Goal: Task Accomplishment & Management: Manage account settings

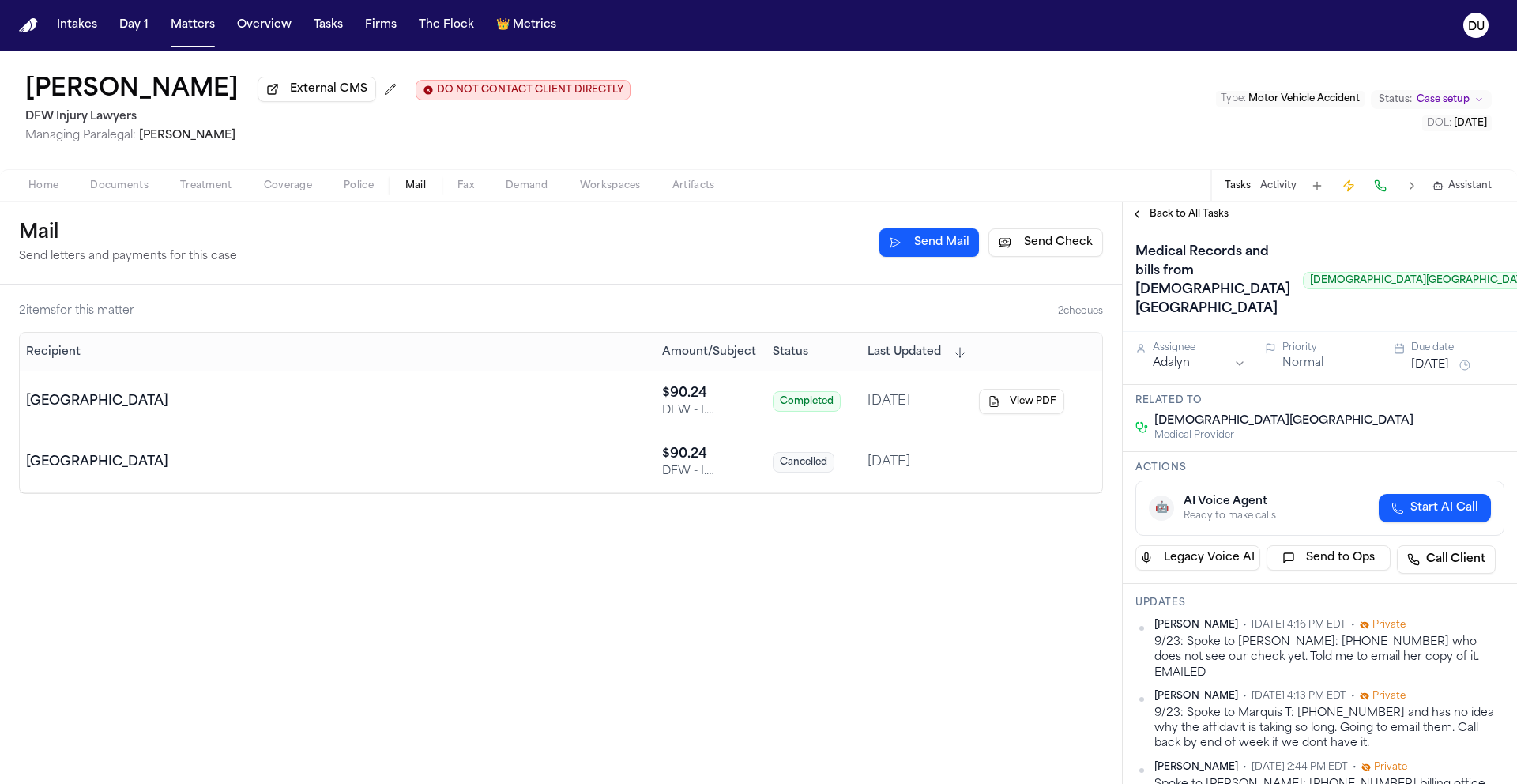
click at [1444, 373] on button "[DATE]" at bounding box center [1430, 365] width 38 height 16
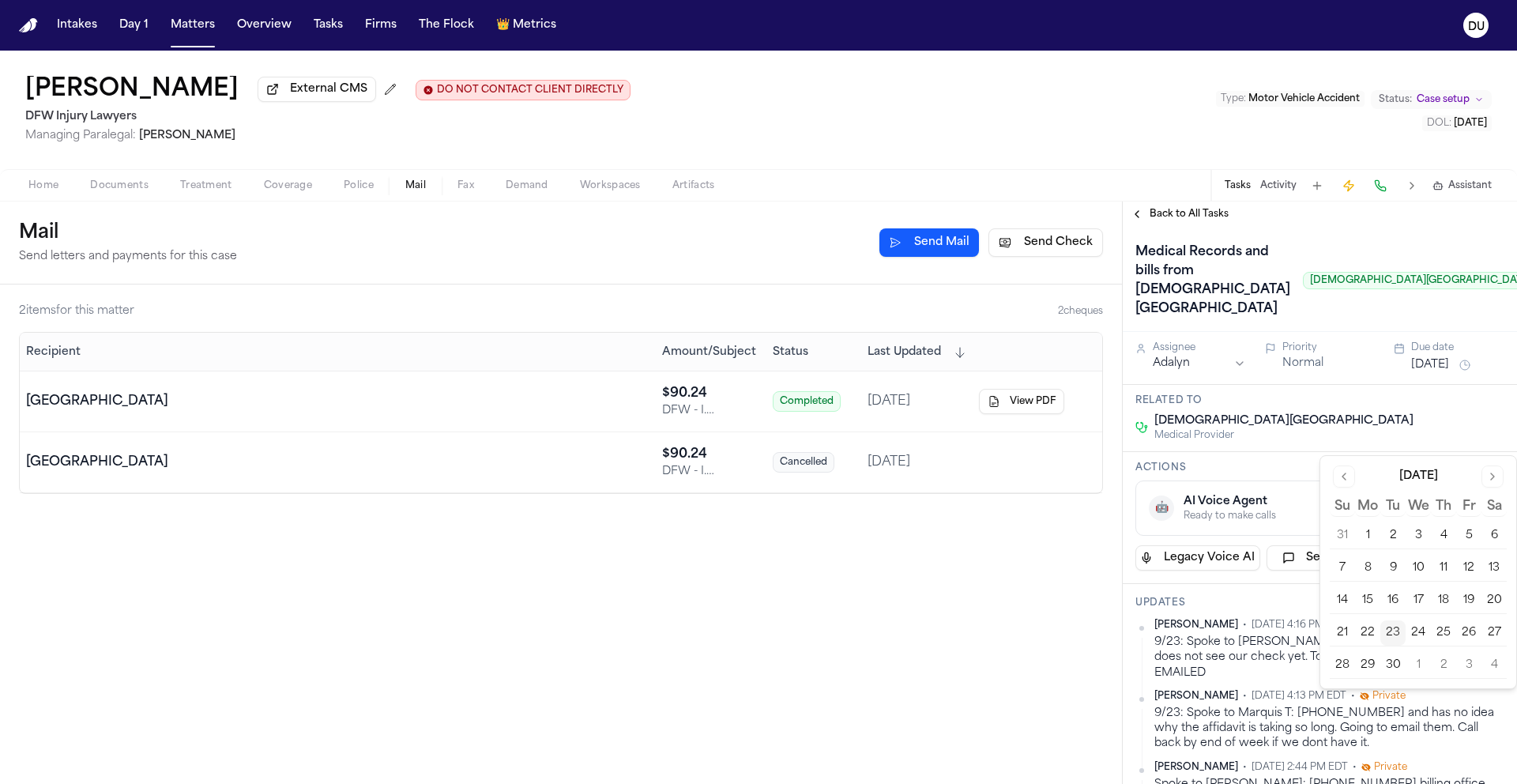
click at [1472, 634] on button "26" at bounding box center [1469, 632] width 25 height 25
click at [1322, 283] on div "Medical Records and bills from Methodist Midlothian Medical Center Methodist Mi…" at bounding box center [1337, 280] width 403 height 83
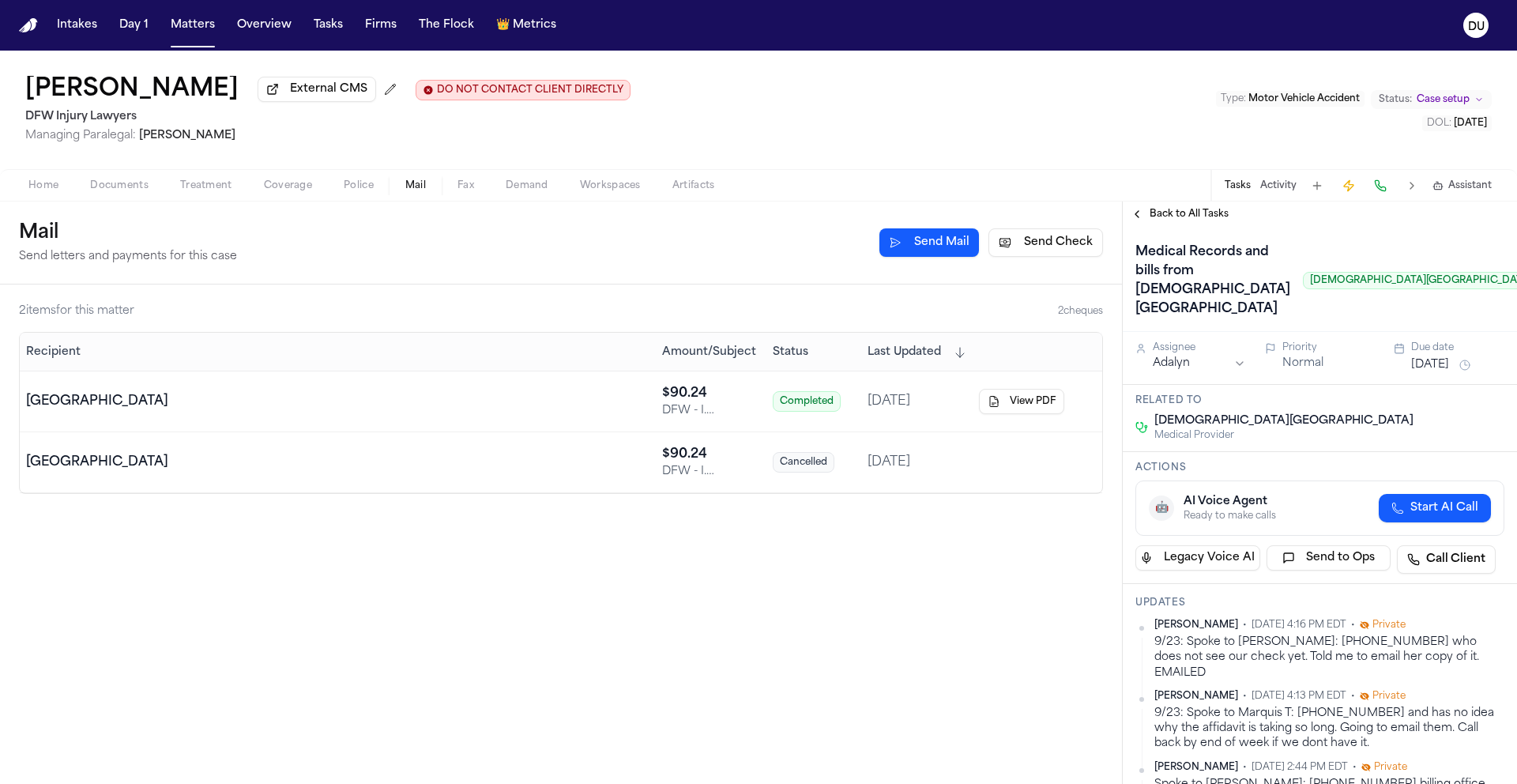
click at [1192, 221] on span "Back to All Tasks" at bounding box center [1189, 214] width 79 height 13
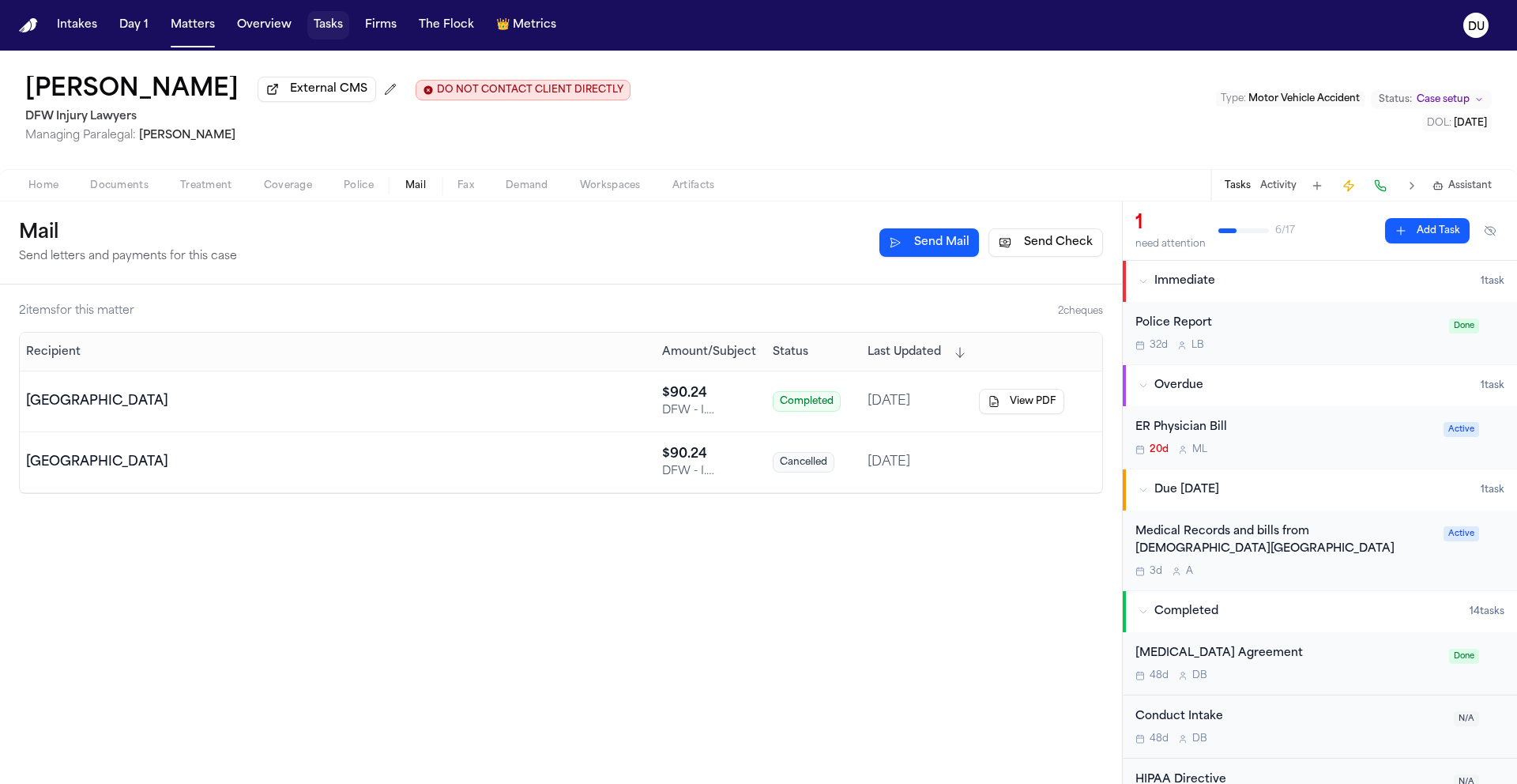
click at [325, 33] on button "Tasks" at bounding box center [329, 25] width 42 height 29
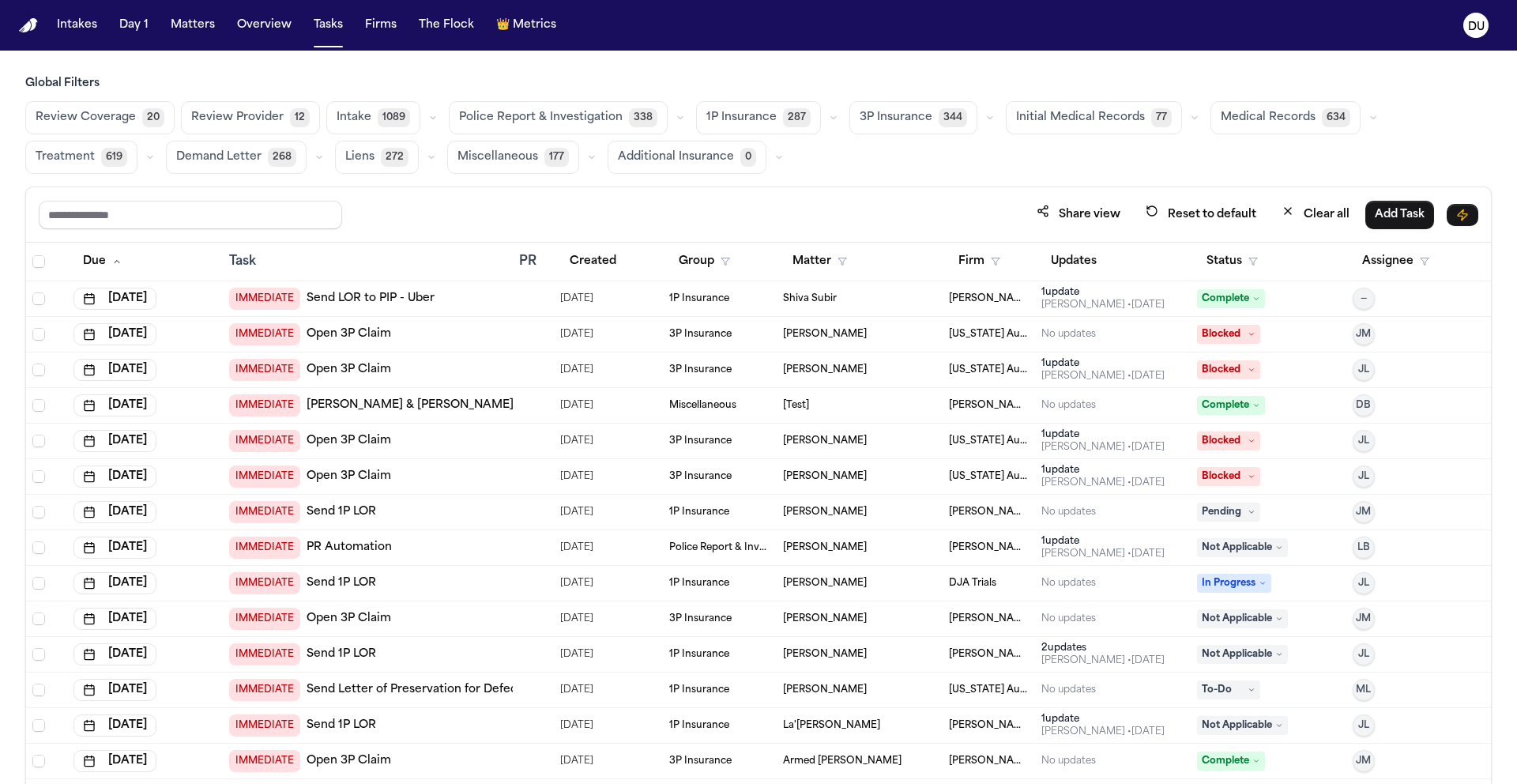
click at [1287, 121] on span "Medical Records" at bounding box center [1268, 117] width 95 height 16
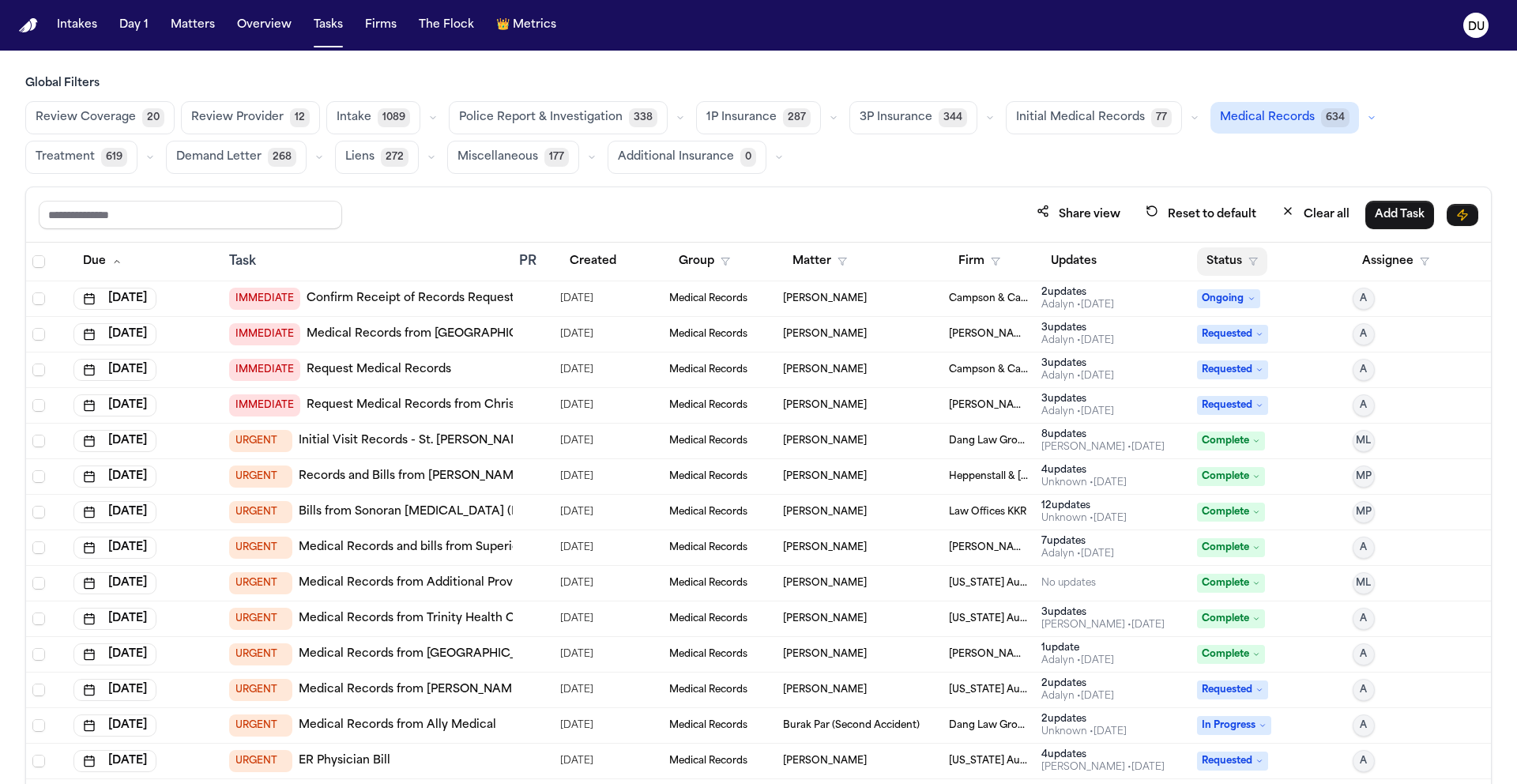
click at [1212, 267] on button "Status" at bounding box center [1231, 262] width 70 height 29
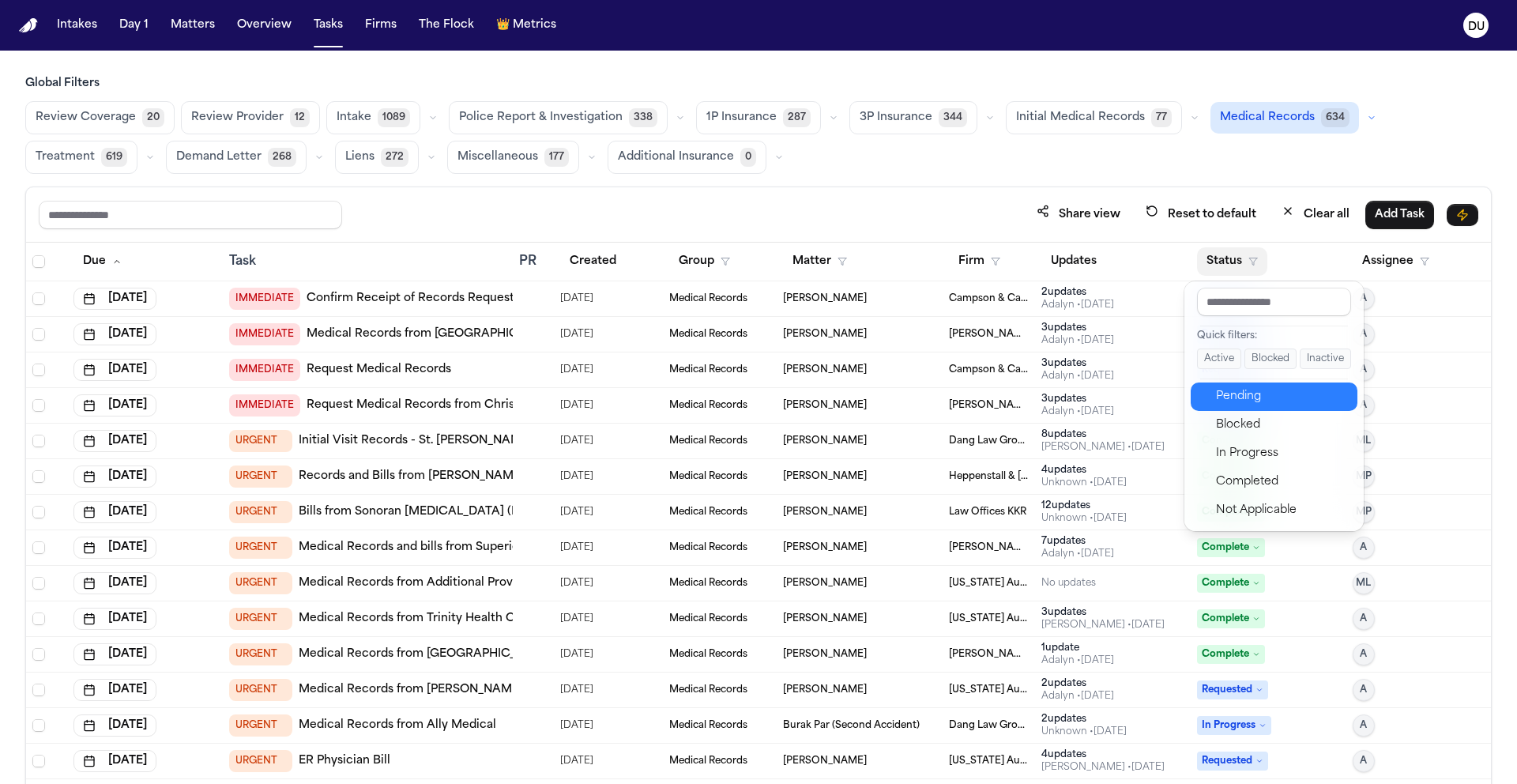
click at [1262, 399] on div "Pending" at bounding box center [1282, 397] width 132 height 19
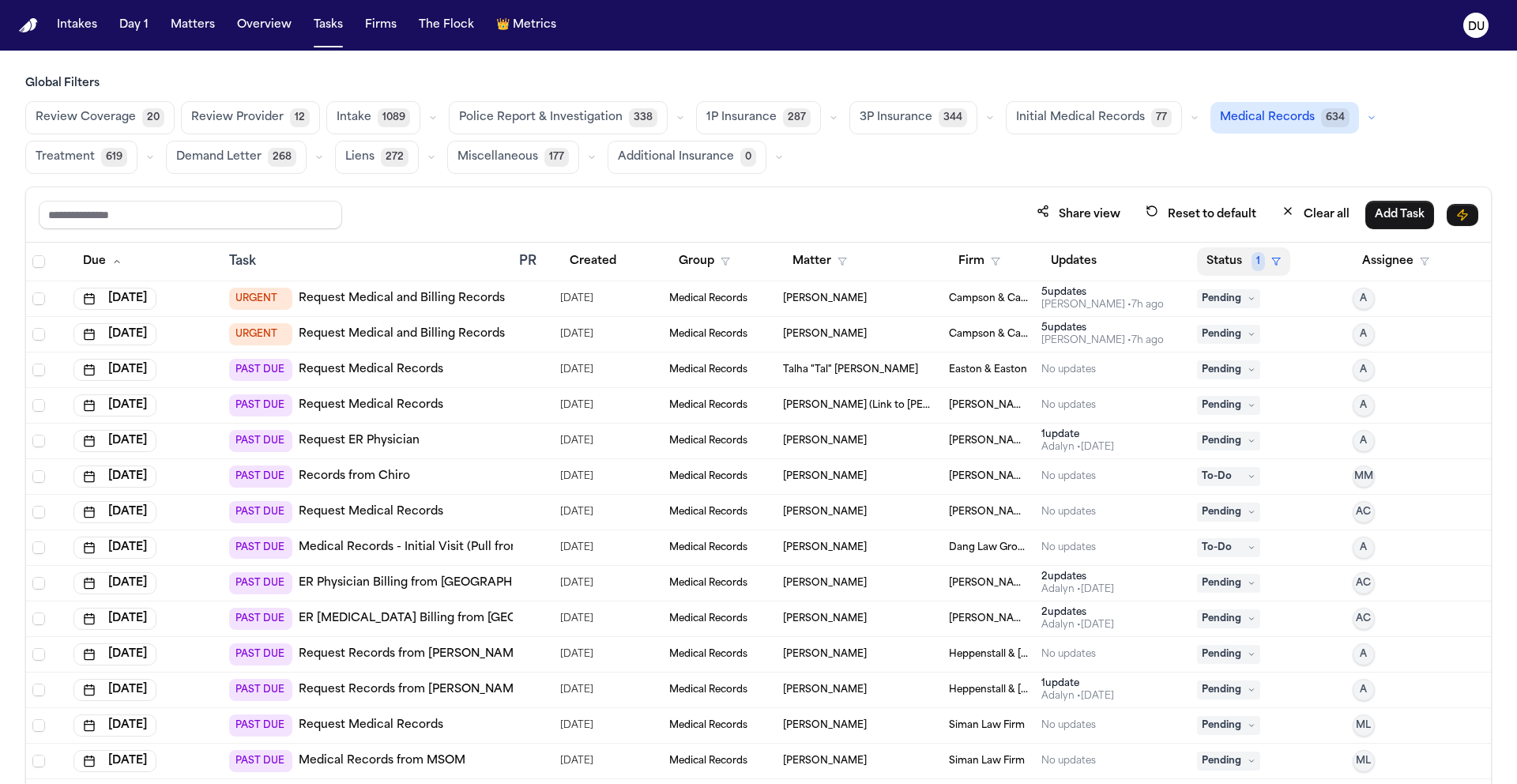
click at [1234, 265] on button "Status 1" at bounding box center [1243, 262] width 93 height 29
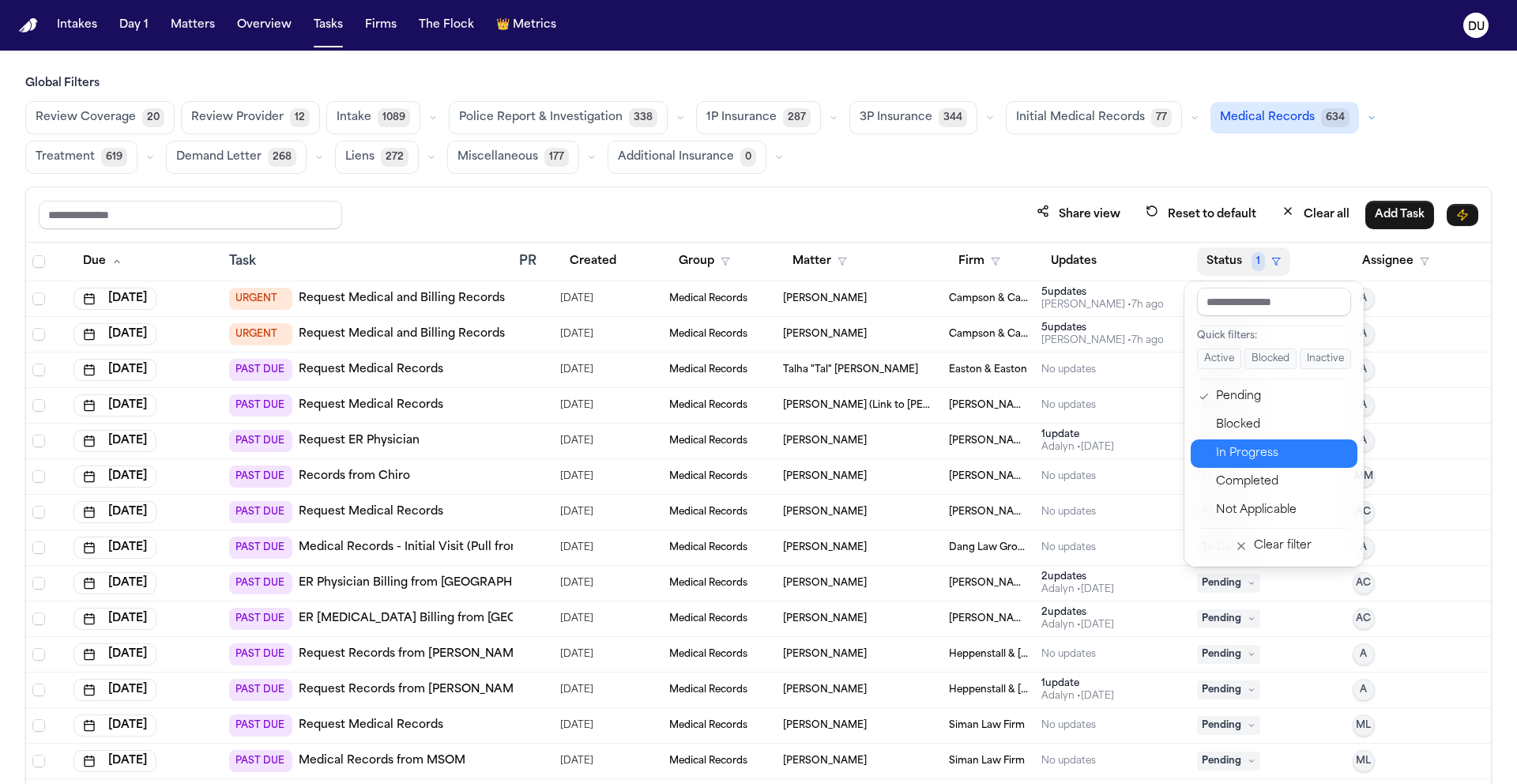
click at [1210, 462] on button "In Progress" at bounding box center [1274, 454] width 167 height 29
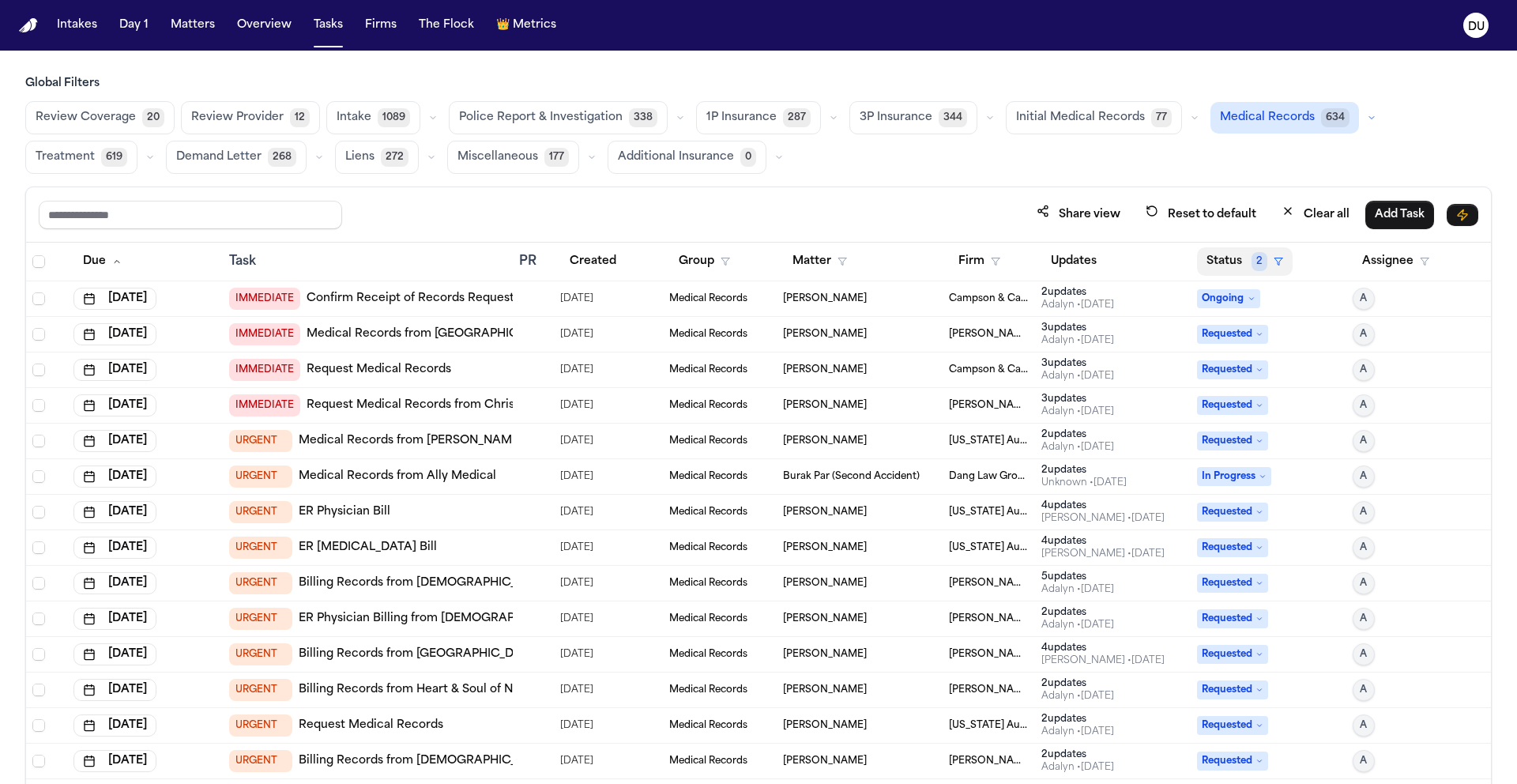
click at [1226, 265] on button "Status 2" at bounding box center [1245, 262] width 96 height 29
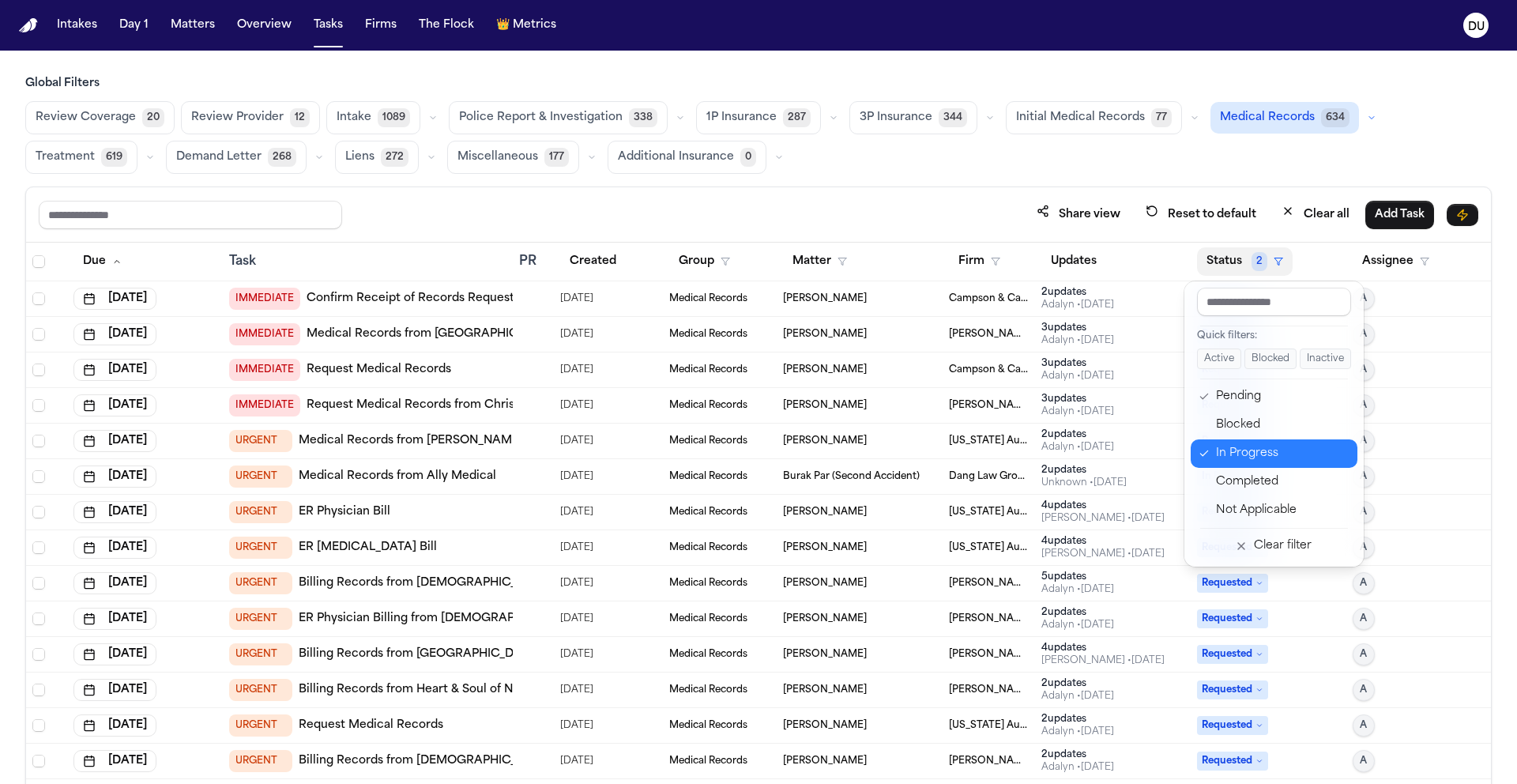
click at [1272, 451] on div "In Progress" at bounding box center [1282, 453] width 132 height 19
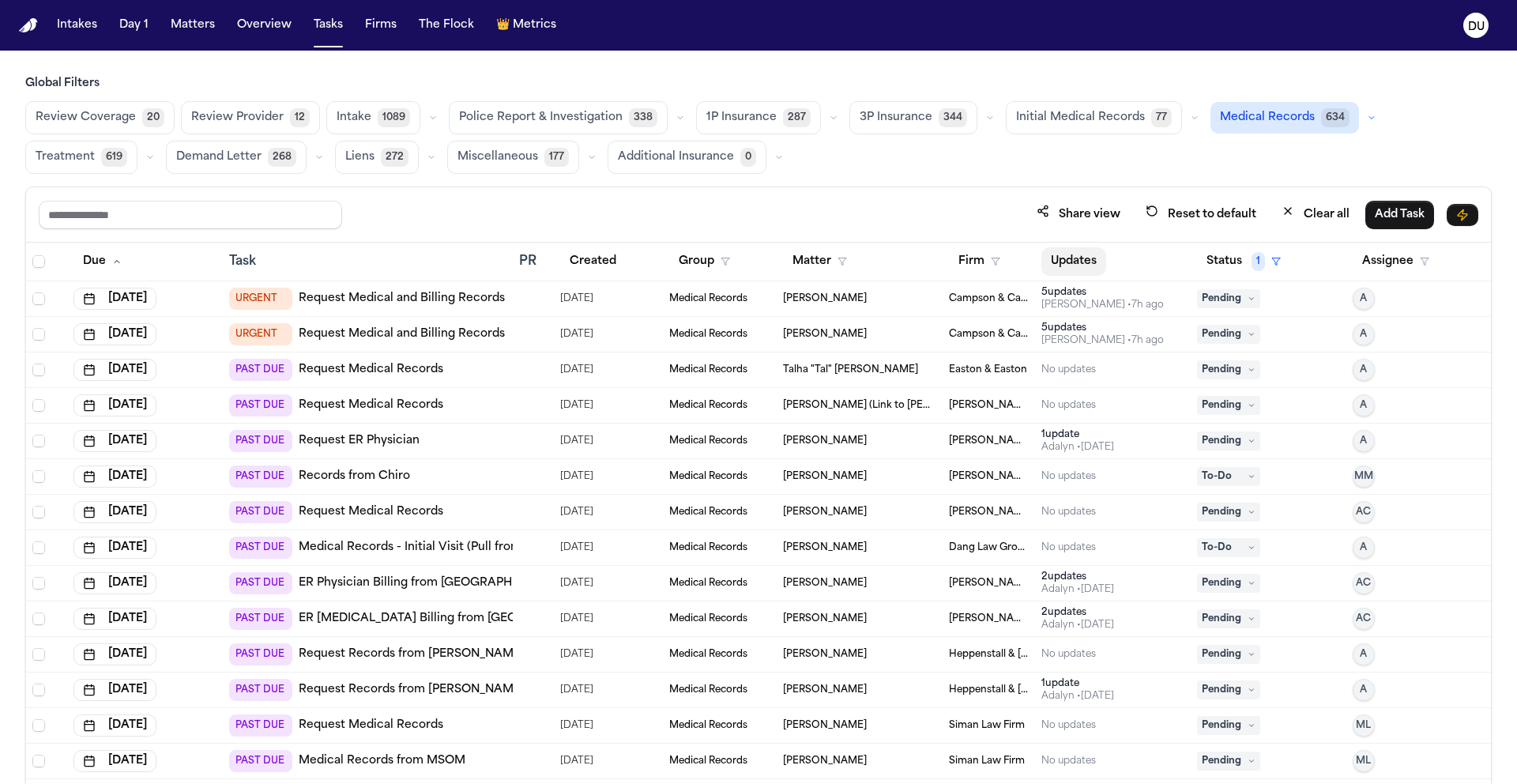
click at [1084, 260] on button "Updates" at bounding box center [1073, 262] width 65 height 29
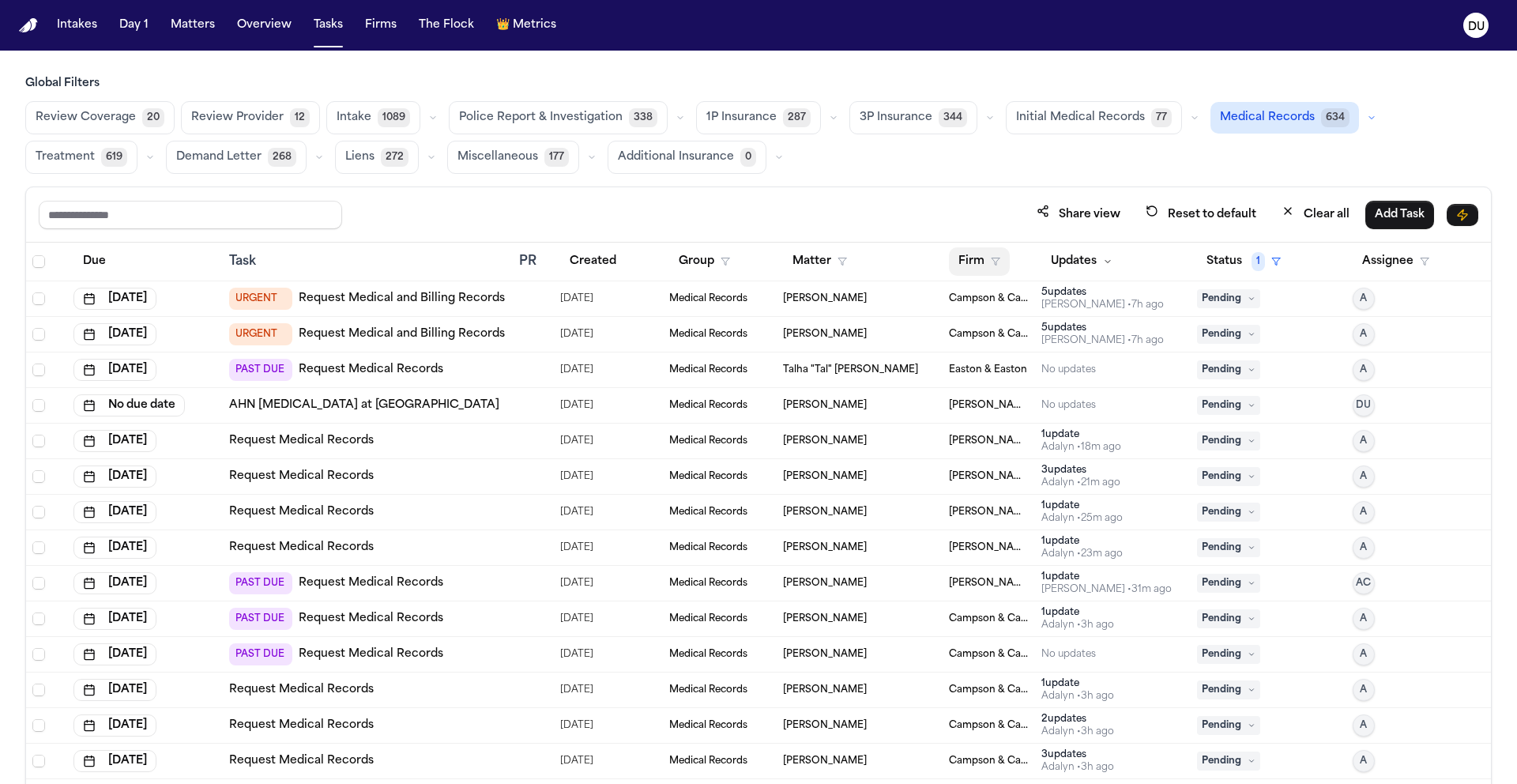
click at [970, 259] on button "Firm" at bounding box center [980, 262] width 61 height 29
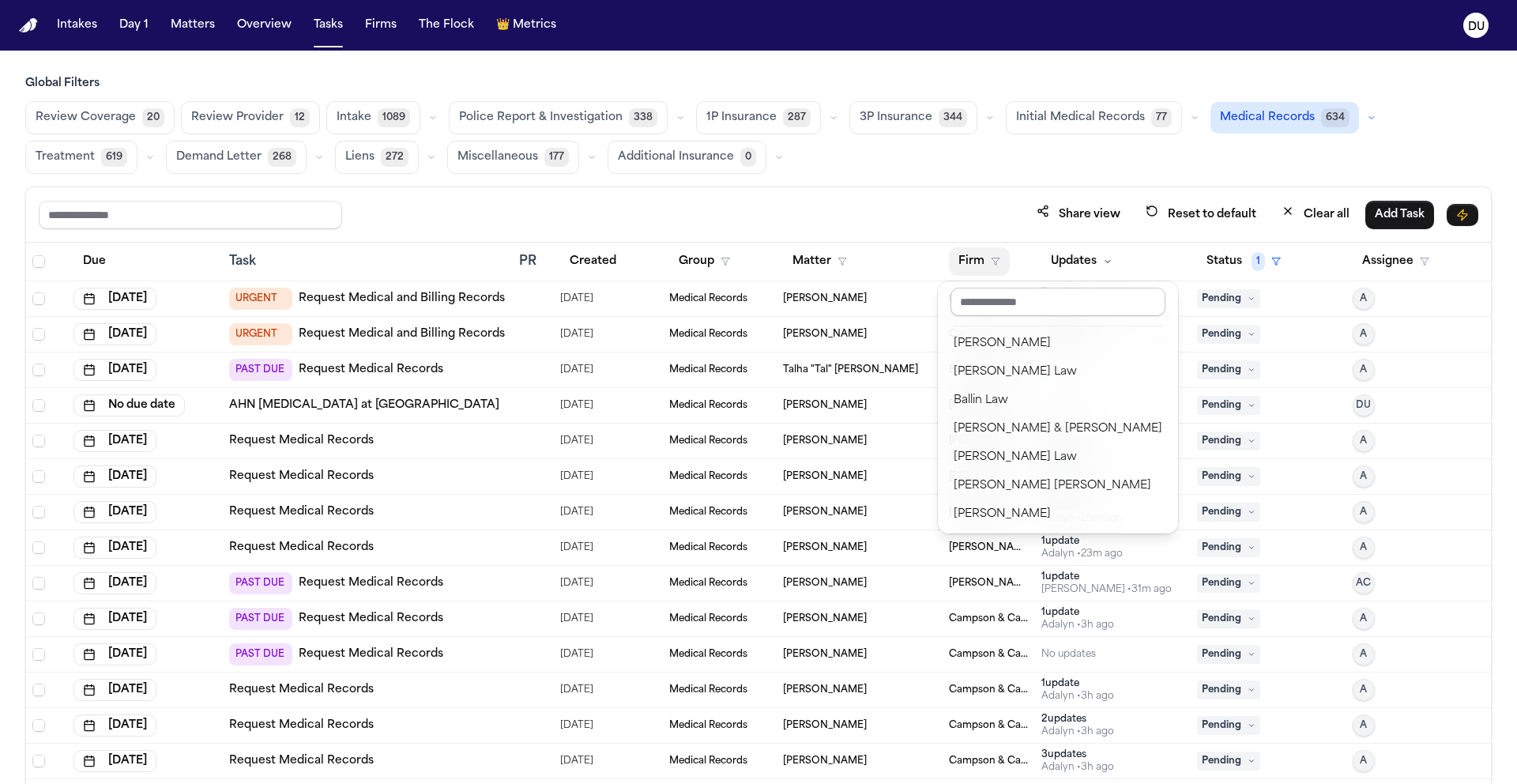
click at [1036, 300] on input "text" at bounding box center [1058, 301] width 215 height 29
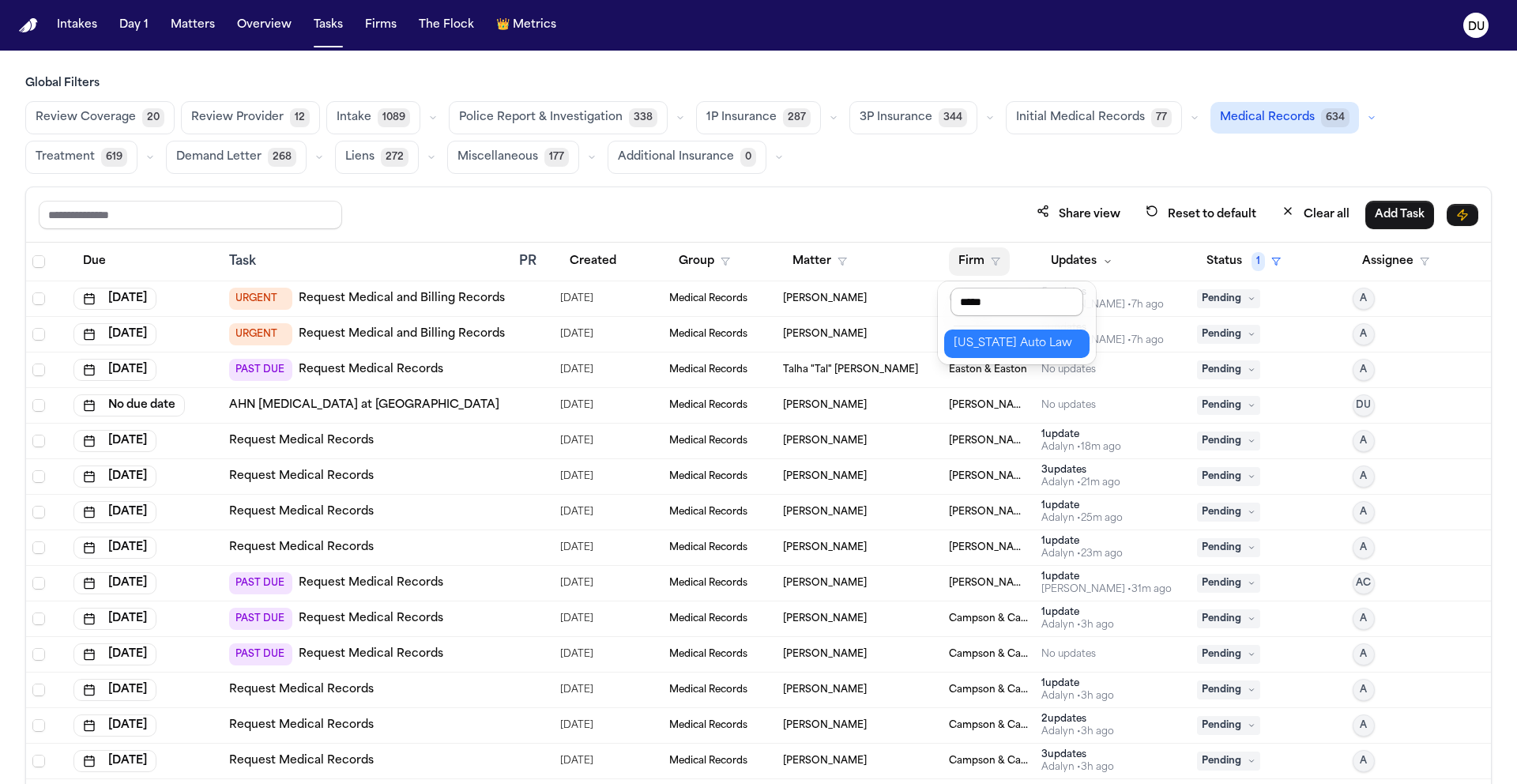
type input "******"
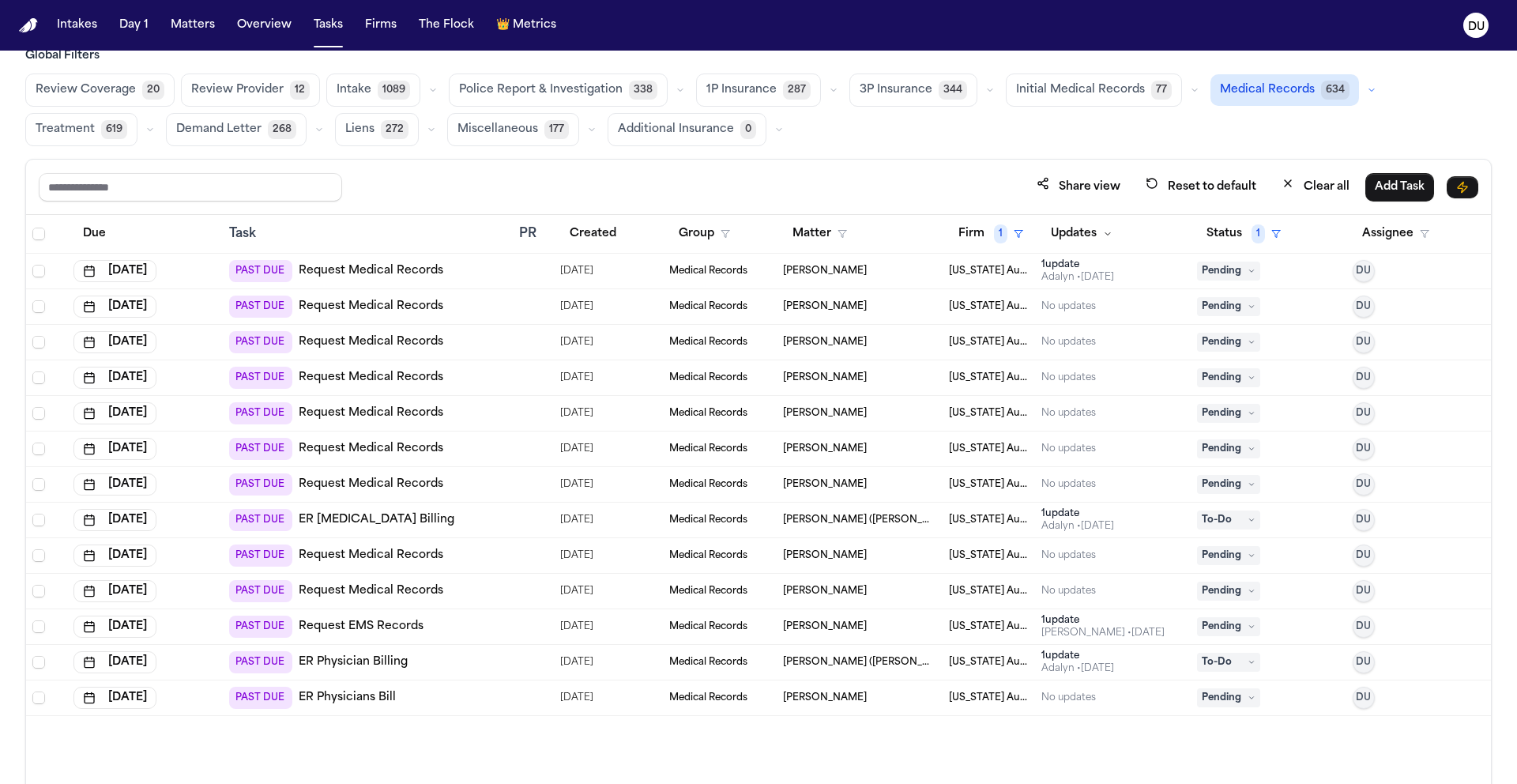
scroll to position [32, 0]
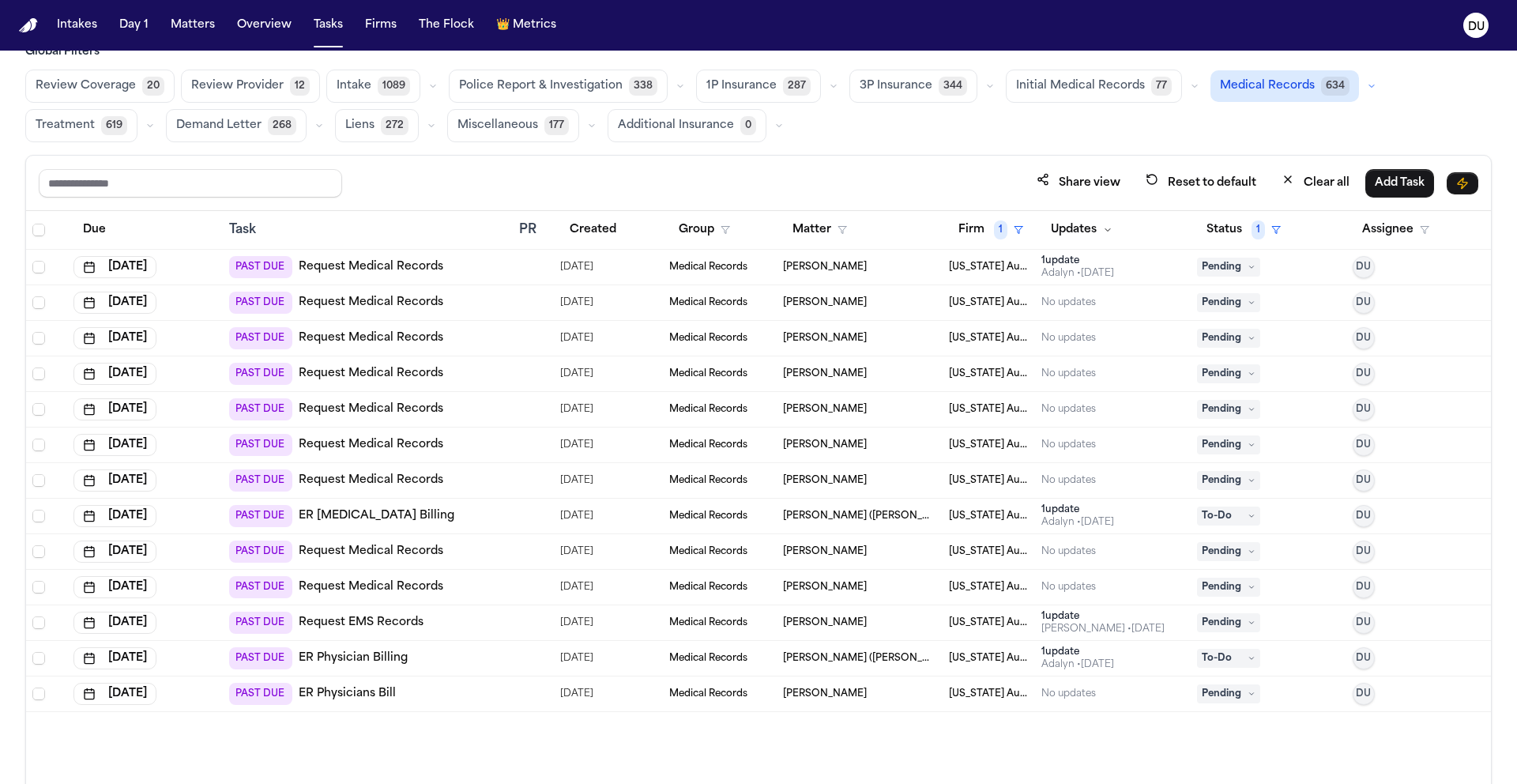
click at [413, 586] on link "Request Medical Records" at bounding box center [371, 587] width 145 height 16
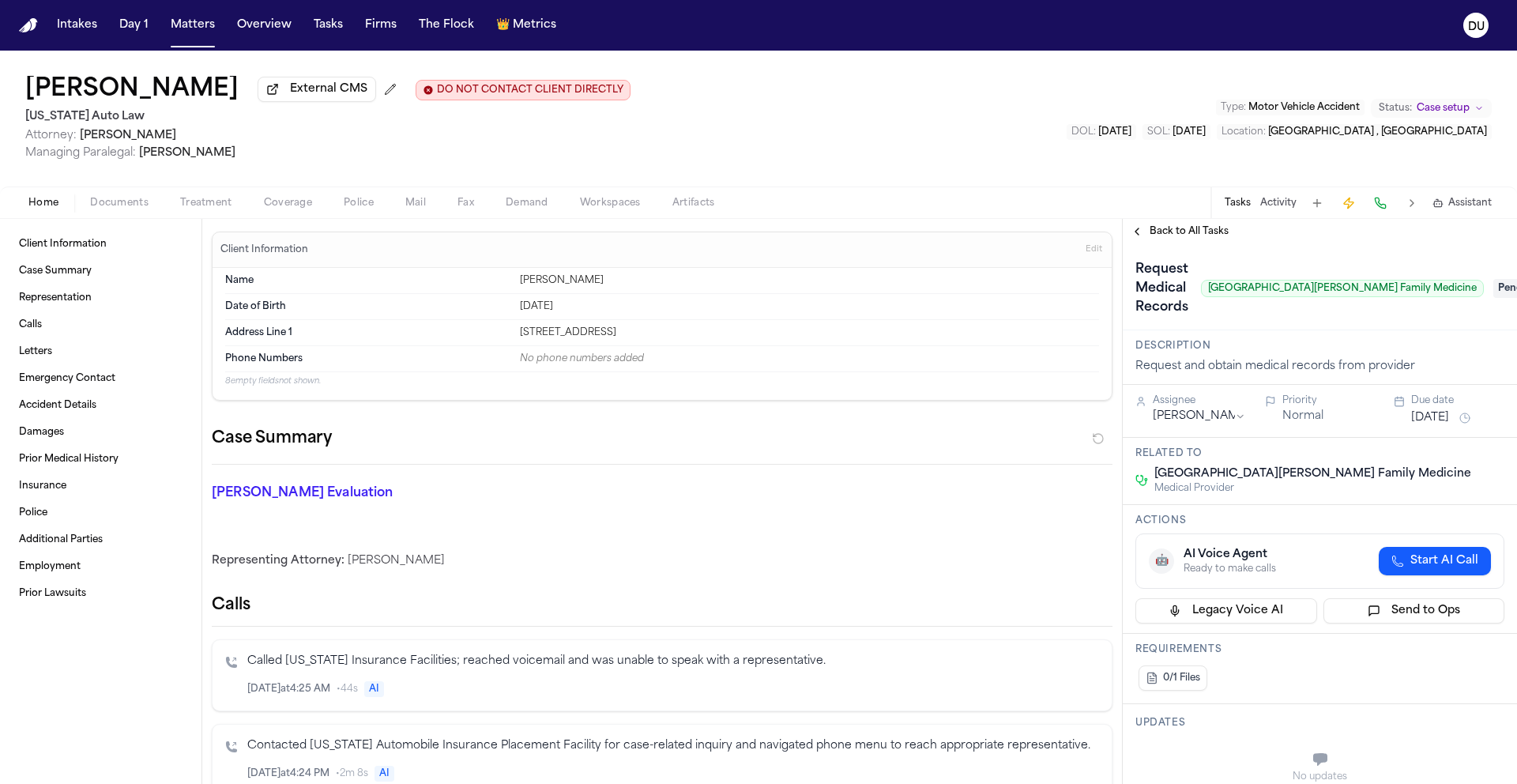
click at [1252, 296] on span "[GEOGRAPHIC_DATA][PERSON_NAME] Family Medicine" at bounding box center [1343, 288] width 283 height 18
click at [1246, 293] on span "[GEOGRAPHIC_DATA][PERSON_NAME] Family Medicine" at bounding box center [1343, 288] width 283 height 18
drag, startPoint x: 1210, startPoint y: 294, endPoint x: 1452, endPoint y: 294, distance: 242.0
click at [1453, 294] on div "Request Medical Records Corewell Health Wayne Hospital Family Medicine Pending" at bounding box center [1320, 288] width 369 height 63
copy span "Corewell Health Wayne Hospital Family Medicine"
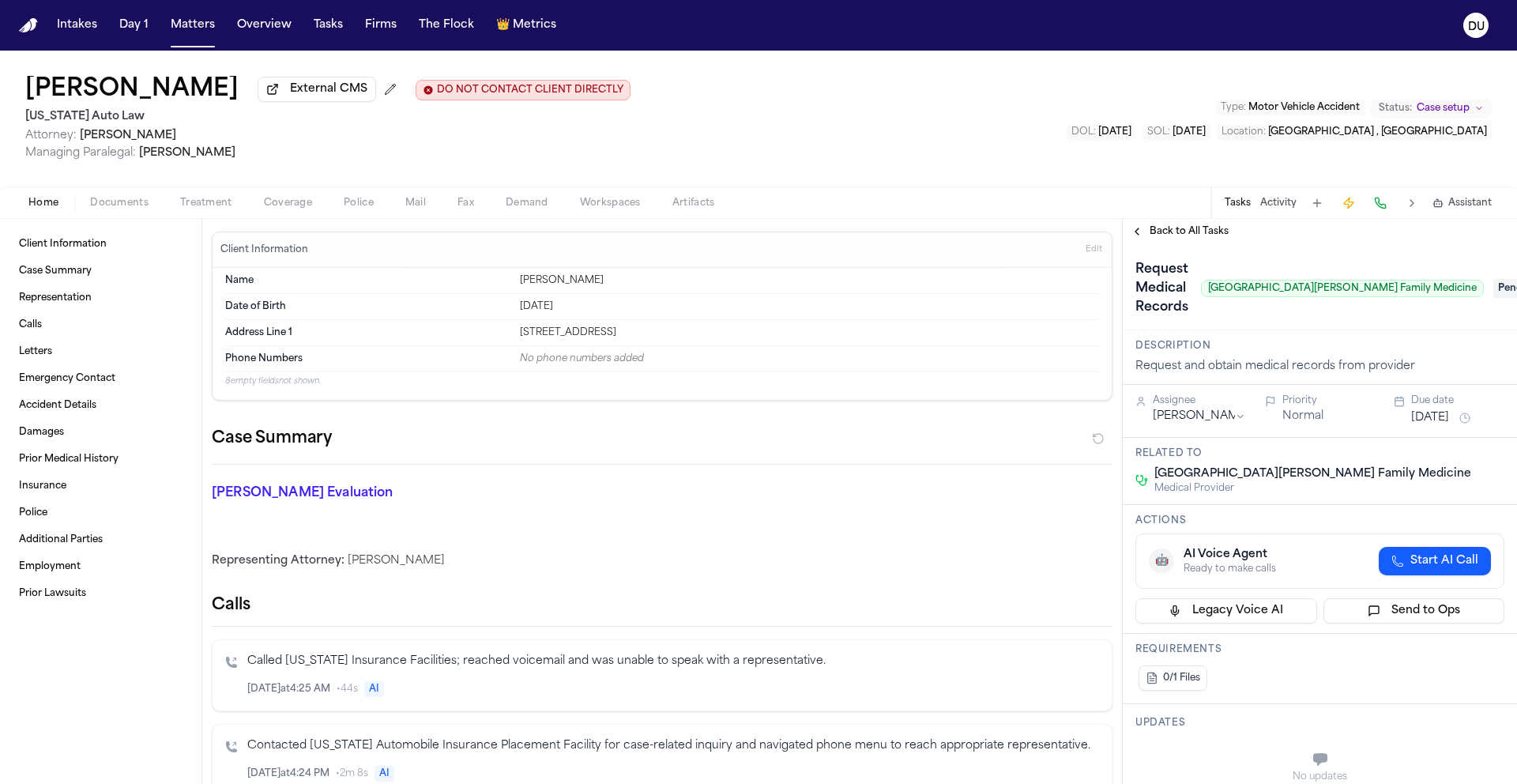
click at [1493, 291] on span "Pending" at bounding box center [1525, 288] width 63 height 19
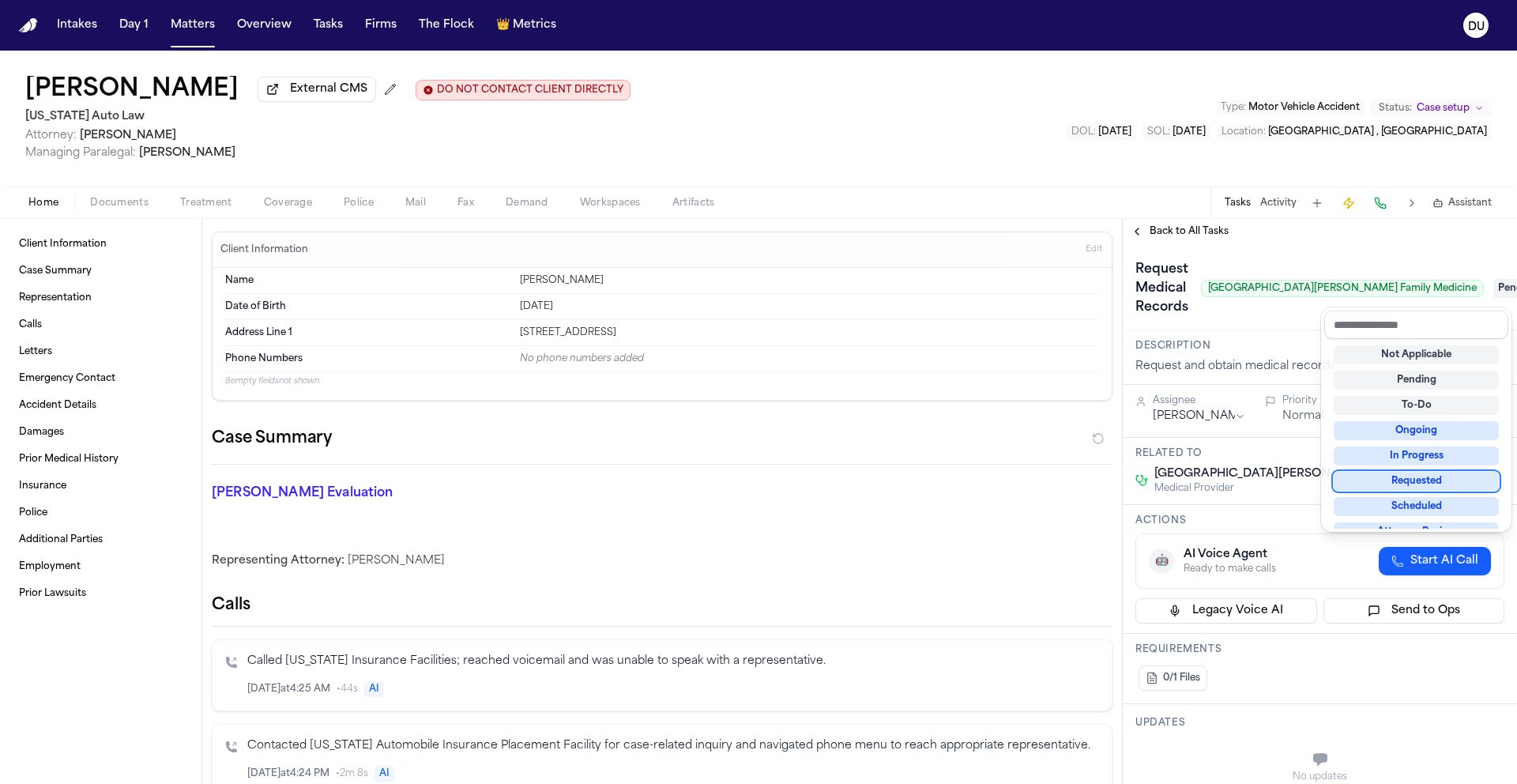
click at [1426, 483] on div "Requested" at bounding box center [1417, 481] width 165 height 19
drag, startPoint x: 1343, startPoint y: 198, endPoint x: 1338, endPoint y: 223, distance: 25.5
click at [1343, 198] on div "DaShawn Woods External CMS DO NOT CONTACT CLIENT DIRECTLY DO NOT CONTACT Michig…" at bounding box center [758, 417] width 1517 height 733
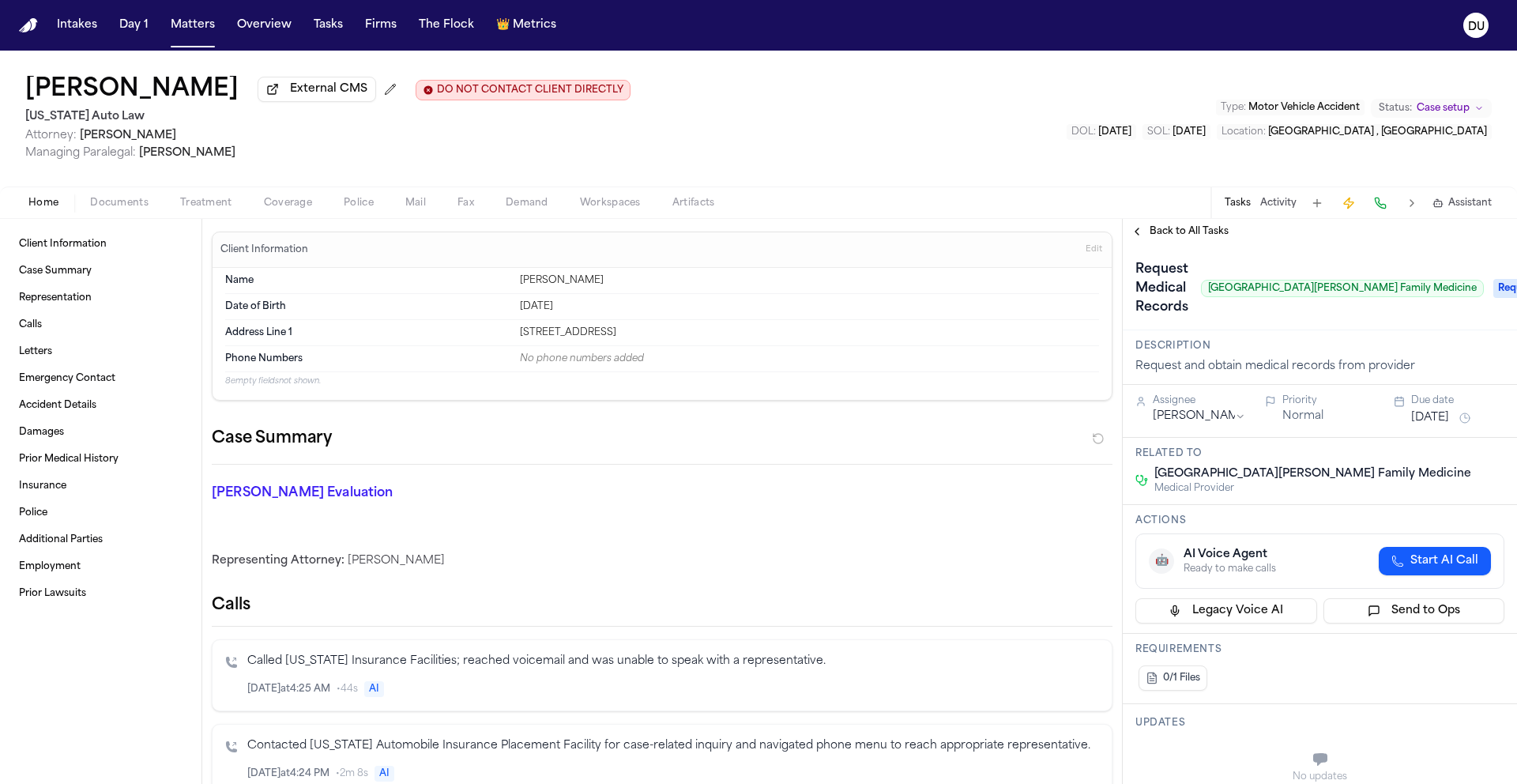
click at [1442, 413] on button "Sep 11, 2025" at bounding box center [1430, 418] width 38 height 16
click at [1466, 612] on button "26" at bounding box center [1469, 610] width 25 height 25
click at [1337, 318] on div "Request Medical Records Corewell Health Wayne Hospital Family Medicine" at bounding box center [1310, 288] width 349 height 63
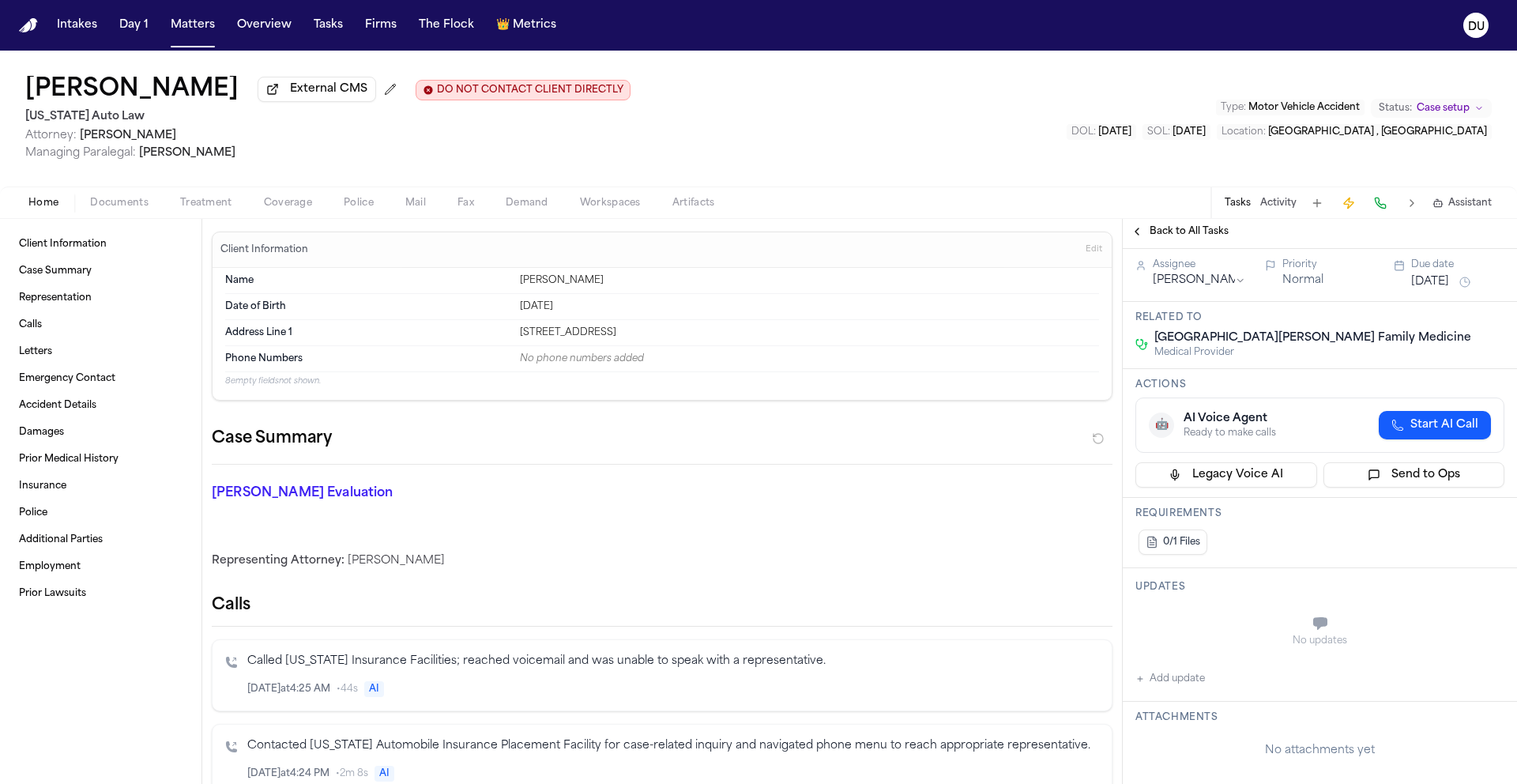
scroll to position [270, 0]
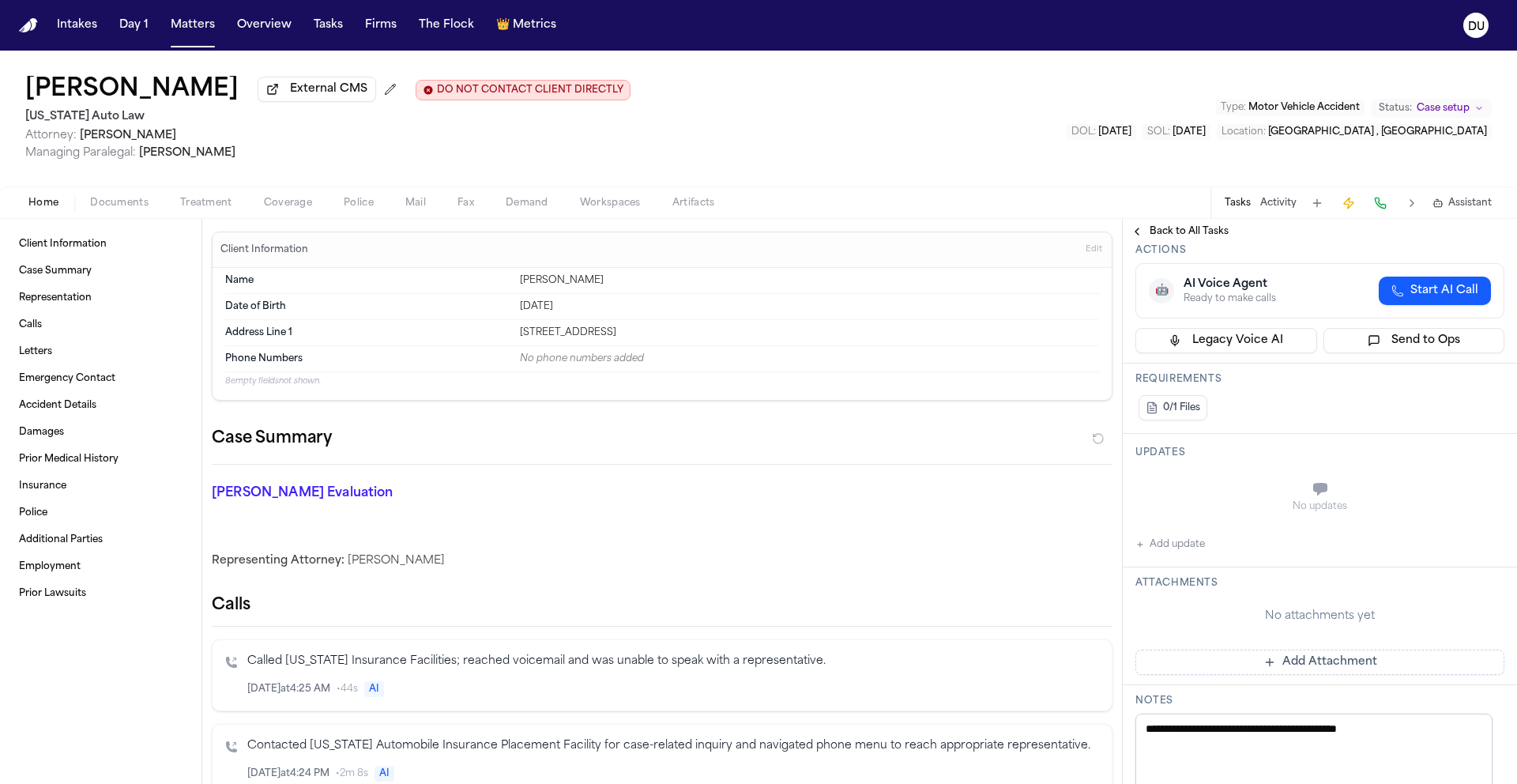
click at [1305, 670] on button "Add Attachment" at bounding box center [1320, 662] width 369 height 25
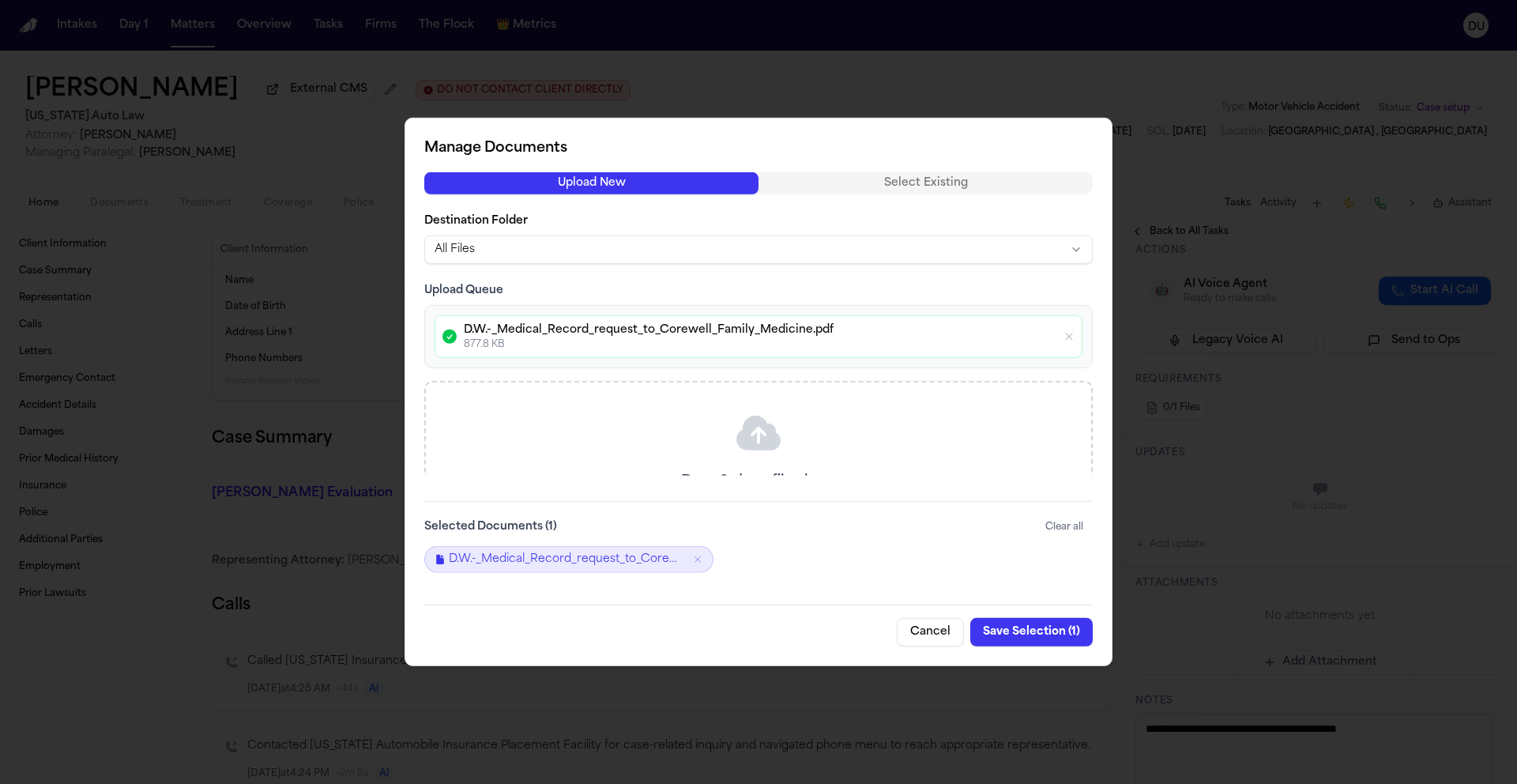
click at [1043, 627] on button "Save Selection ( 1 )" at bounding box center [1031, 632] width 122 height 29
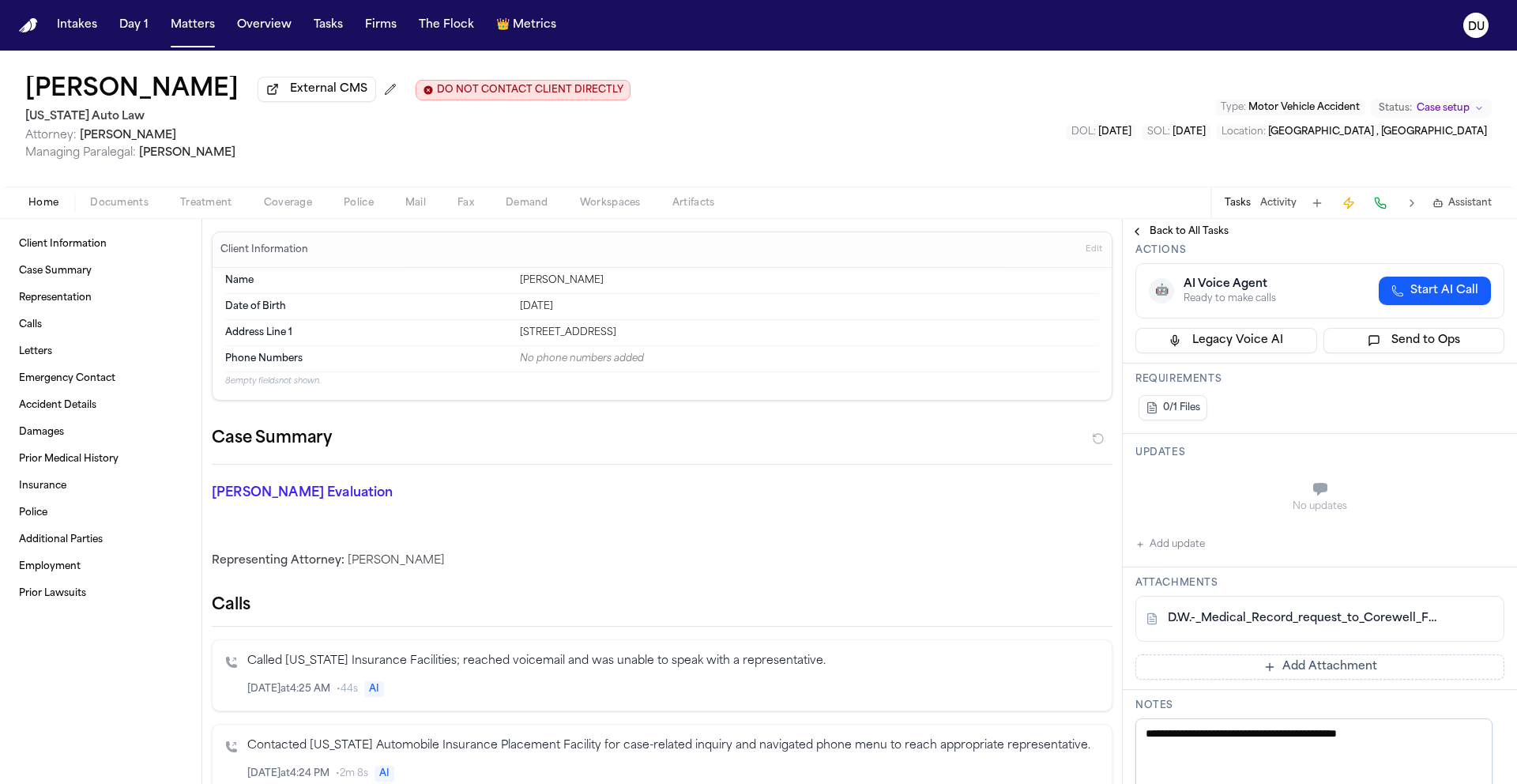
click at [1191, 235] on span "Back to All Tasks" at bounding box center [1189, 231] width 79 height 13
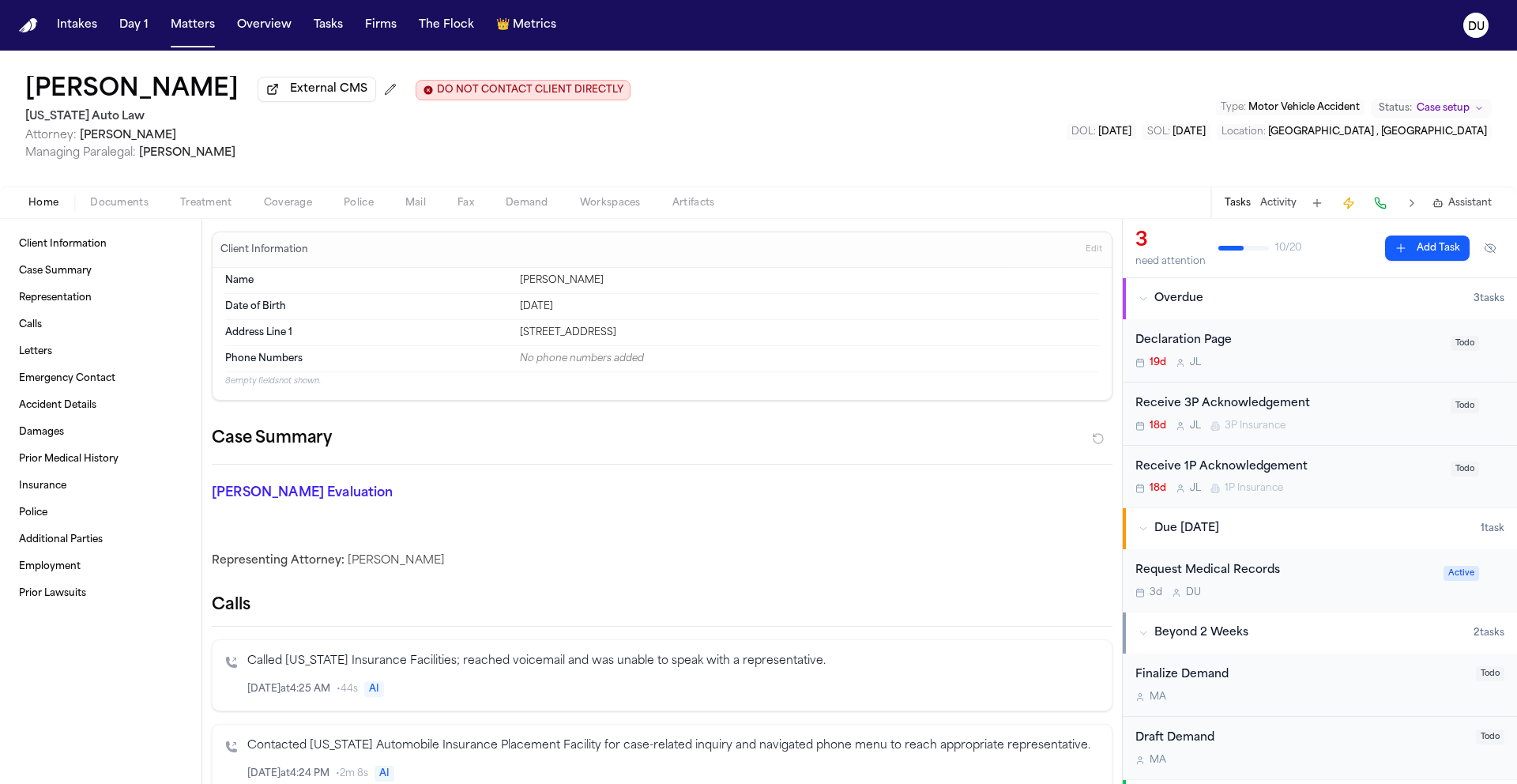
click at [1238, 580] on div "Request Medical Records" at bounding box center [1285, 571] width 299 height 19
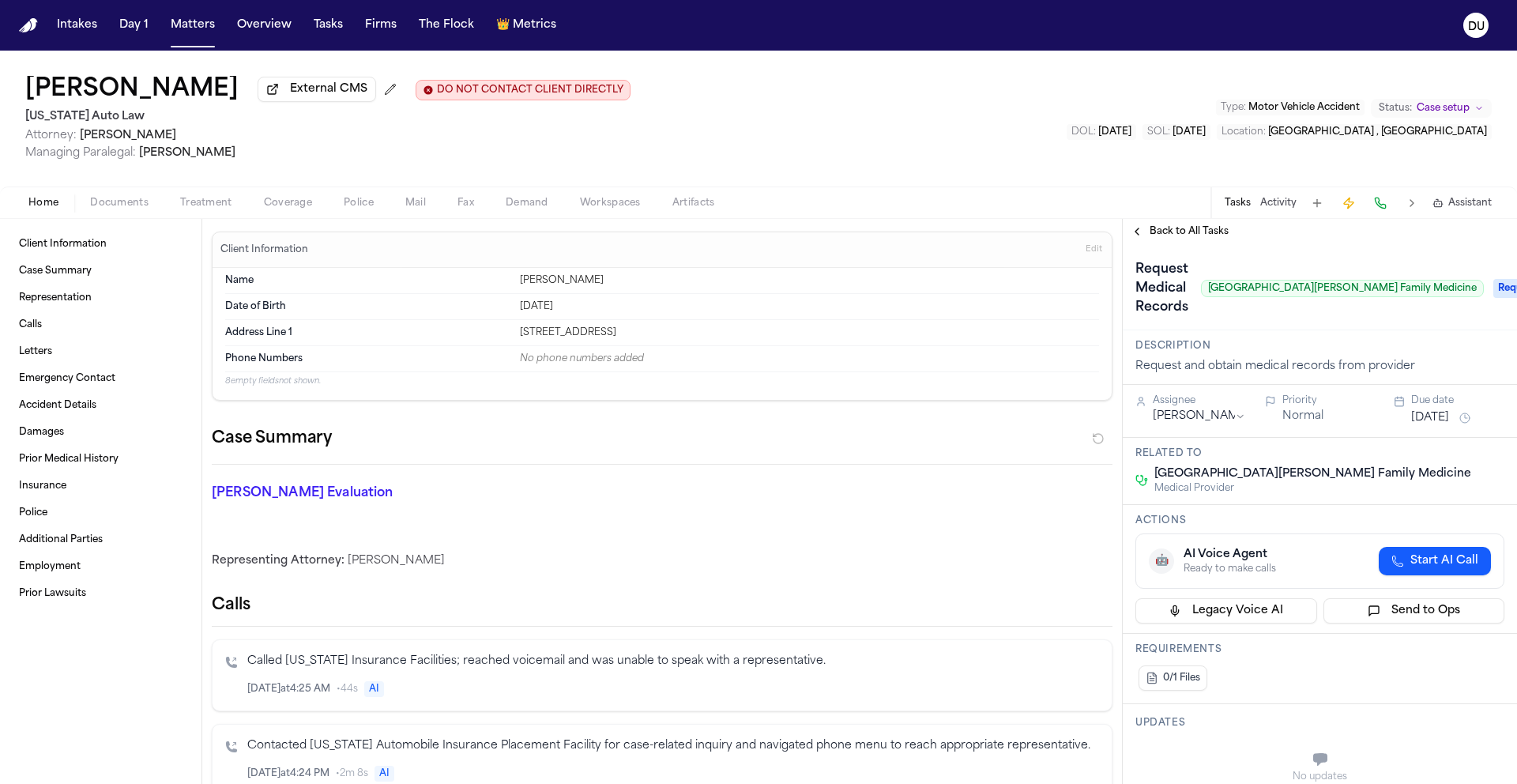
click at [1194, 237] on span "Back to All Tasks" at bounding box center [1189, 231] width 79 height 13
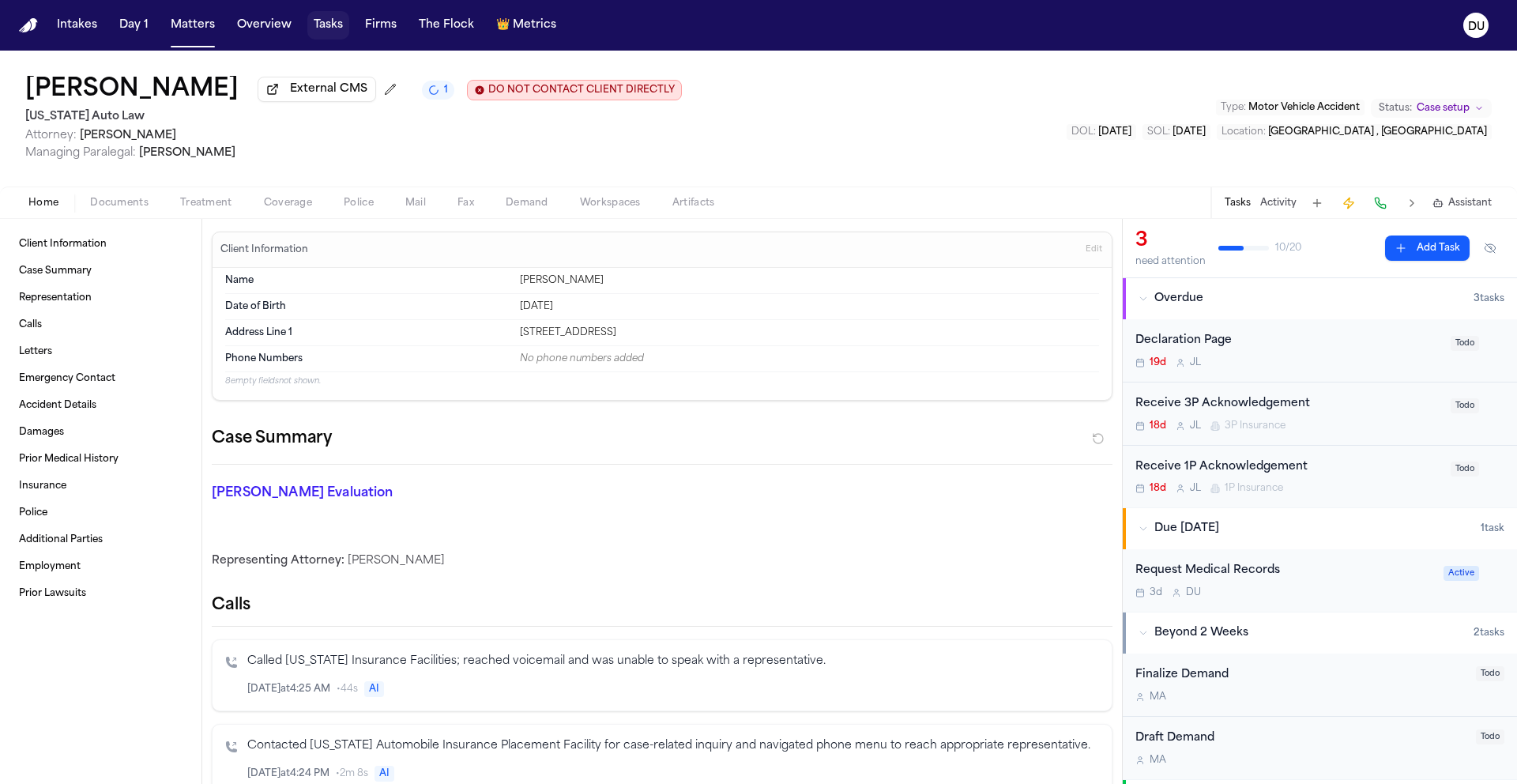
click at [345, 24] on button "Tasks" at bounding box center [329, 25] width 42 height 29
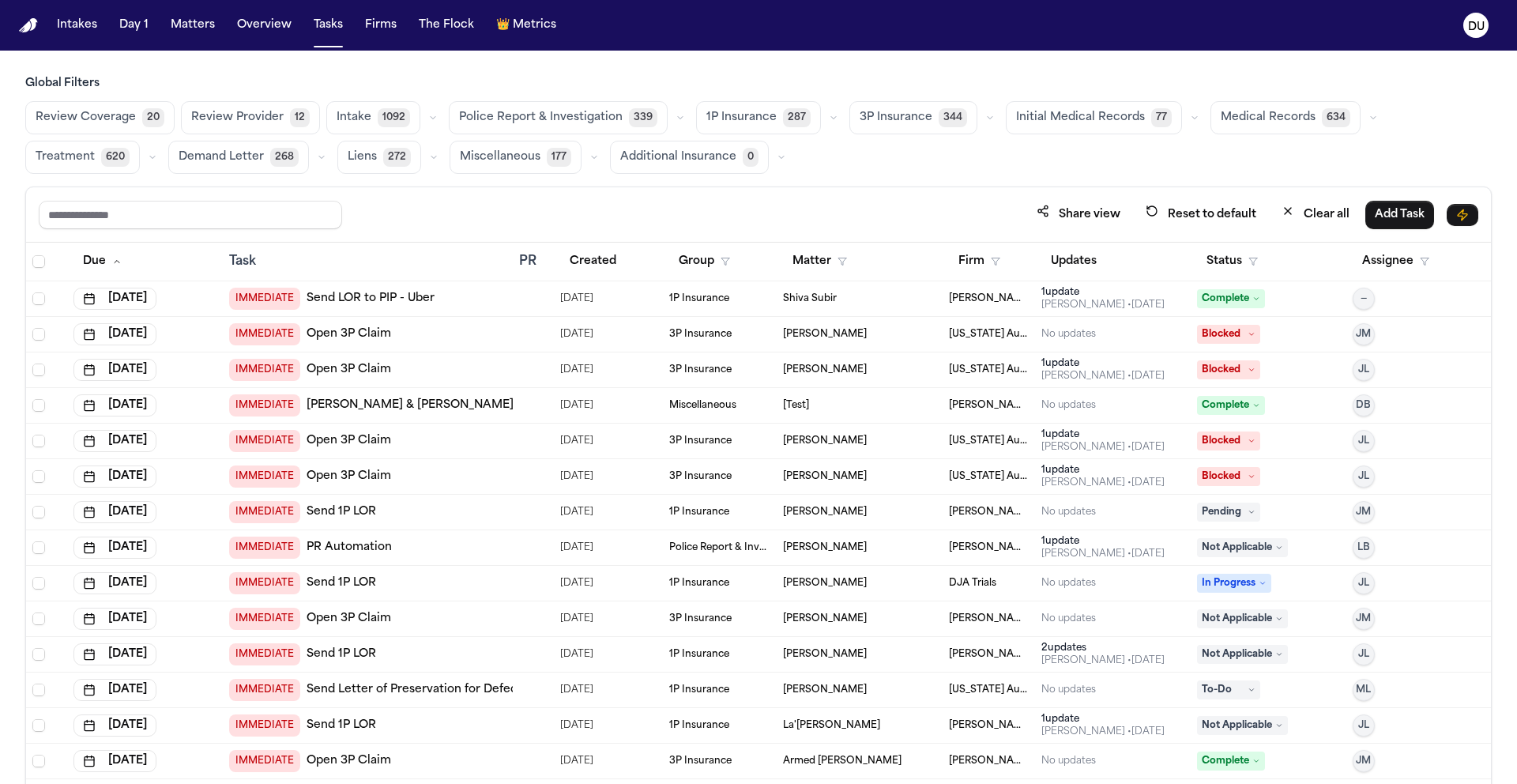
click at [1263, 125] on span "Medical Records" at bounding box center [1268, 117] width 95 height 16
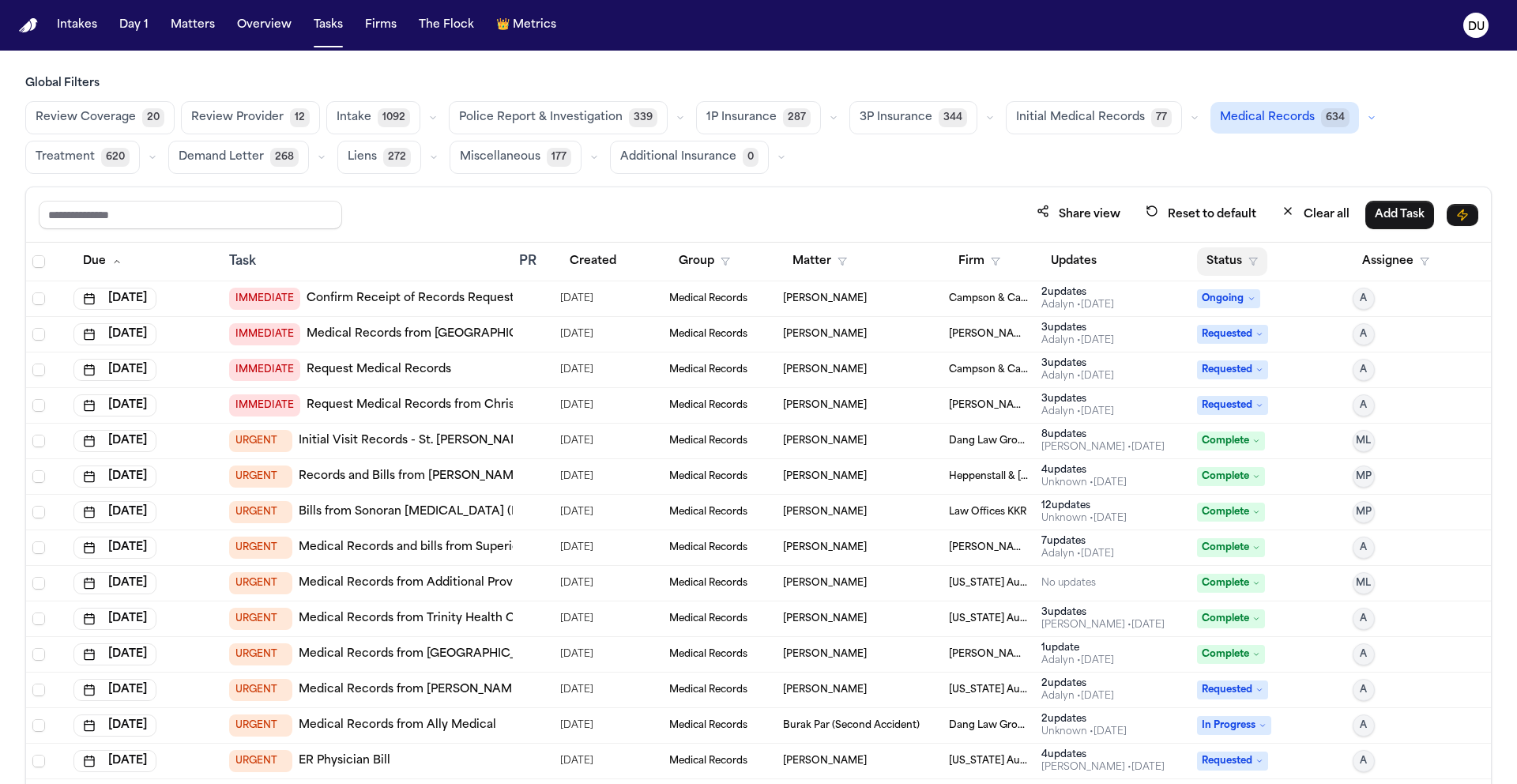
click at [1213, 264] on button "Status" at bounding box center [1231, 262] width 70 height 29
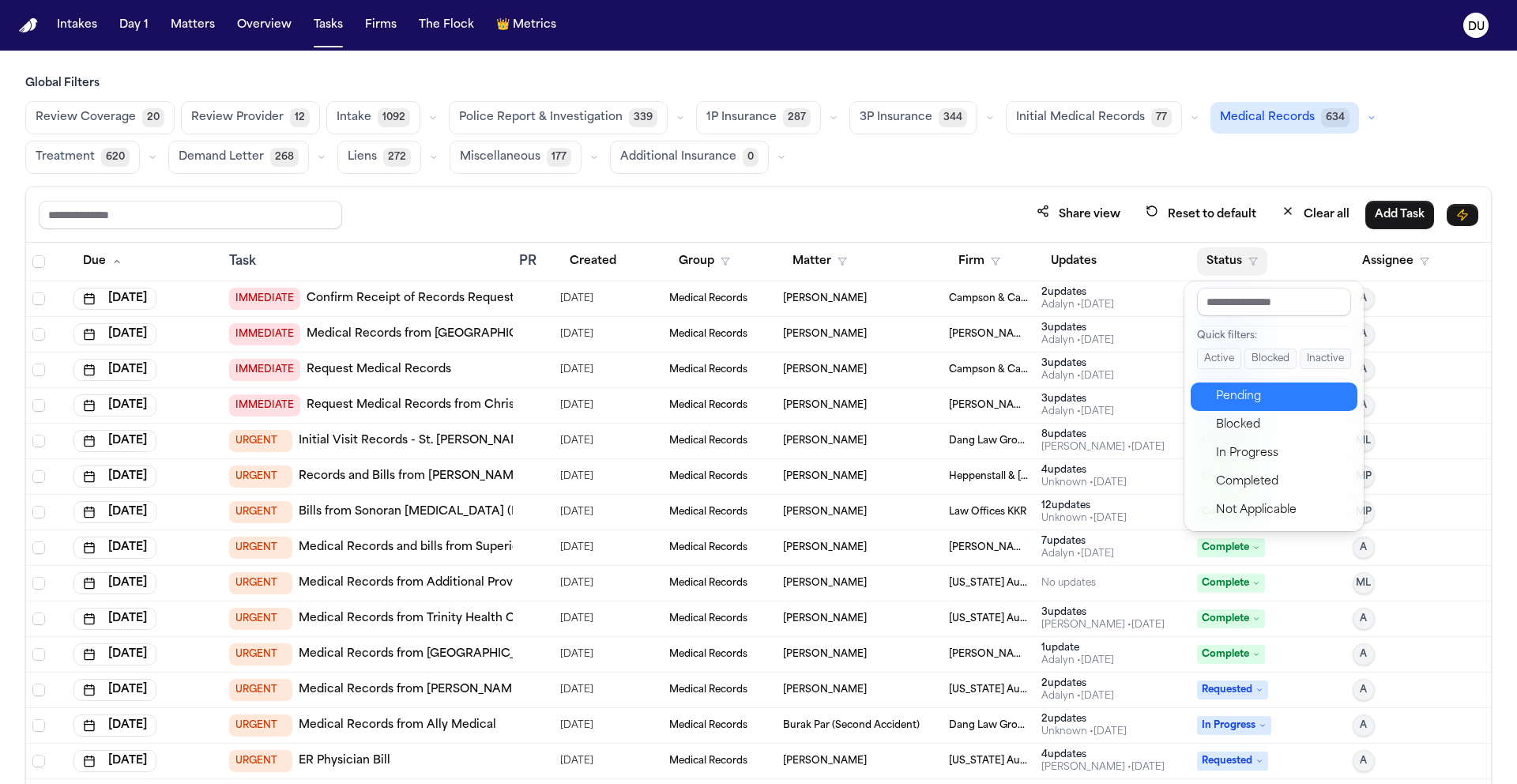
click at [1241, 396] on div "Pending" at bounding box center [1282, 397] width 132 height 19
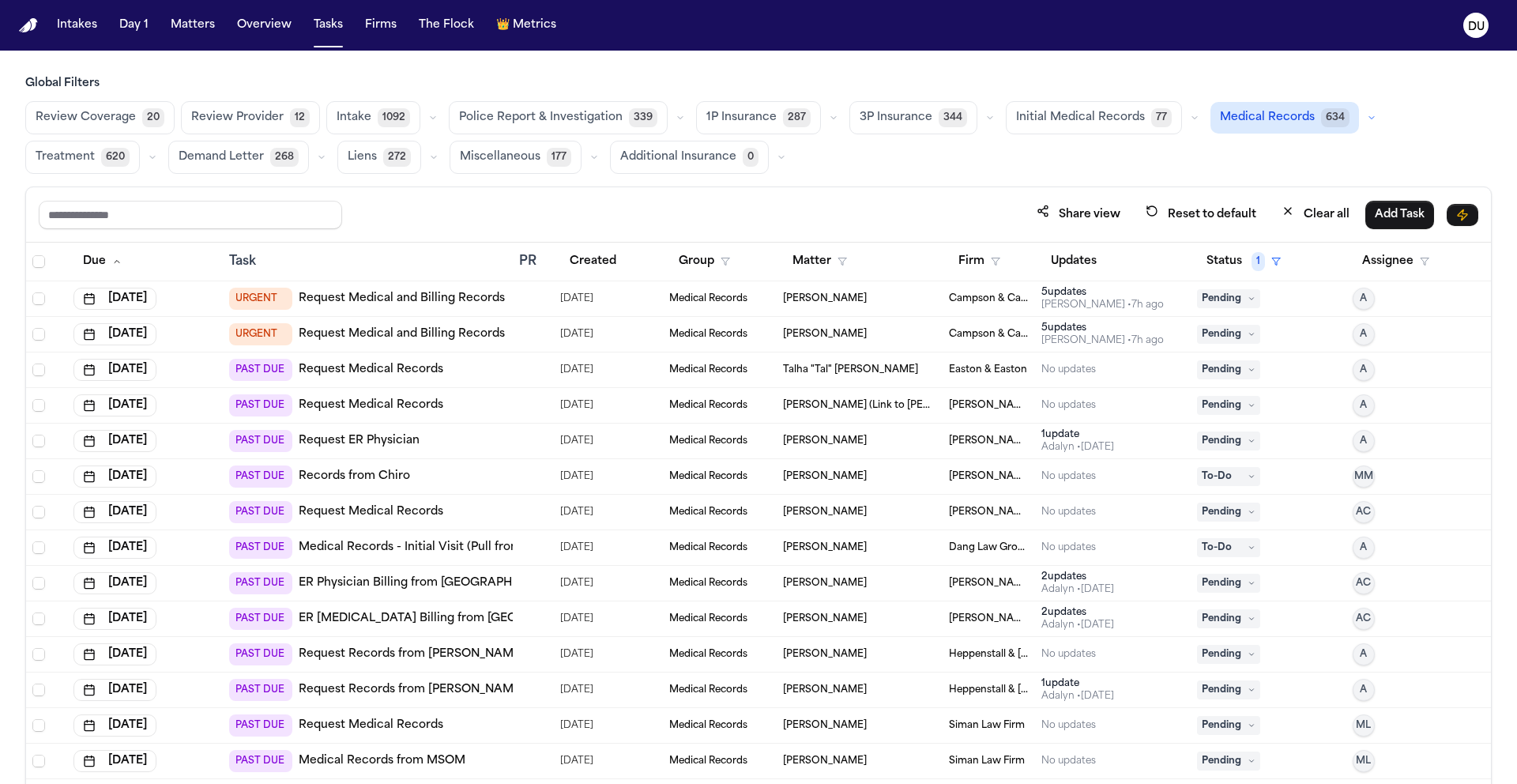
click at [943, 258] on th "Firm" at bounding box center [989, 262] width 93 height 39
click at [967, 259] on button "Firm" at bounding box center [980, 262] width 61 height 29
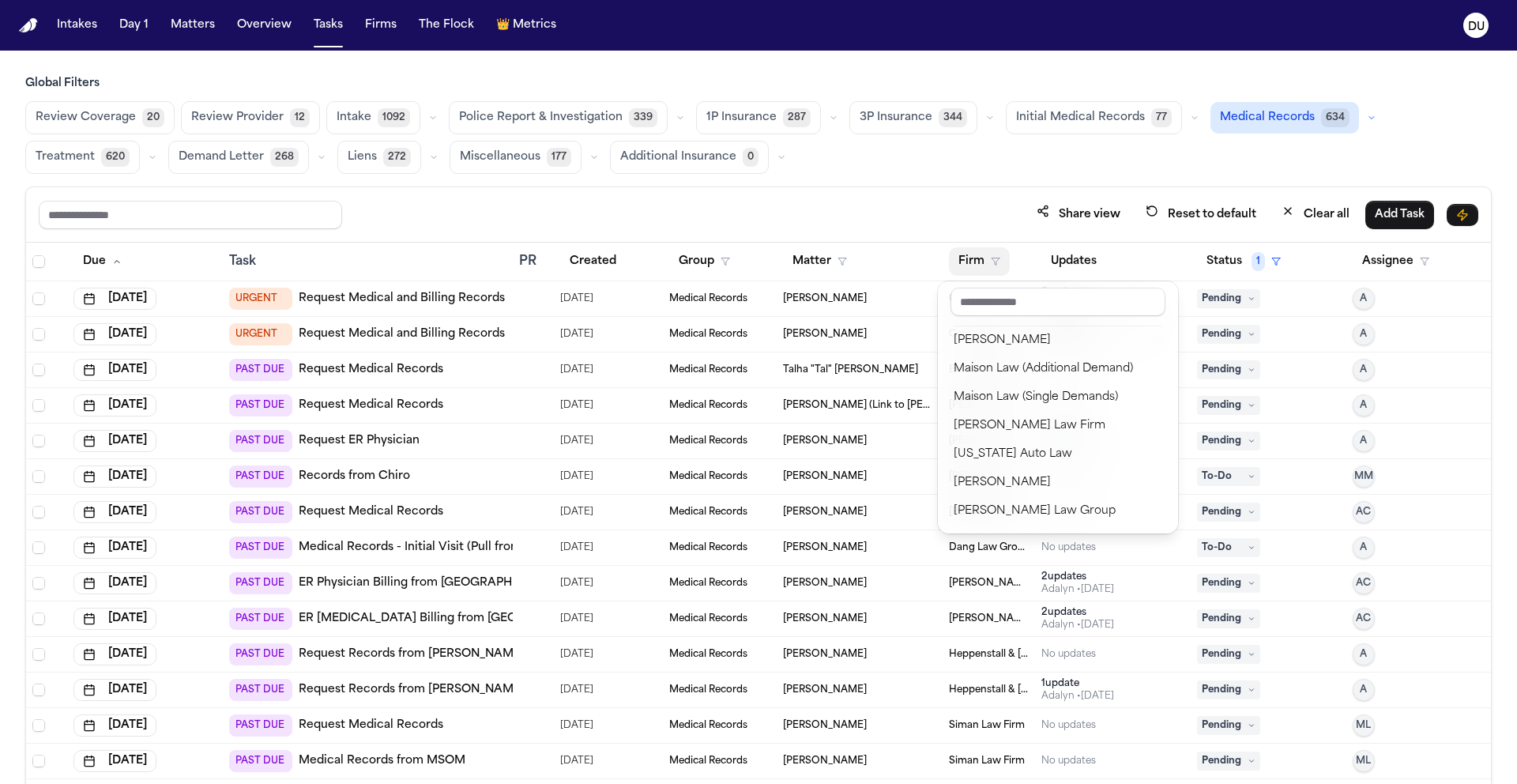
scroll to position [1160, 0]
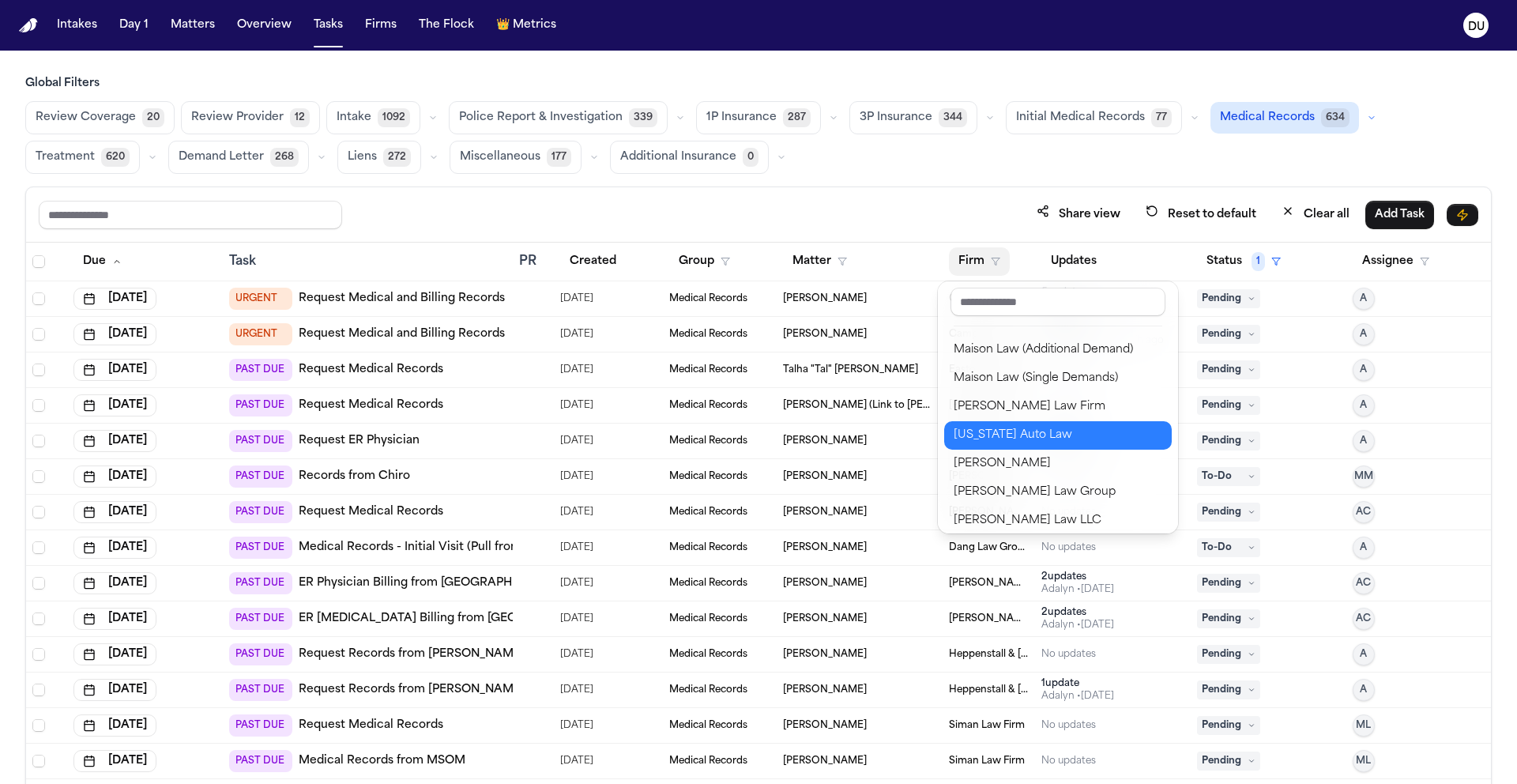
click at [1013, 435] on div "[US_STATE] Auto Law" at bounding box center [1058, 435] width 209 height 19
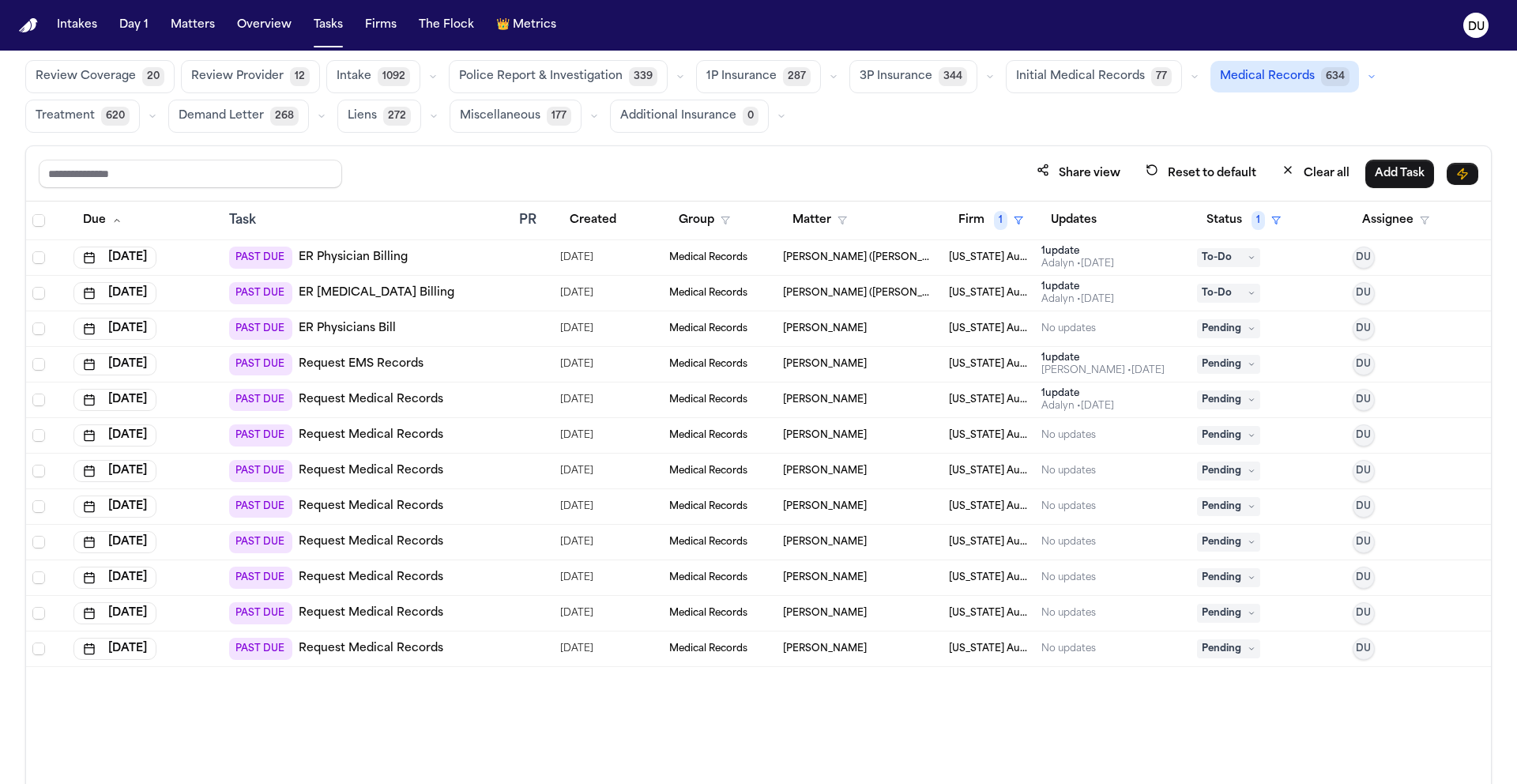
scroll to position [94, 0]
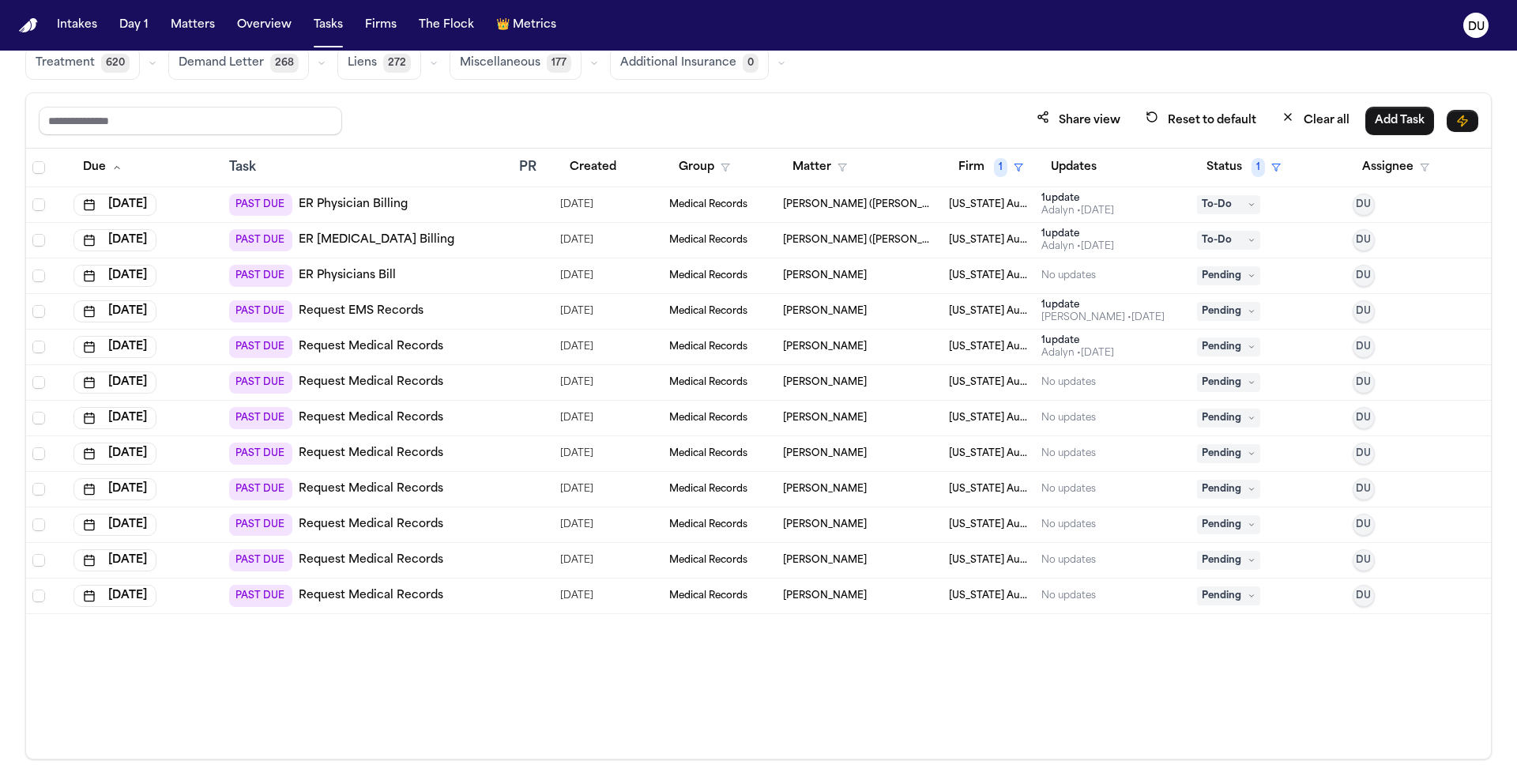
click at [401, 593] on link "Request Medical Records" at bounding box center [371, 595] width 145 height 16
click at [400, 557] on link "Request Medical Records" at bounding box center [371, 560] width 145 height 16
click at [403, 483] on link "Request Medical Records" at bounding box center [371, 488] width 145 height 16
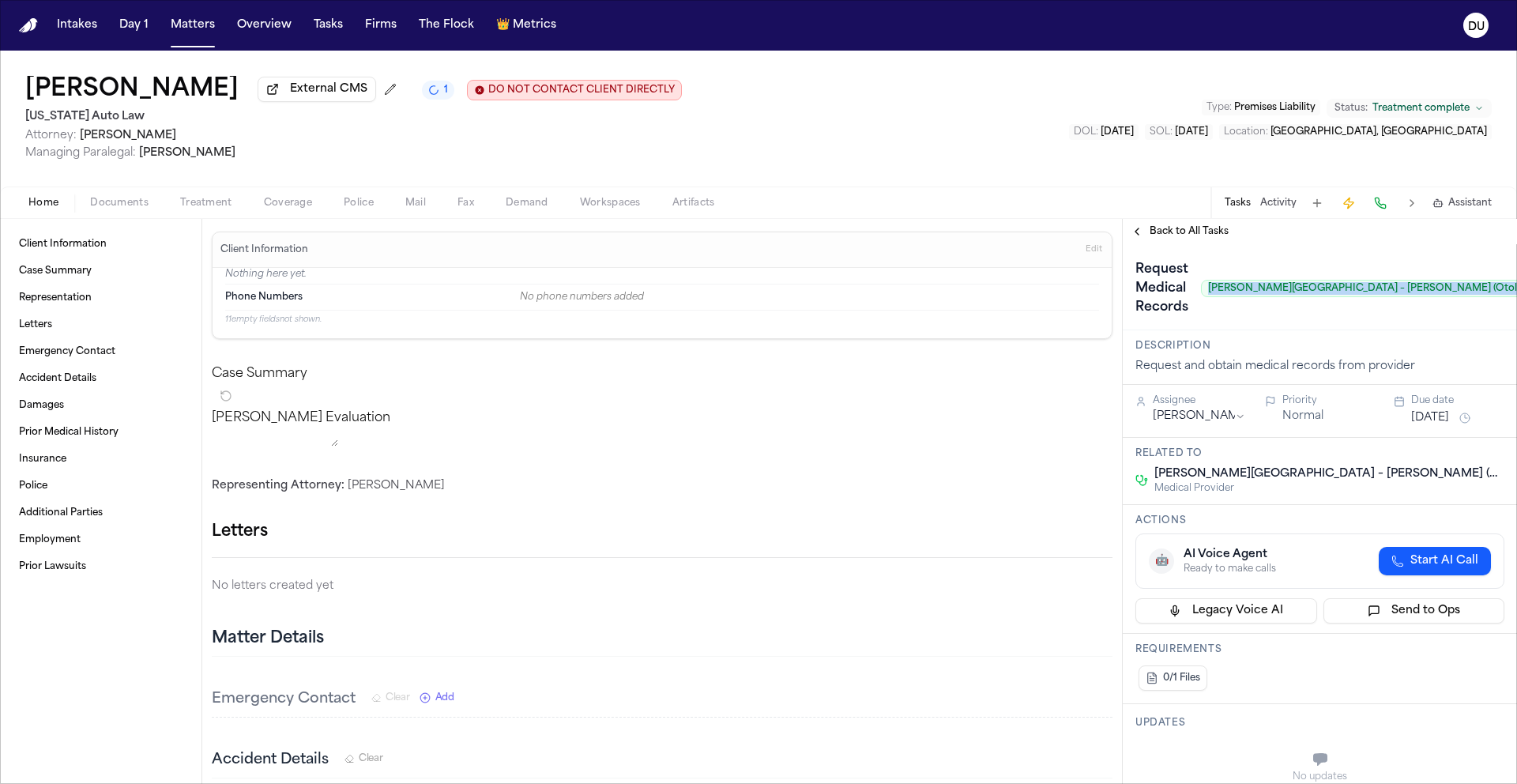
drag, startPoint x: 1207, startPoint y: 292, endPoint x: 1477, endPoint y: 292, distance: 270.0
click at [1477, 292] on div "Request Medical Records Henry Ford Medical Center – Templin (Otolaryngology) Pe…" at bounding box center [1320, 288] width 369 height 63
copy span "Henry Ford Medical Center – Templin (Otolaryngology)"
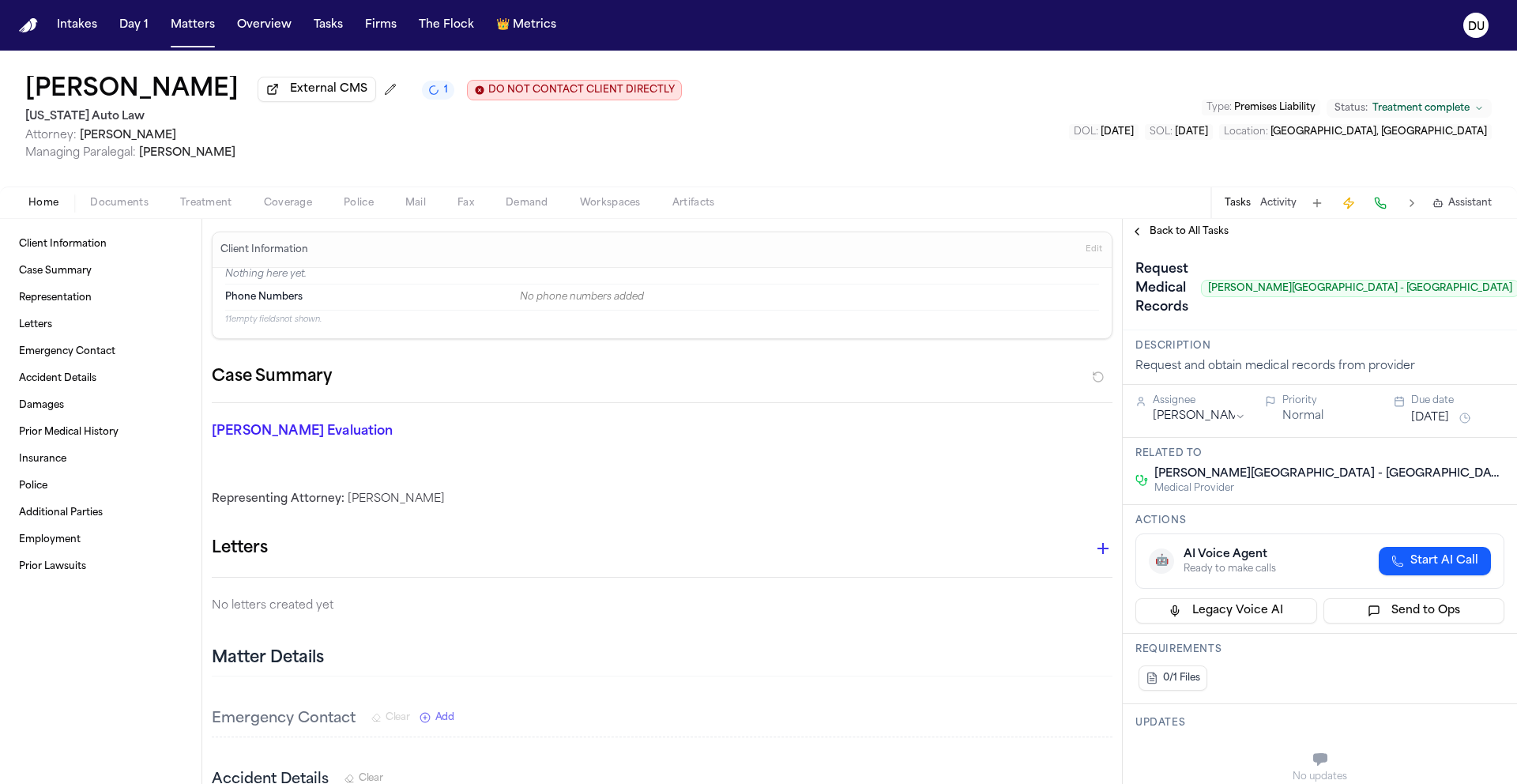
click at [1204, 237] on span "Back to All Tasks" at bounding box center [1189, 231] width 79 height 13
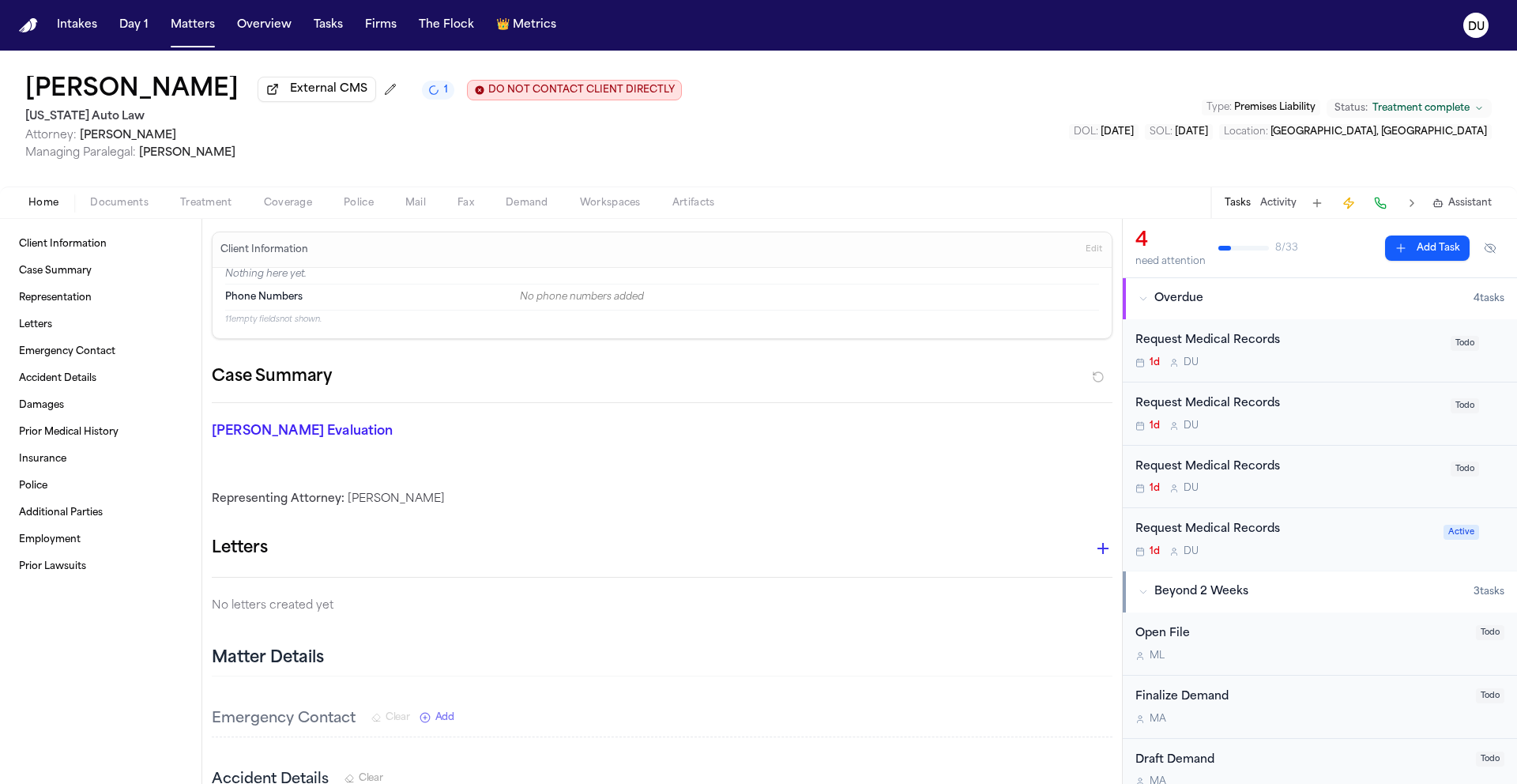
click at [1248, 355] on div "Request Medical Records 1d D U" at bounding box center [1288, 350] width 306 height 37
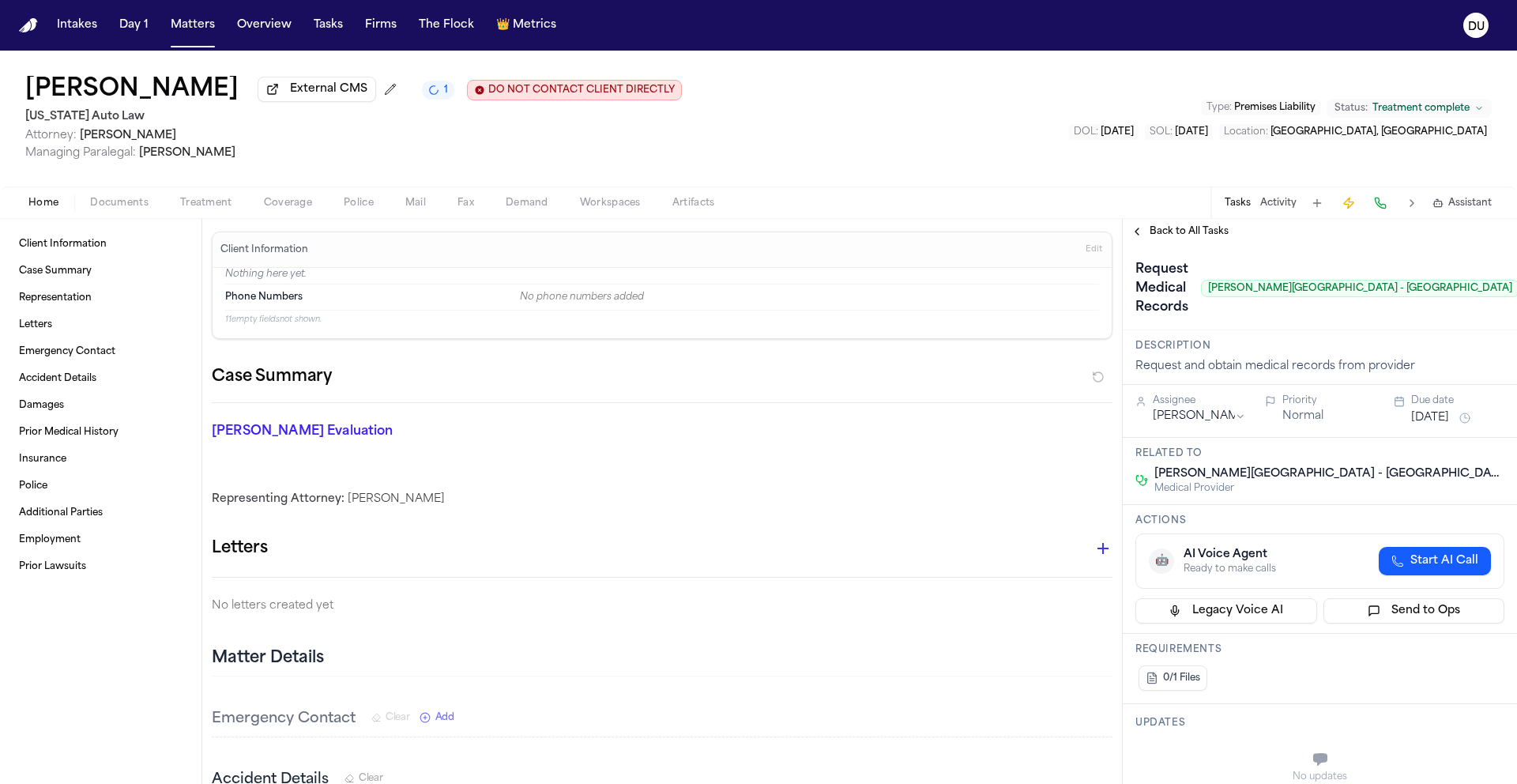
click at [1174, 244] on div "Back to All Tasks" at bounding box center [1320, 232] width 394 height 25
click at [1176, 243] on div "Back to All Tasks" at bounding box center [1320, 232] width 394 height 25
click at [1190, 237] on span "Back to All Tasks" at bounding box center [1189, 231] width 79 height 13
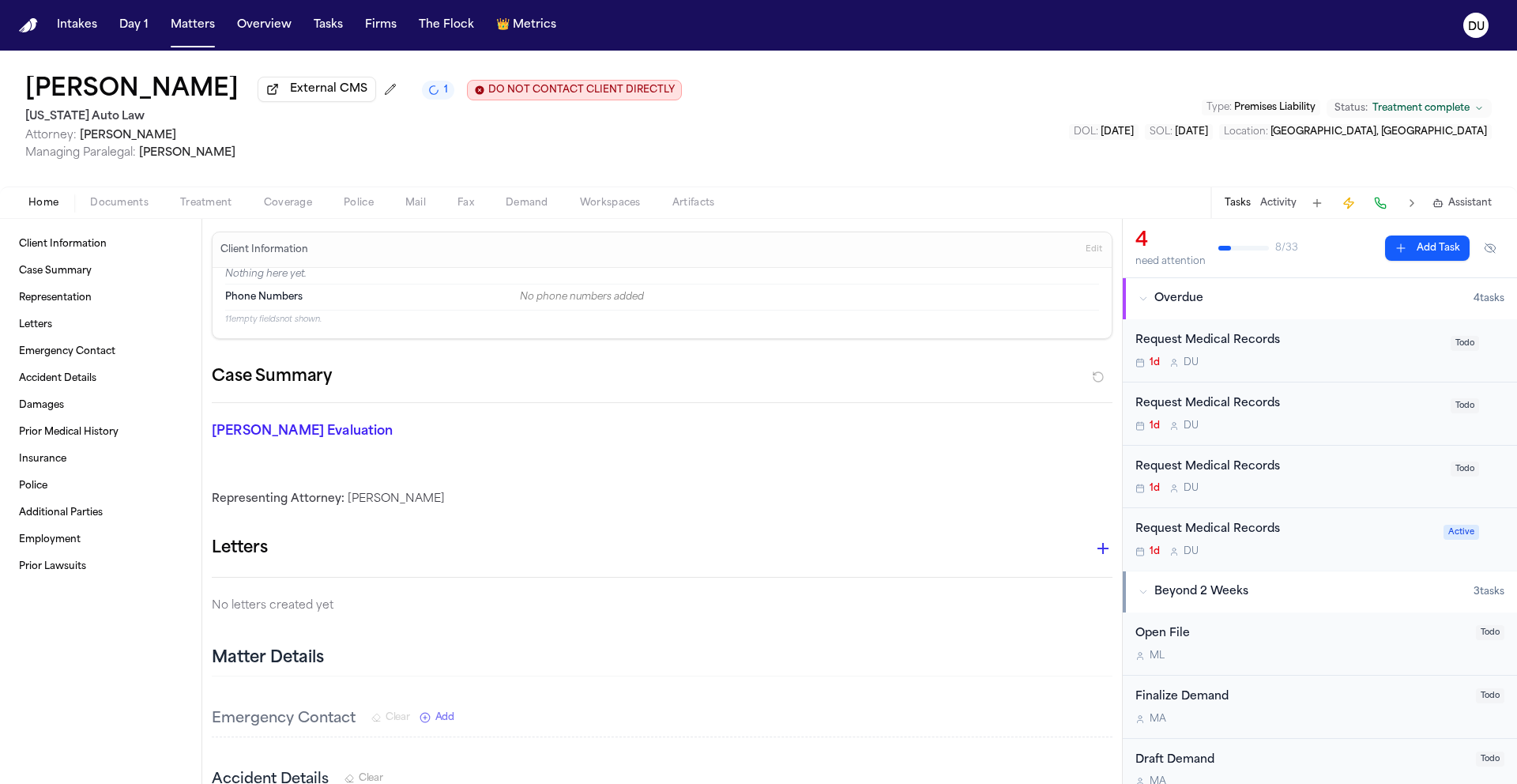
click at [1221, 415] on div "Request Medical Records 1d D U" at bounding box center [1288, 413] width 306 height 37
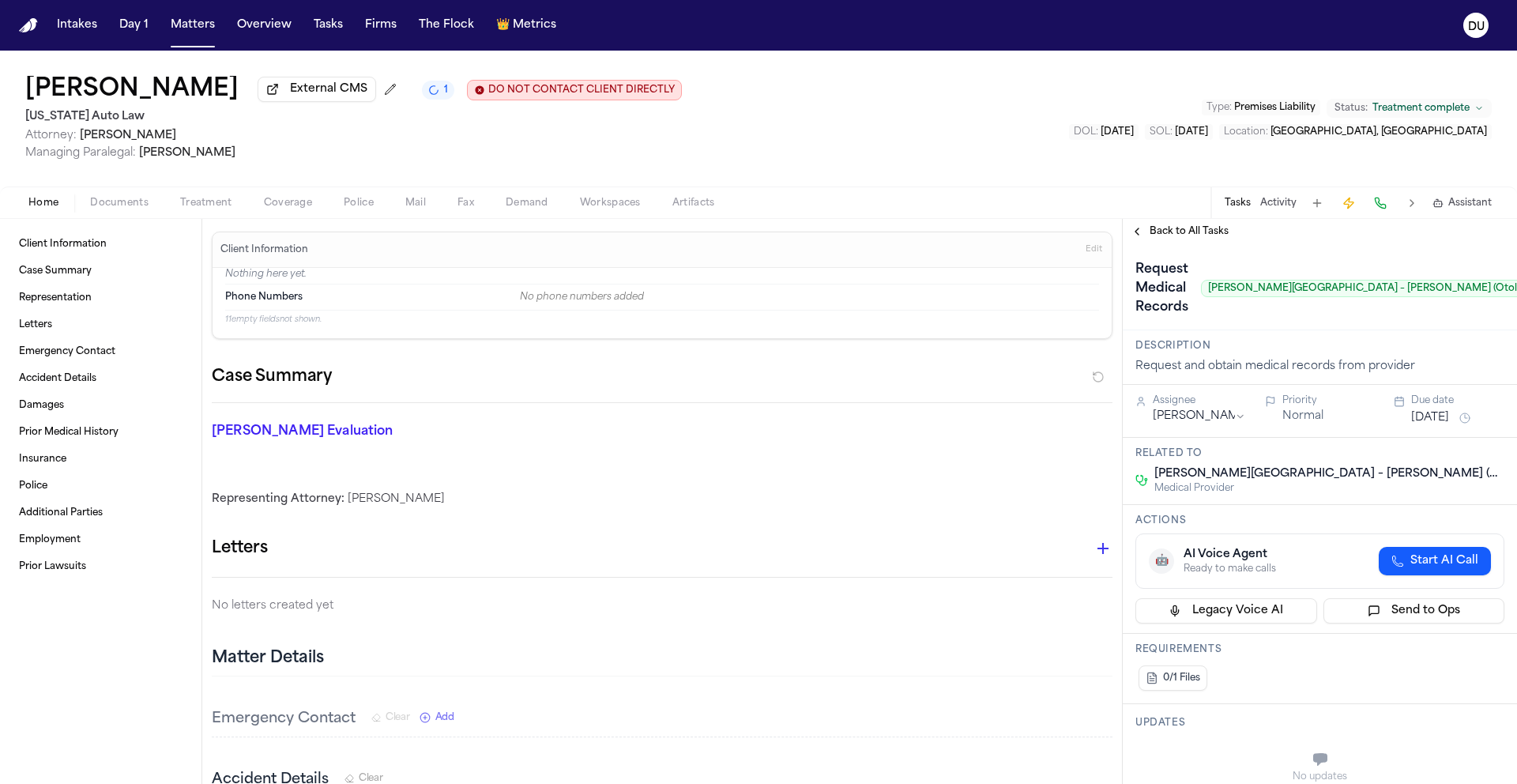
click at [1180, 233] on span "Back to All Tasks" at bounding box center [1189, 231] width 79 height 13
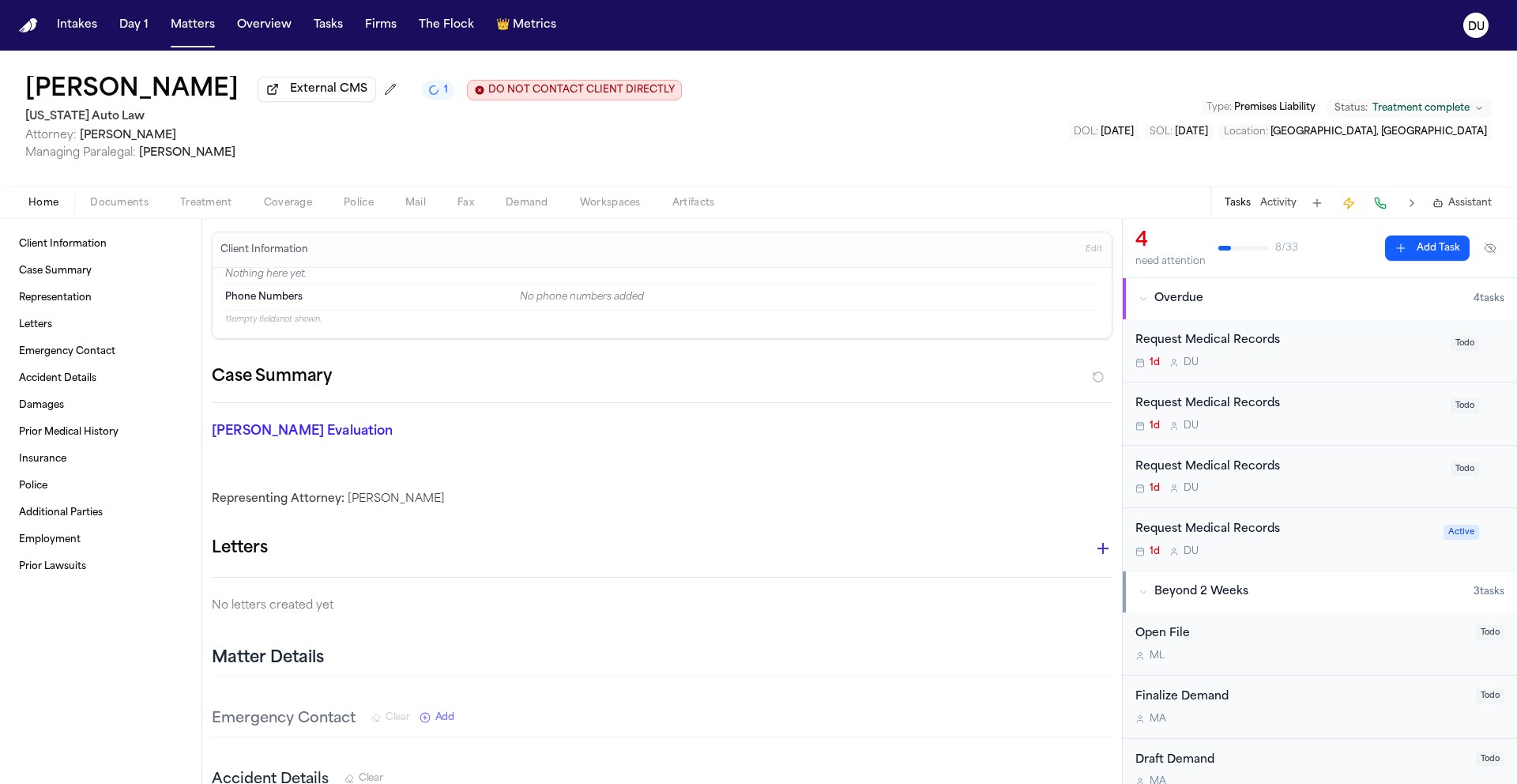
click at [1231, 475] on div "Request Medical Records" at bounding box center [1288, 467] width 306 height 19
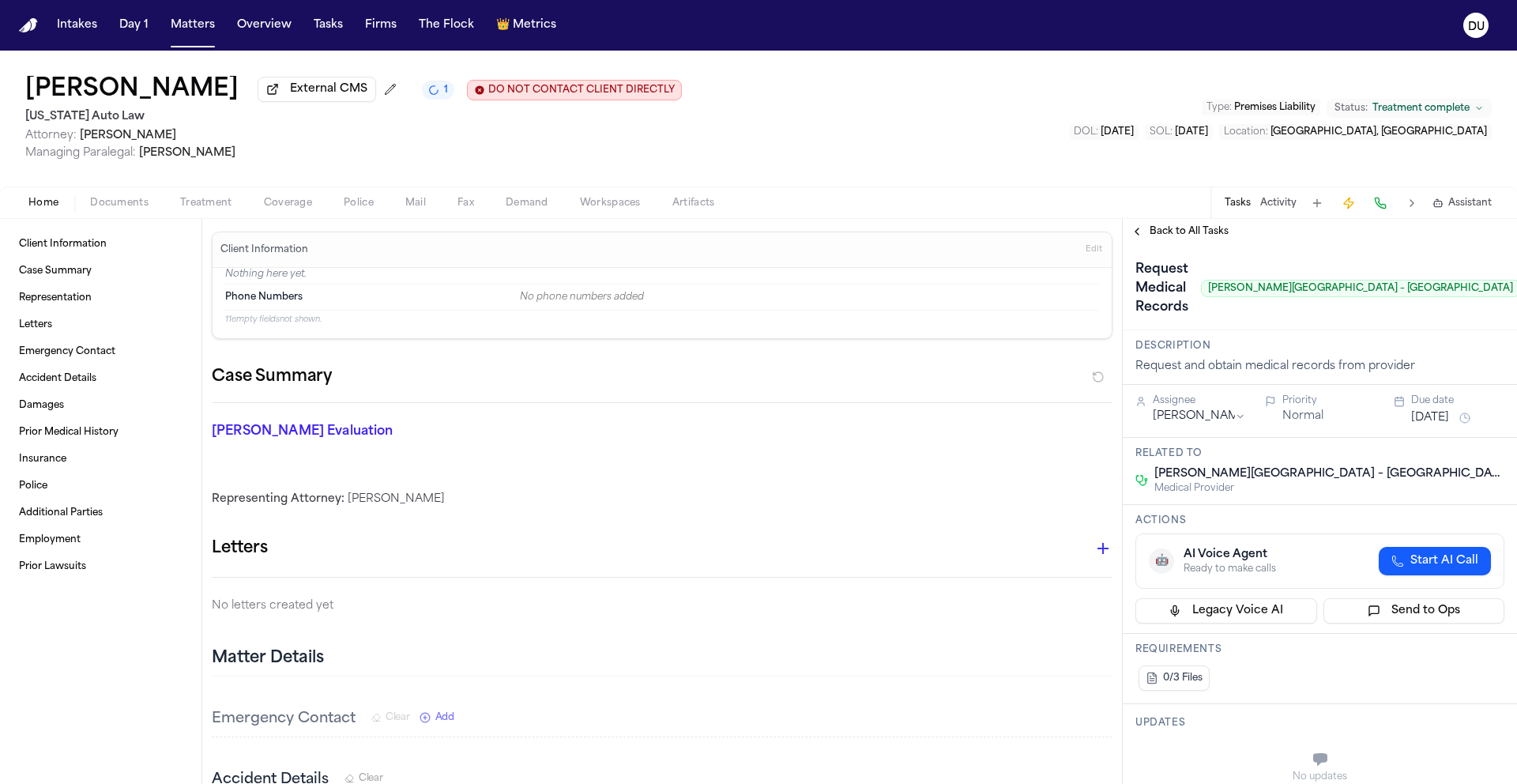
click at [1196, 237] on span "Back to All Tasks" at bounding box center [1189, 231] width 79 height 13
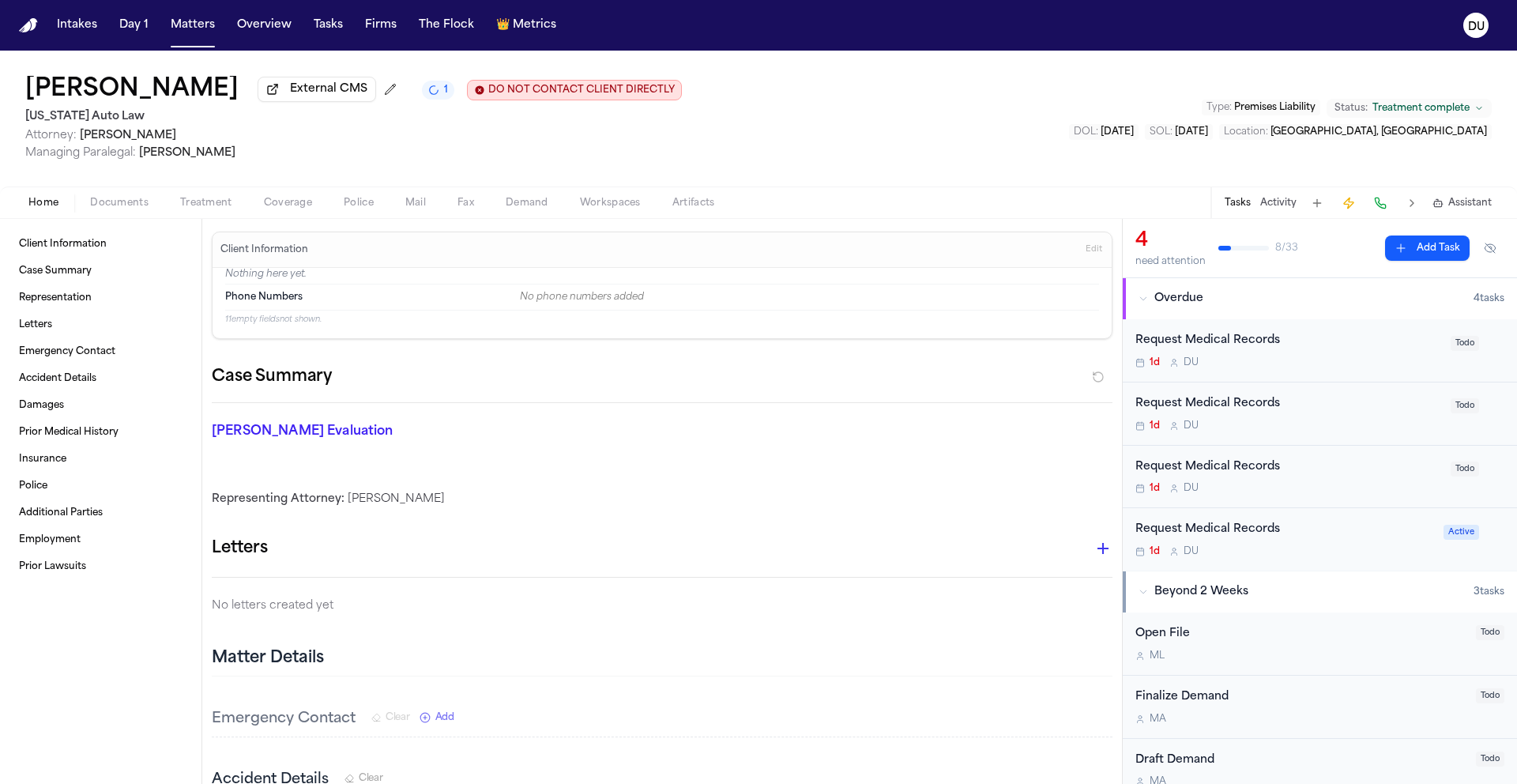
click at [1233, 539] on div "Request Medical Records" at bounding box center [1285, 530] width 299 height 19
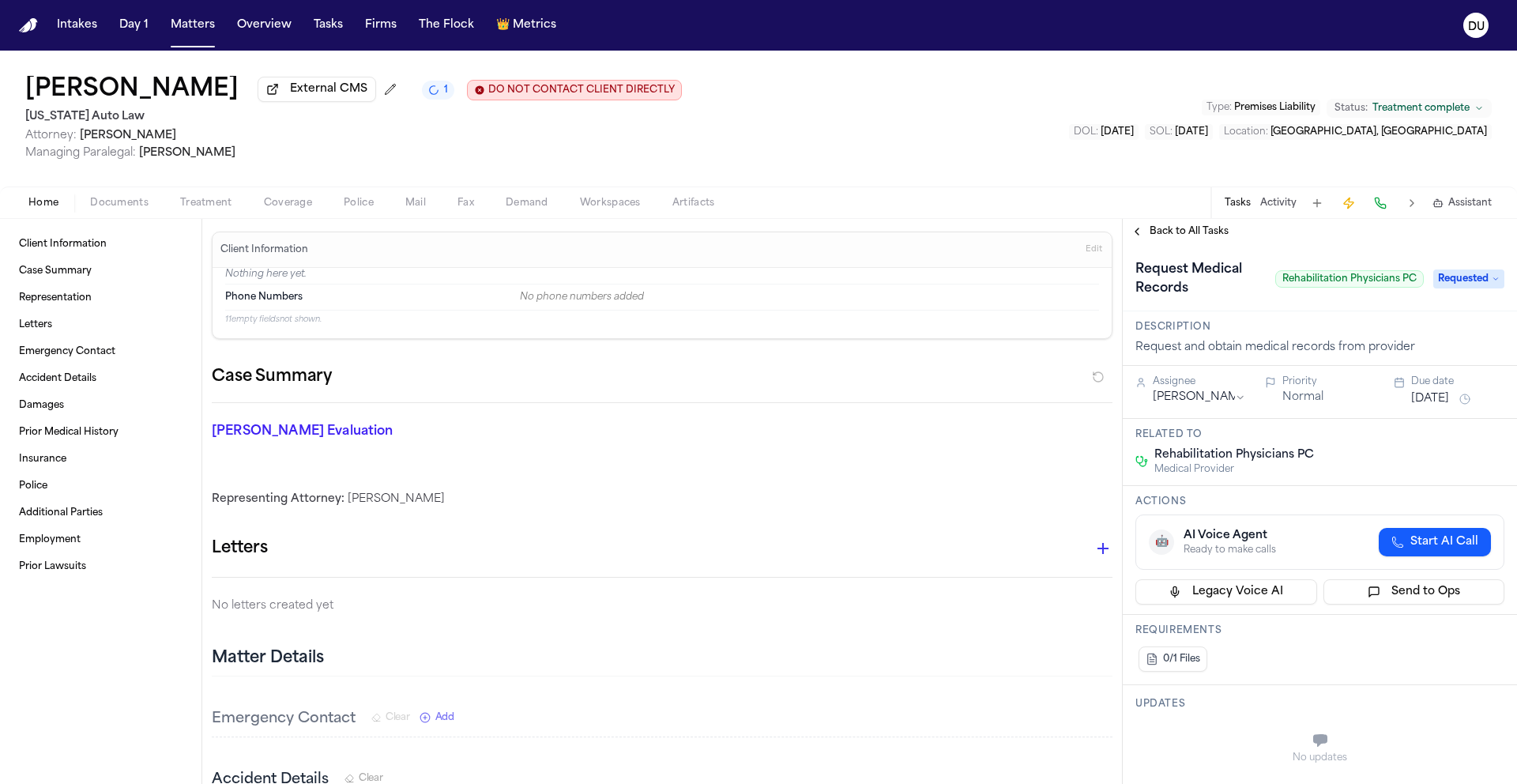
click at [1450, 403] on button "Sep 22, 2025" at bounding box center [1430, 398] width 38 height 16
click at [1450, 588] on button "25" at bounding box center [1444, 591] width 25 height 25
click at [1277, 243] on div "Back to All Tasks" at bounding box center [1320, 232] width 394 height 25
click at [1214, 235] on span "Back to All Tasks" at bounding box center [1189, 231] width 79 height 13
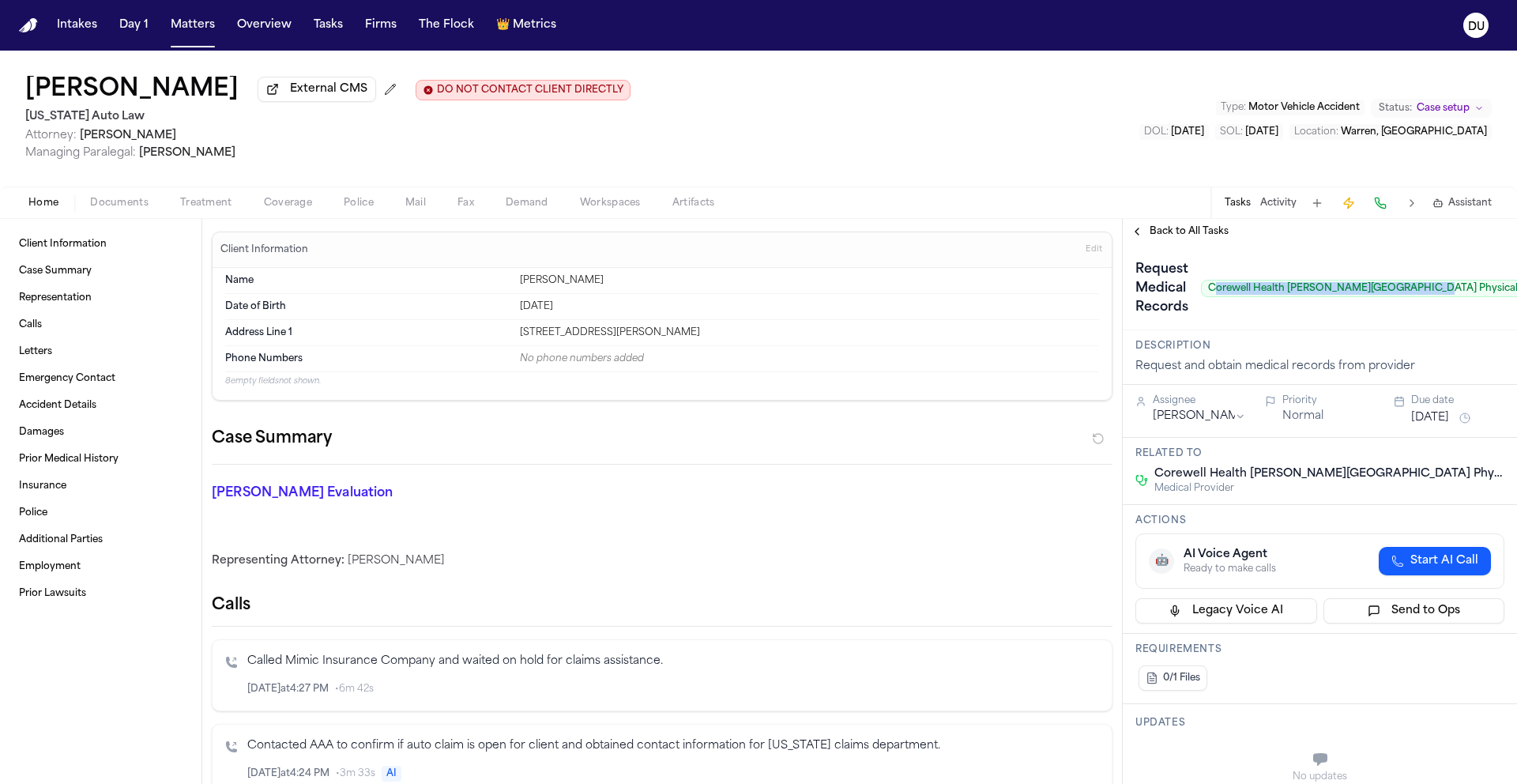
drag, startPoint x: 1212, startPoint y: 290, endPoint x: 1421, endPoint y: 296, distance: 209.1
click at [1421, 296] on span "Corewell Health [PERSON_NAME][GEOGRAPHIC_DATA] Physical Therapy" at bounding box center [1384, 288] width 366 height 18
click at [1201, 291] on span "Corewell Health [PERSON_NAME][GEOGRAPHIC_DATA] Physical Therapy" at bounding box center [1384, 288] width 366 height 18
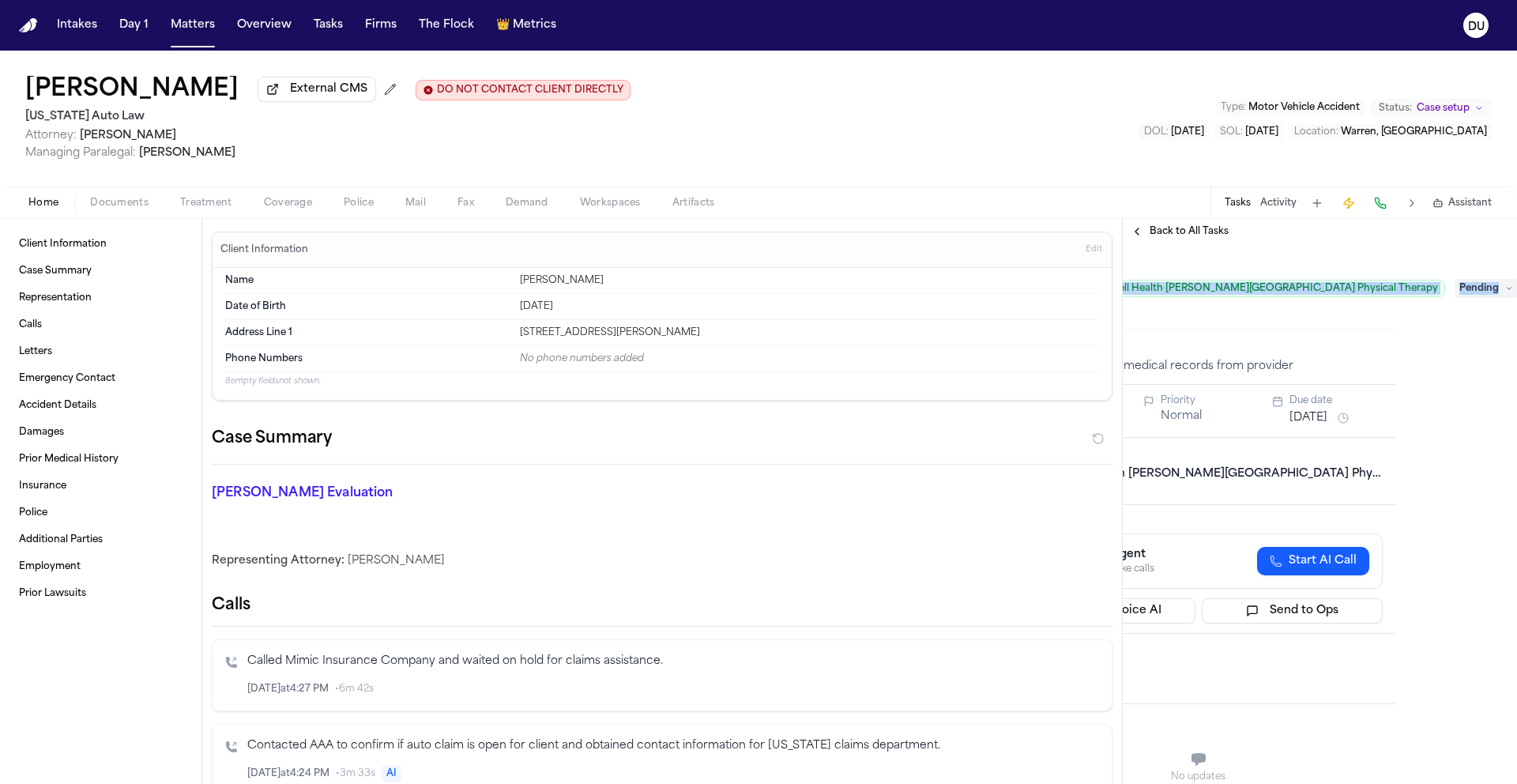
drag, startPoint x: 1208, startPoint y: 291, endPoint x: 1518, endPoint y: 298, distance: 310.1
click at [1516, 298] on html "Intakes Day 1 Matters Overview Tasks Firms The Flock 👑 Metrics DU Sandra Brown …" at bounding box center [758, 392] width 1517 height 784
copy div "Corewell Health William Beaumont University Hospital Physical Therapy Pending"
click at [1423, 333] on div "**********" at bounding box center [1320, 514] width 394 height 540
click at [1456, 293] on span "Pending" at bounding box center [1486, 288] width 63 height 19
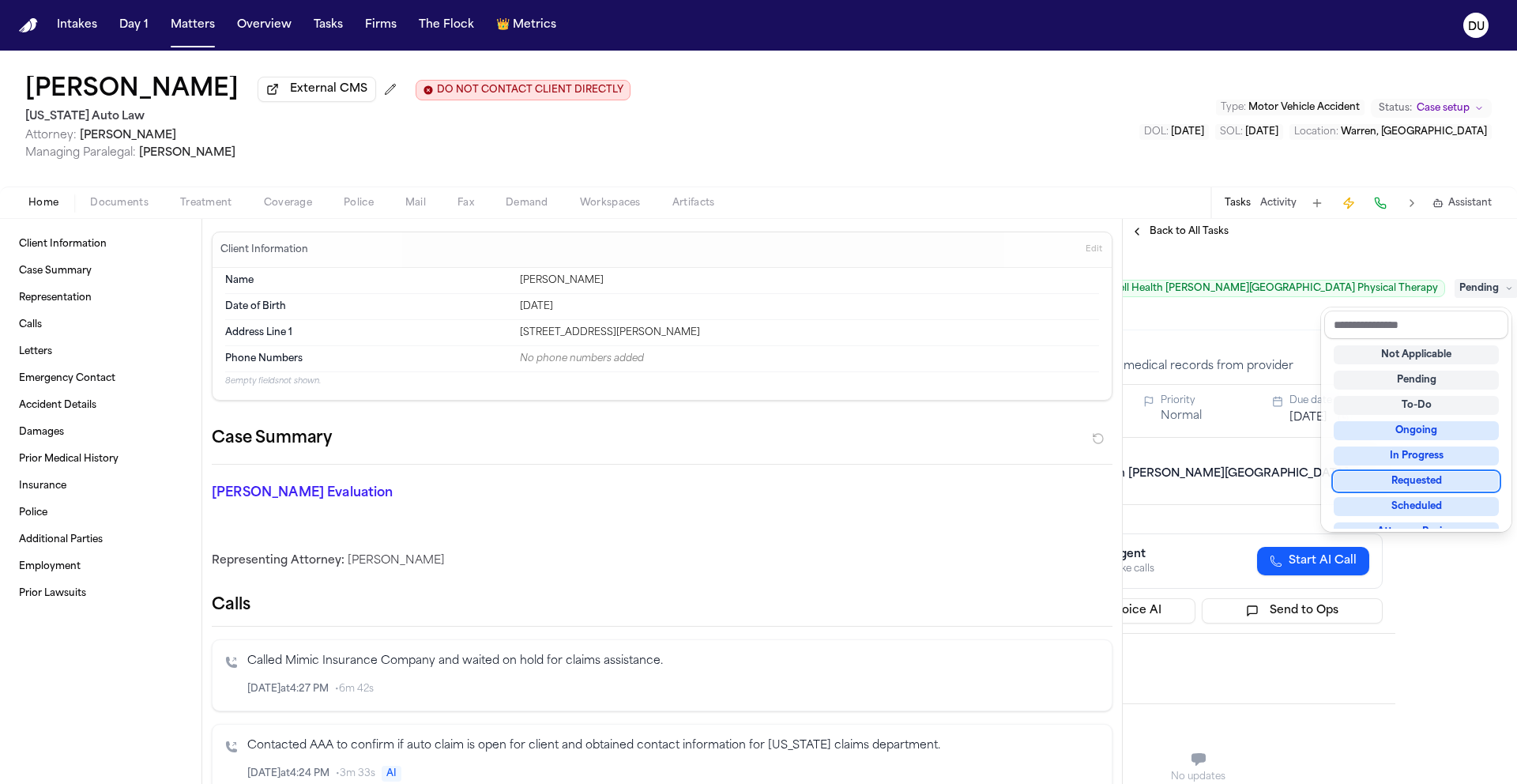
click at [1422, 483] on div "Requested" at bounding box center [1417, 481] width 165 height 19
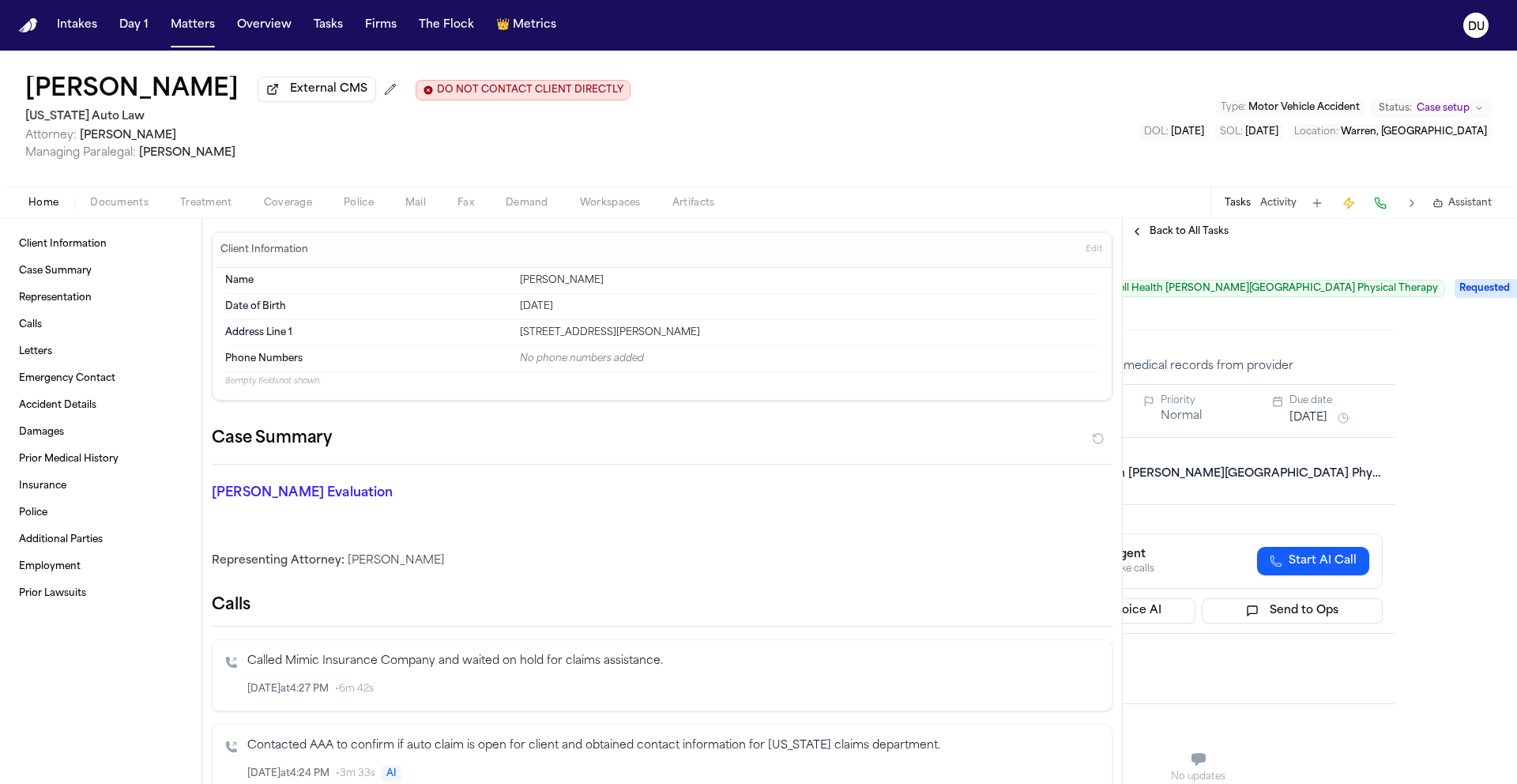
click at [1307, 430] on div "Assignee Daniela Uribe Priority Normal Due date Sep 18, 2025" at bounding box center [1199, 411] width 394 height 53
click at [1313, 417] on button "[DATE]" at bounding box center [1308, 418] width 38 height 16
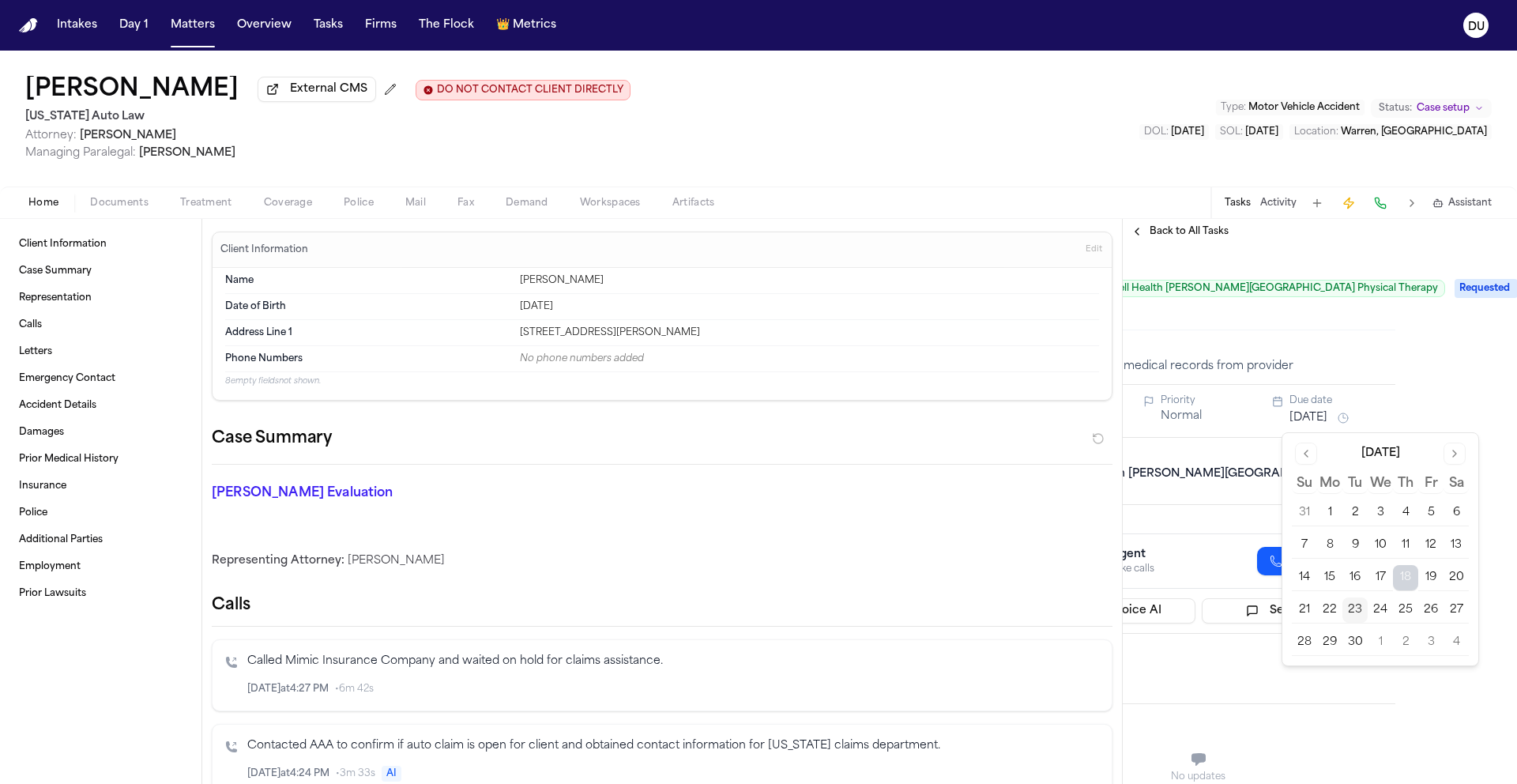
click at [1429, 611] on button "26" at bounding box center [1431, 610] width 25 height 25
click at [1295, 311] on div "Request Medical Records Corewell Health William Beaumont University Hospital Ph…" at bounding box center [1230, 288] width 431 height 63
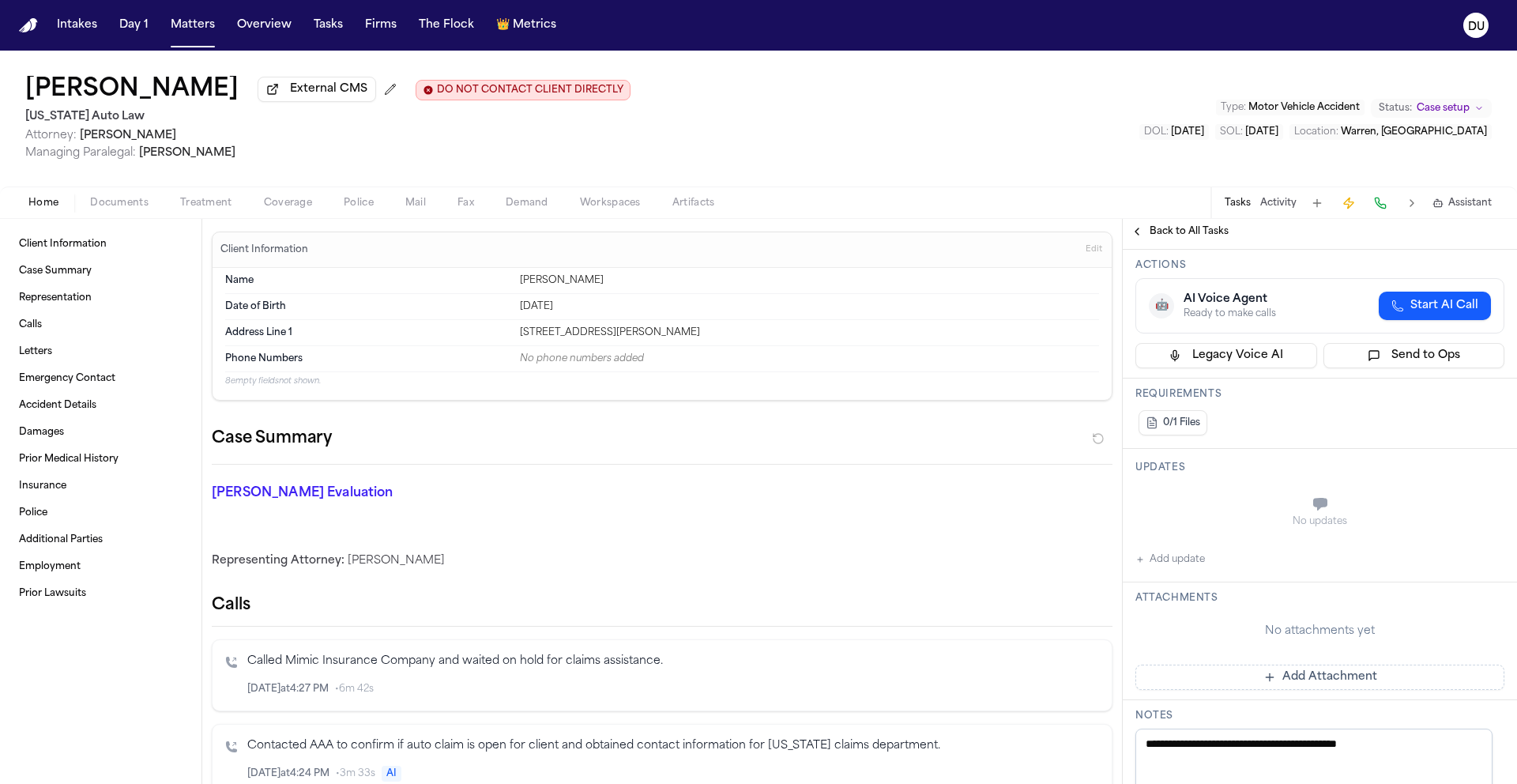
scroll to position [320, 0]
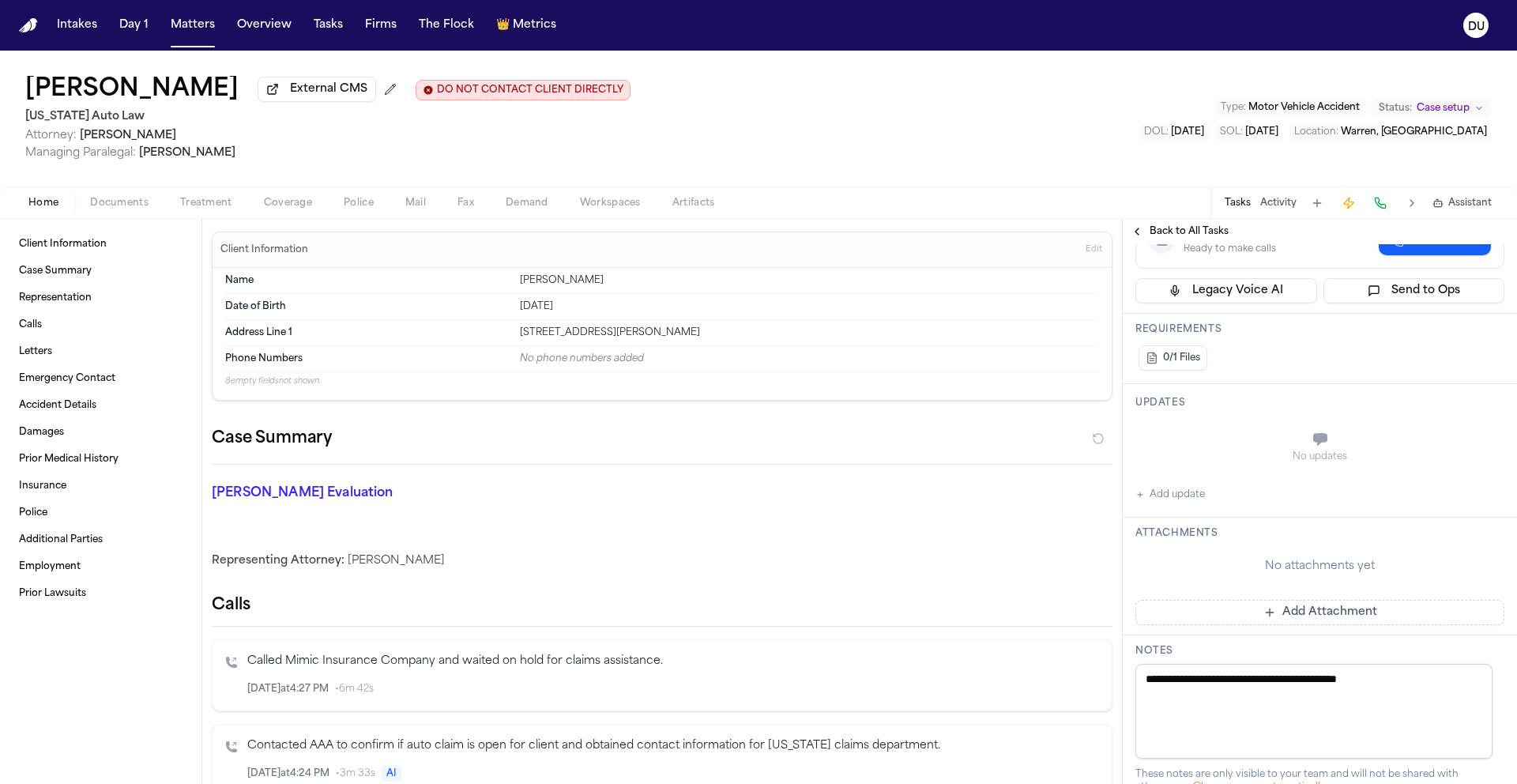
click at [1260, 611] on button "Add Attachment" at bounding box center [1320, 612] width 369 height 25
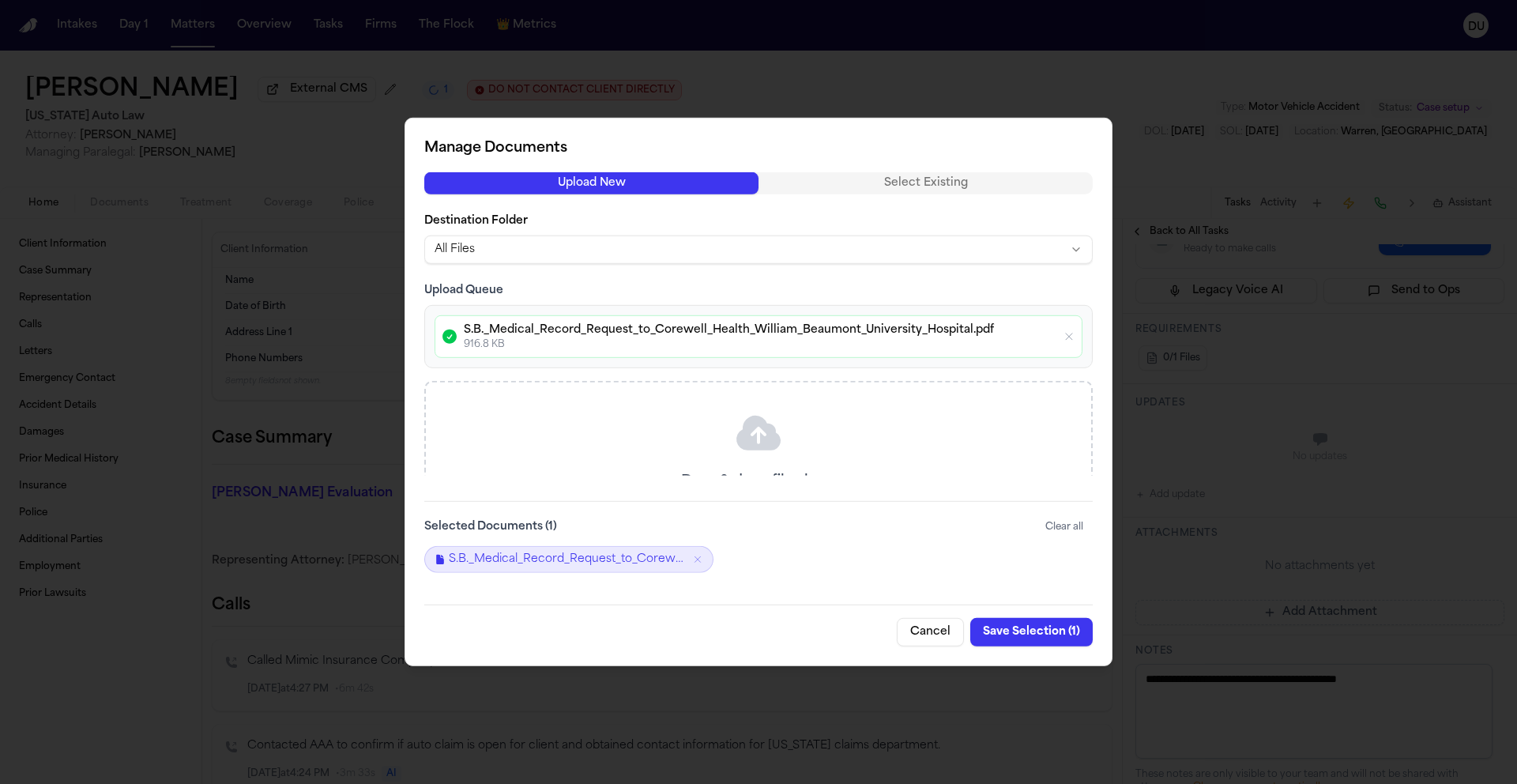
click at [1013, 634] on button "Save Selection ( 1 )" at bounding box center [1031, 632] width 122 height 29
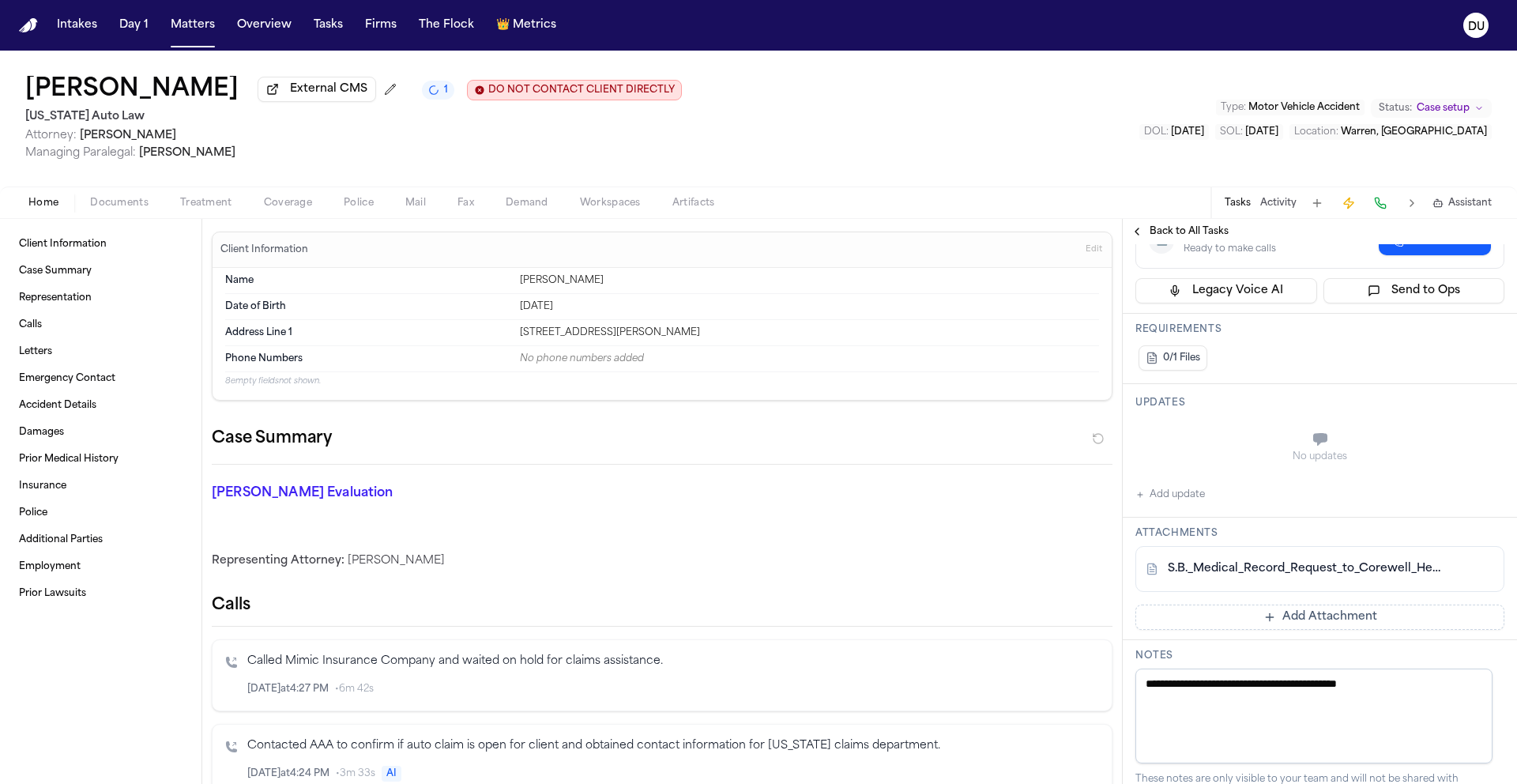
click at [1193, 231] on span "Back to All Tasks" at bounding box center [1189, 231] width 79 height 13
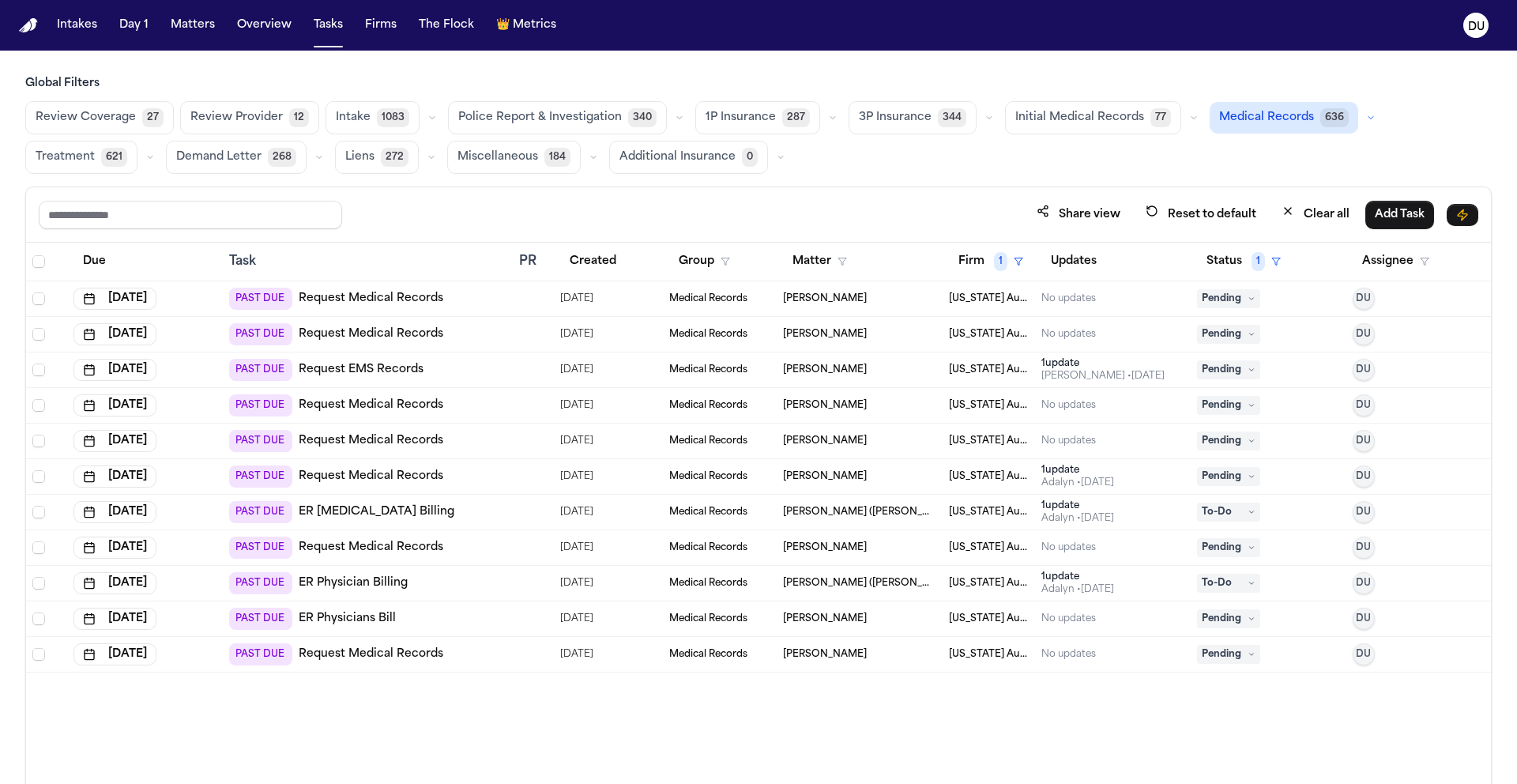
click at [409, 658] on link "Request Medical Records" at bounding box center [371, 653] width 145 height 16
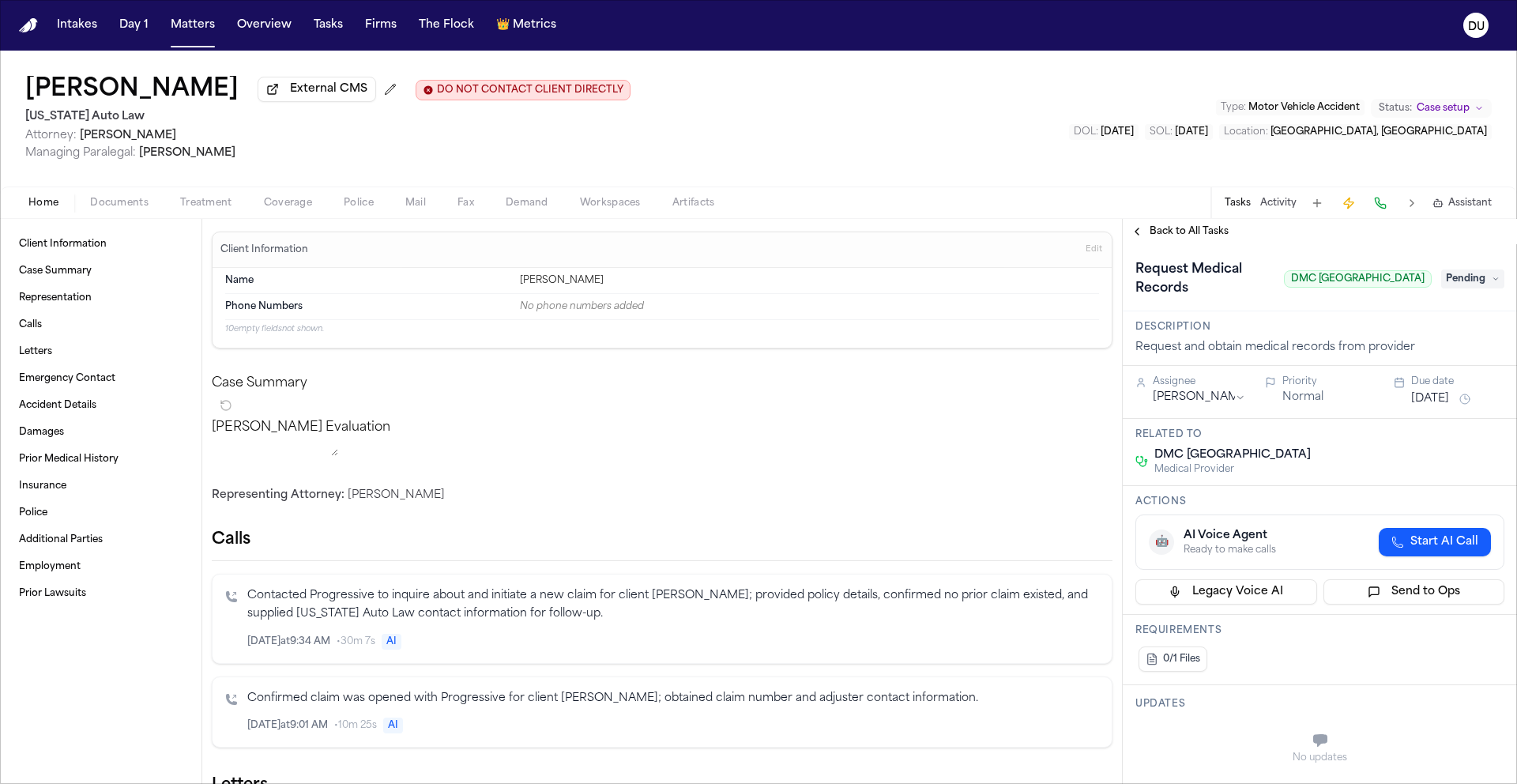
click at [135, 212] on span "button" at bounding box center [120, 211] width 77 height 2
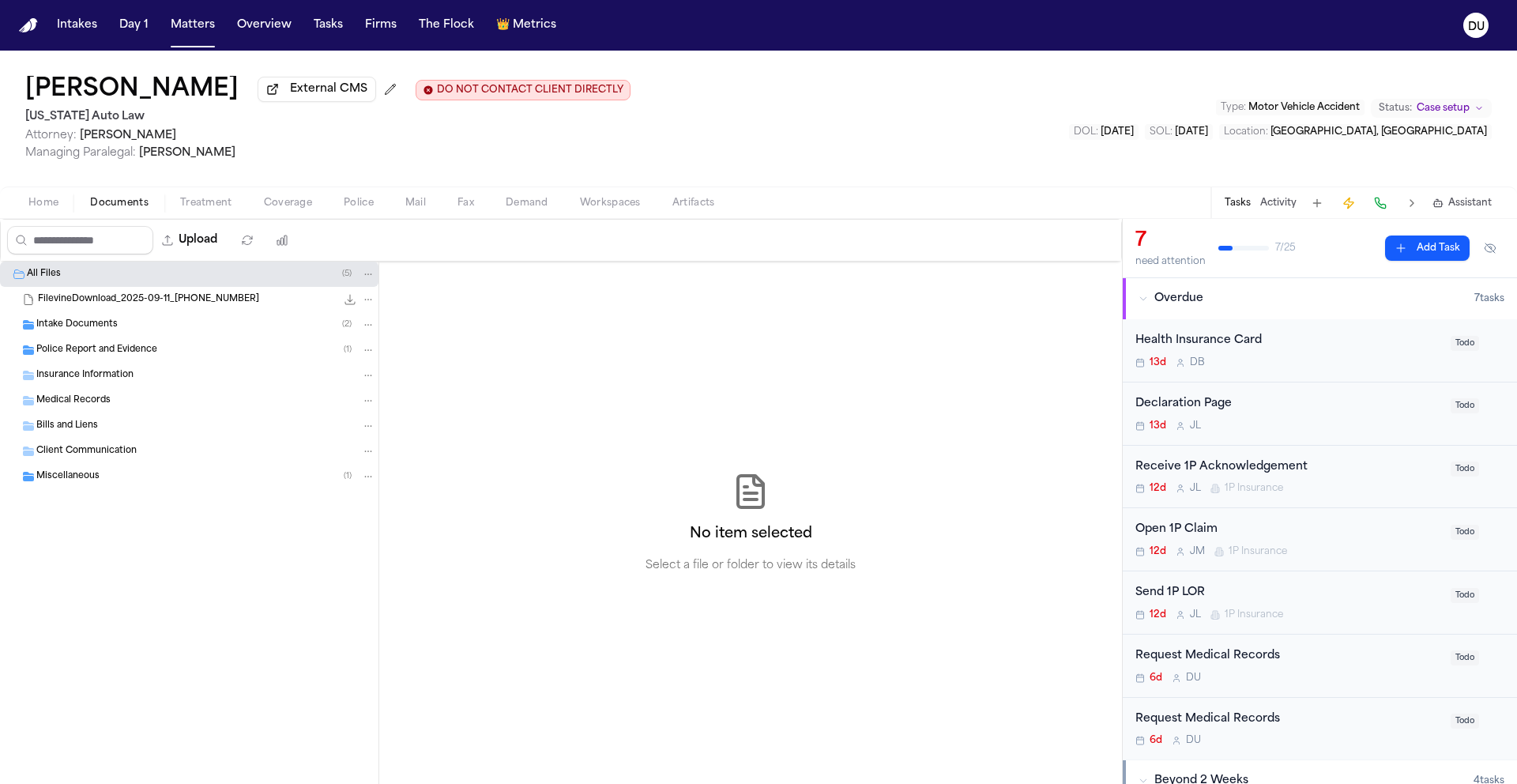
click at [103, 330] on span "Intake Documents" at bounding box center [77, 325] width 82 height 13
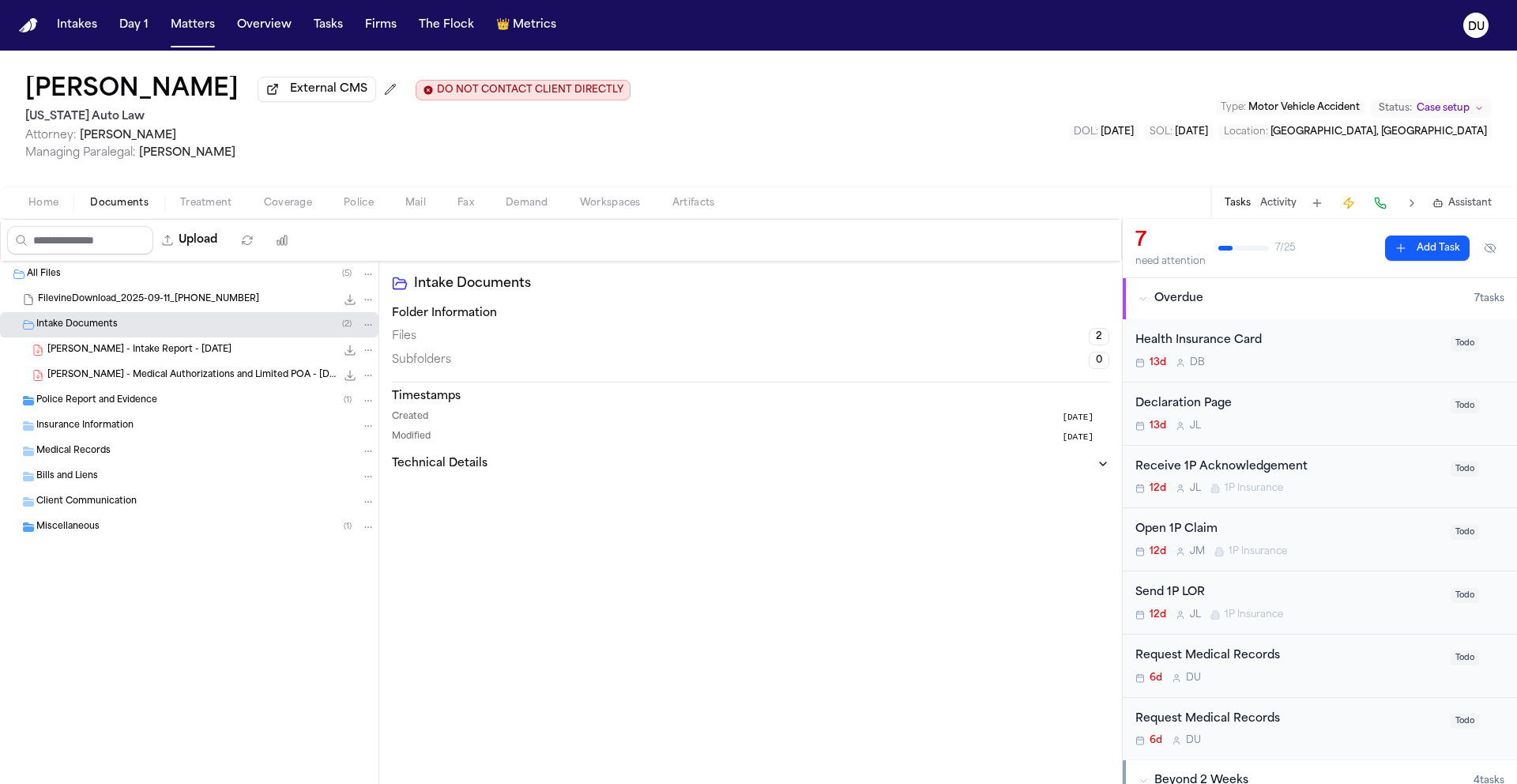
click at [160, 381] on span "[PERSON_NAME] - Medical Authorizations and Limited POA - [DATE]" at bounding box center [191, 376] width 288 height 13
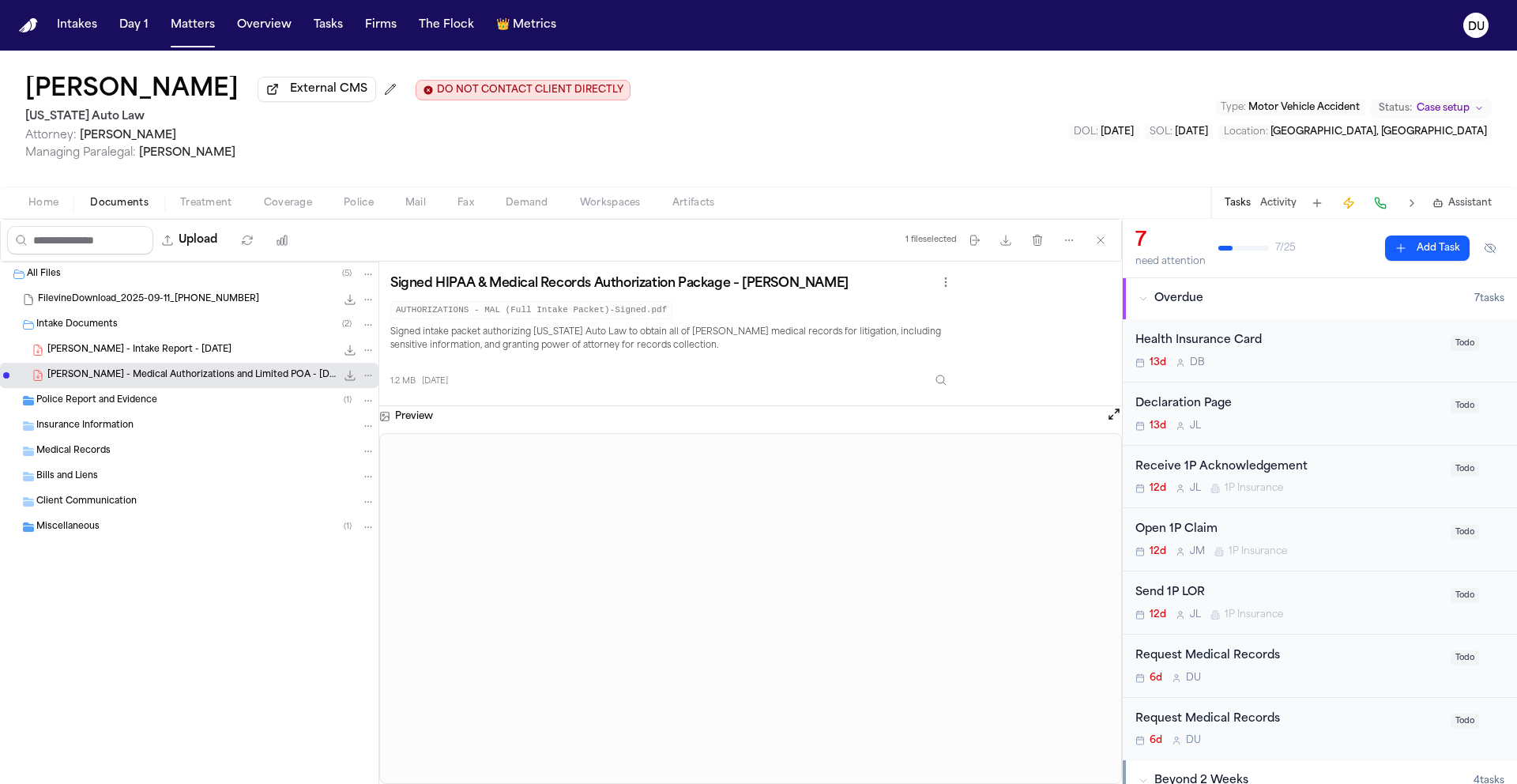
click at [54, 527] on span "Miscellaneous" at bounding box center [67, 527] width 63 height 13
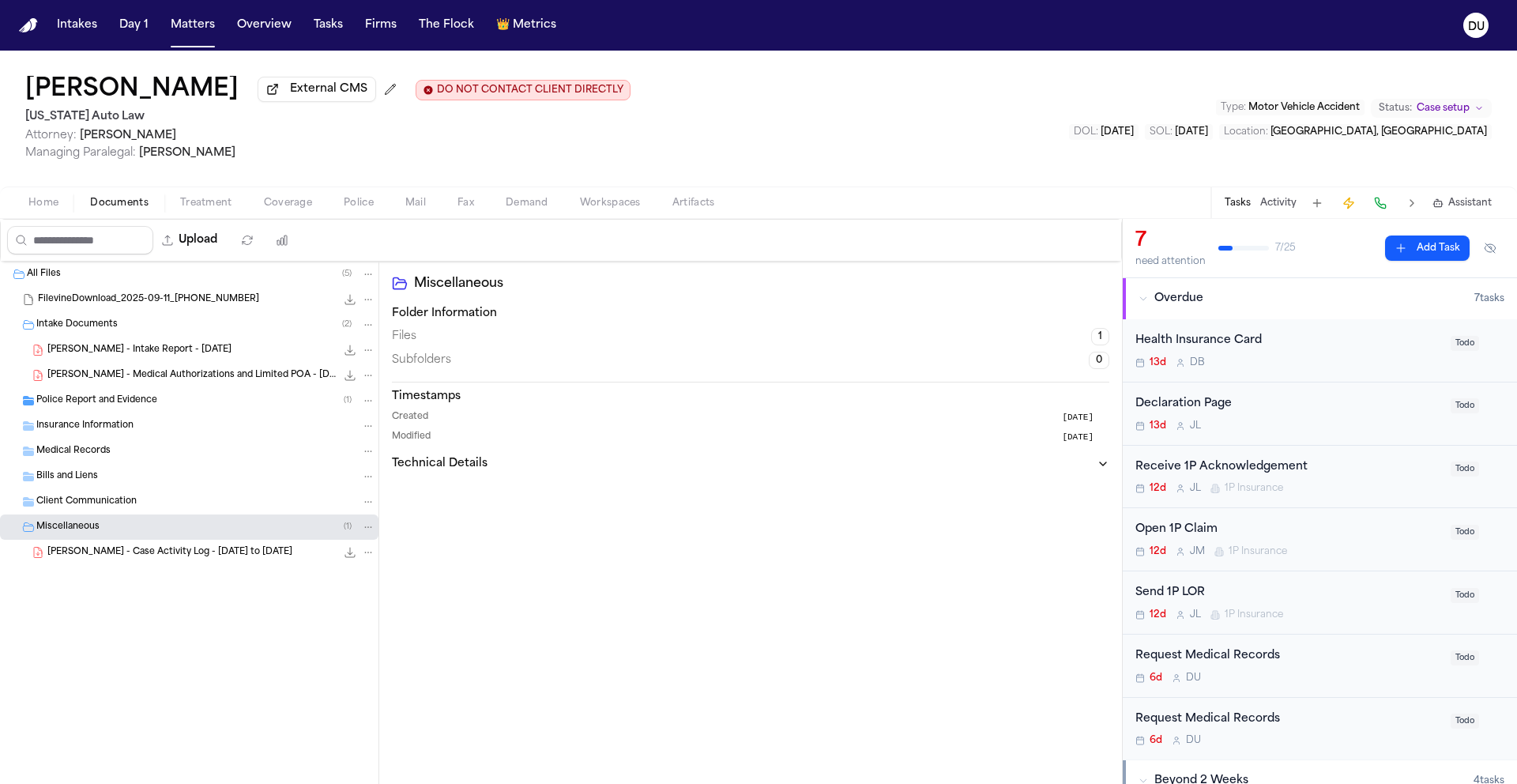
click at [130, 558] on span "[PERSON_NAME] - Case Activity Log - [DATE] to [DATE]" at bounding box center [169, 552] width 245 height 13
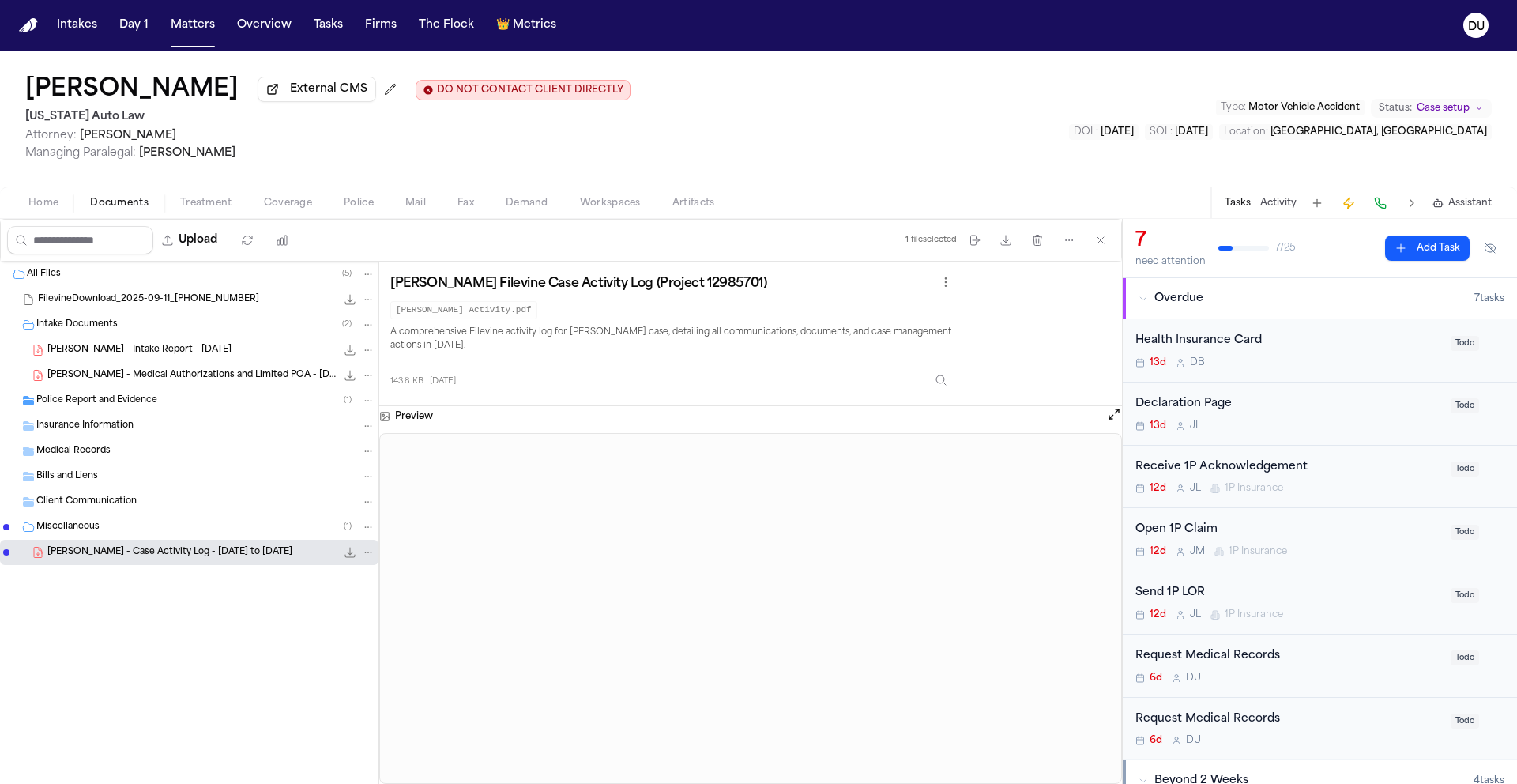
click at [123, 503] on span "Client Communication" at bounding box center [86, 502] width 100 height 13
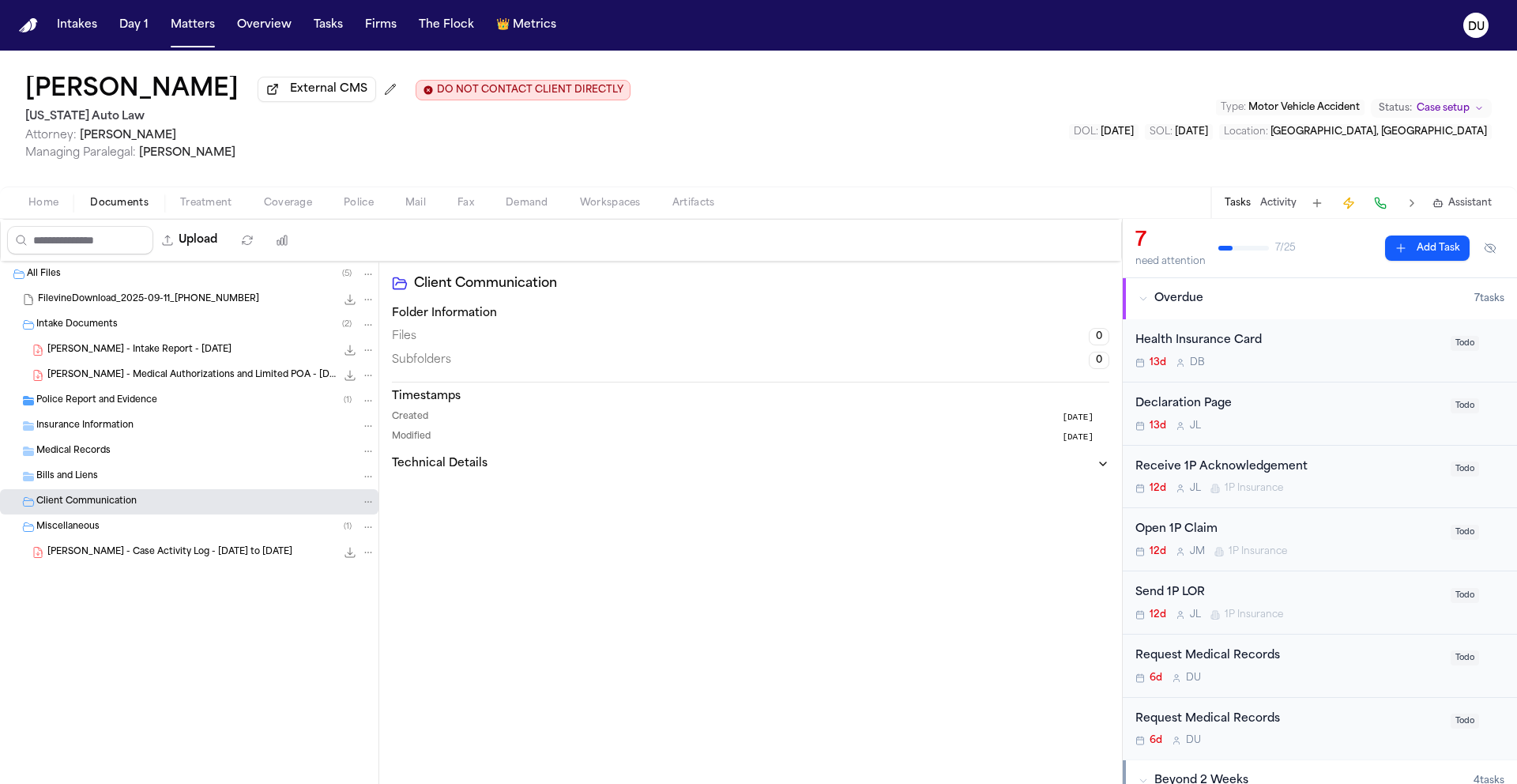
click at [120, 428] on span "Insurance Information" at bounding box center [84, 426] width 97 height 13
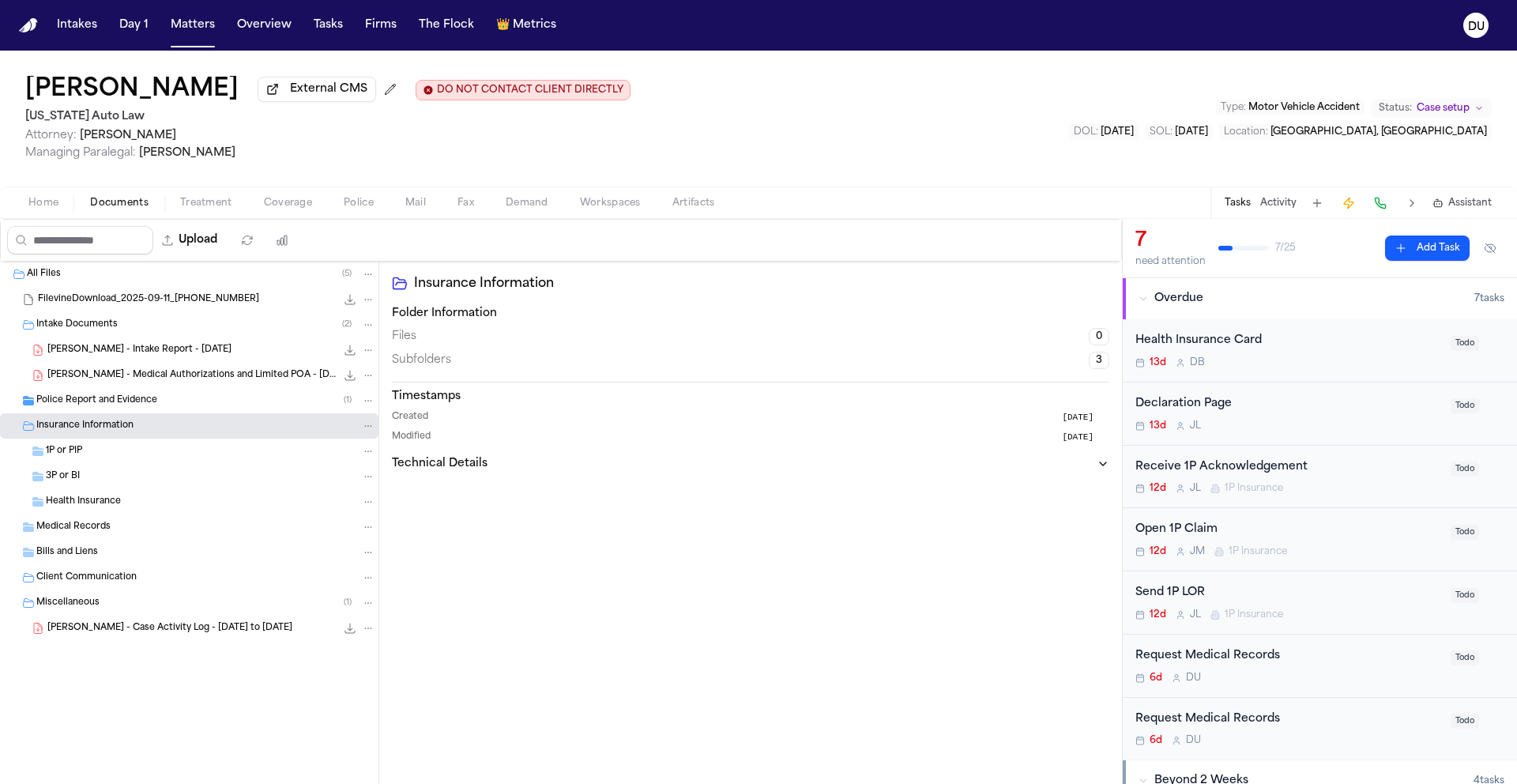
click at [142, 404] on span "Police Report and Evidence" at bounding box center [97, 401] width 121 height 13
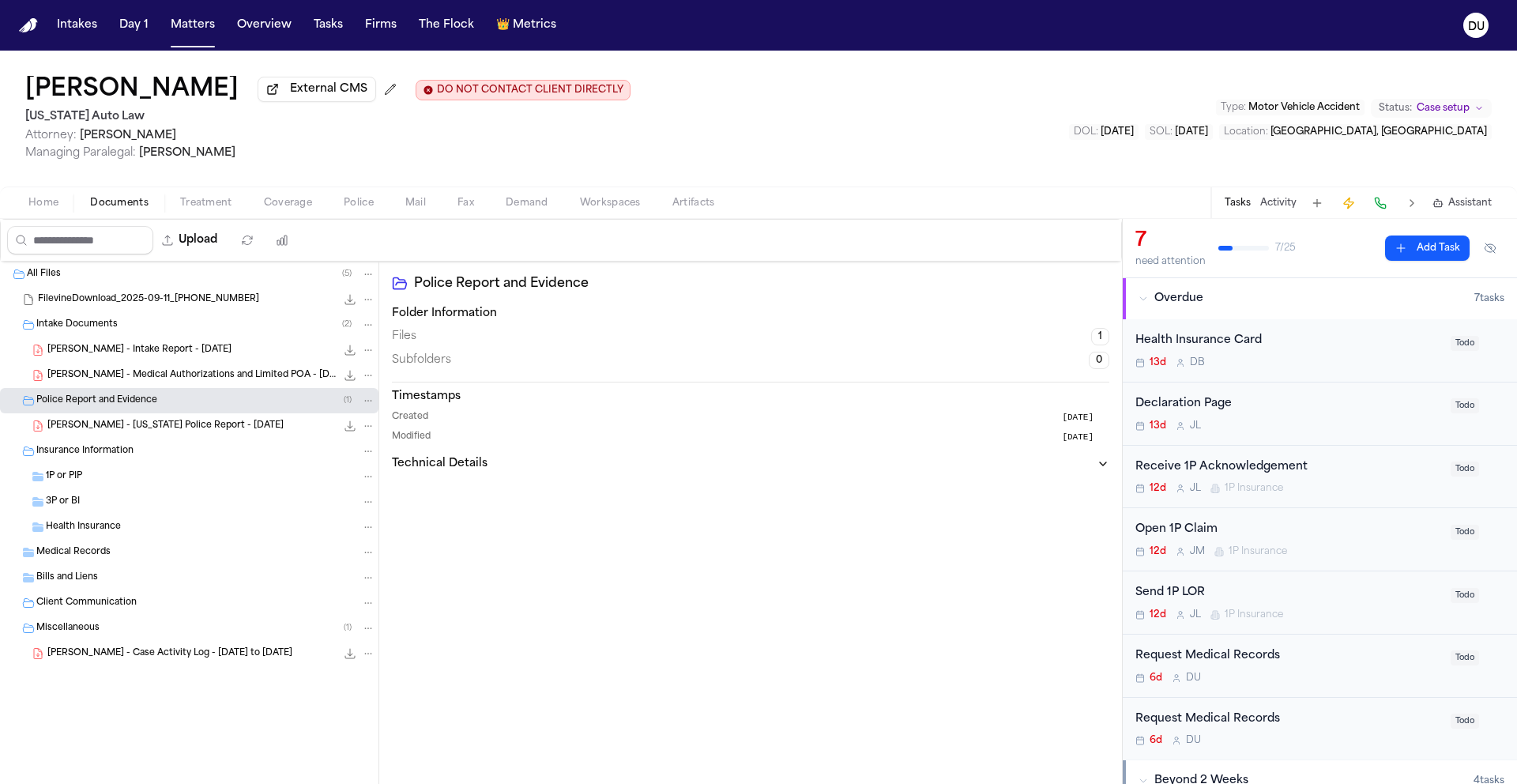
click at [171, 305] on span "FilevineDownload_2025-09-11_[PHONE_NUMBER]" at bounding box center [148, 300] width 222 height 13
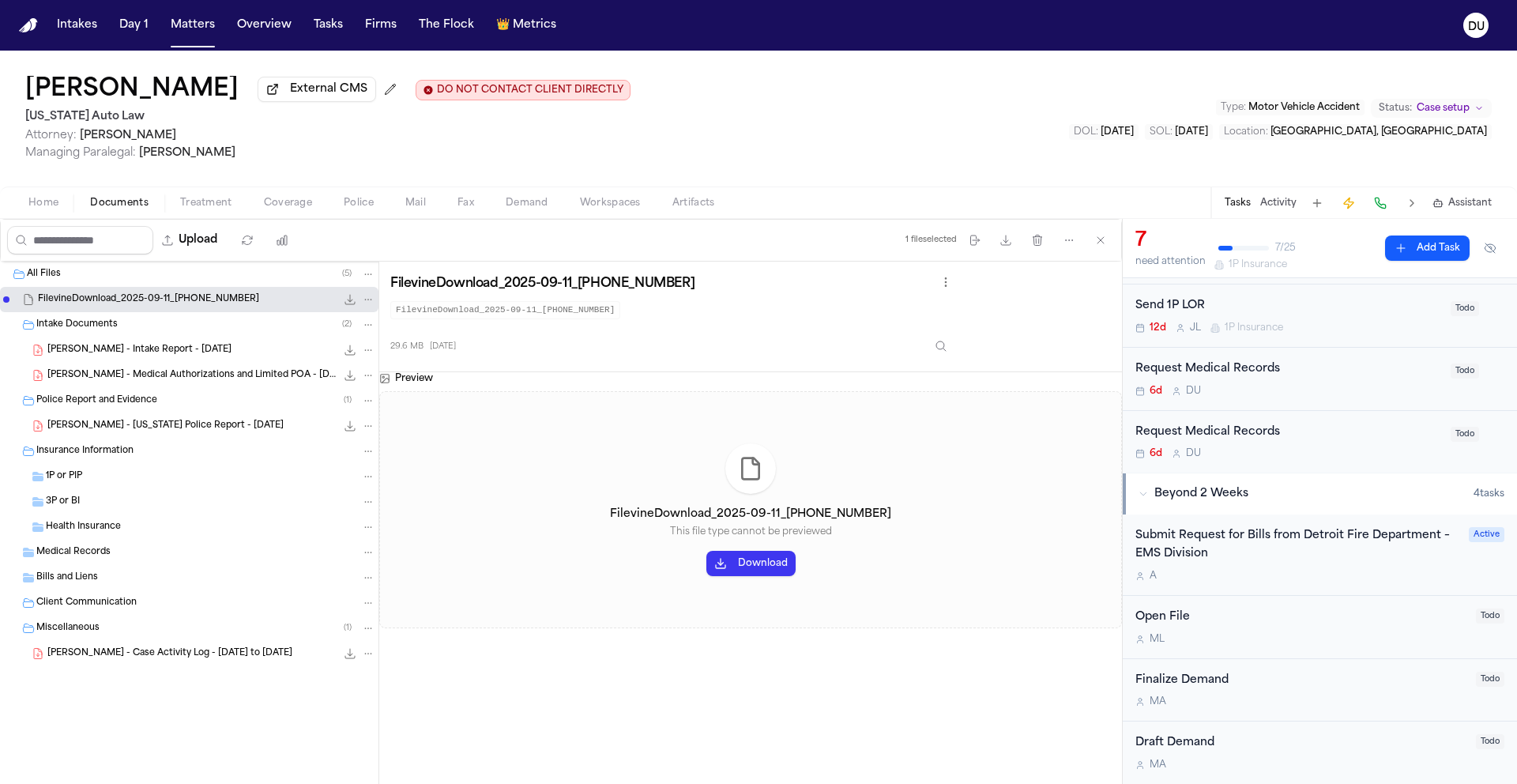
scroll to position [193, 0]
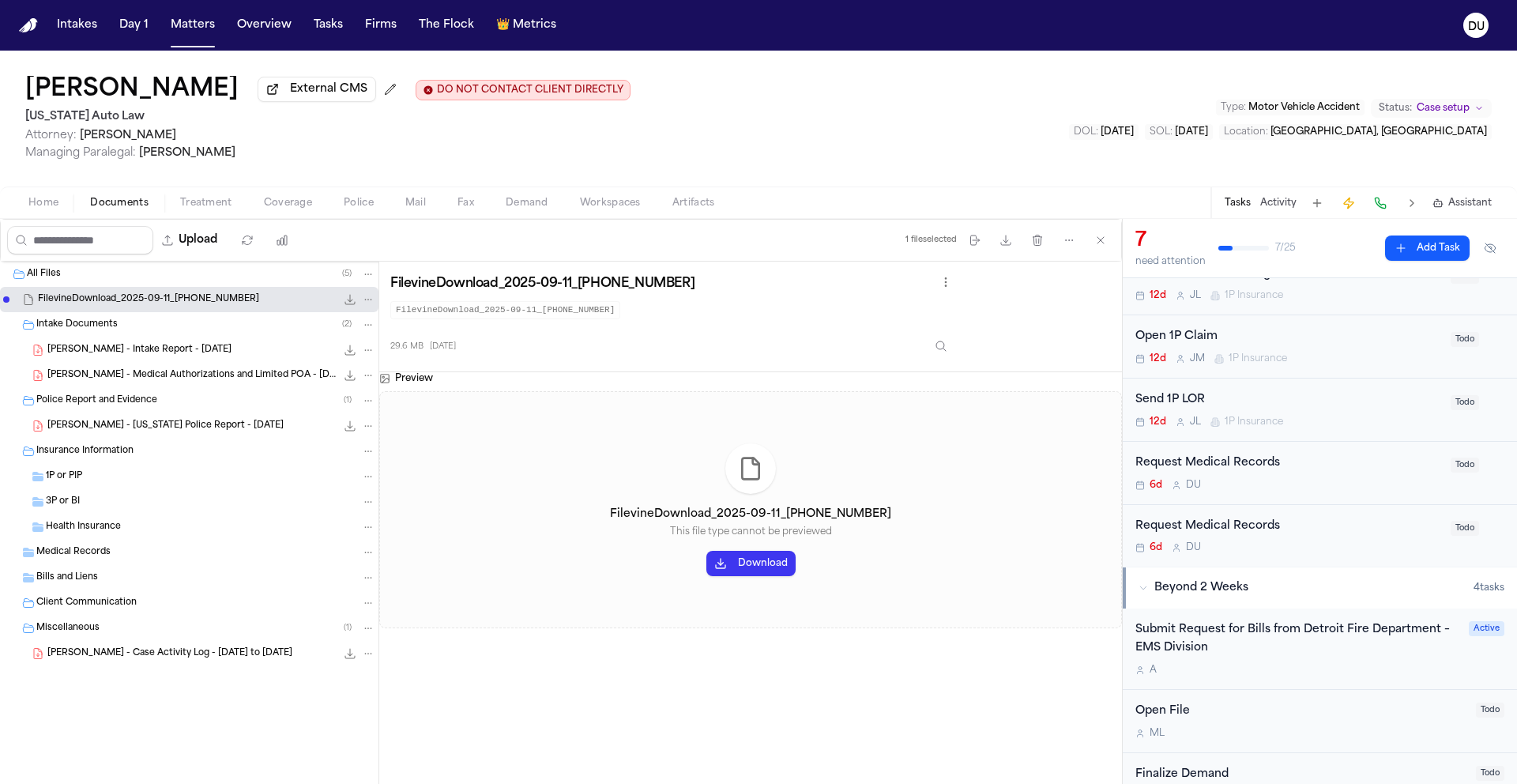
click at [1246, 531] on div "Request Medical Records" at bounding box center [1288, 526] width 306 height 19
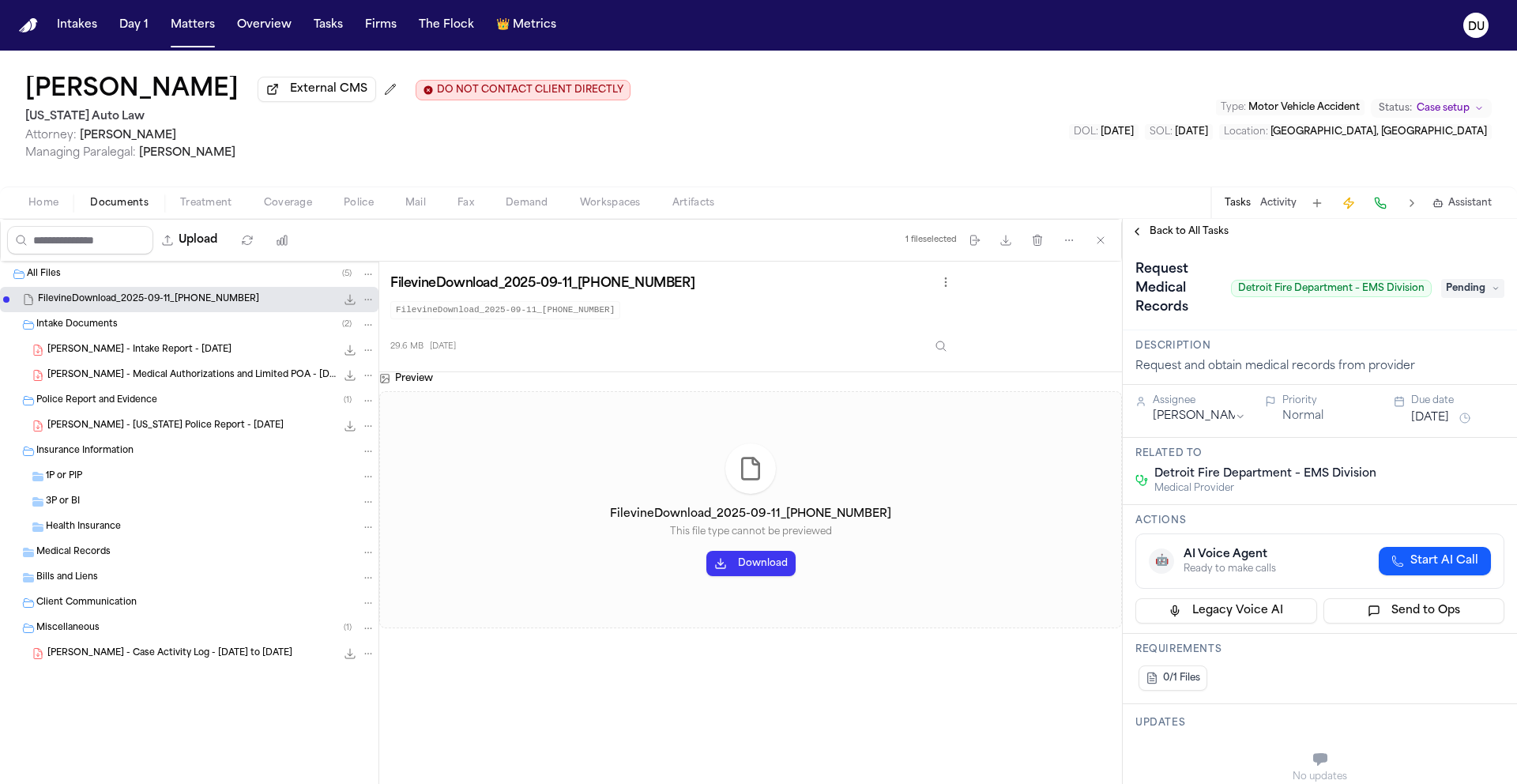
click at [1204, 237] on span "Back to All Tasks" at bounding box center [1189, 231] width 79 height 13
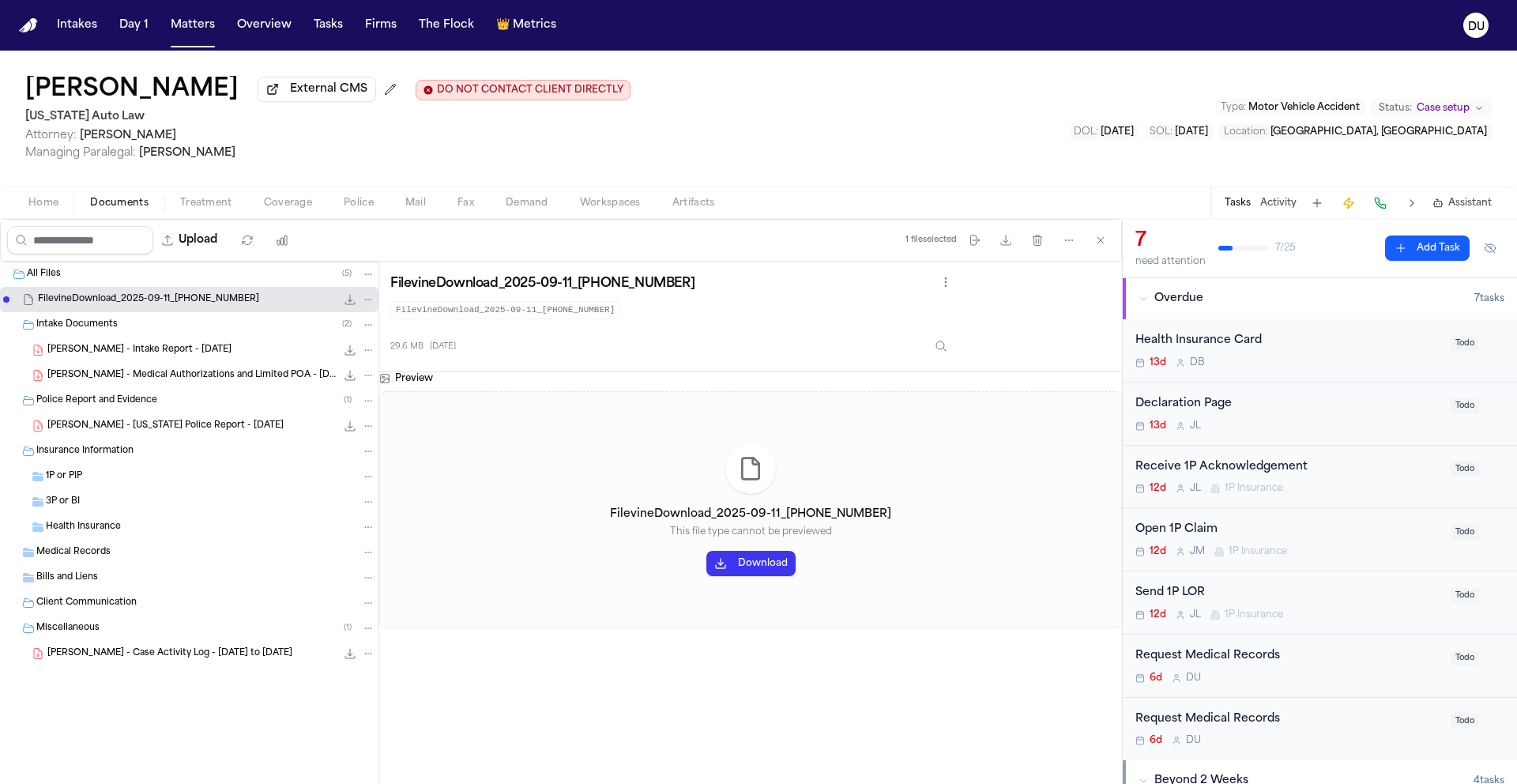
scroll to position [280, 0]
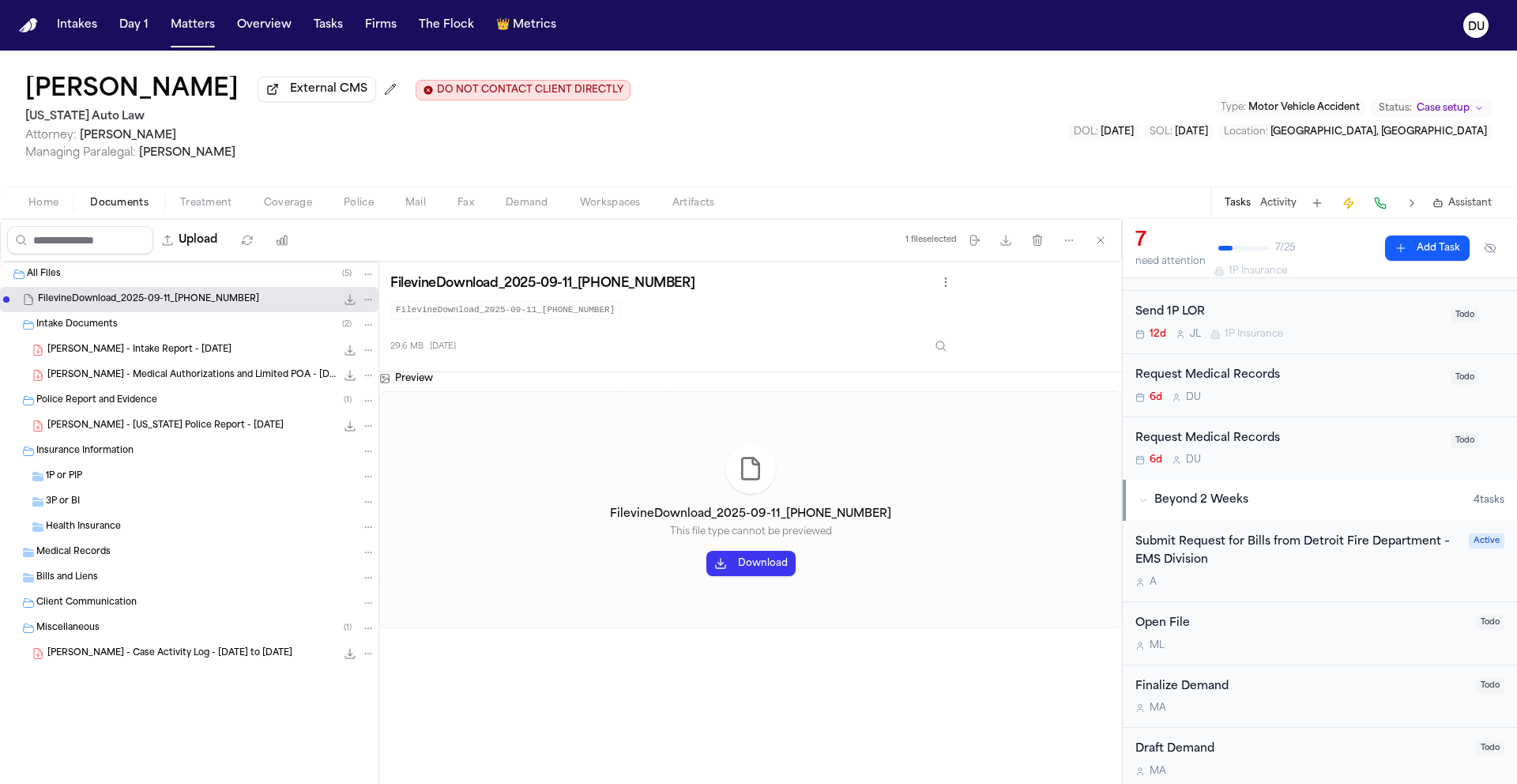
click at [1246, 401] on div "6d D U" at bounding box center [1288, 397] width 306 height 13
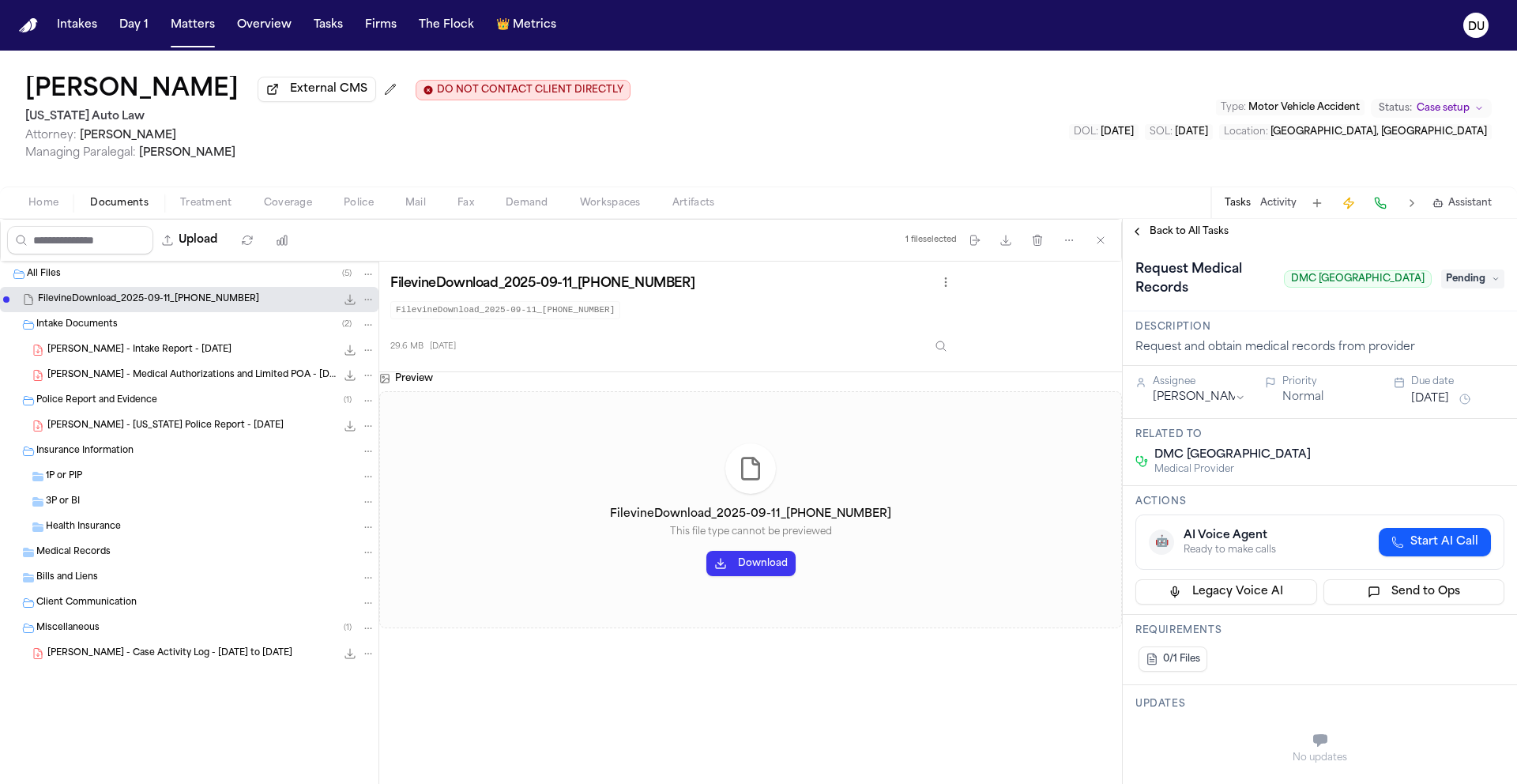
drag, startPoint x: 1291, startPoint y: 284, endPoint x: 1414, endPoint y: 284, distance: 123.0
click at [1414, 284] on span "DMC [GEOGRAPHIC_DATA]" at bounding box center [1358, 279] width 147 height 18
copy span "DMC [GEOGRAPHIC_DATA]"
click at [48, 210] on span "Home" at bounding box center [44, 203] width 30 height 13
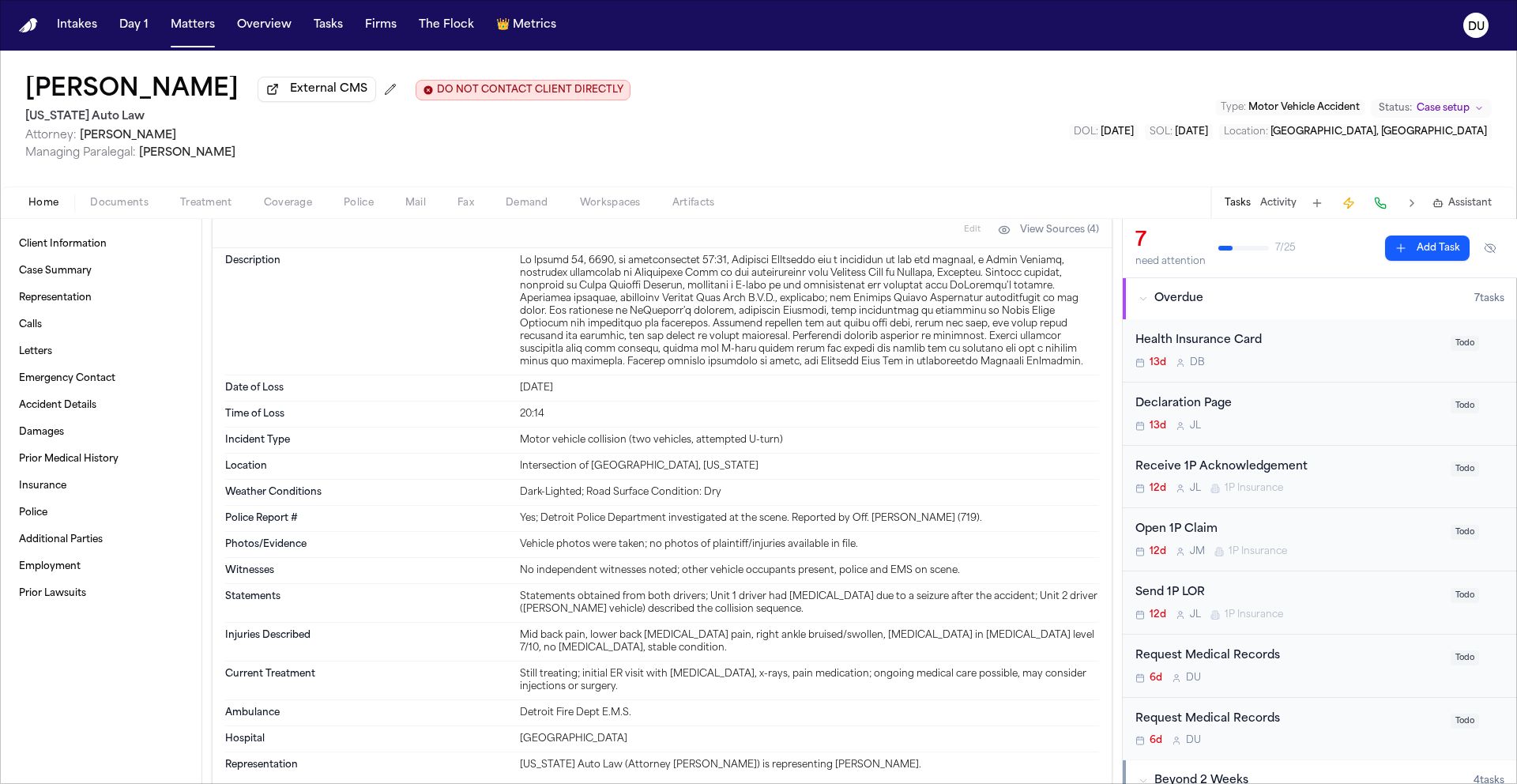
scroll to position [830, 0]
click at [71, 250] on span "Client Information" at bounding box center [63, 243] width 88 height 13
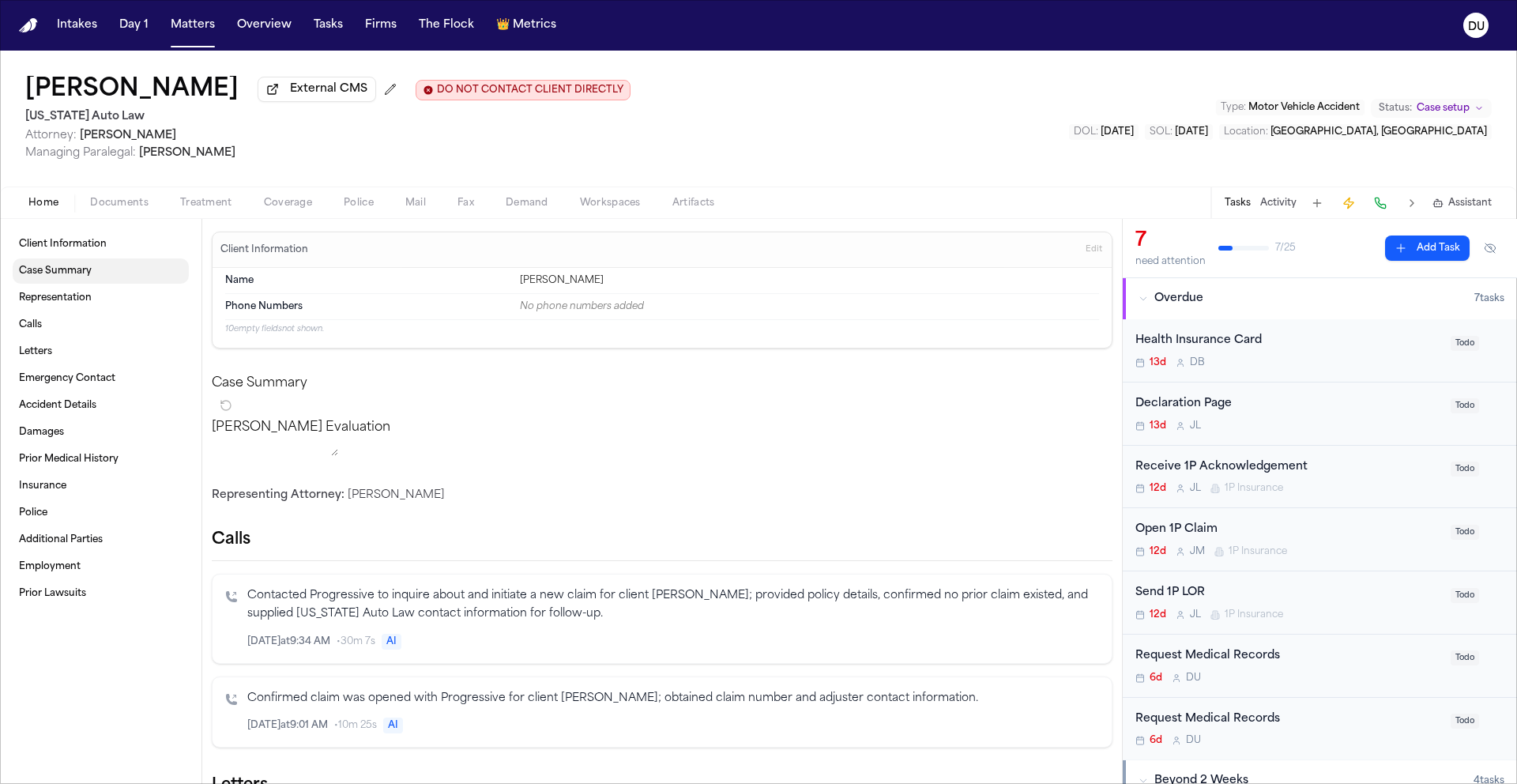
click at [68, 277] on span "Case Summary" at bounding box center [56, 270] width 72 height 13
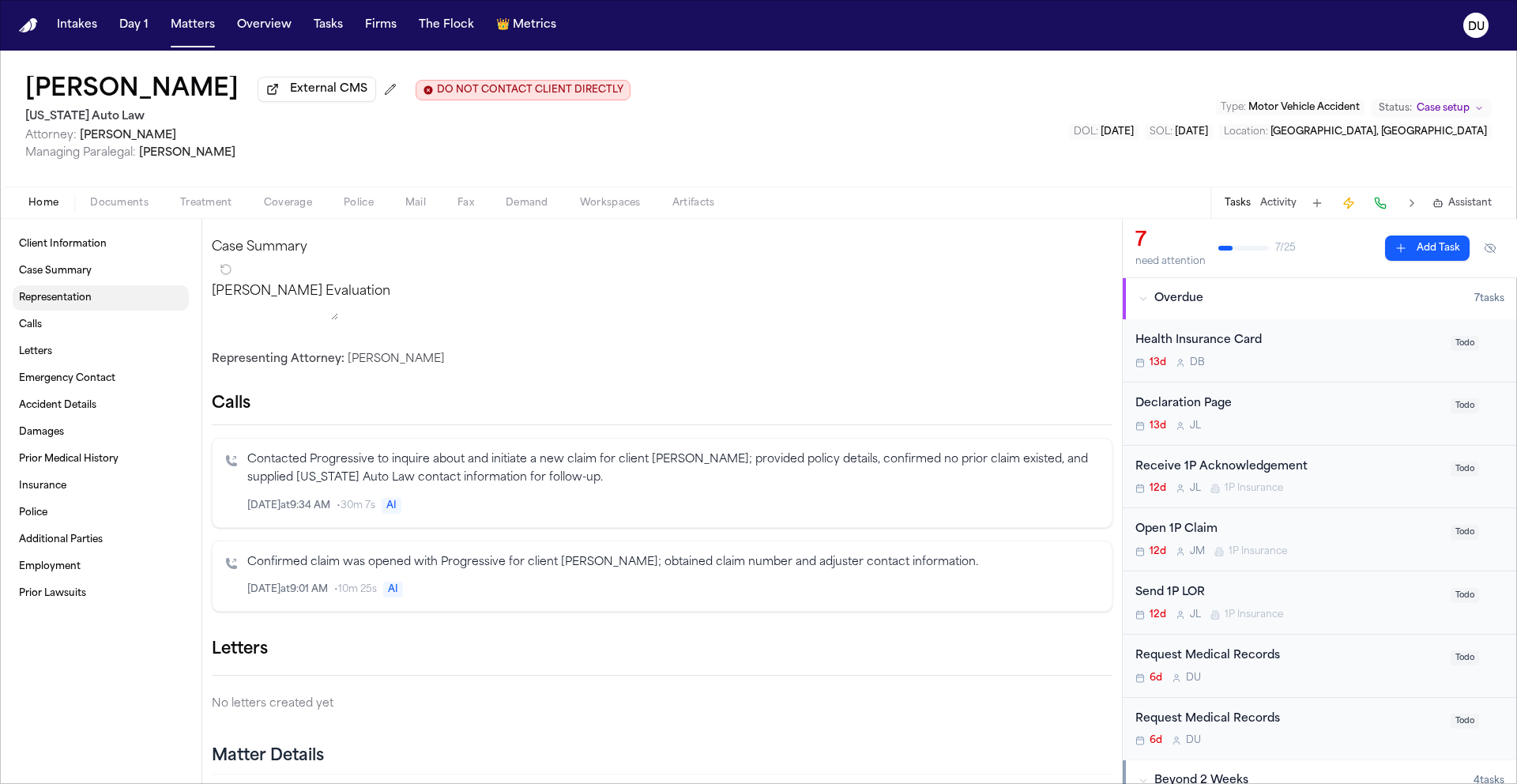
click at [69, 301] on span "Representation" at bounding box center [56, 297] width 72 height 13
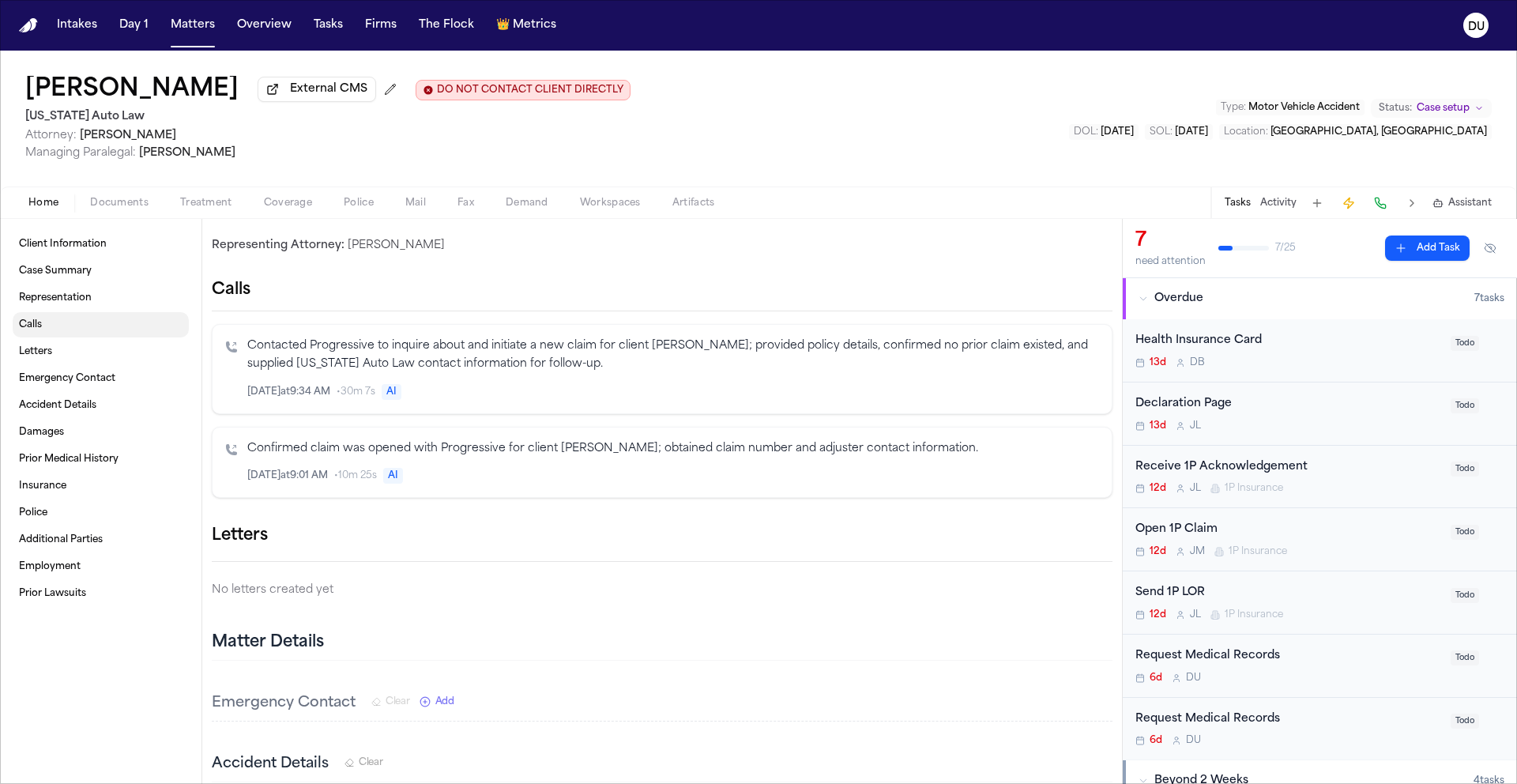
scroll to position [263, 0]
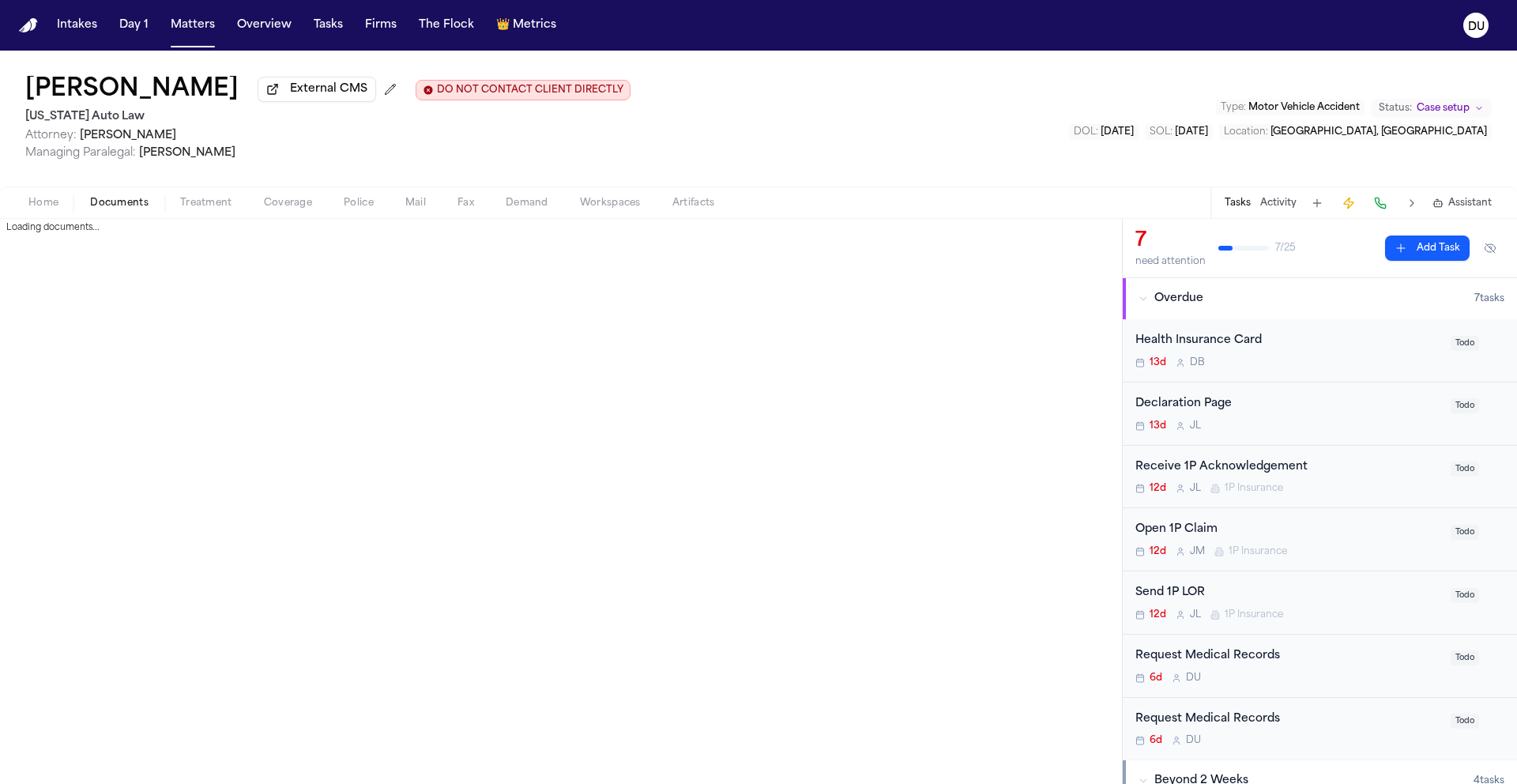
click at [128, 210] on span "Documents" at bounding box center [119, 203] width 58 height 13
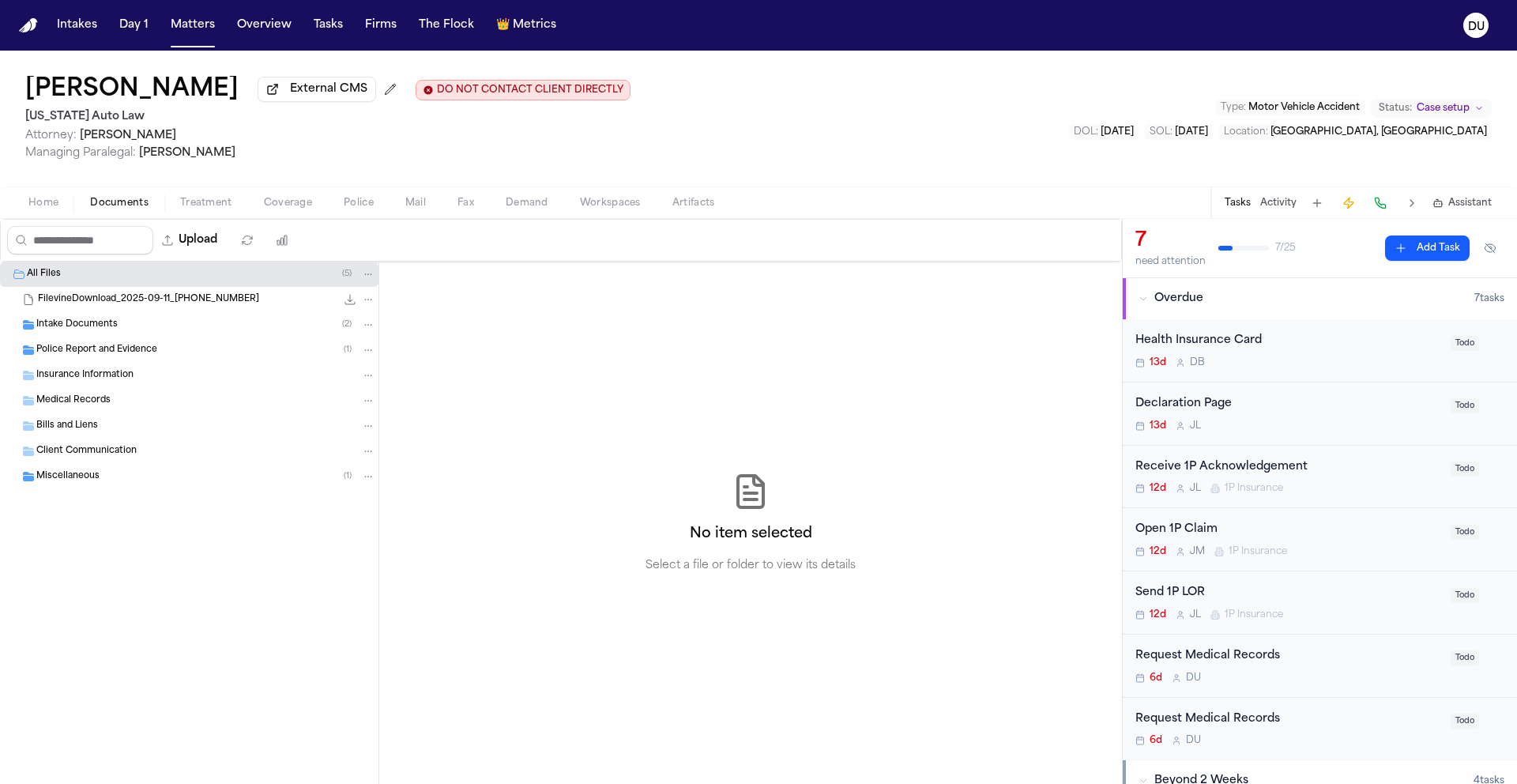
click at [69, 486] on div "Miscellaneous ( 1 )" at bounding box center [189, 477] width 378 height 25
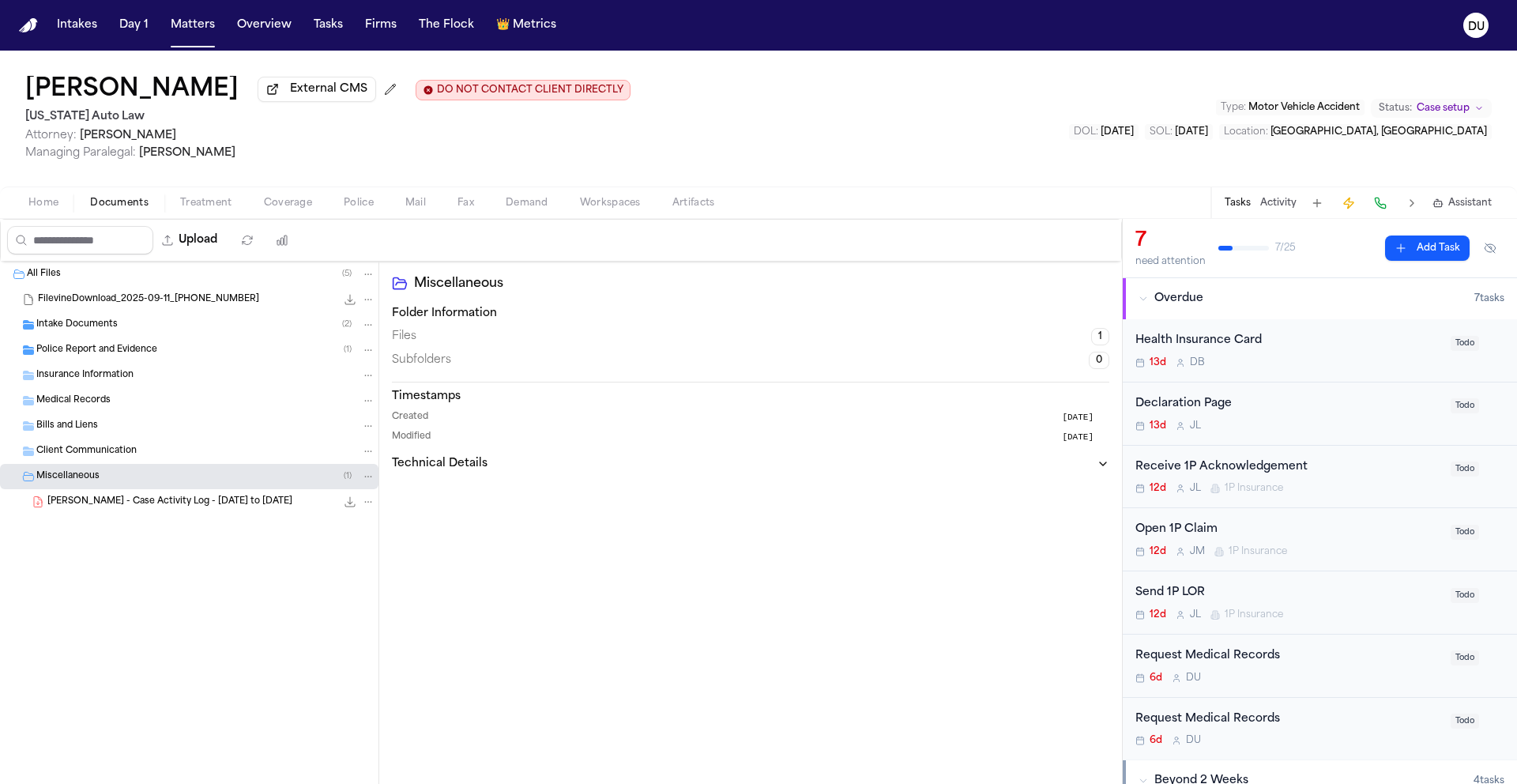
click at [88, 507] on span "[PERSON_NAME] - Case Activity Log - [DATE] to [DATE]" at bounding box center [169, 502] width 245 height 13
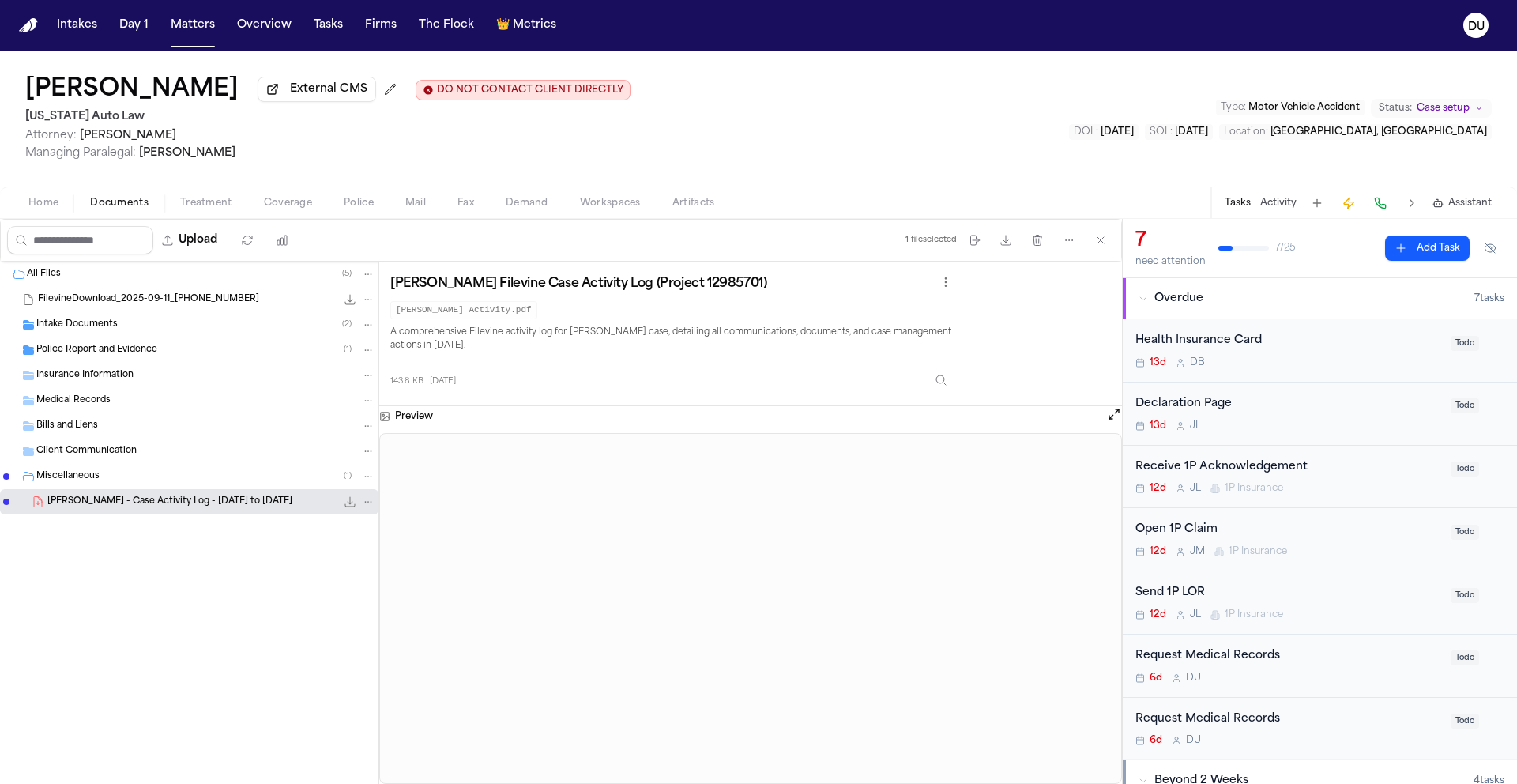
click at [51, 480] on span "Miscellaneous" at bounding box center [67, 477] width 63 height 13
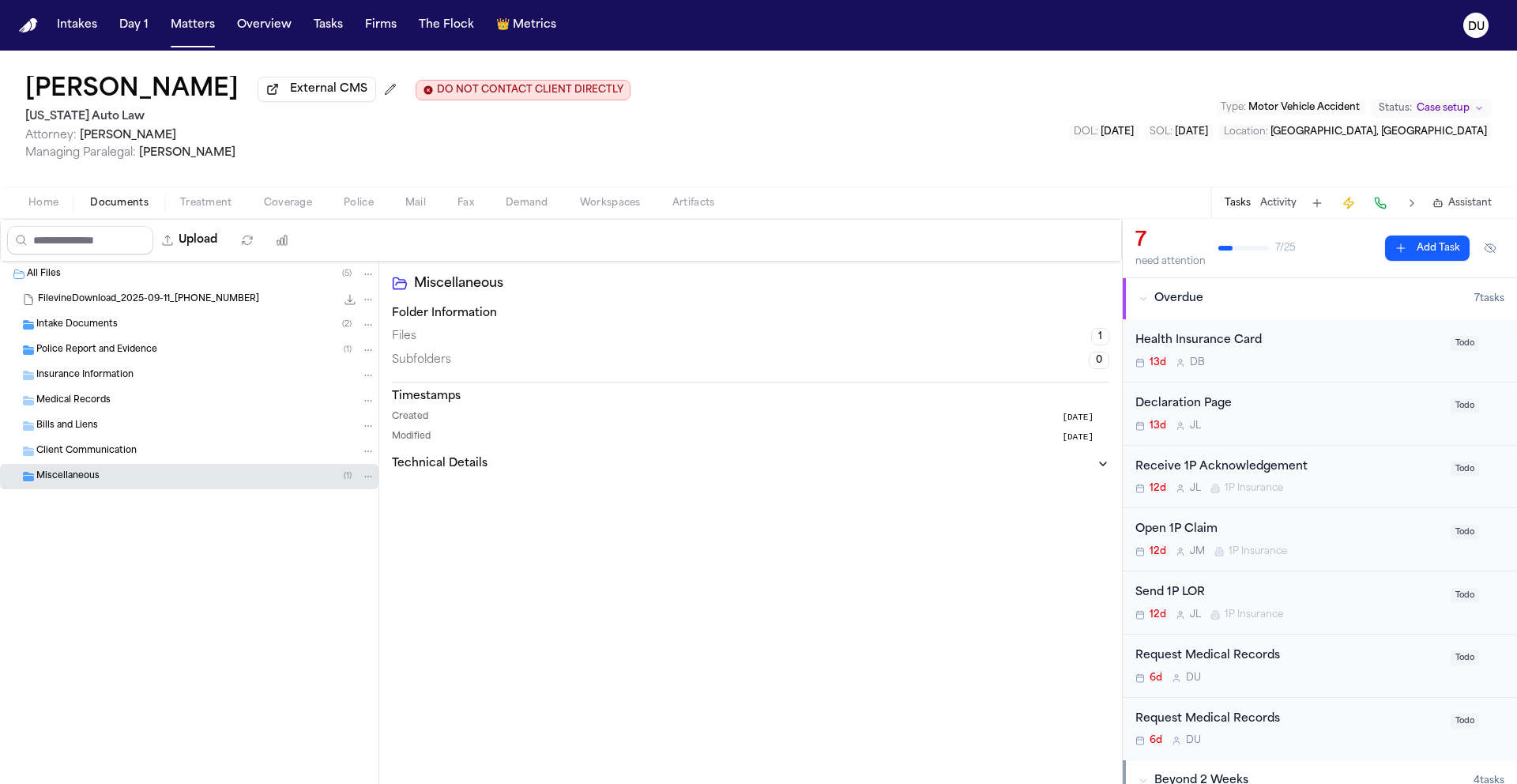
click at [74, 326] on span "Intake Documents" at bounding box center [77, 325] width 82 height 13
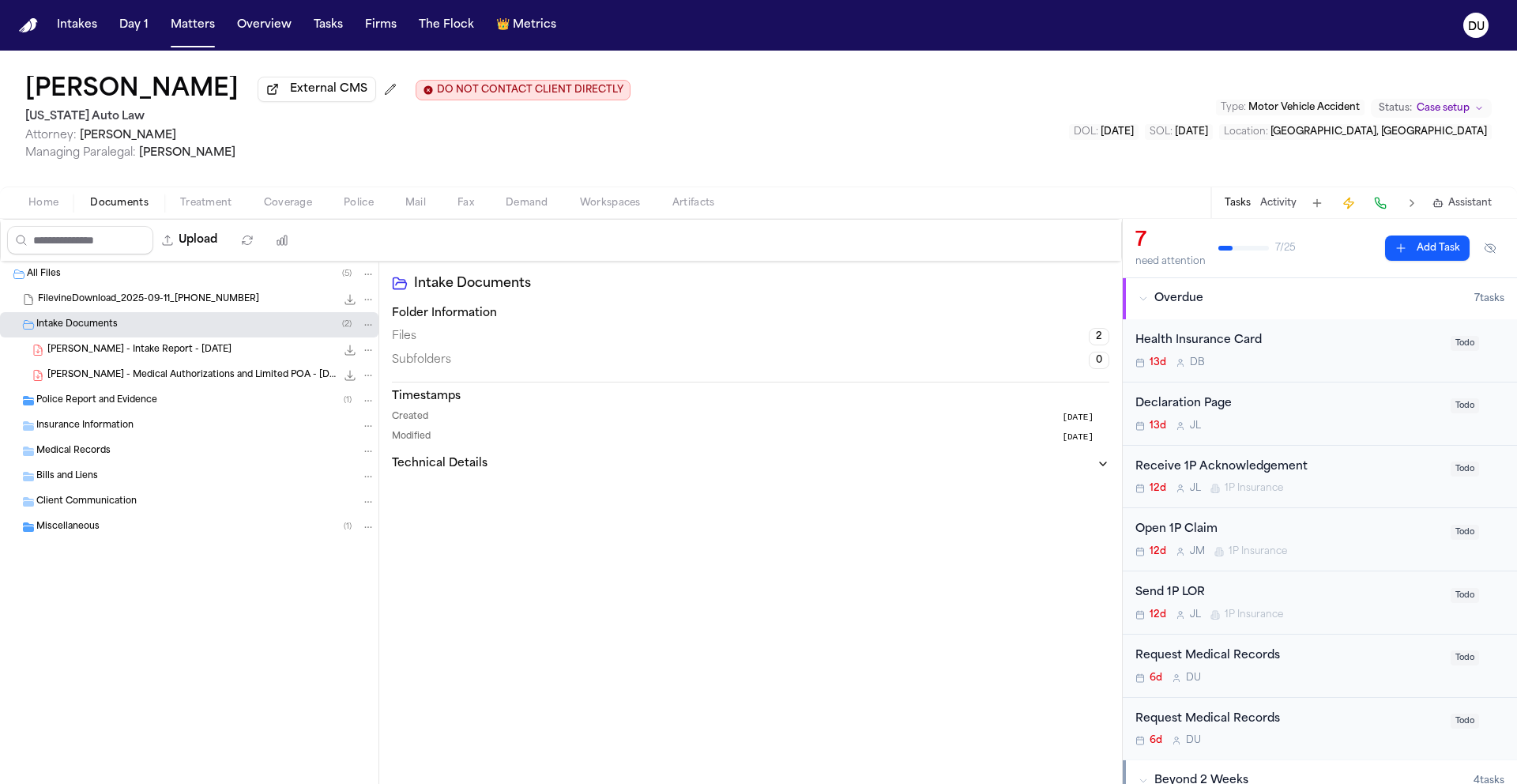
click at [126, 408] on span "Police Report and Evidence" at bounding box center [97, 401] width 121 height 13
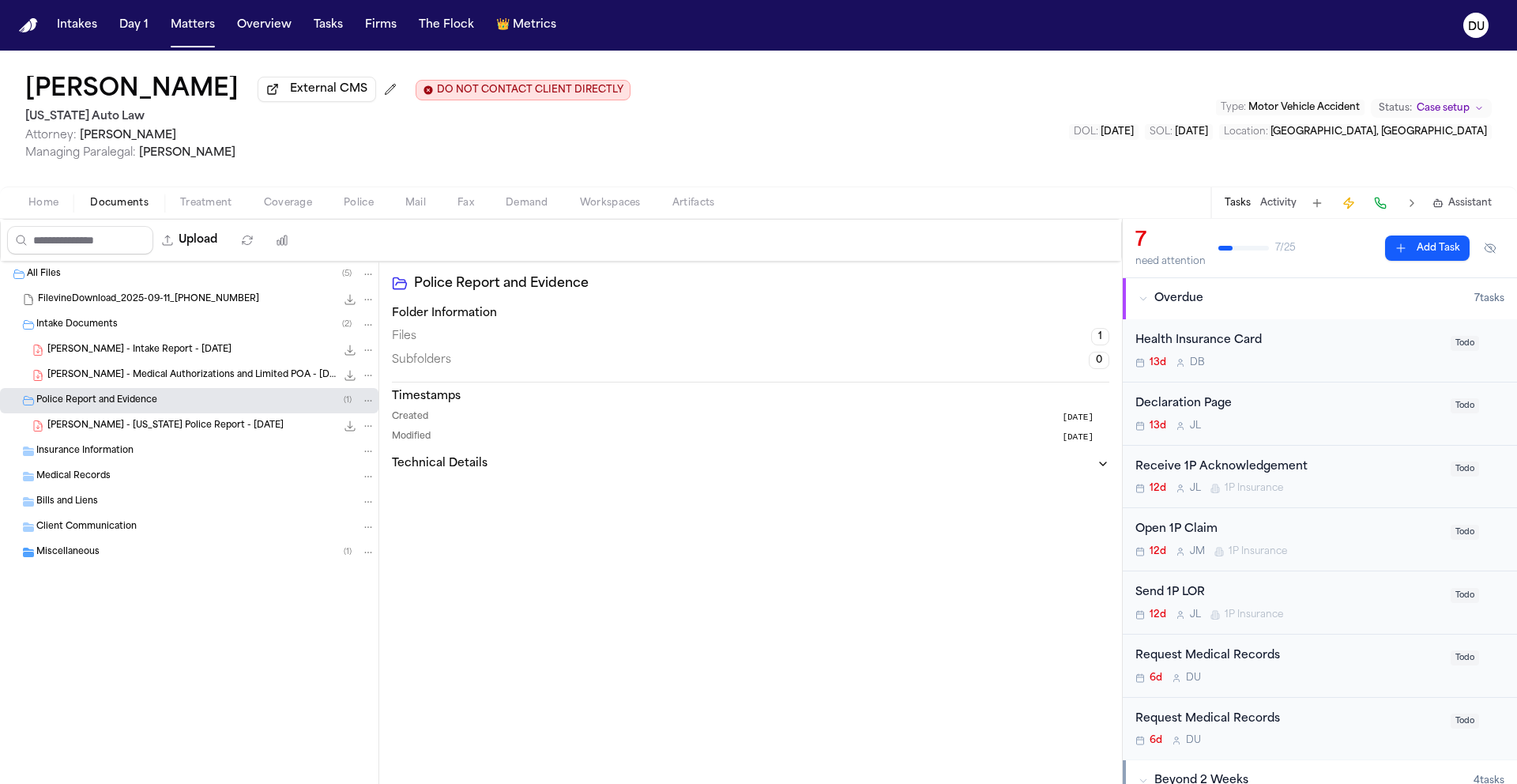
click at [150, 433] on span "[PERSON_NAME] - [US_STATE] Police Report - [DATE]" at bounding box center [165, 426] width 237 height 13
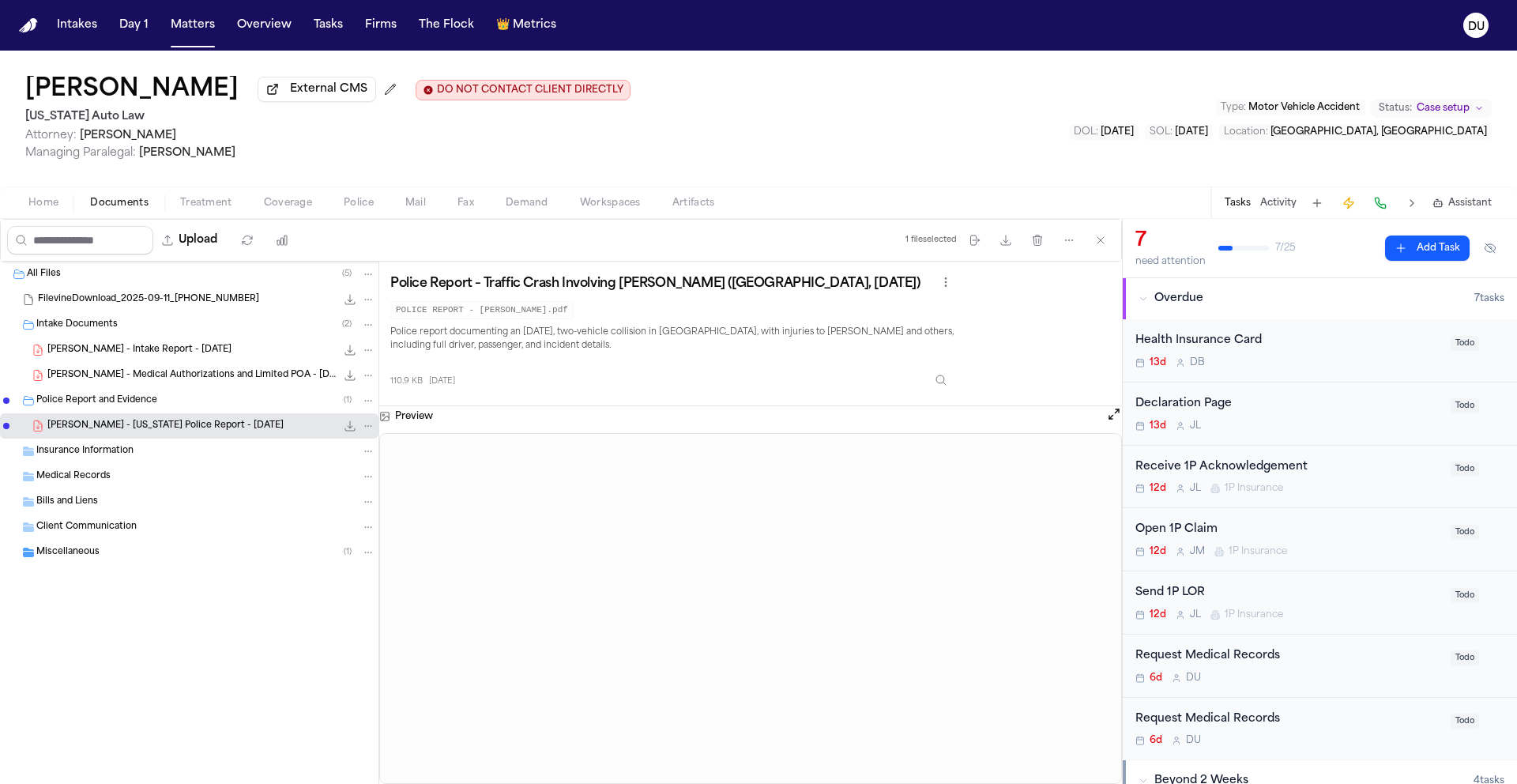
click at [256, 378] on span "[PERSON_NAME] - Medical Authorizations and Limited POA - [DATE]" at bounding box center [191, 376] width 288 height 13
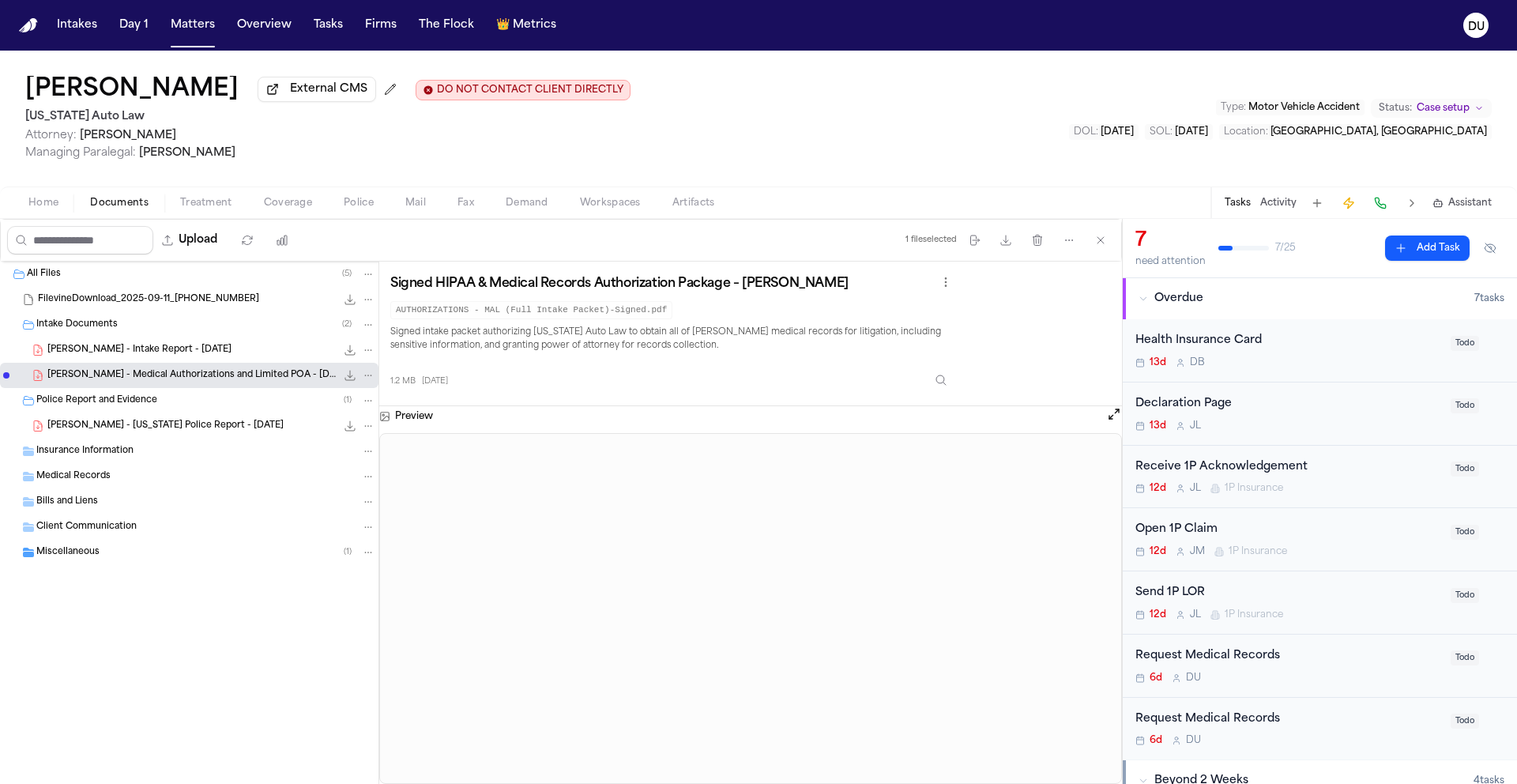
click at [164, 348] on span "[PERSON_NAME] - Intake Report - [DATE]" at bounding box center [139, 350] width 184 height 13
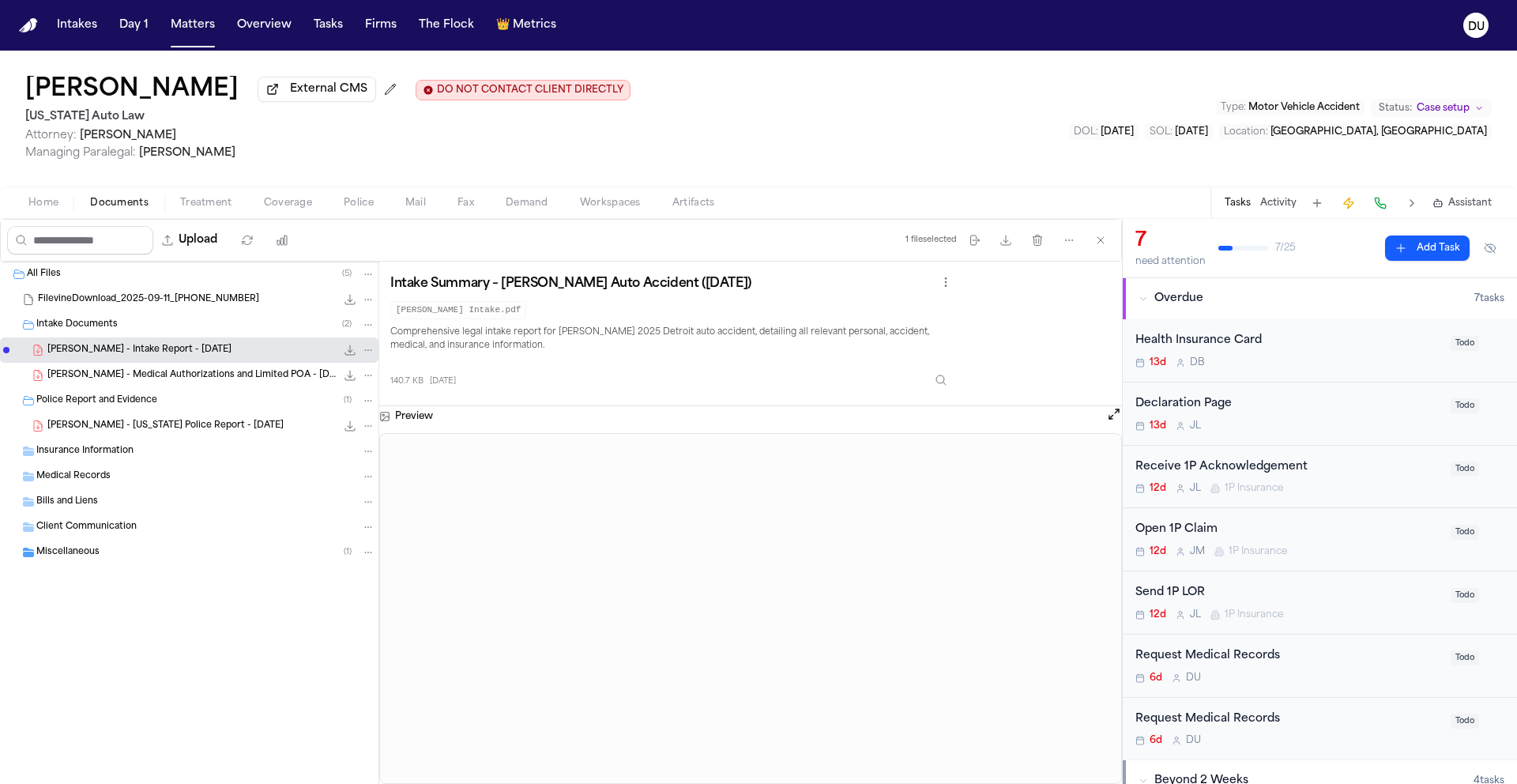
click at [206, 378] on span "[PERSON_NAME] - Medical Authorizations and Limited POA - [DATE]" at bounding box center [191, 376] width 288 height 13
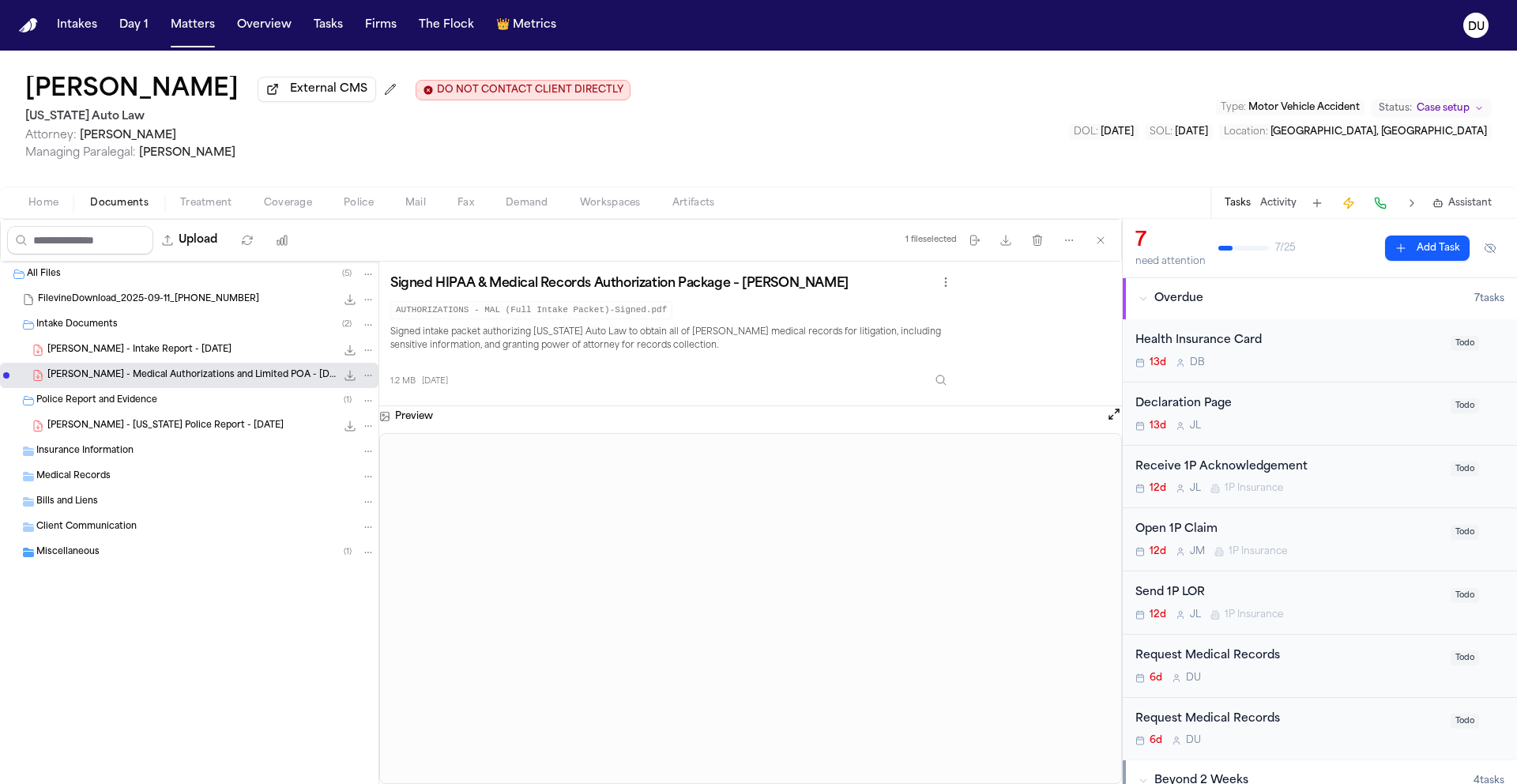
click at [161, 355] on span "[PERSON_NAME] - Intake Report - [DATE]" at bounding box center [139, 350] width 184 height 13
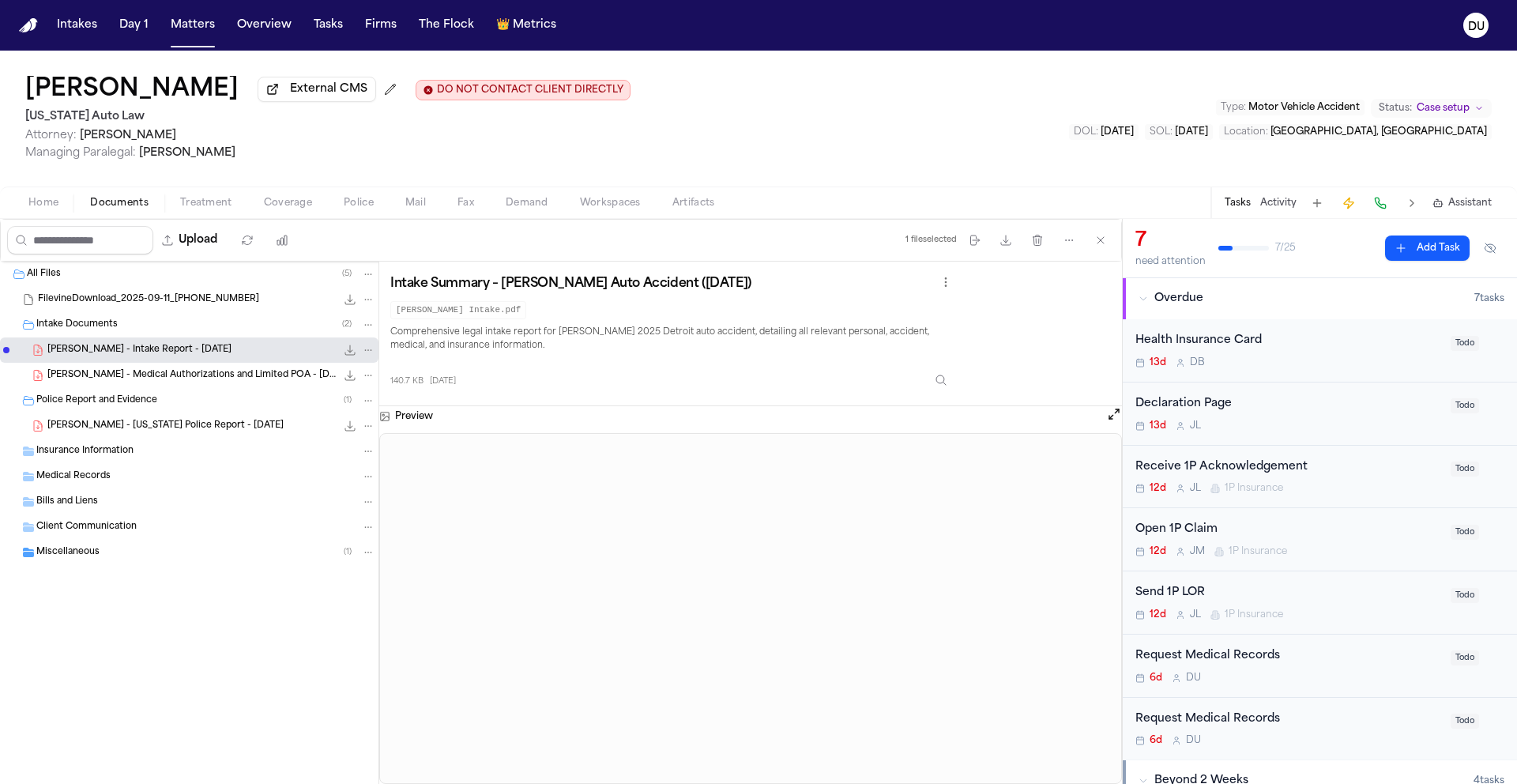
click at [116, 305] on span "FilevineDownload_2025-09-11_[PHONE_NUMBER]" at bounding box center [148, 300] width 222 height 13
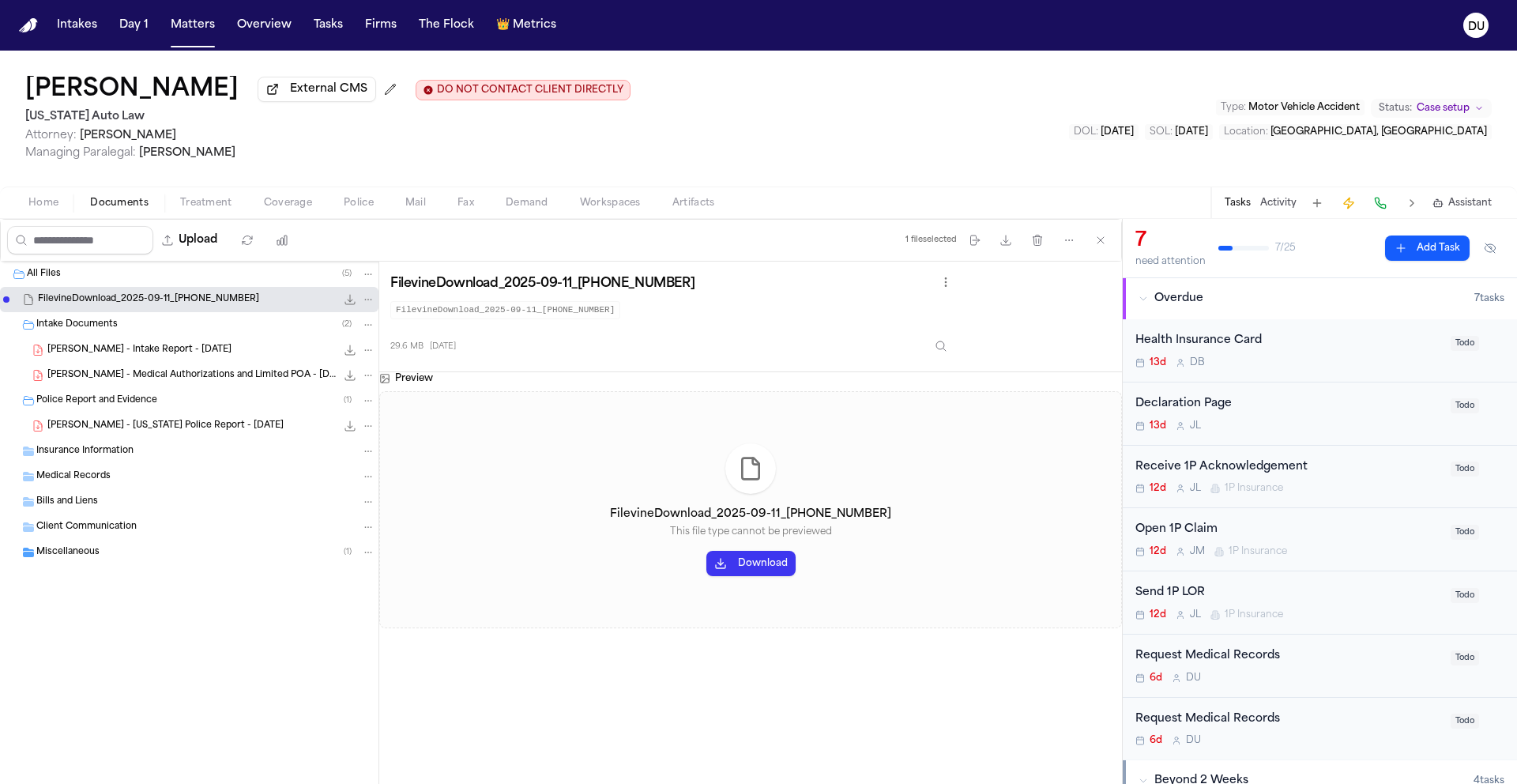
click at [750, 573] on button "Download" at bounding box center [751, 563] width 89 height 25
click at [756, 569] on button "Download" at bounding box center [751, 563] width 89 height 25
click at [173, 355] on span "[PERSON_NAME] - Intake Report - [DATE]" at bounding box center [139, 350] width 184 height 13
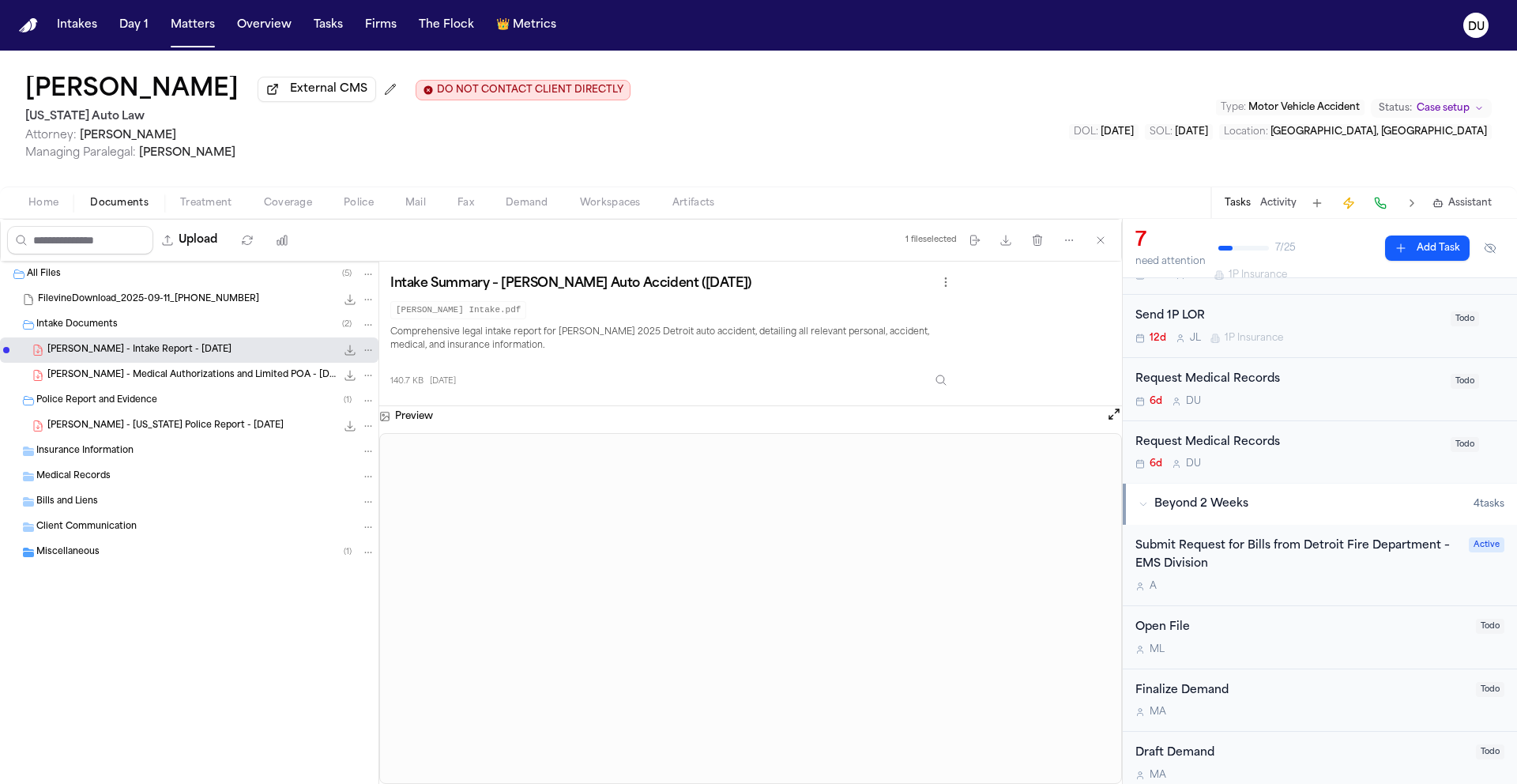
scroll to position [347, 0]
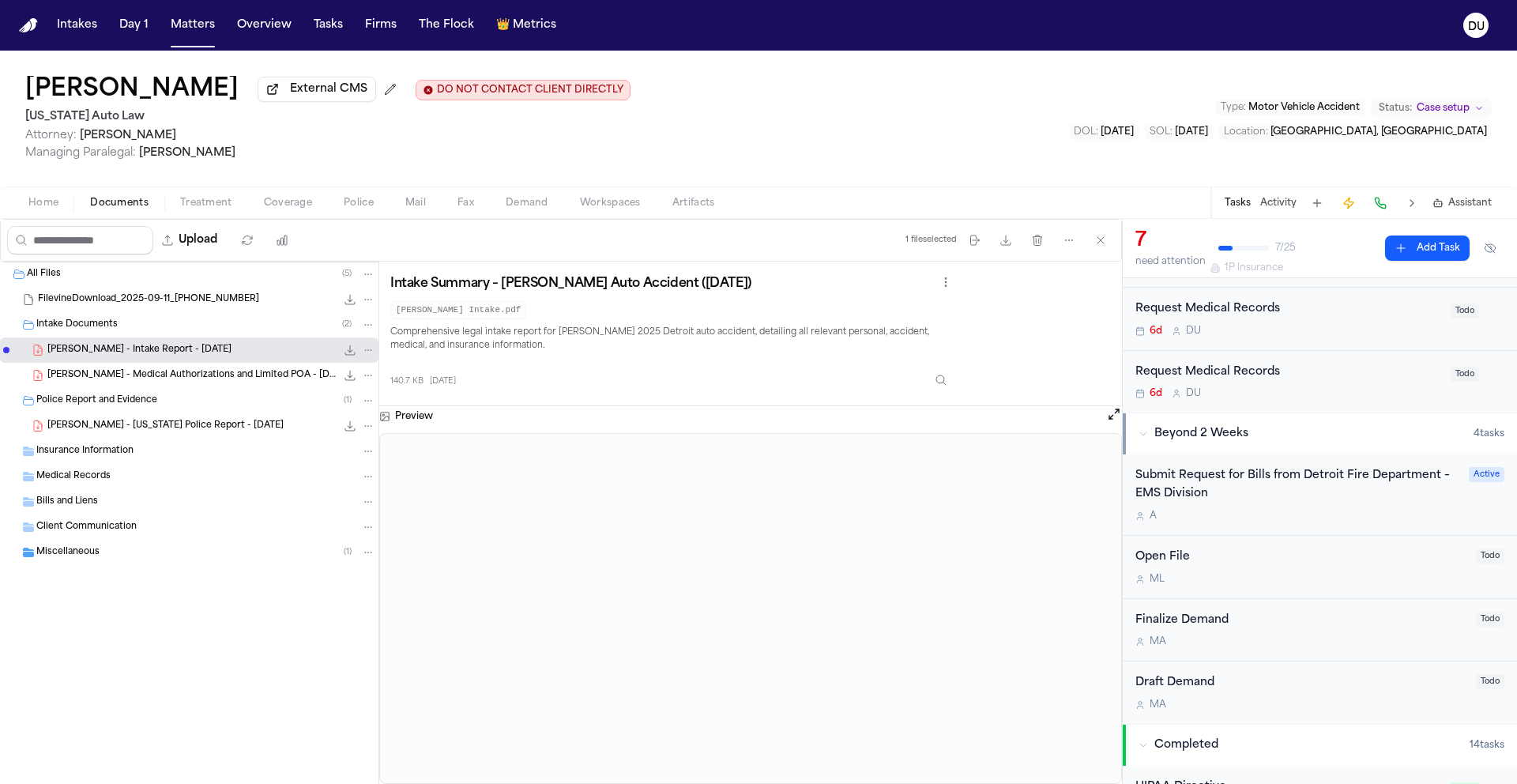
click at [1223, 373] on div "Request Medical Records" at bounding box center [1288, 373] width 306 height 19
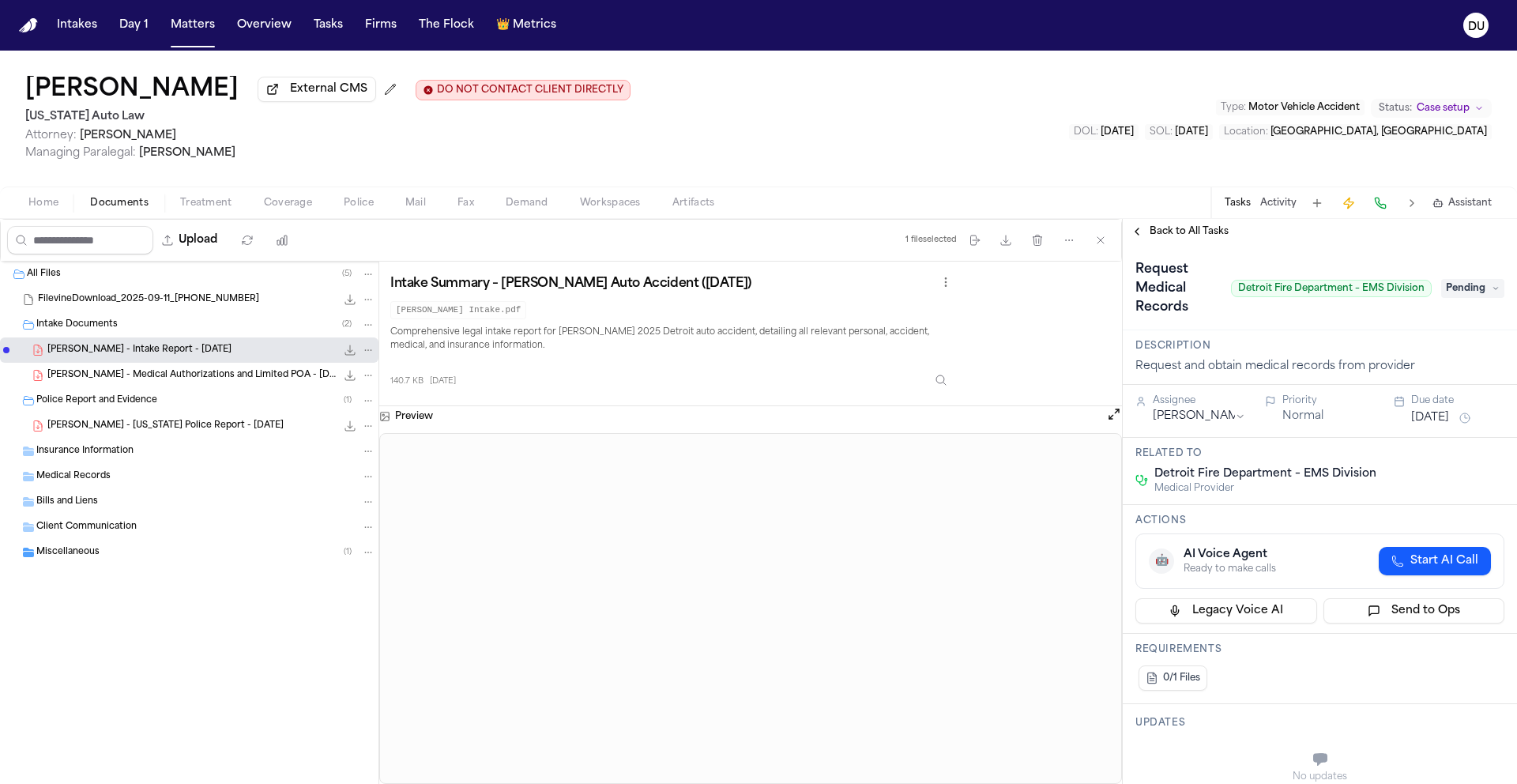
click at [1207, 237] on span "Back to All Tasks" at bounding box center [1189, 231] width 79 height 13
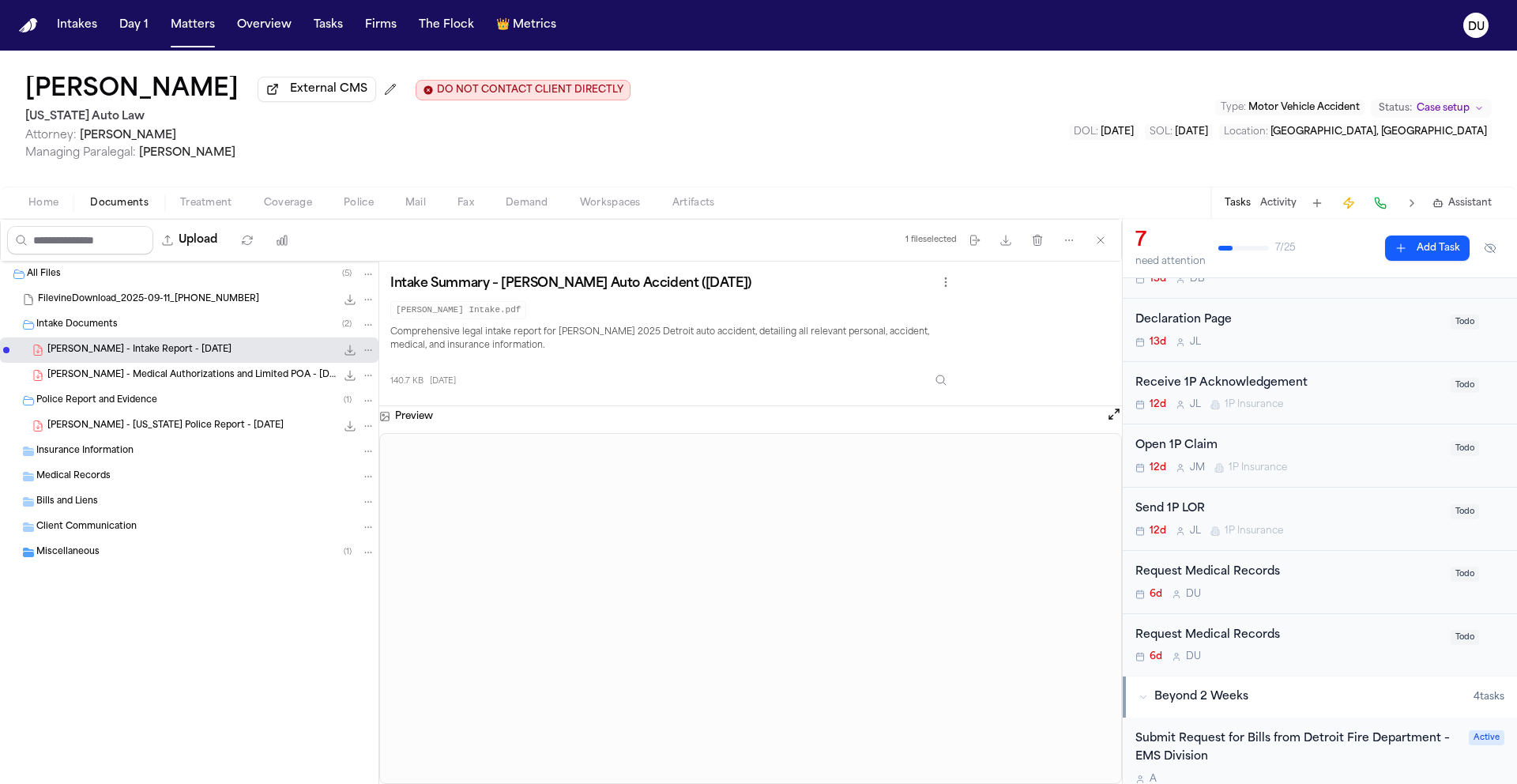
scroll to position [93, 0]
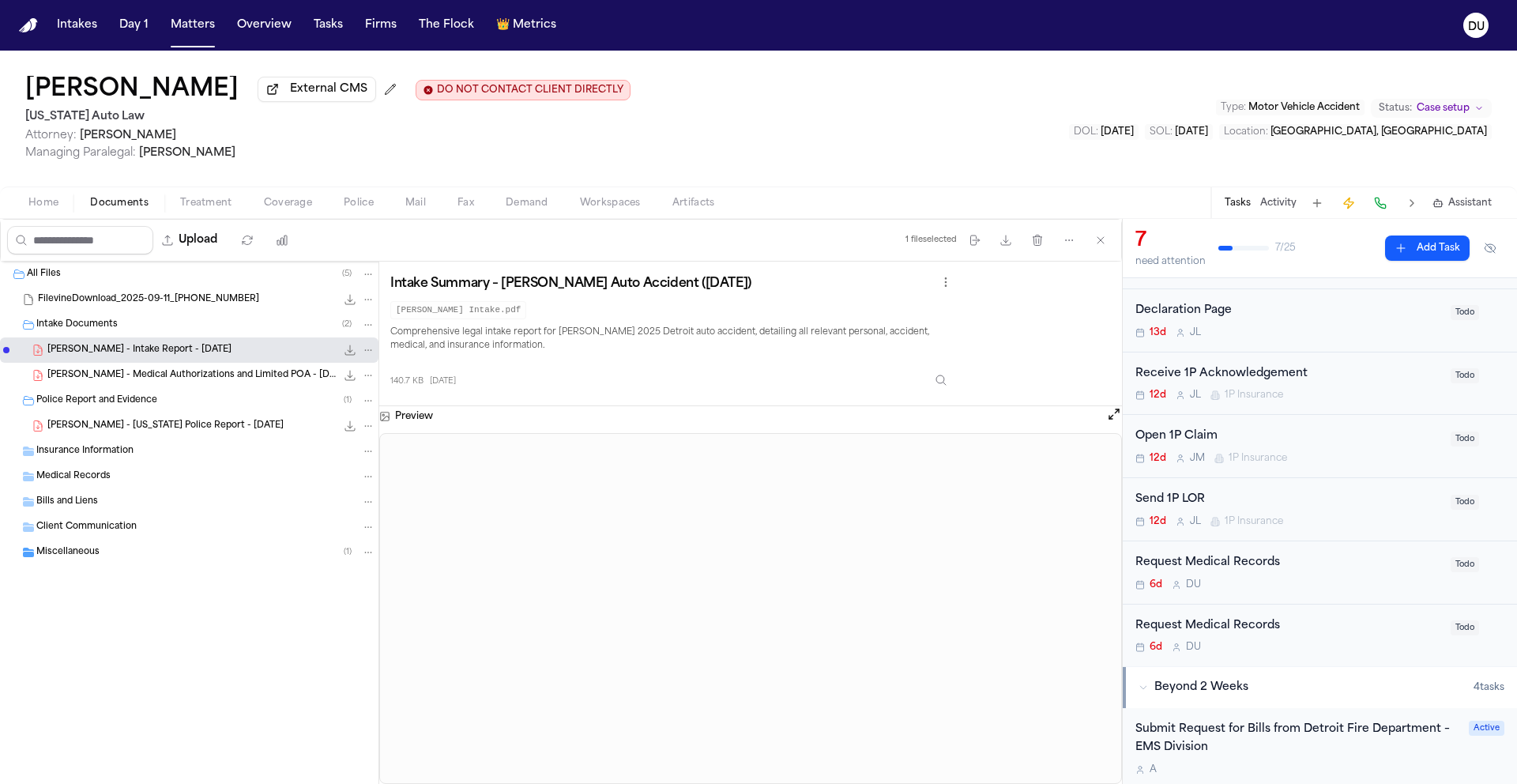
click at [1243, 565] on div "Request Medical Records" at bounding box center [1288, 563] width 306 height 19
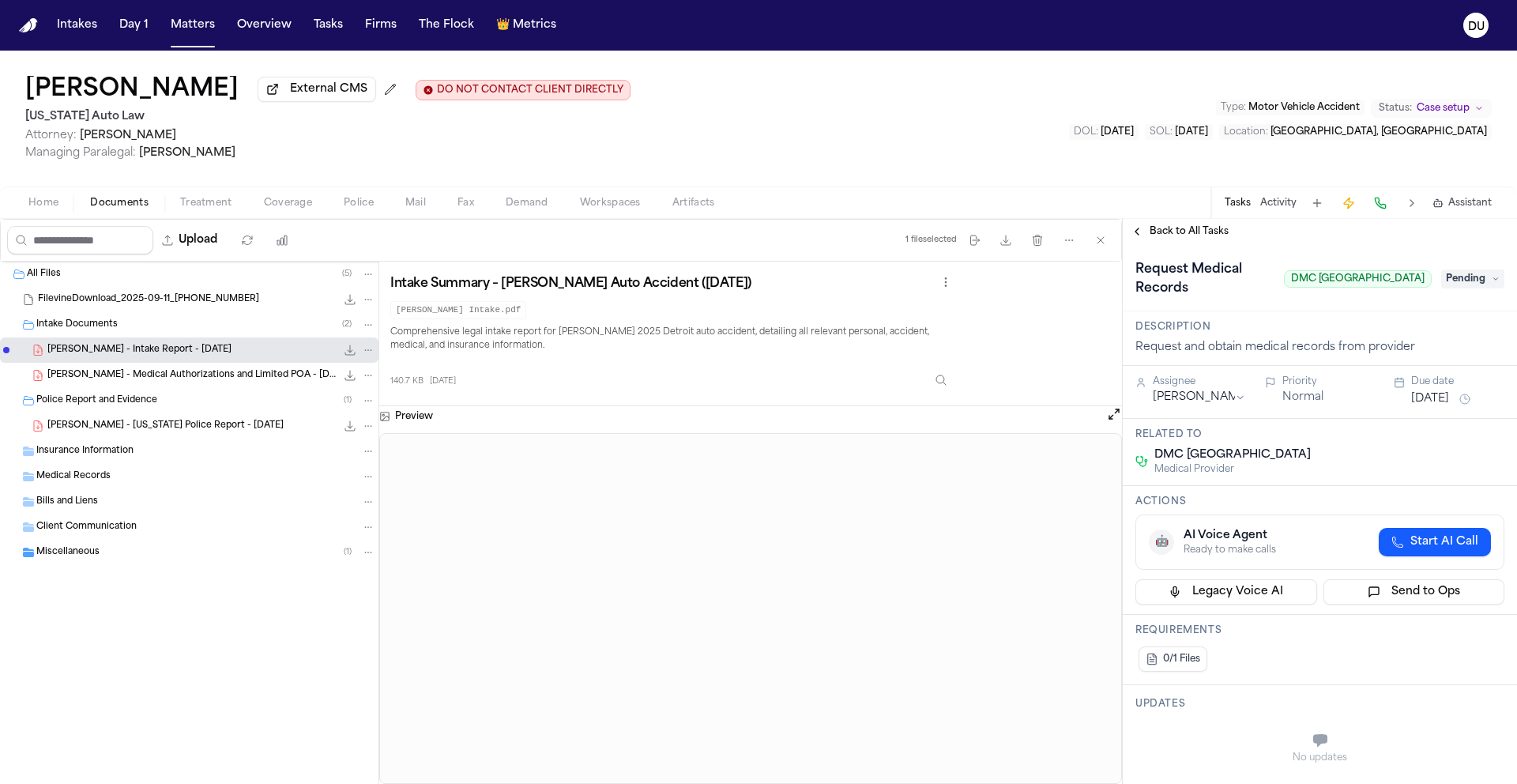
click at [1450, 284] on span "Pending" at bounding box center [1472, 279] width 63 height 19
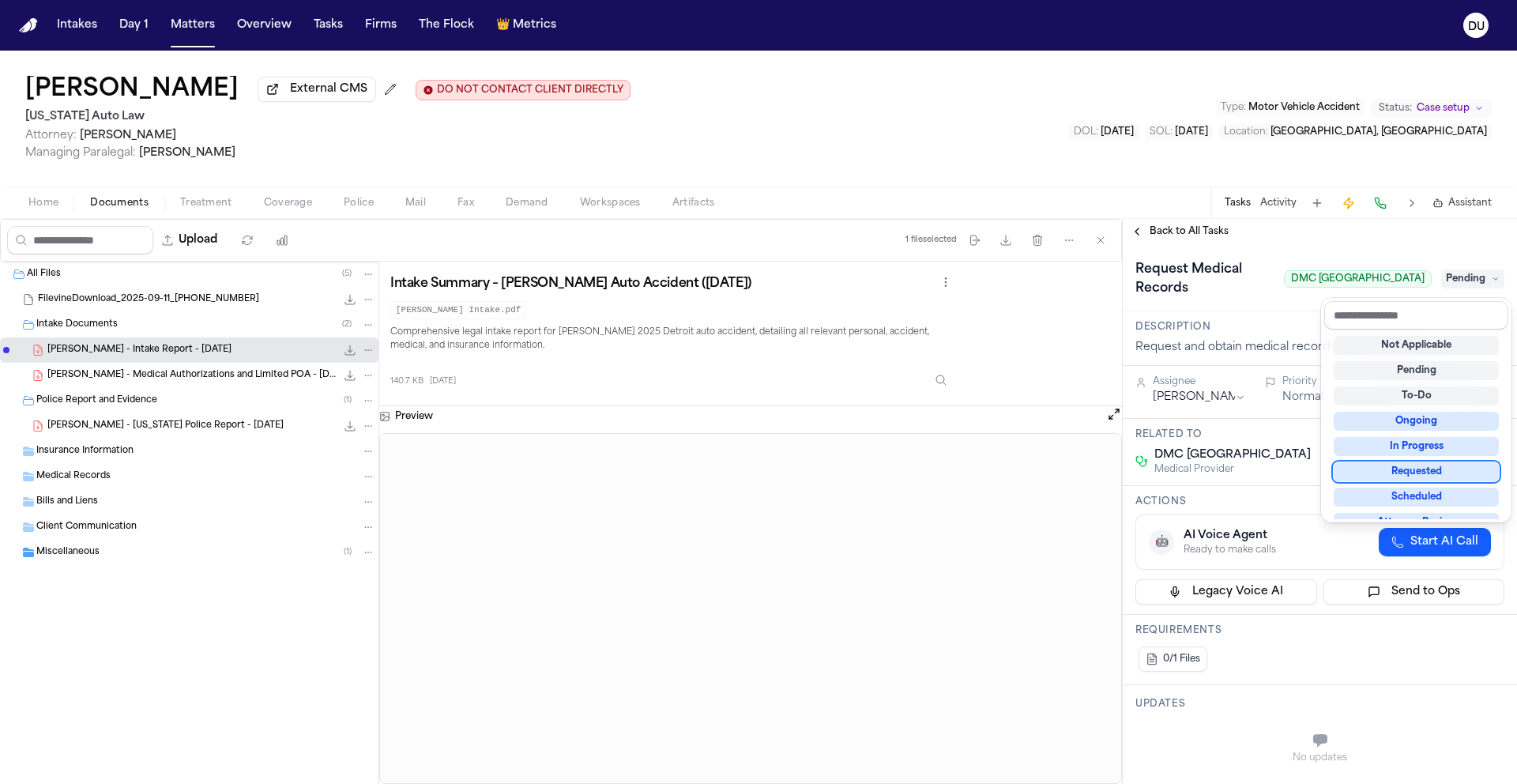
click at [1403, 475] on div "Requested" at bounding box center [1417, 472] width 165 height 19
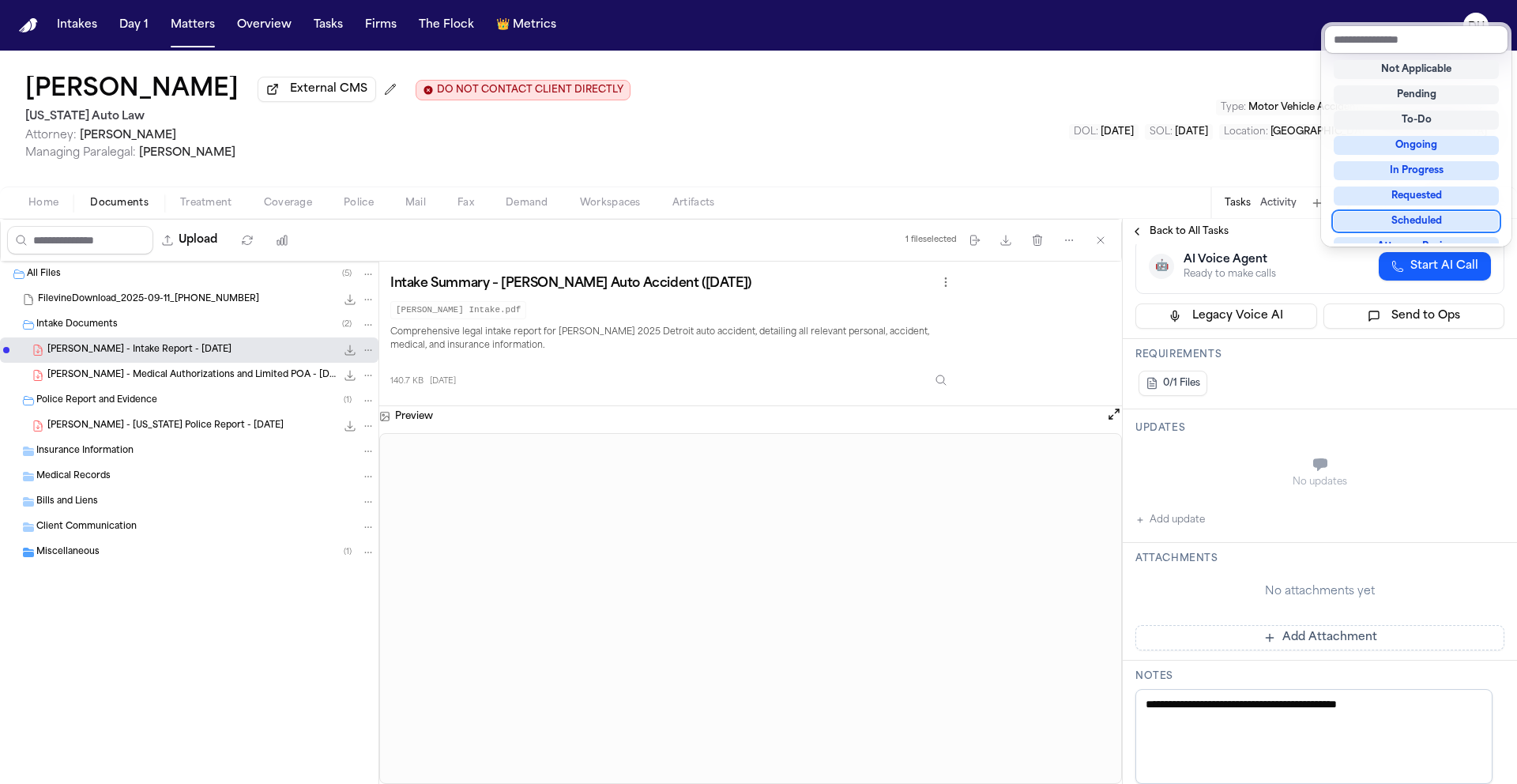
scroll to position [352, 0]
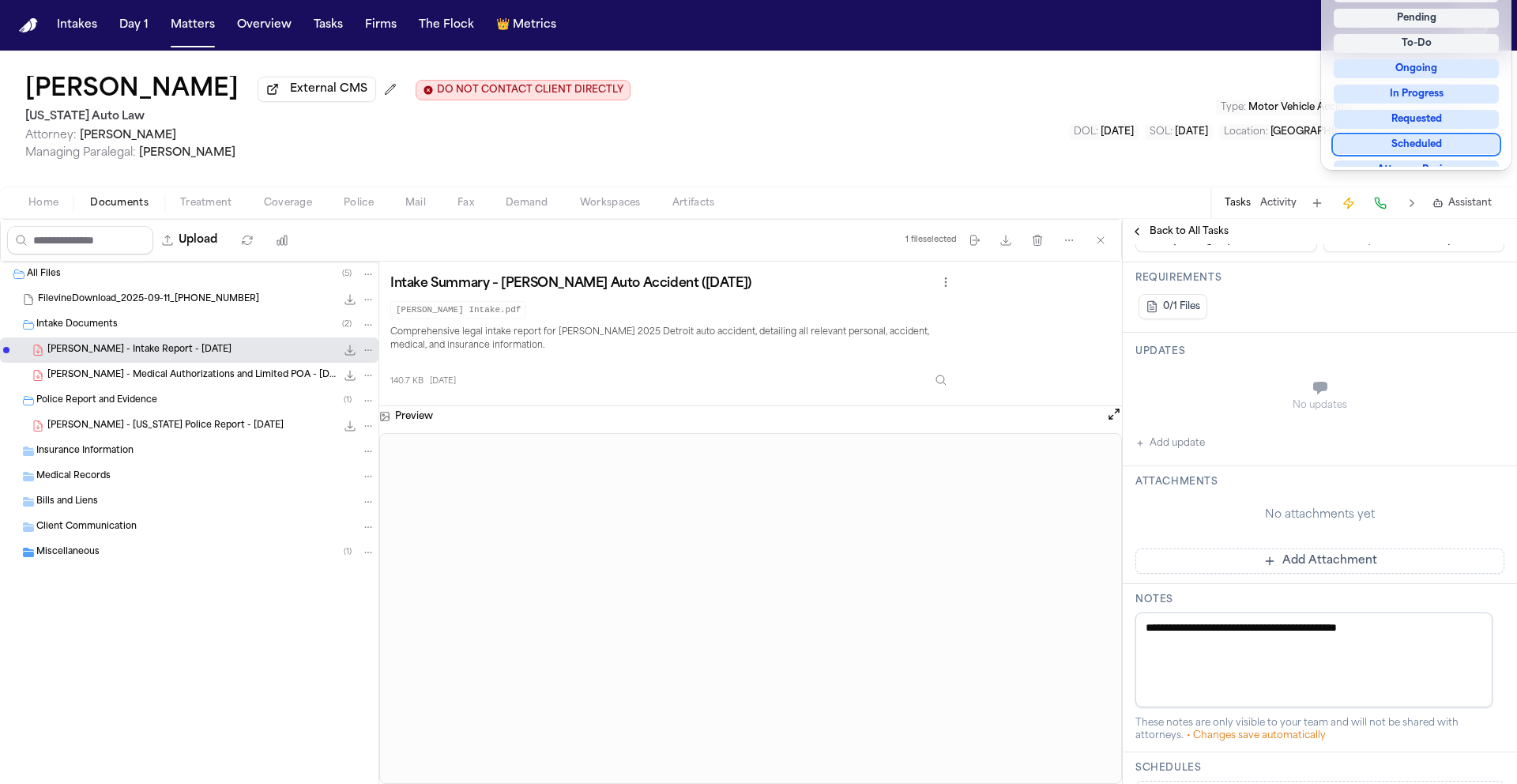
click at [1181, 445] on div "**********" at bounding box center [1320, 477] width 394 height 1172
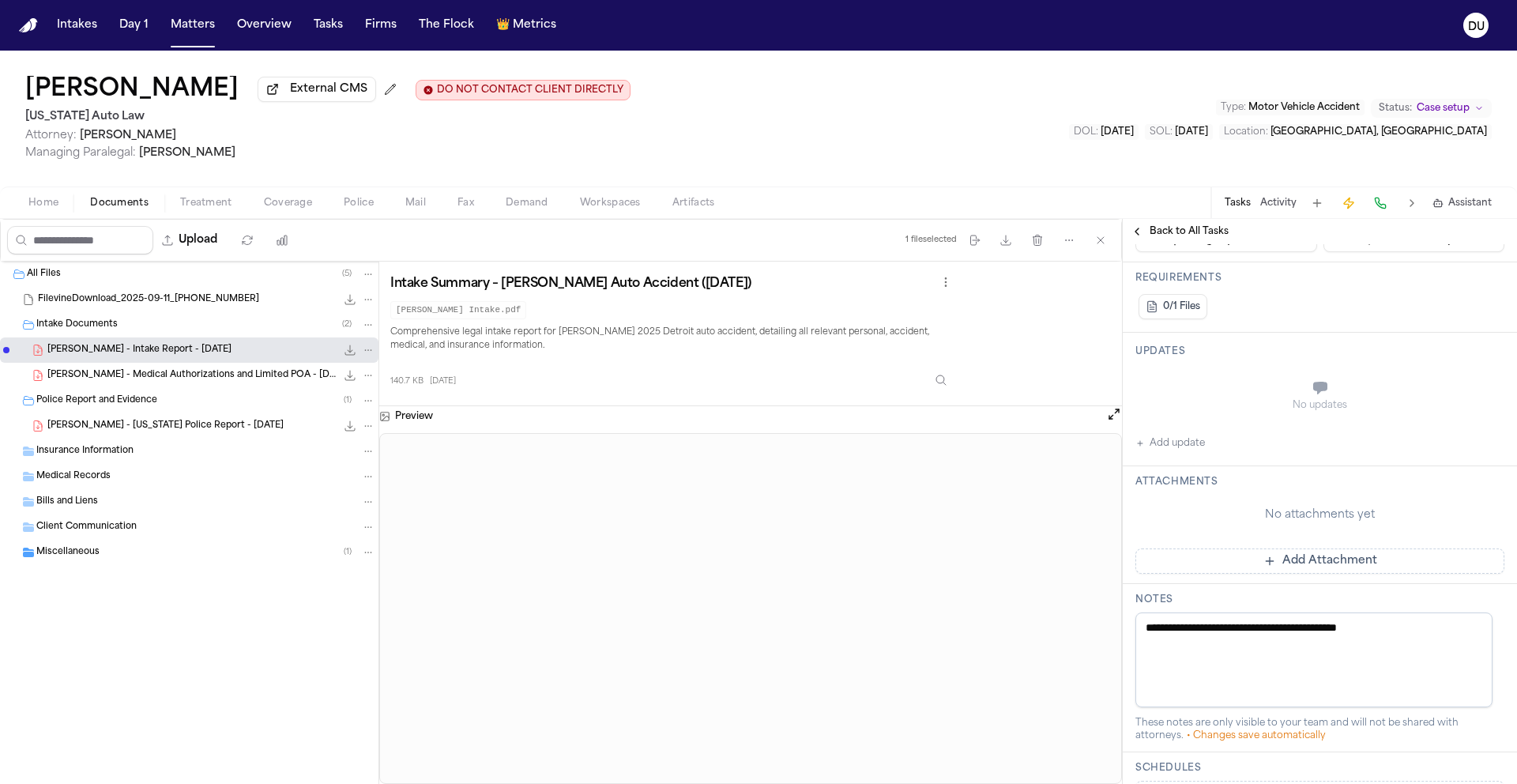
click at [1183, 449] on button "Add update" at bounding box center [1170, 443] width 70 height 19
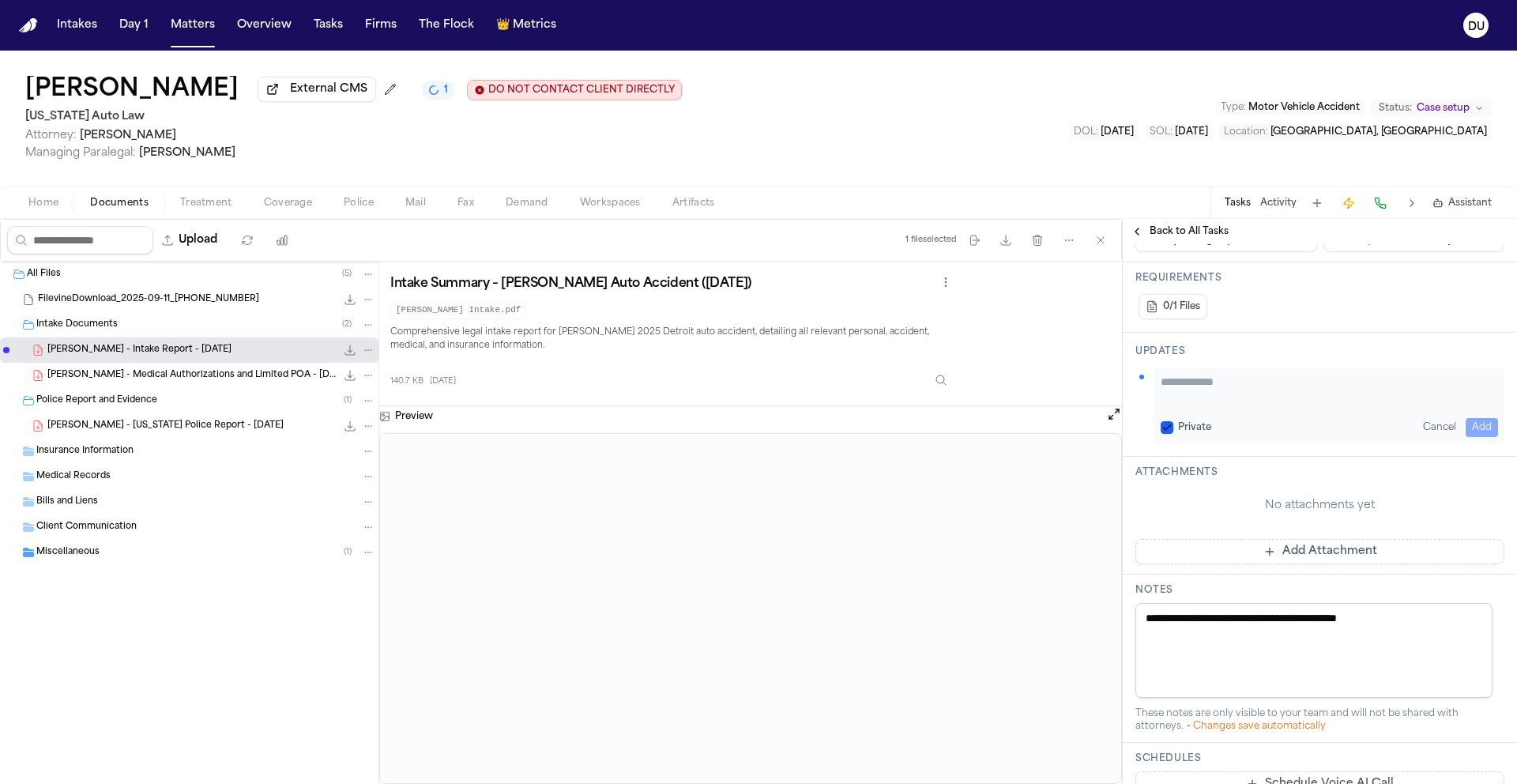
click at [1299, 547] on button "Add Attachment" at bounding box center [1320, 552] width 369 height 25
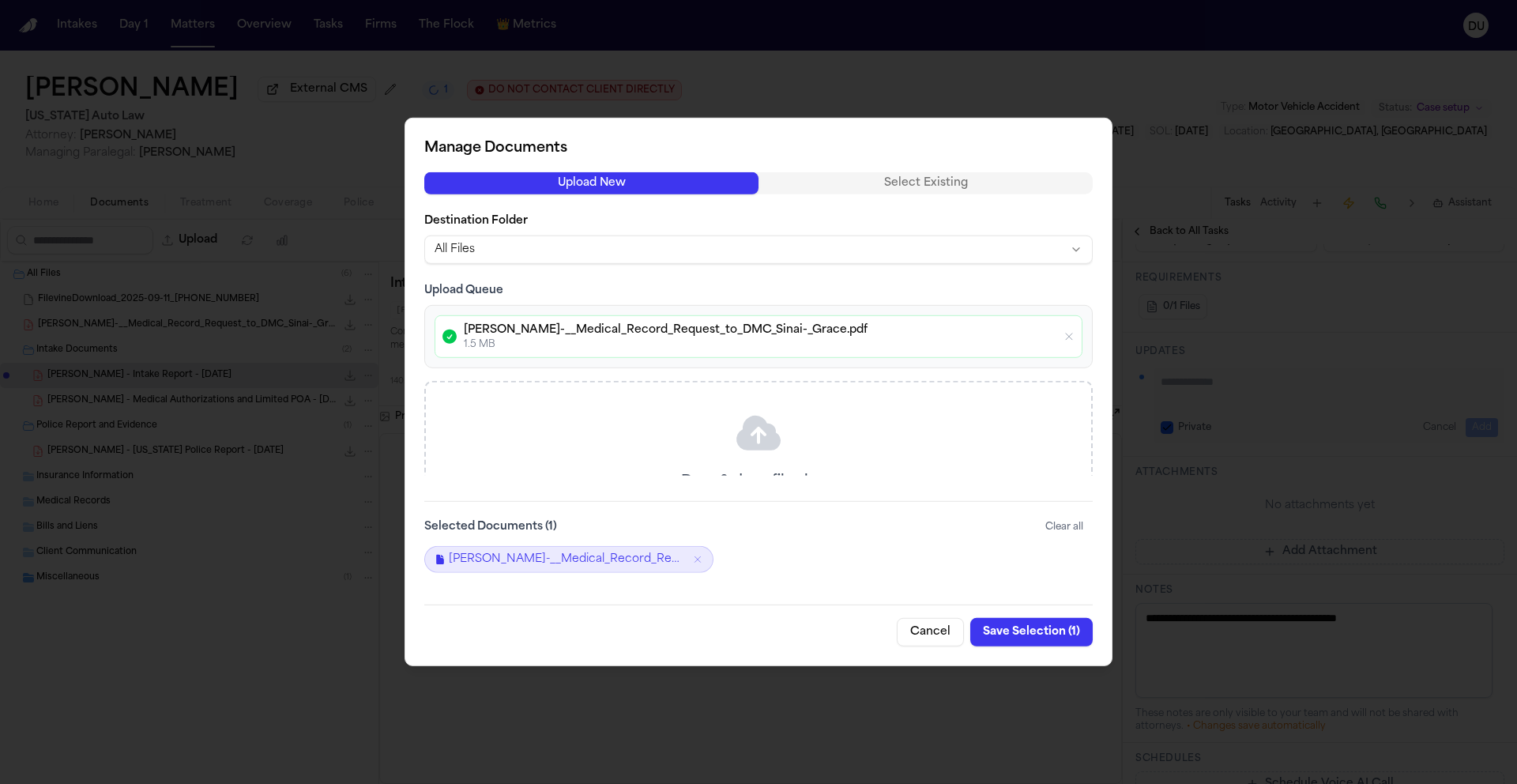
click at [1028, 632] on button "Save Selection ( 1 )" at bounding box center [1031, 632] width 122 height 29
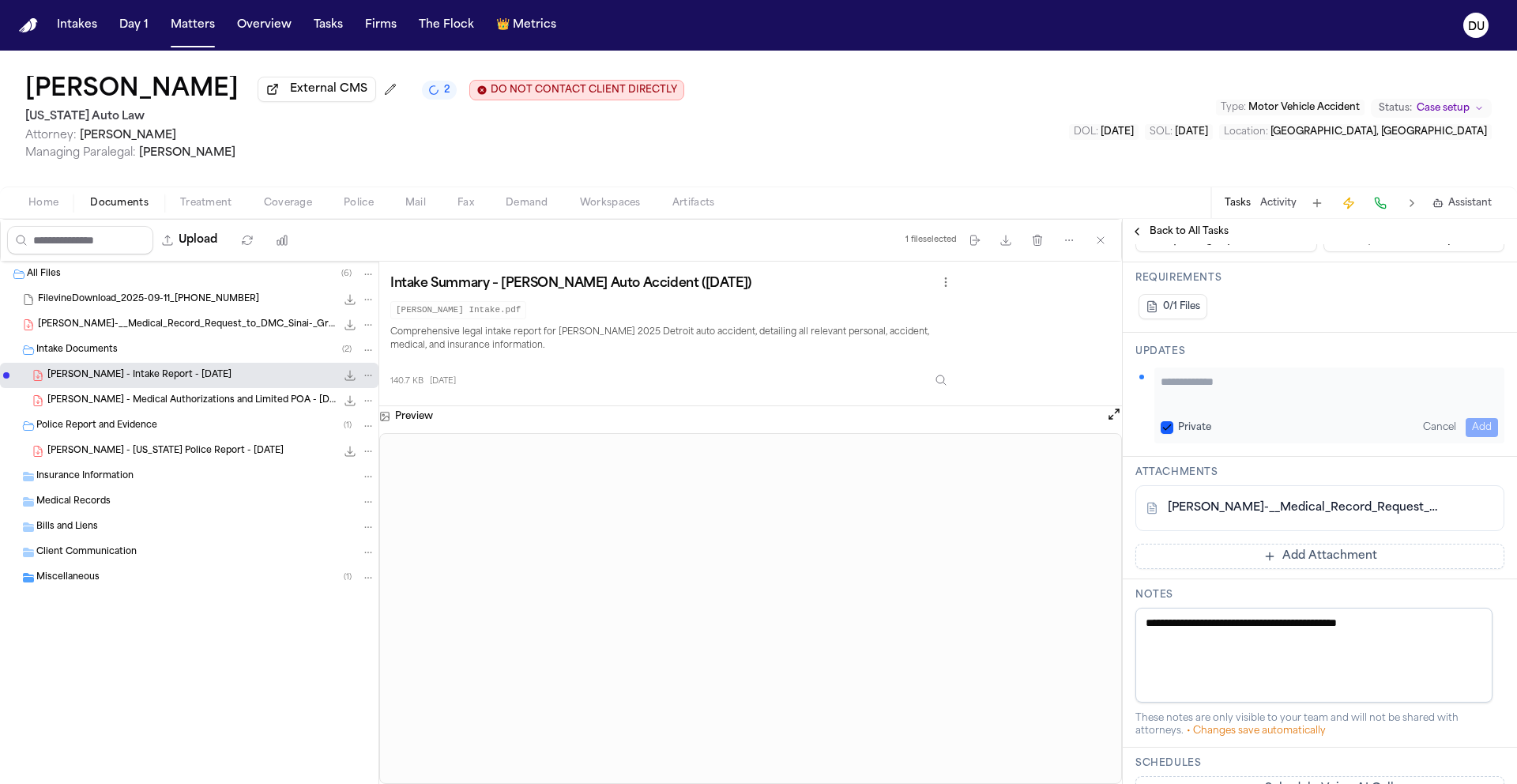
click at [1250, 547] on button "Add Attachment" at bounding box center [1320, 556] width 369 height 25
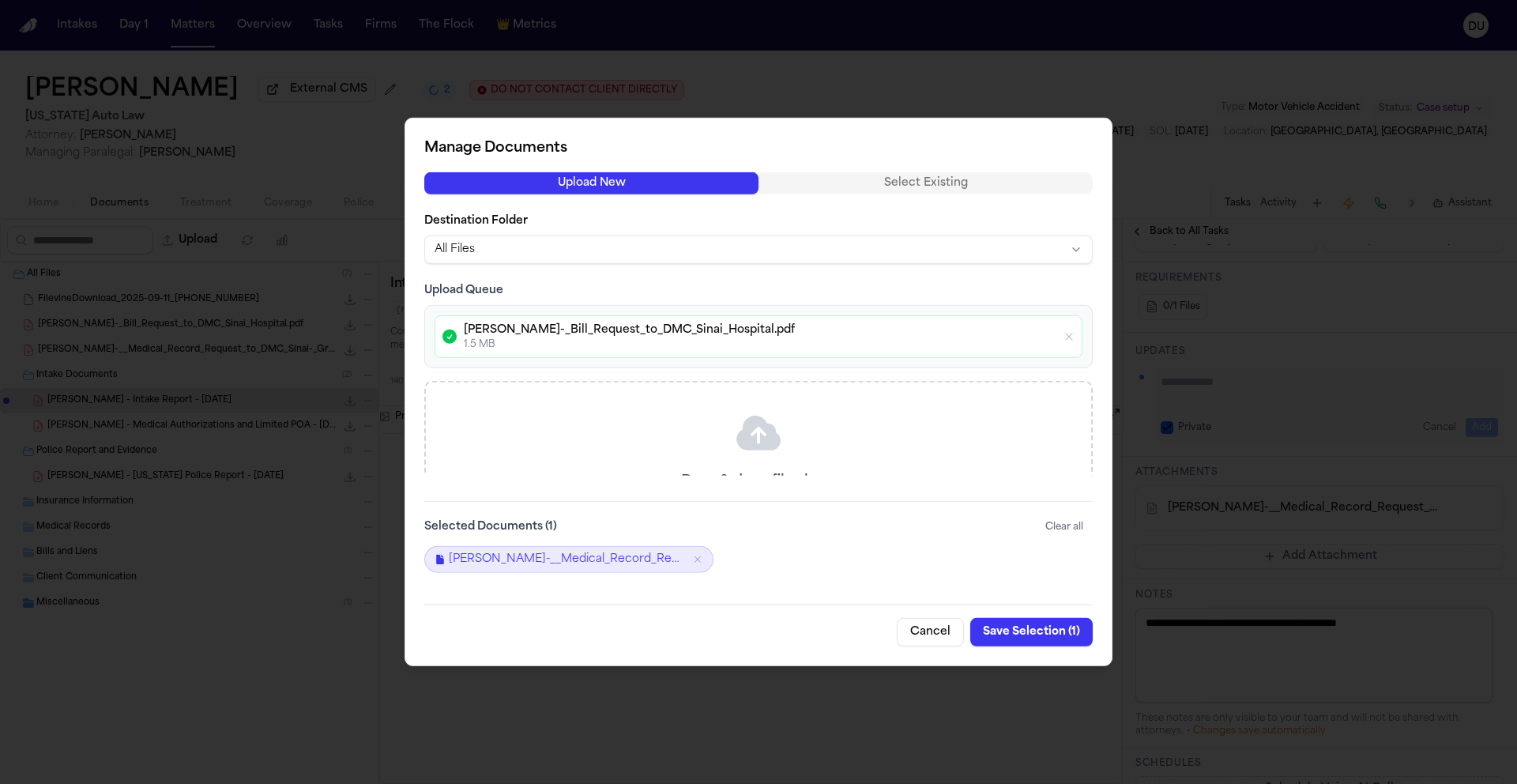
click at [1050, 632] on button "Save Selection ( 1 )" at bounding box center [1031, 632] width 122 height 29
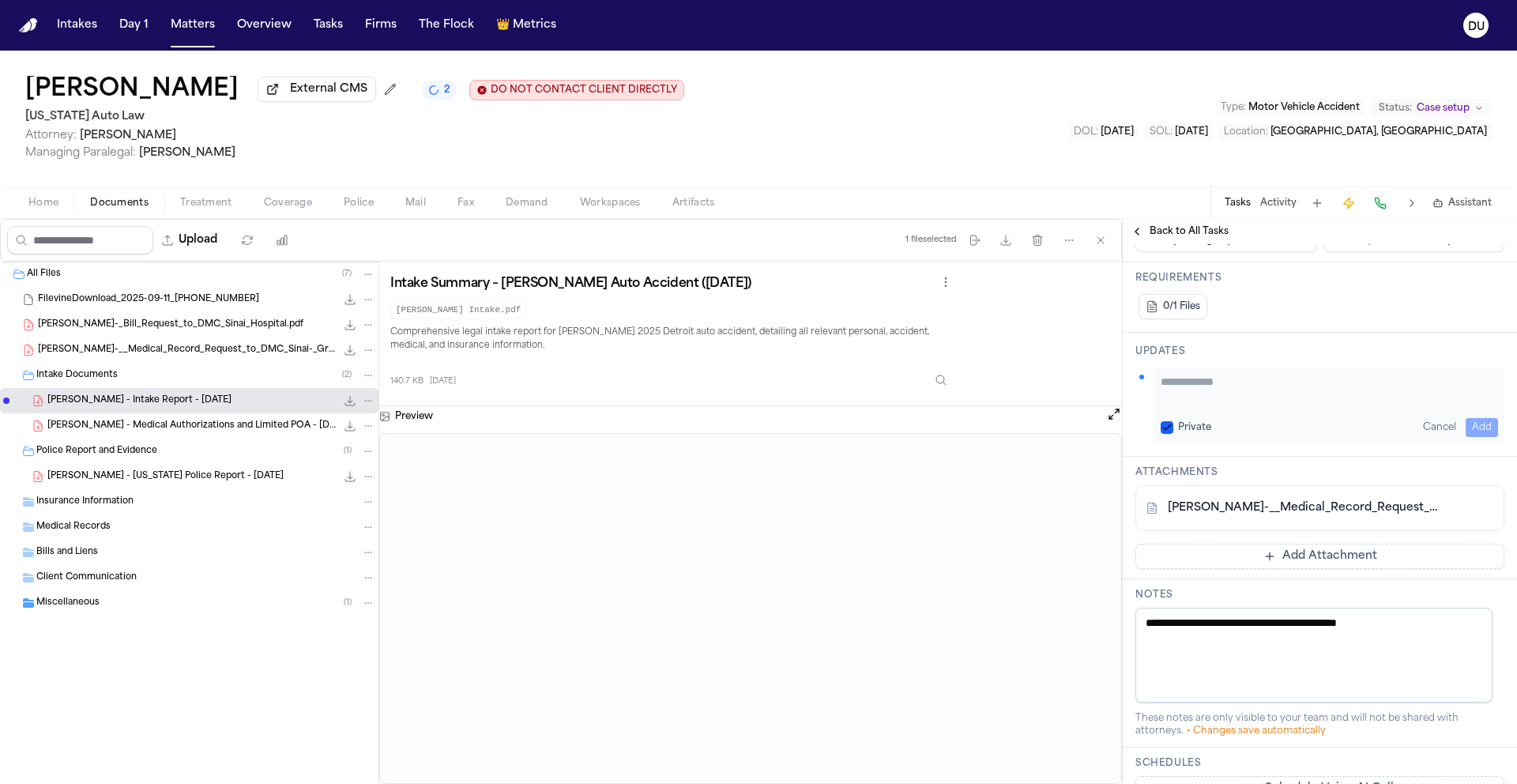
click at [1327, 548] on button "Add Attachment" at bounding box center [1320, 556] width 369 height 25
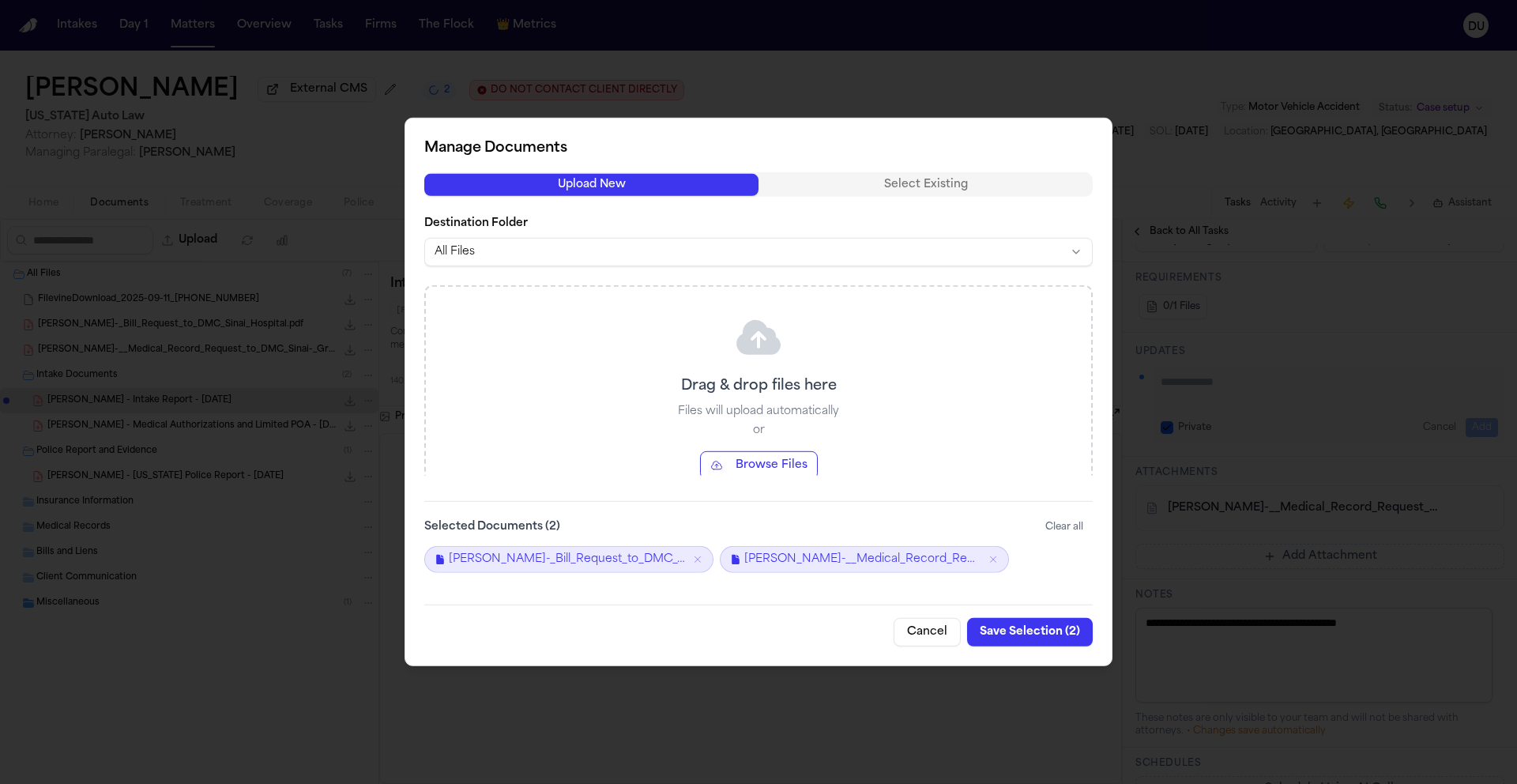
click at [1028, 631] on button "Save Selection ( 2 )" at bounding box center [1029, 632] width 126 height 29
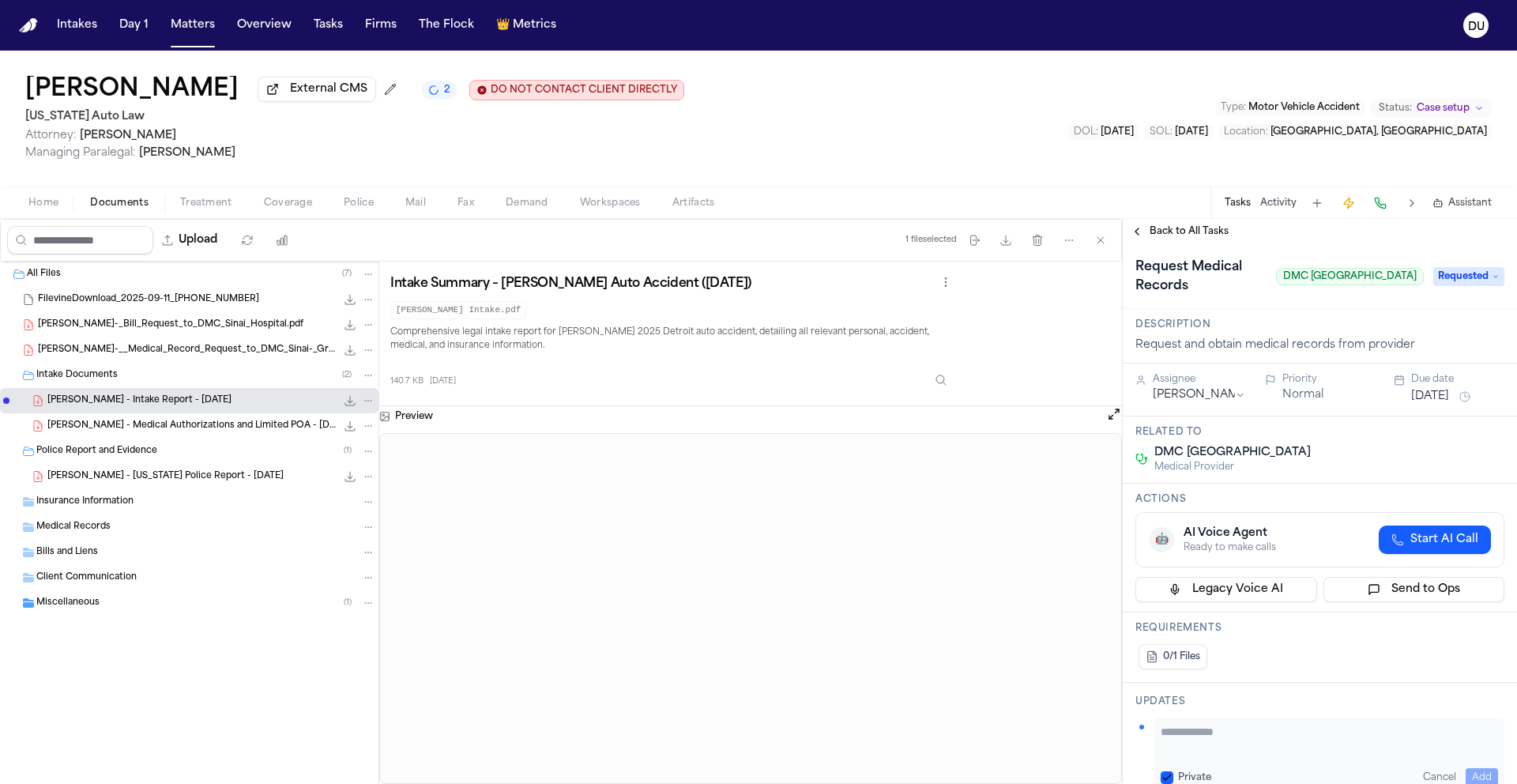
scroll to position [0, 0]
click at [1172, 237] on span "Back to All Tasks" at bounding box center [1189, 231] width 79 height 13
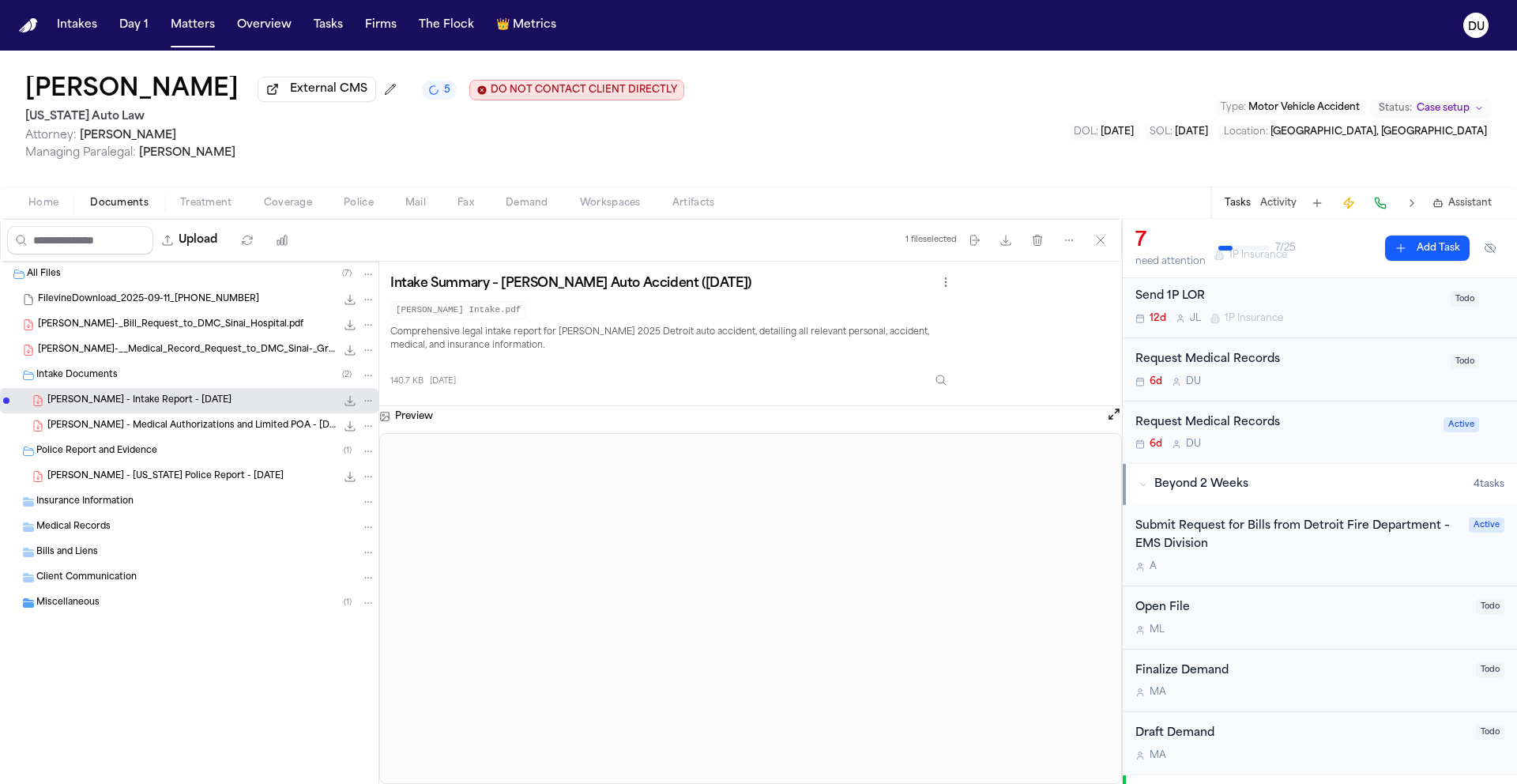
scroll to position [269, 0]
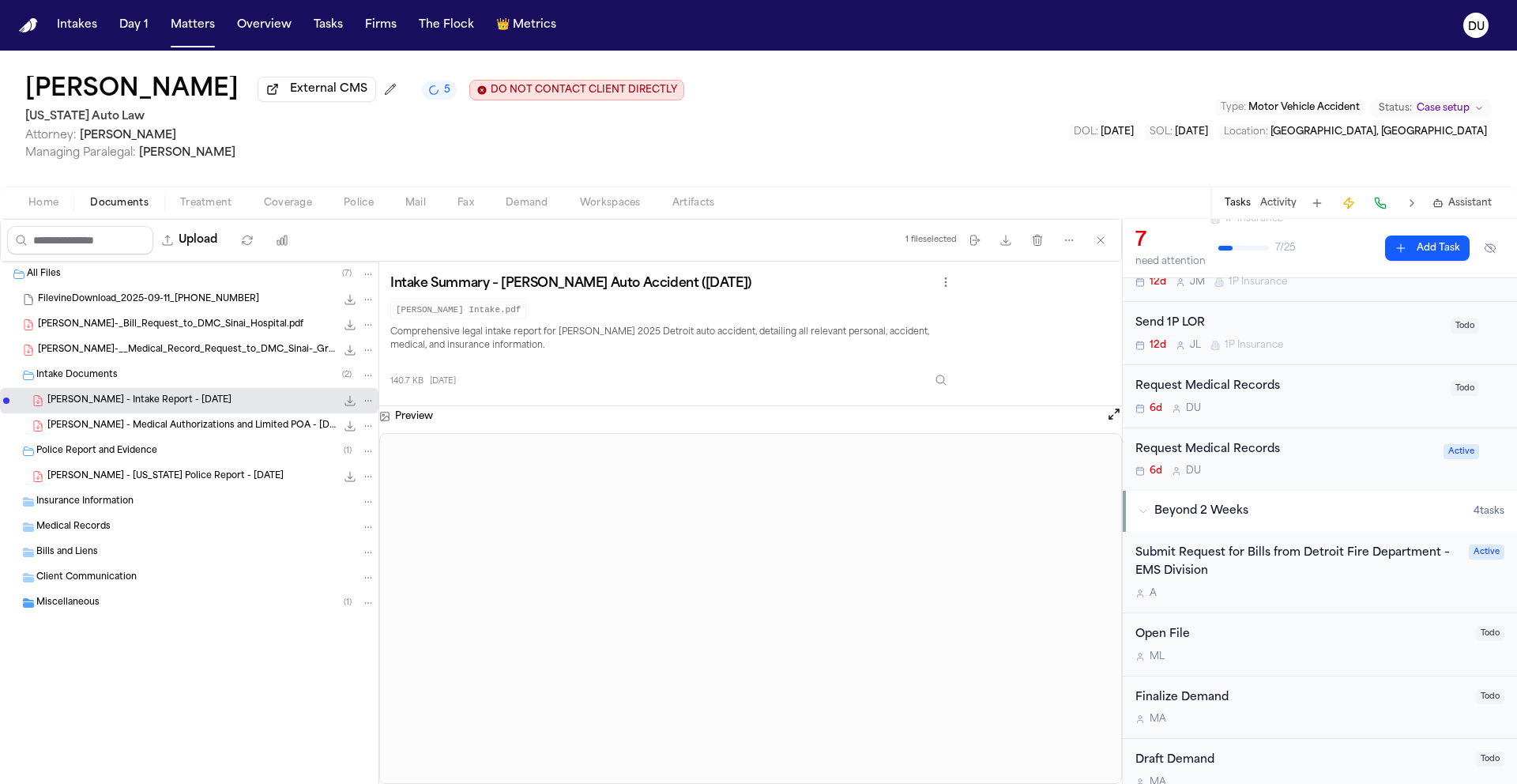
click at [1258, 451] on div "Request Medical Records" at bounding box center [1285, 450] width 299 height 19
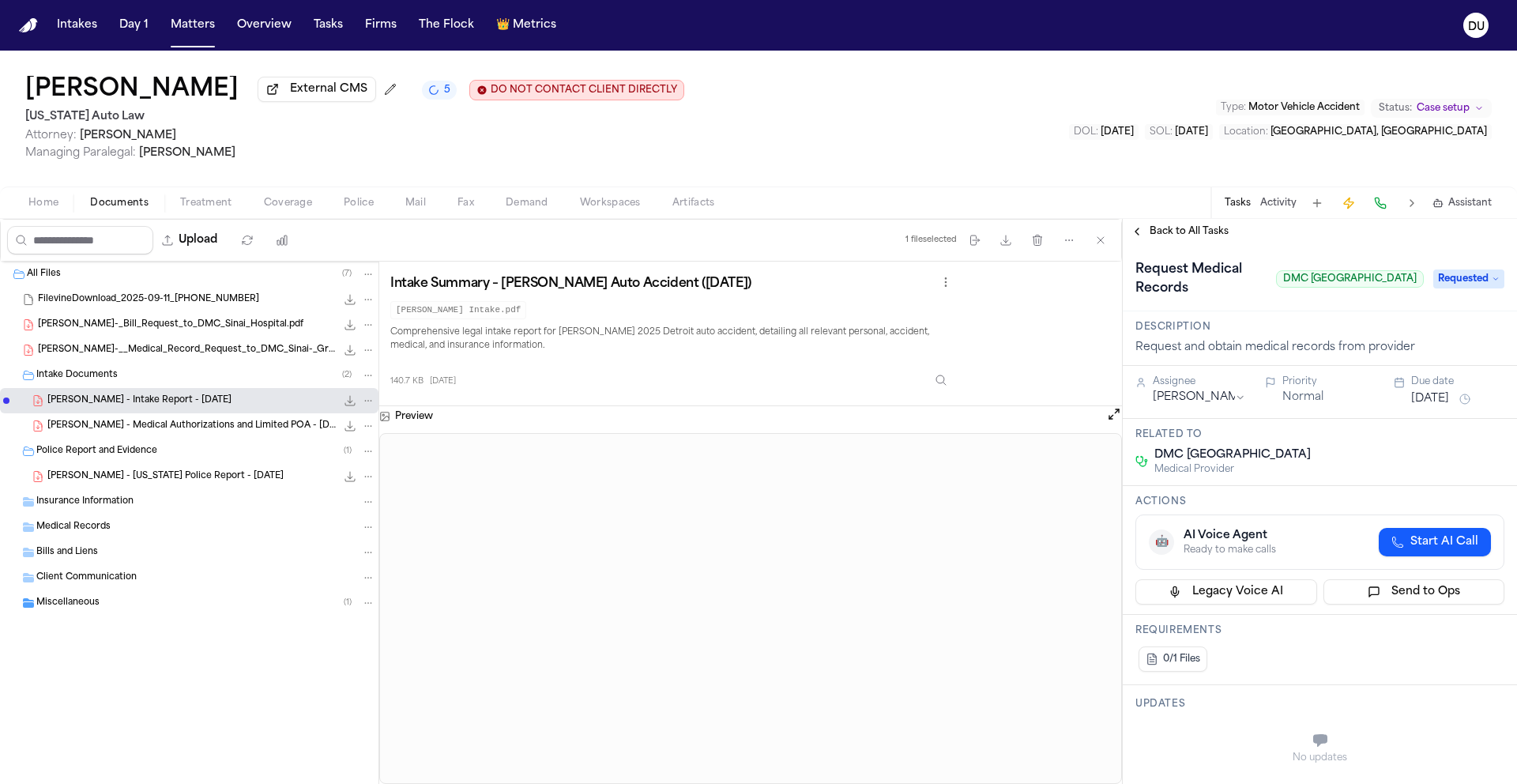
click at [1176, 232] on span "Back to All Tasks" at bounding box center [1189, 231] width 79 height 13
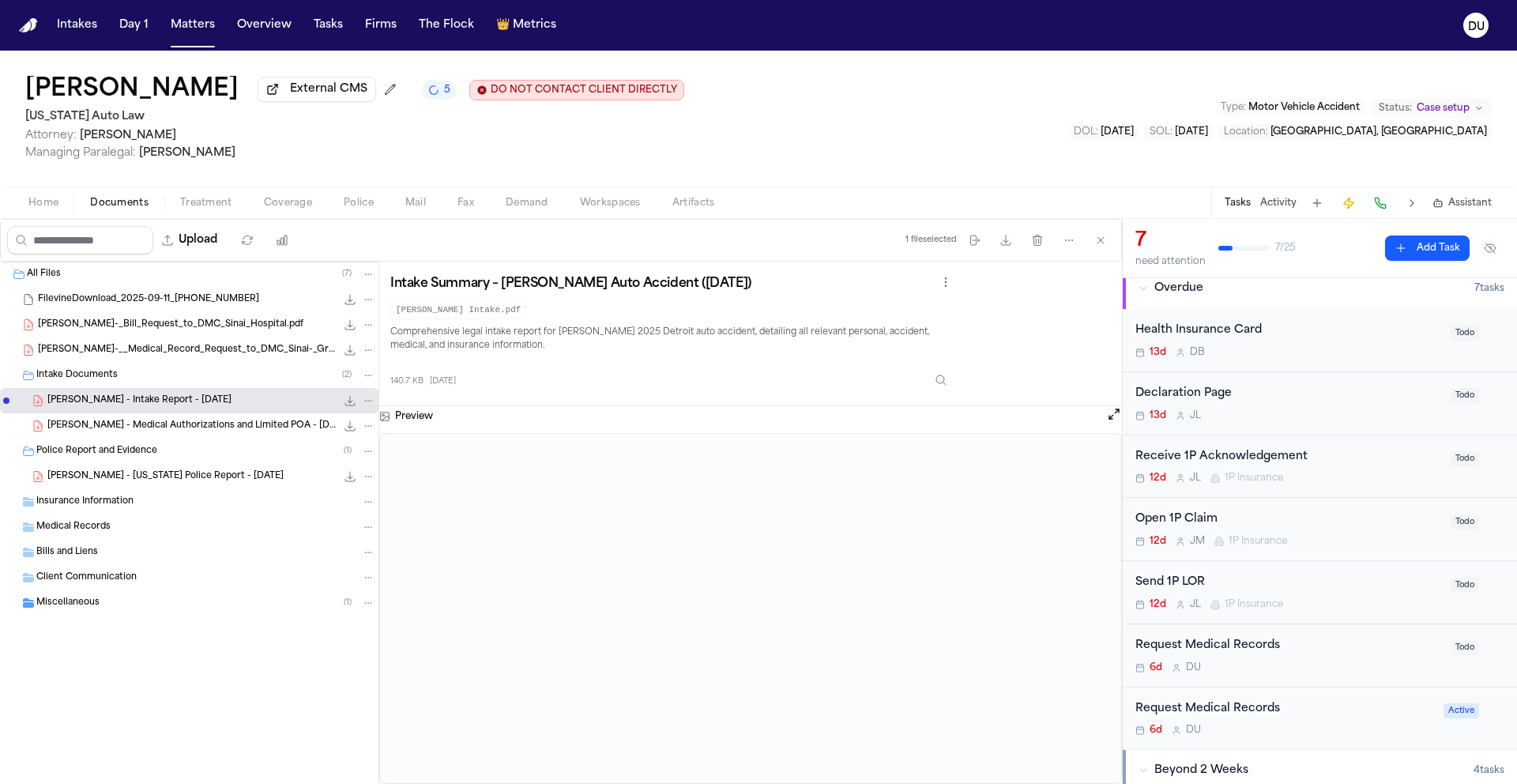
scroll to position [24, 0]
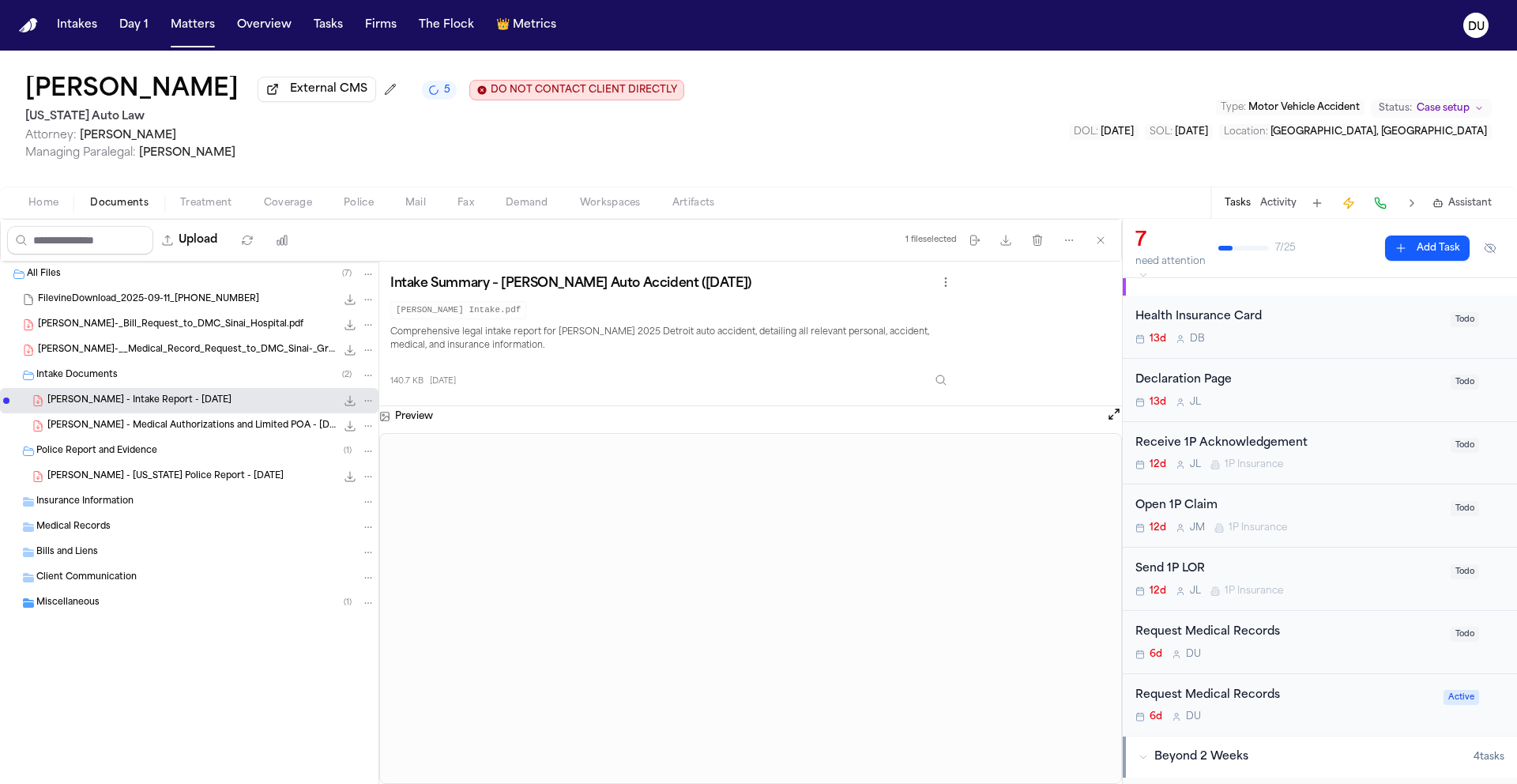
click at [1254, 690] on div "Request Medical Records" at bounding box center [1285, 696] width 299 height 19
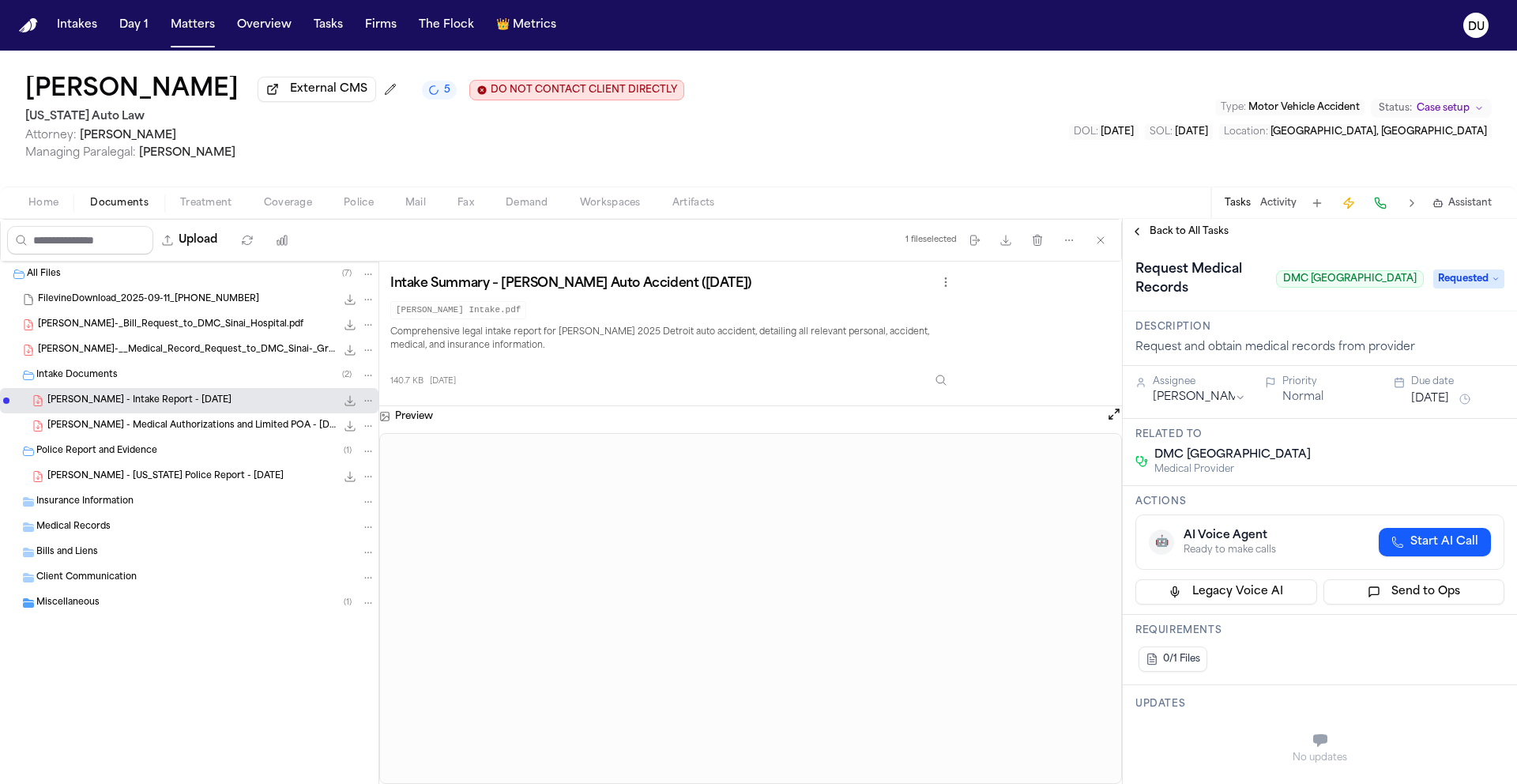
click at [1435, 407] on button "[DATE]" at bounding box center [1430, 398] width 38 height 16
click at [1463, 596] on button "26" at bounding box center [1469, 591] width 25 height 25
click at [1194, 237] on span "Back to All Tasks" at bounding box center [1189, 231] width 79 height 13
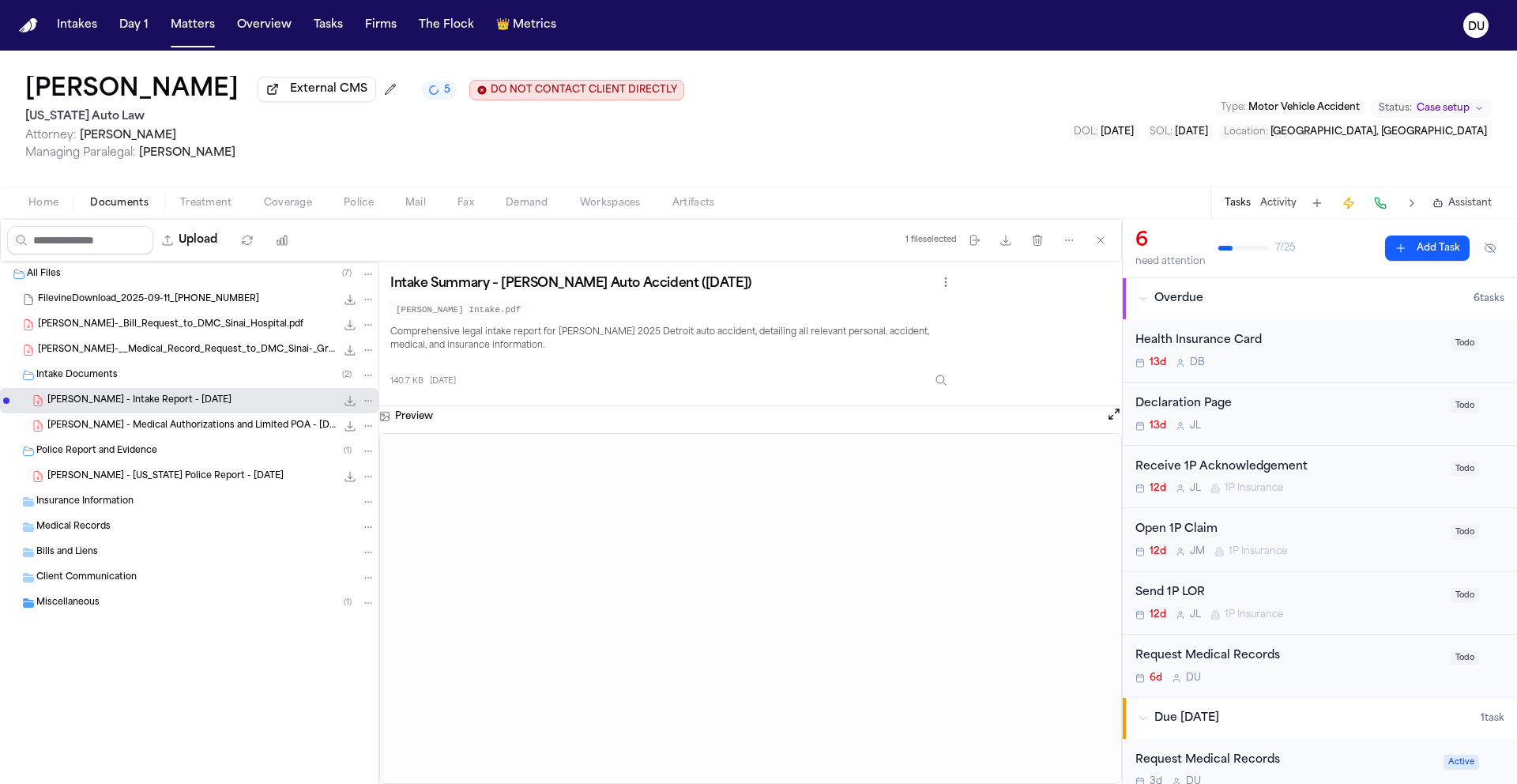
click at [1233, 664] on div "Request Medical Records" at bounding box center [1288, 656] width 306 height 19
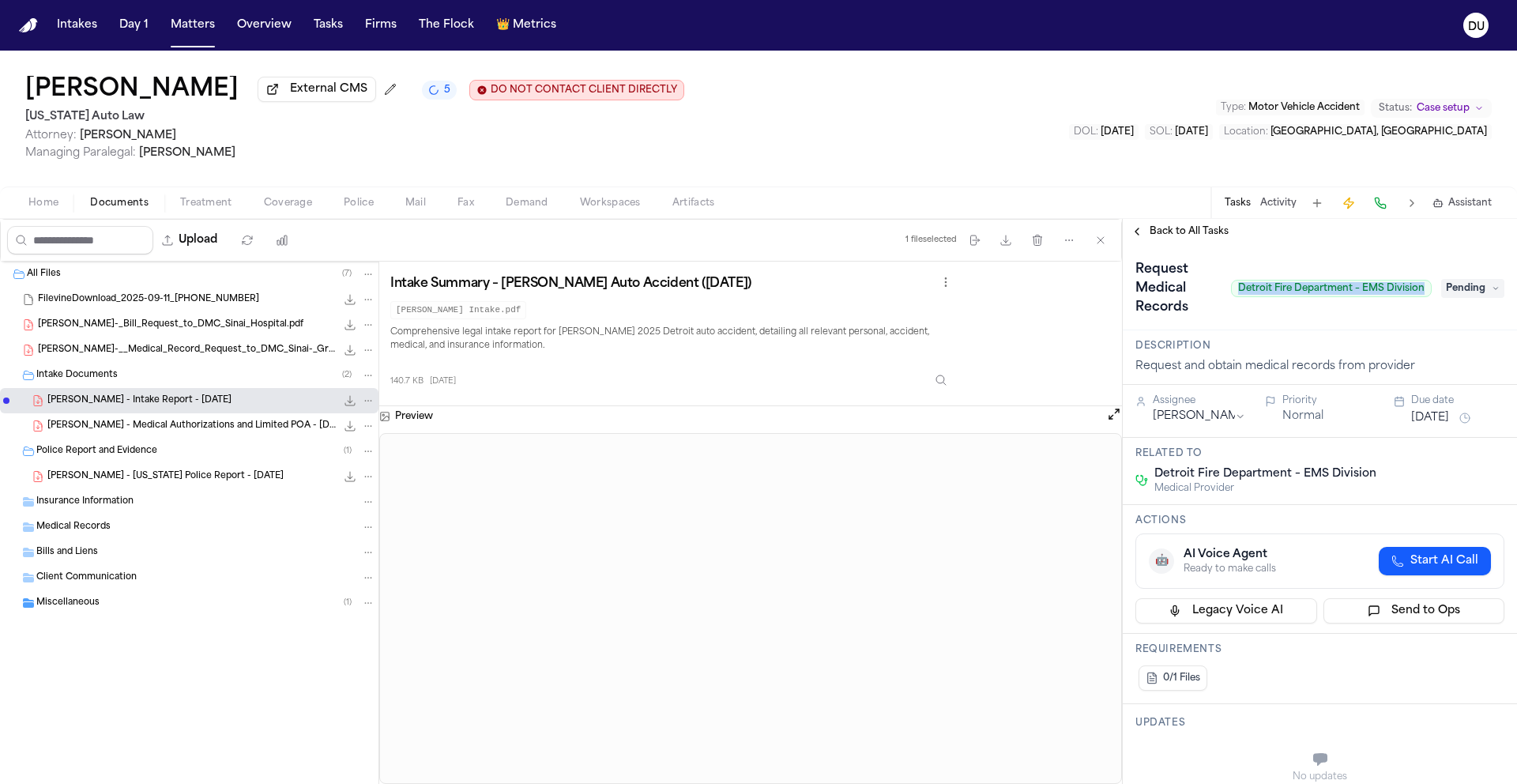
drag, startPoint x: 1228, startPoint y: 292, endPoint x: 1414, endPoint y: 287, distance: 186.1
click at [1414, 287] on span "Detroit Fire Department – EMS Division" at bounding box center [1332, 288] width 200 height 18
copy span "Detroit Fire Department – EMS Division"
click at [1370, 304] on div "Request Medical Records Detroit Fire Department – EMS Division" at bounding box center [1284, 288] width 296 height 63
click at [1458, 295] on span "Pending" at bounding box center [1472, 288] width 63 height 19
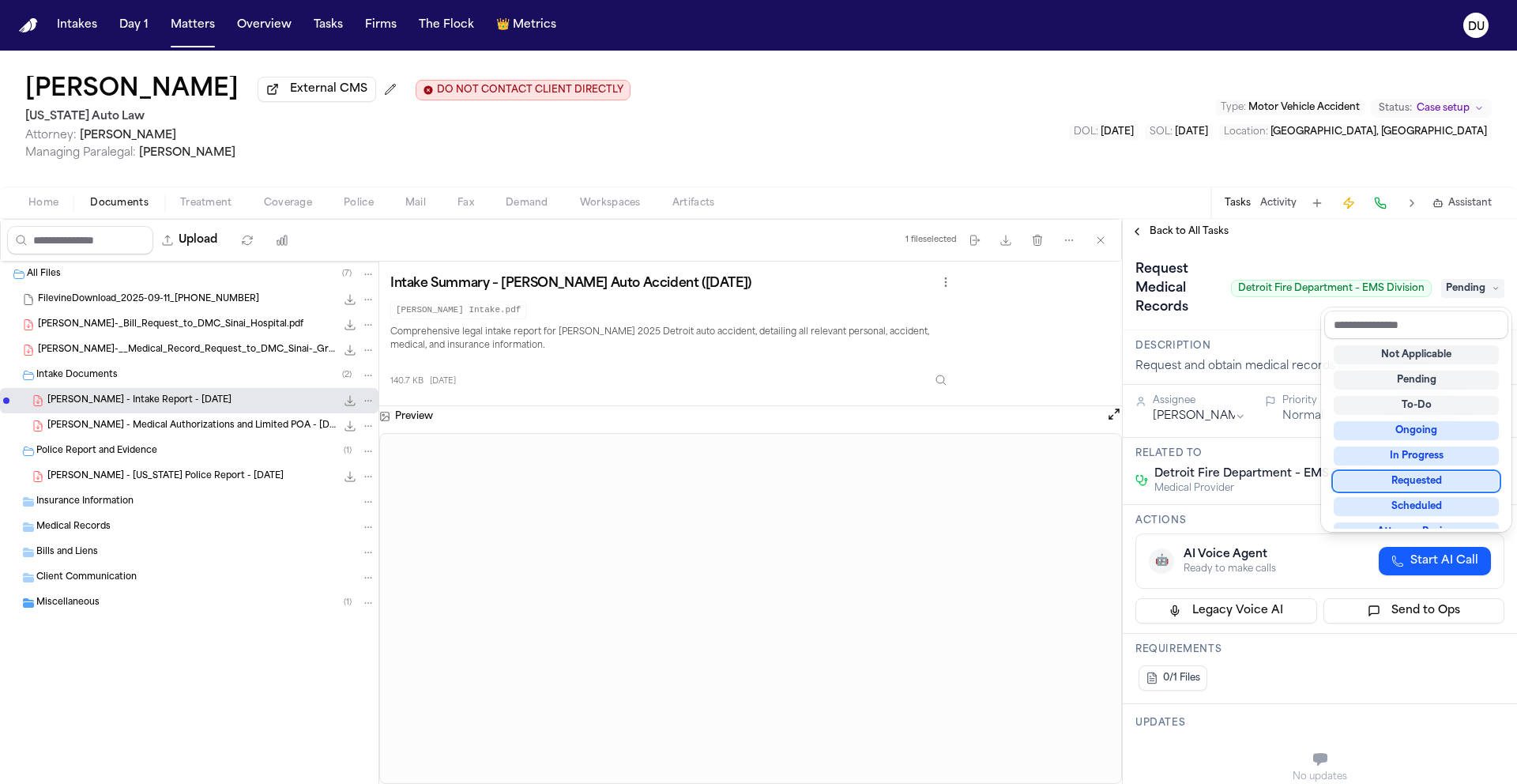
click at [1431, 484] on div "Requested" at bounding box center [1417, 481] width 165 height 19
click at [1337, 239] on div "**********" at bounding box center [1320, 501] width 394 height 565
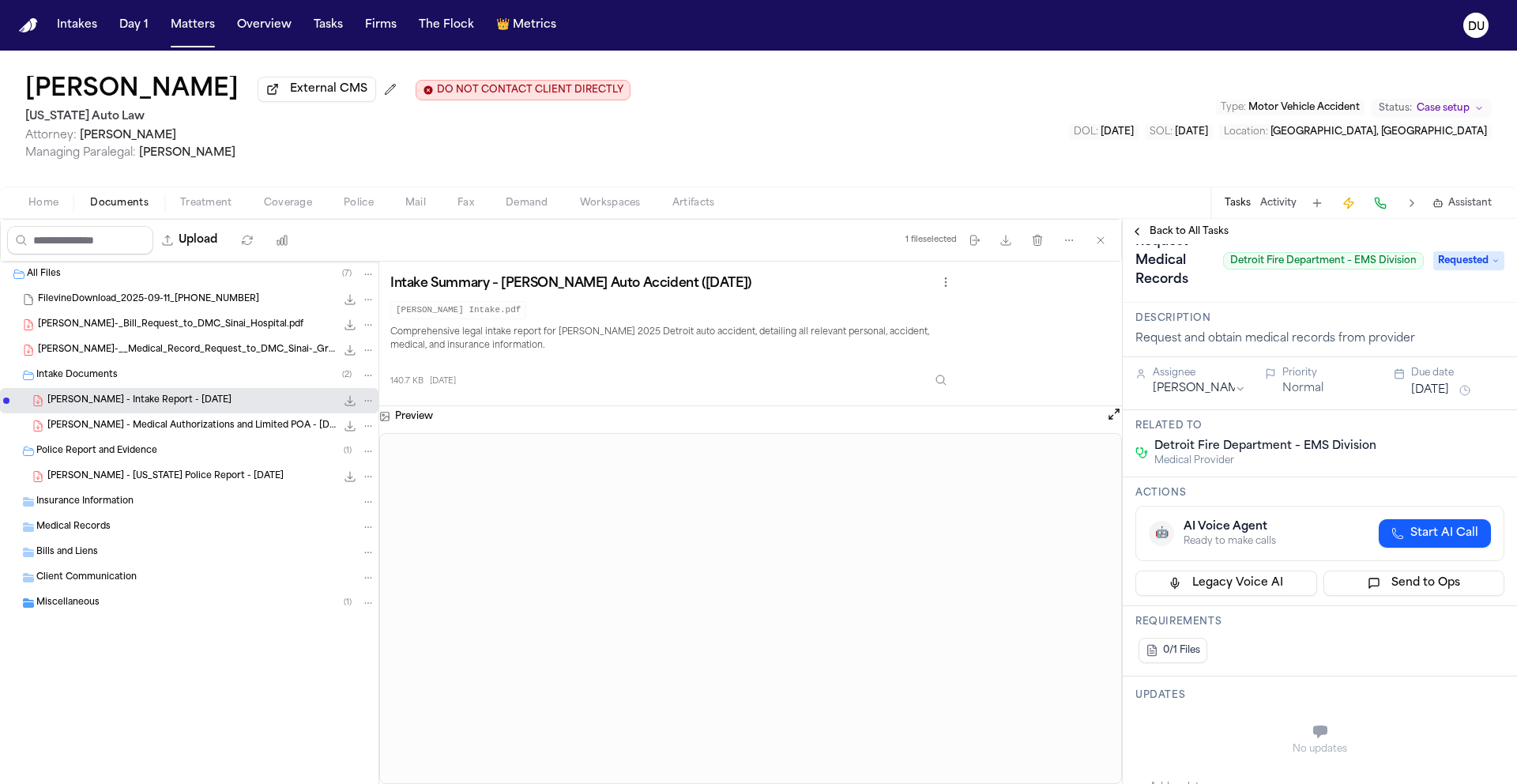
scroll to position [103, 0]
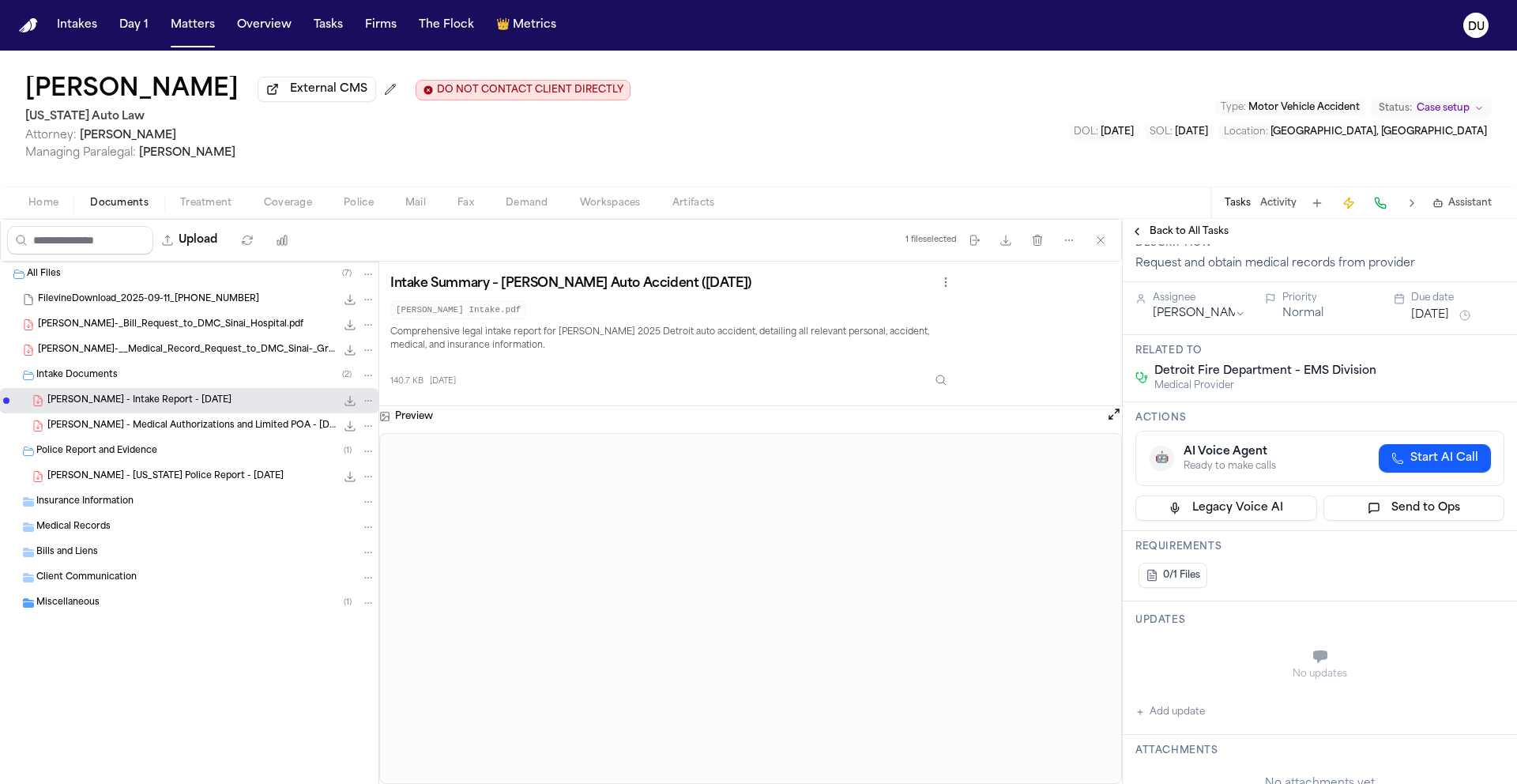
click at [1437, 323] on button "[DATE]" at bounding box center [1430, 315] width 38 height 16
click at [1475, 509] on button "26" at bounding box center [1469, 507] width 25 height 25
click at [1369, 260] on div "Request and obtain medical records from provider" at bounding box center [1320, 264] width 369 height 16
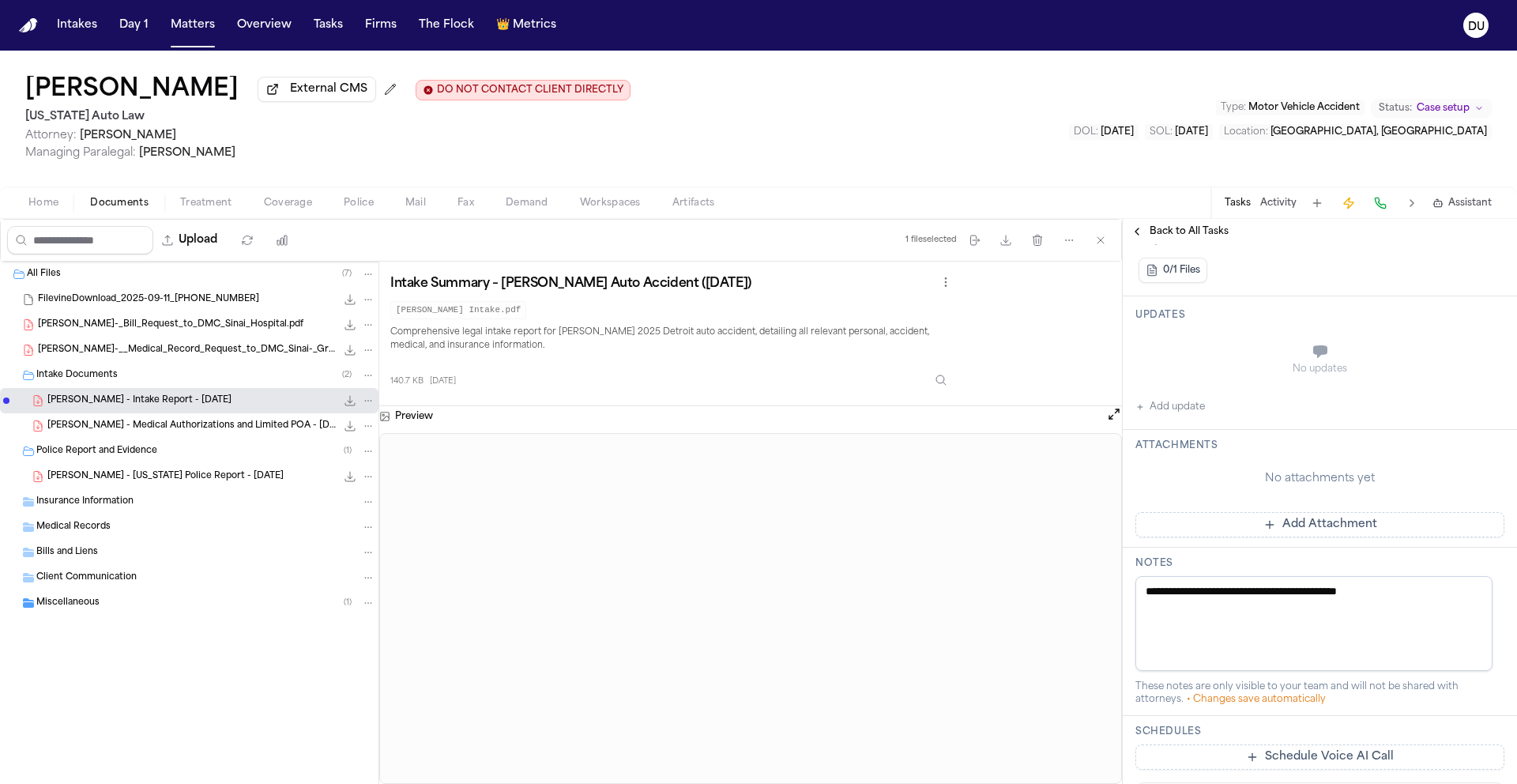
scroll to position [408, 0]
click at [1280, 531] on button "Add Attachment" at bounding box center [1320, 524] width 369 height 25
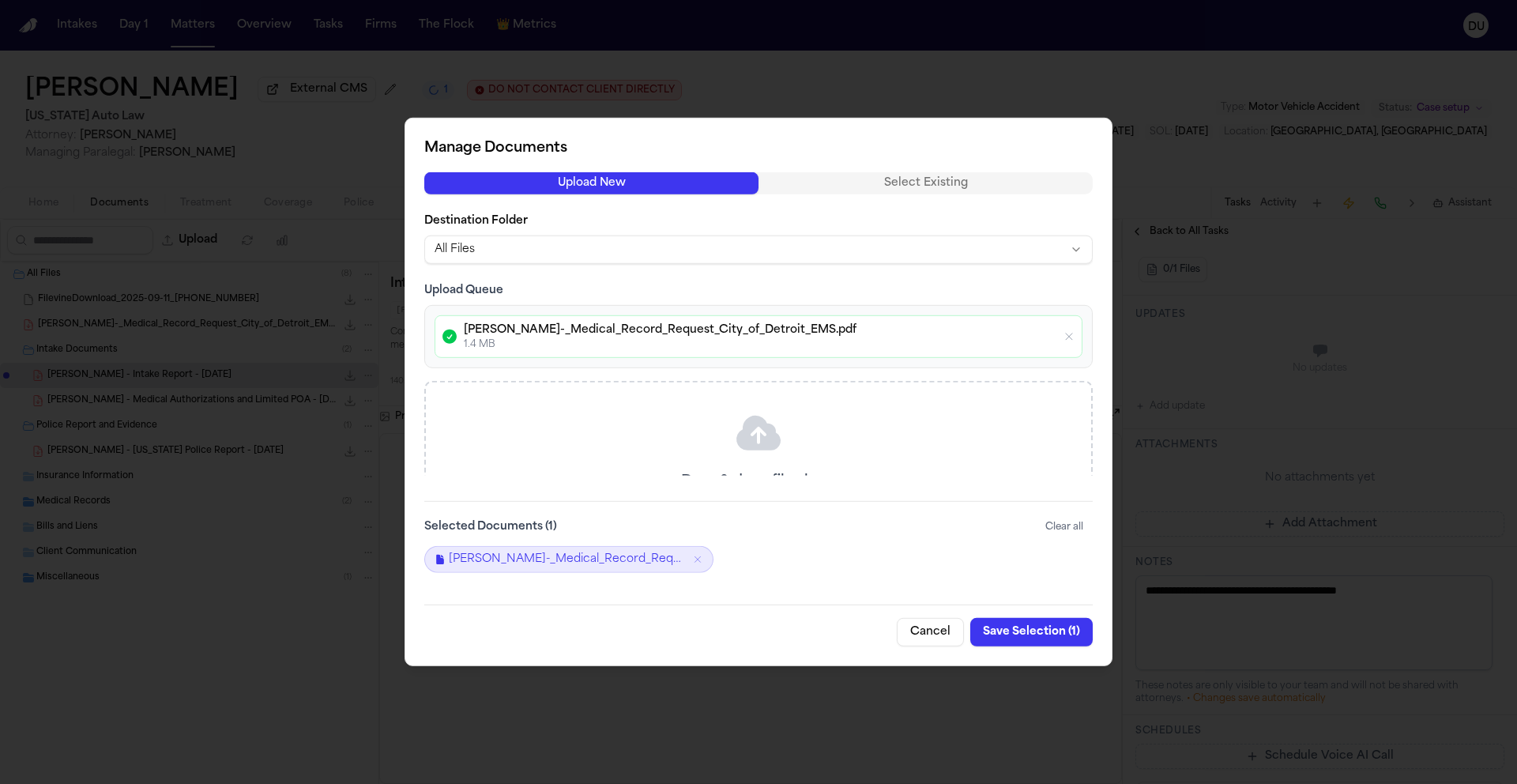
click at [1050, 634] on button "Save Selection ( 1 )" at bounding box center [1031, 632] width 122 height 29
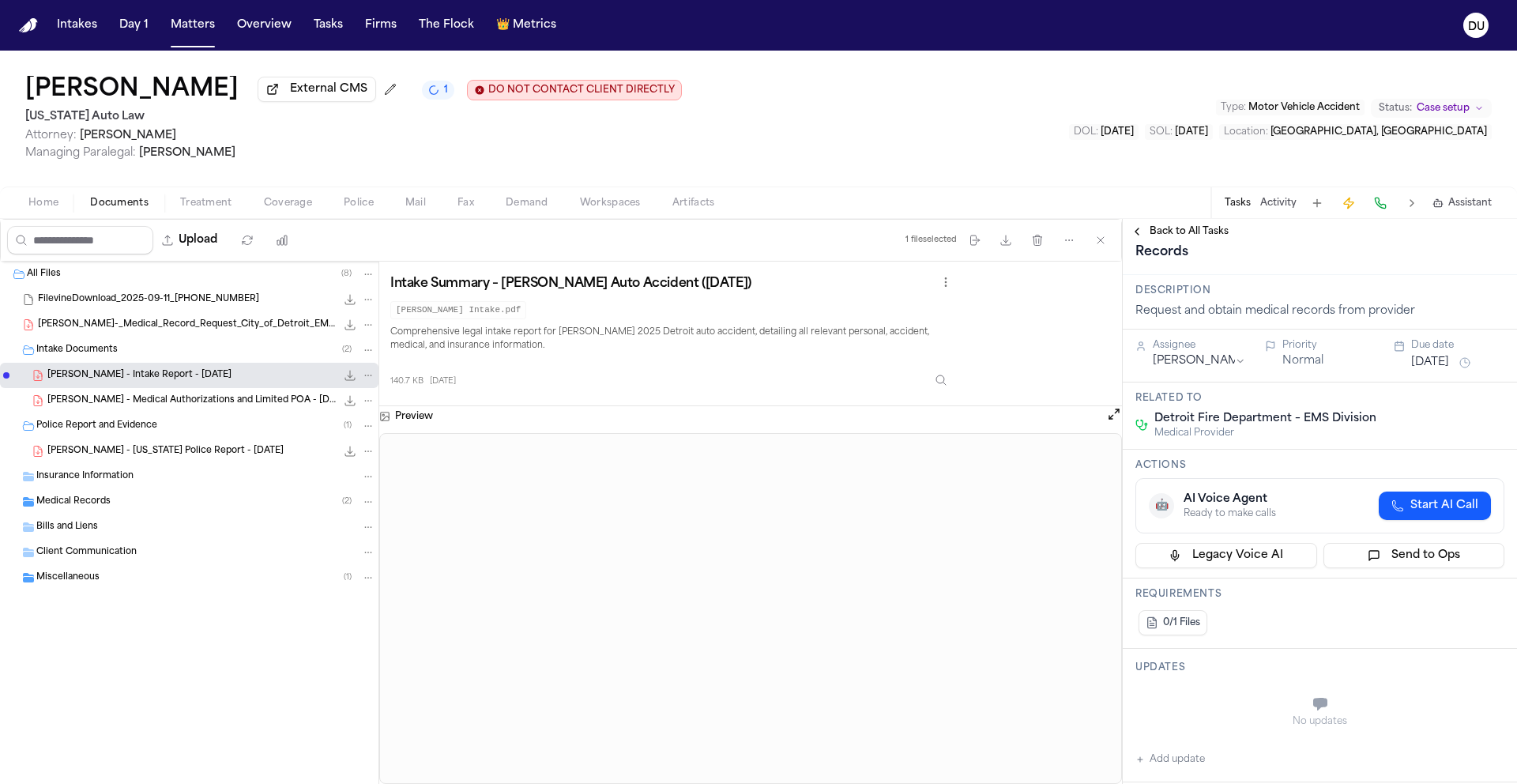
scroll to position [0, 0]
